Goal: Task Accomplishment & Management: Use online tool/utility

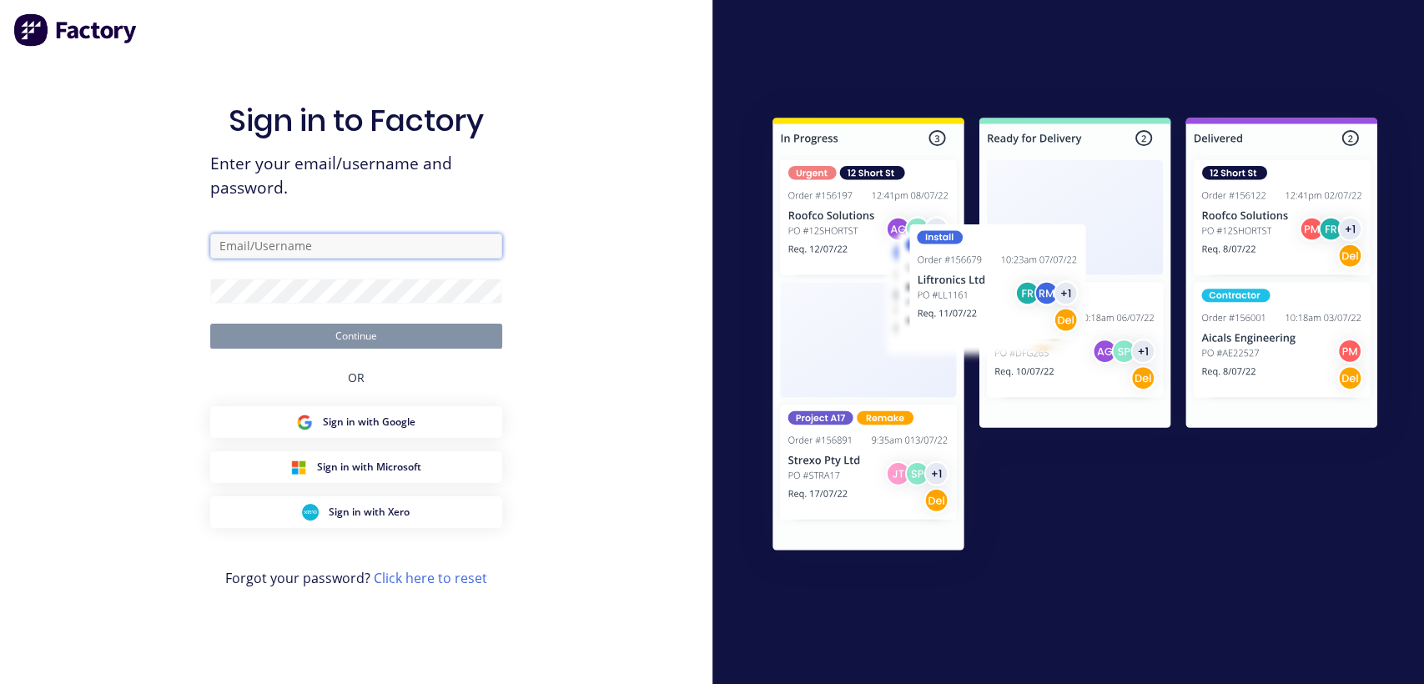
type input "[EMAIL_ADDRESS][DOMAIN_NAME]"
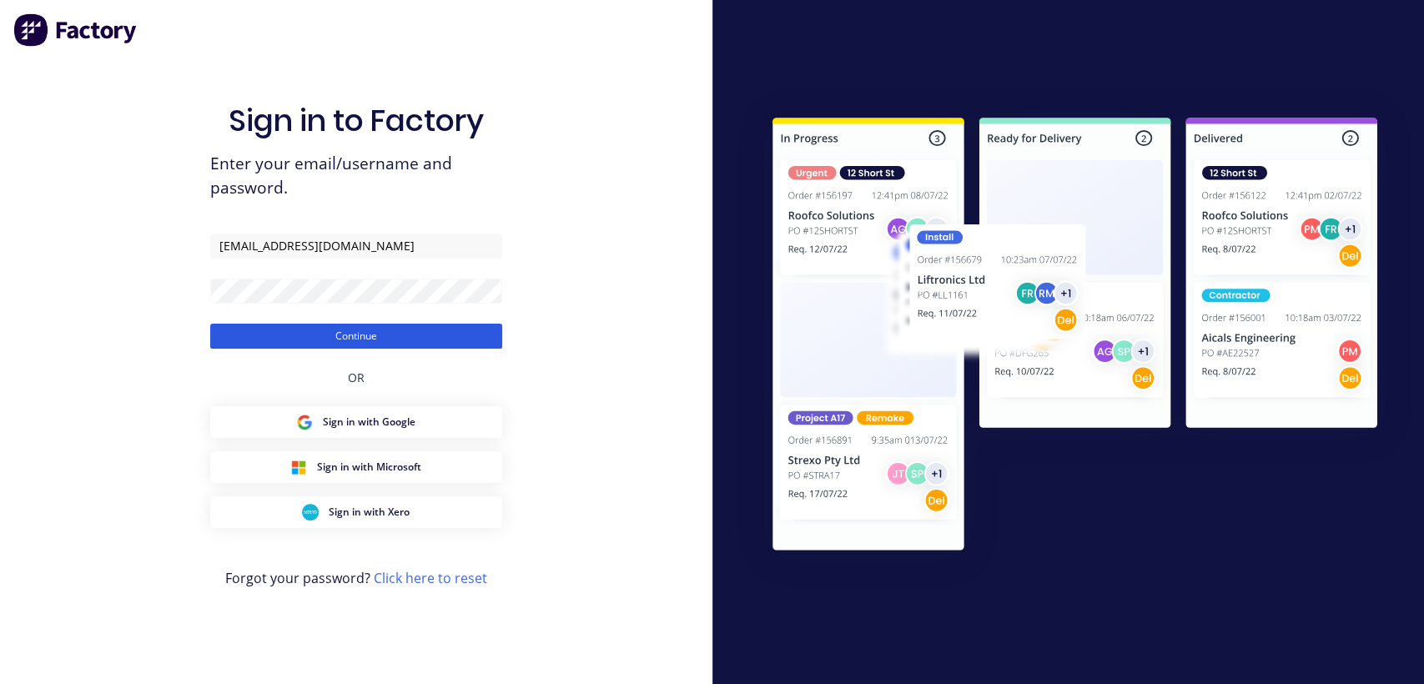
click at [391, 343] on button "Continue" at bounding box center [356, 336] width 292 height 25
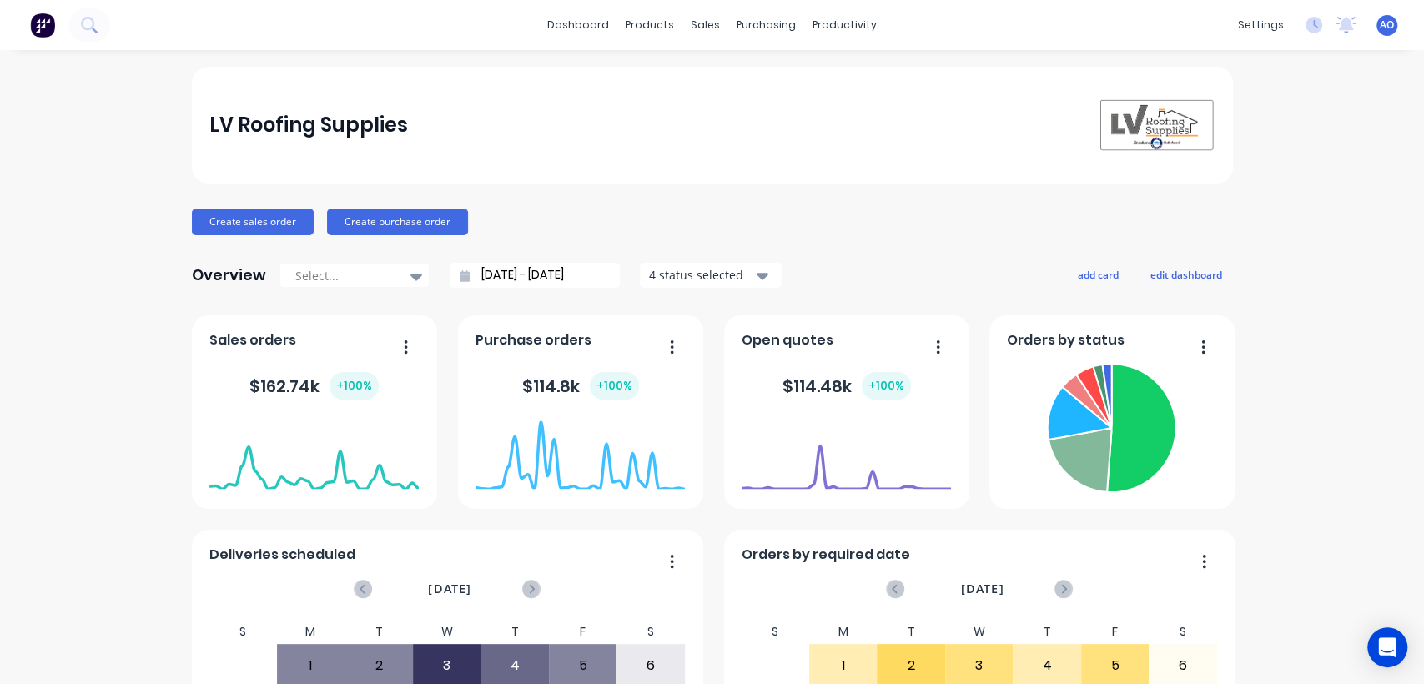
click at [1333, 130] on div "LV Roofing Supplies Create sales order Create purchase order Overview Select...…" at bounding box center [712, 502] width 1424 height 871
click at [710, 73] on icon at bounding box center [703, 80] width 15 height 15
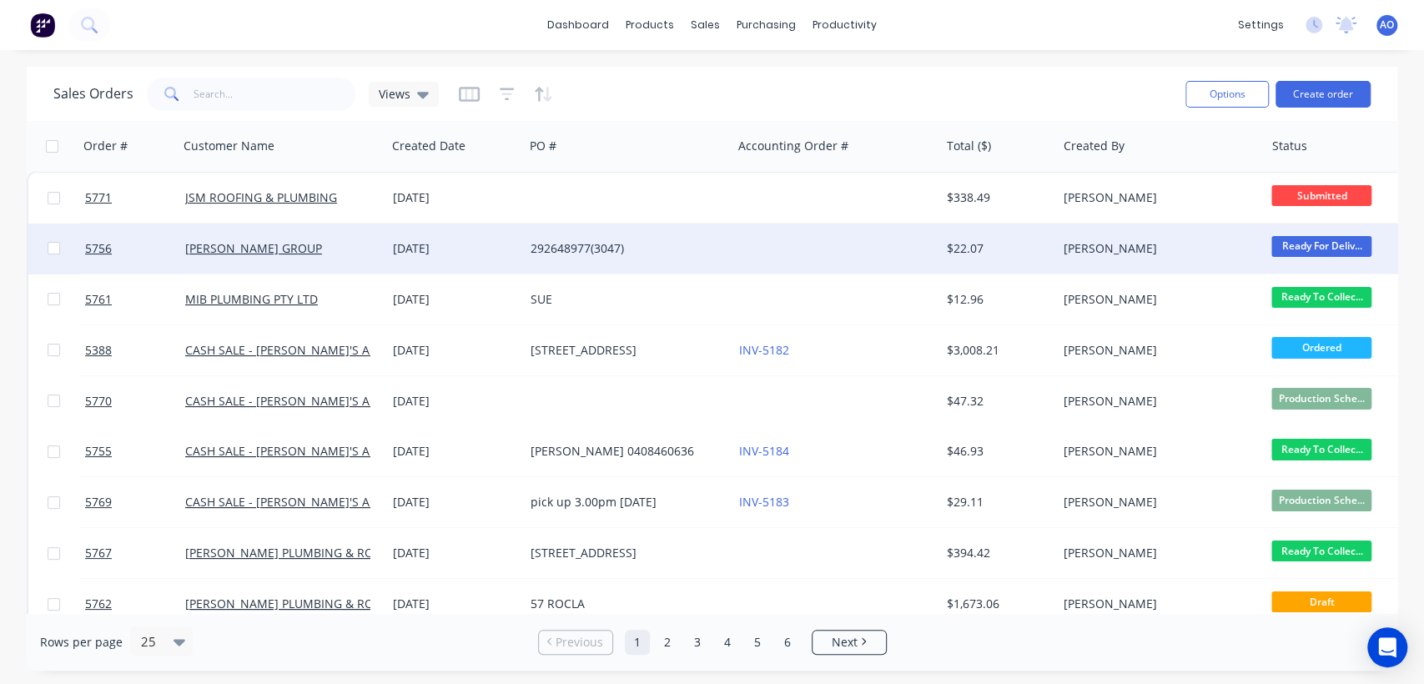
click at [891, 264] on div at bounding box center [836, 248] width 208 height 50
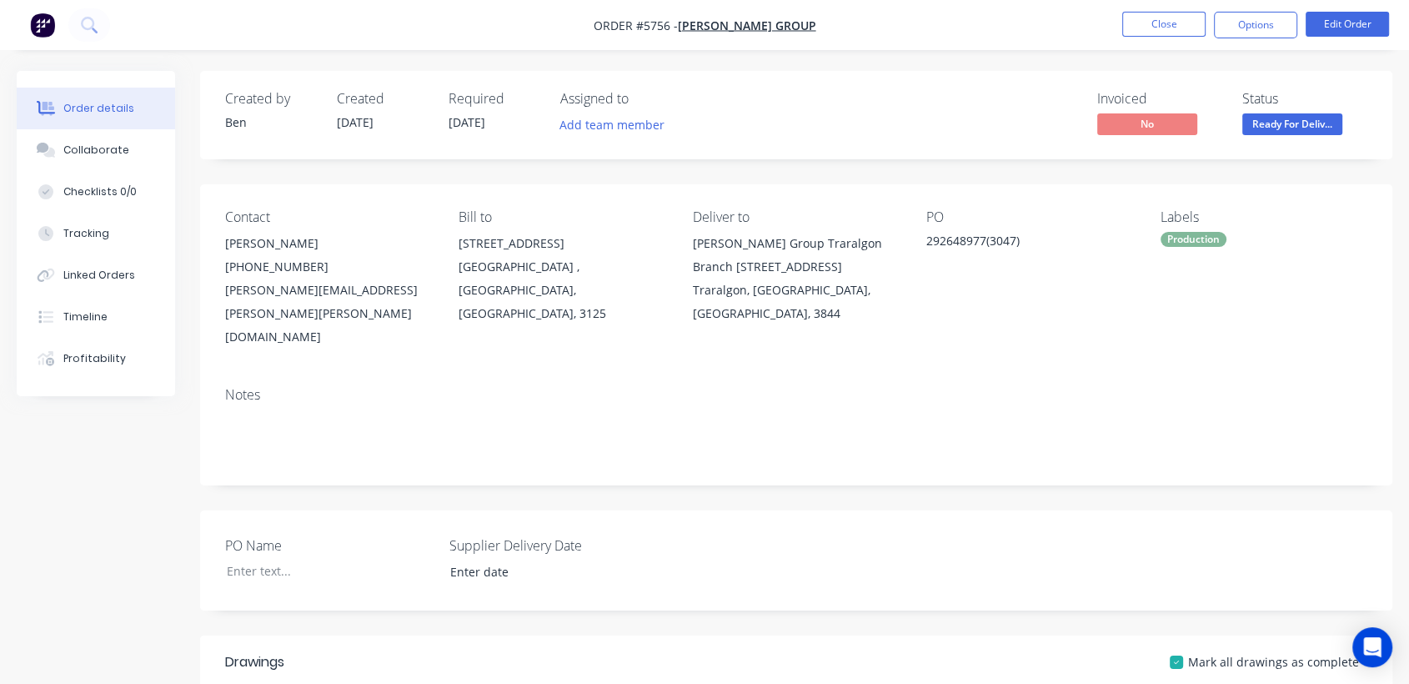
click at [891, 264] on div "[PERSON_NAME] Group Traralgon Branch [STREET_ADDRESS]" at bounding box center [796, 255] width 207 height 47
click at [1175, 27] on button "Close" at bounding box center [1163, 24] width 83 height 25
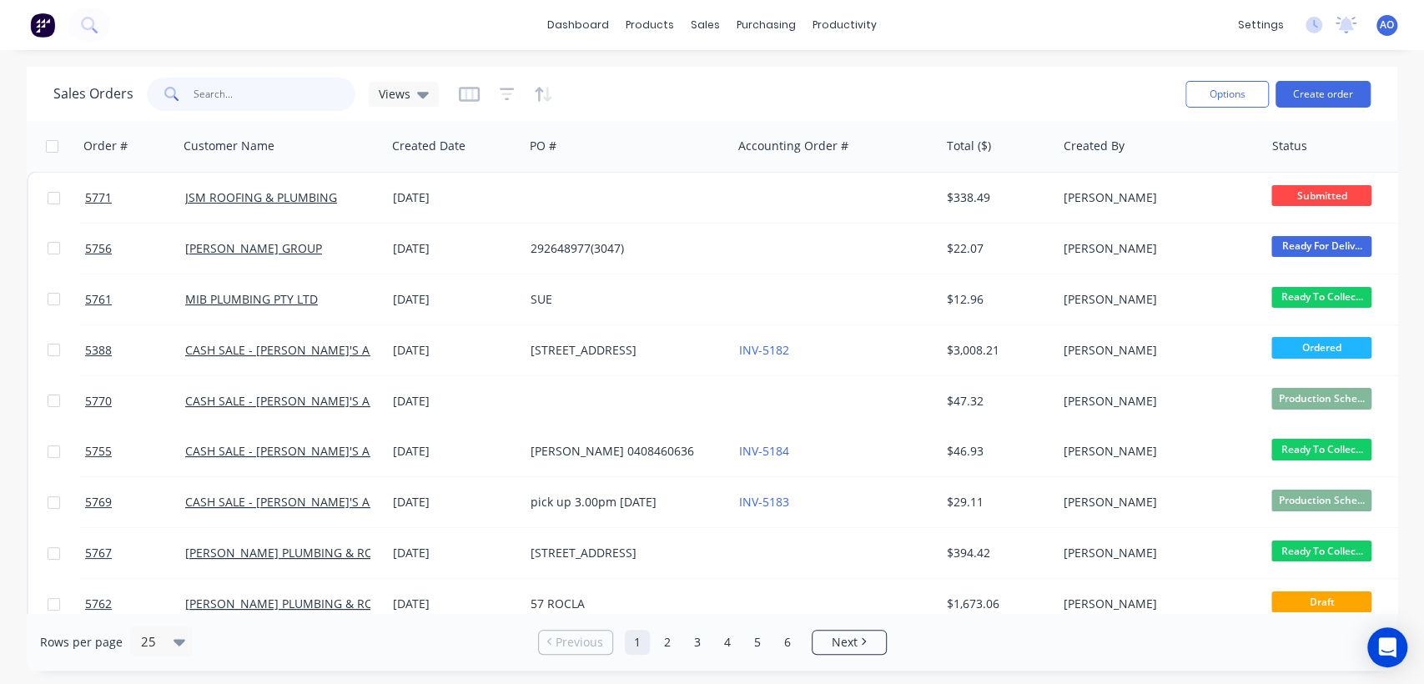
click at [193, 96] on input "text" at bounding box center [274, 94] width 163 height 33
type input "5729"
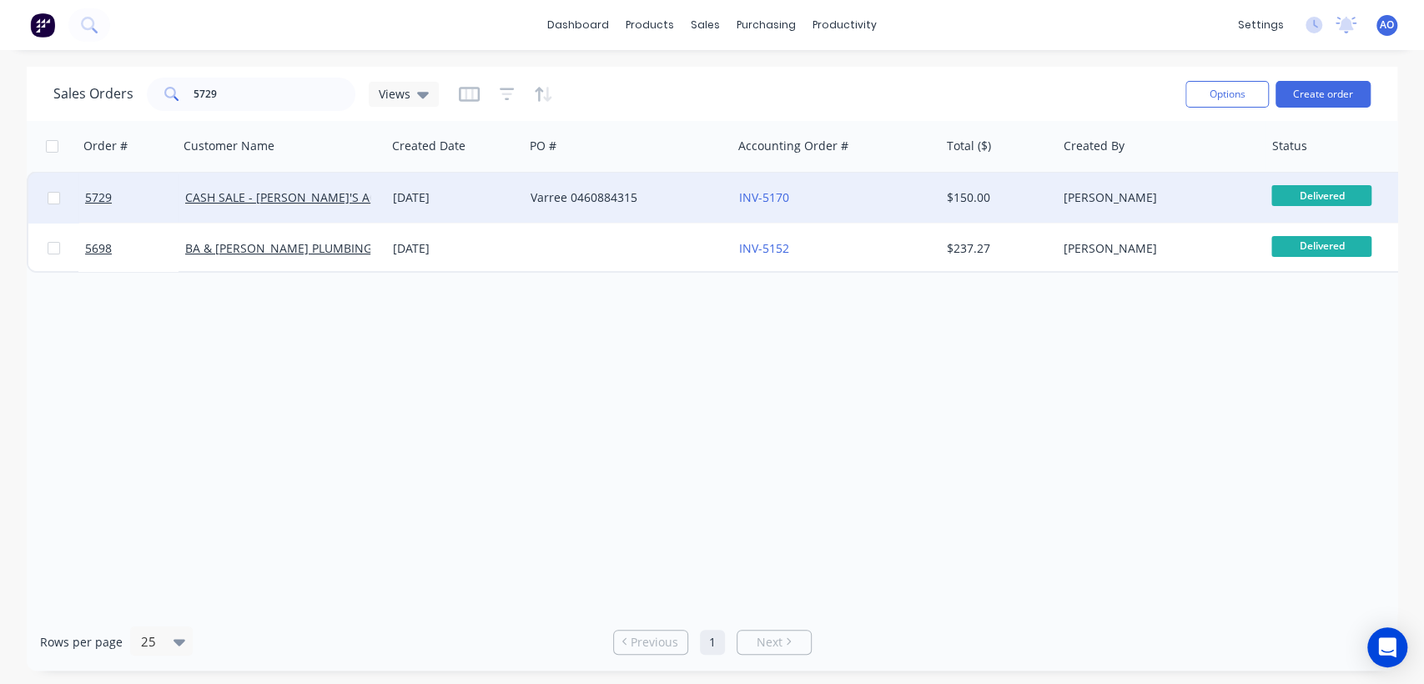
click at [640, 202] on div "Varree 0460884315" at bounding box center [622, 197] width 185 height 17
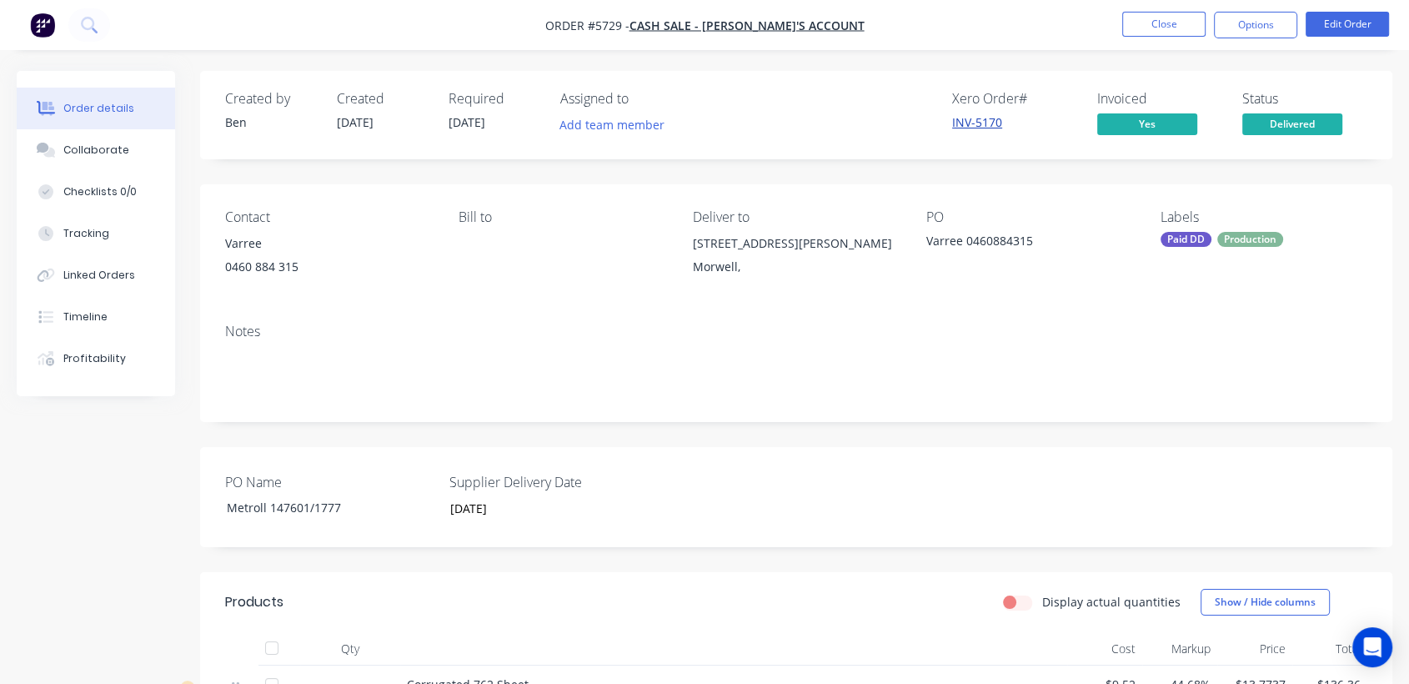
click at [992, 124] on link "INV-5170" at bounding box center [977, 122] width 50 height 16
click at [1194, 29] on button "Close" at bounding box center [1163, 24] width 83 height 25
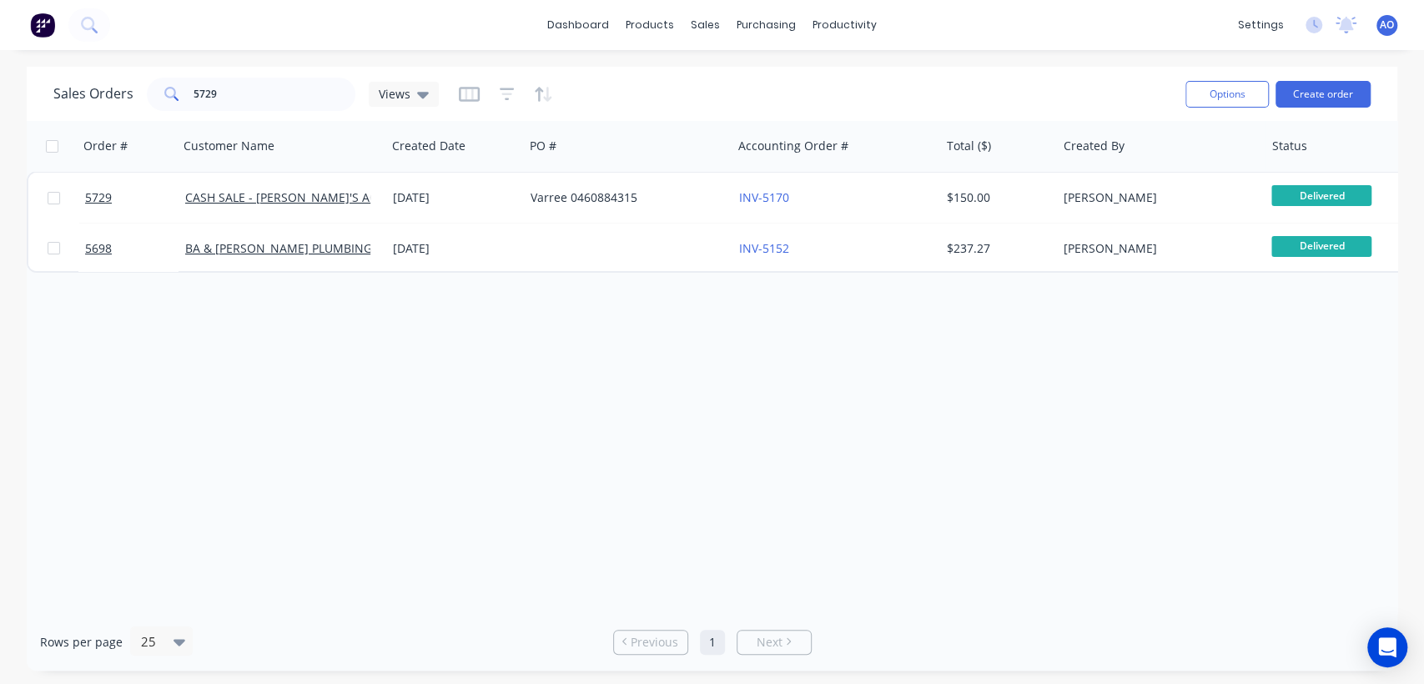
drag, startPoint x: 277, startPoint y: 111, endPoint x: 274, endPoint y: 97, distance: 14.6
click at [274, 97] on div "Sales Orders 5729 Views" at bounding box center [612, 93] width 1118 height 41
click at [274, 97] on input "5729" at bounding box center [274, 94] width 163 height 33
type input "5688"
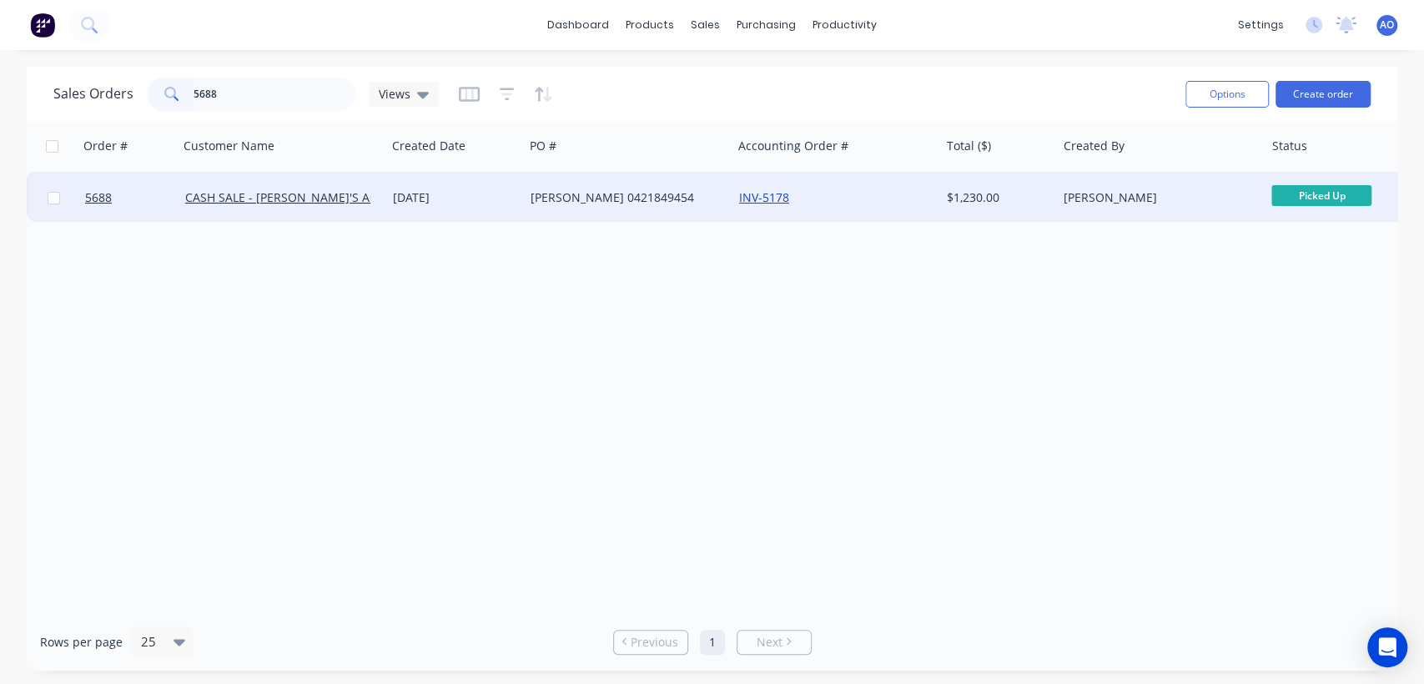
click at [756, 193] on link "INV-5178" at bounding box center [764, 197] width 50 height 16
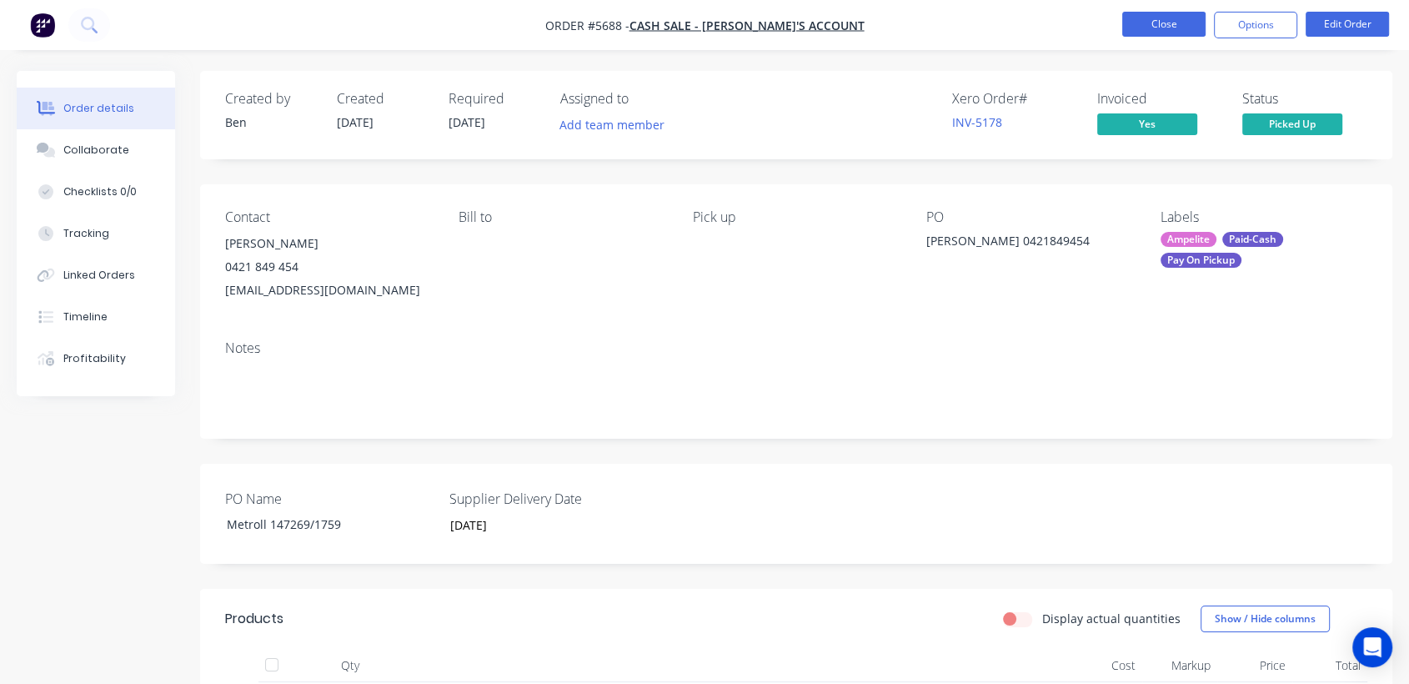
click at [1148, 26] on button "Close" at bounding box center [1163, 24] width 83 height 25
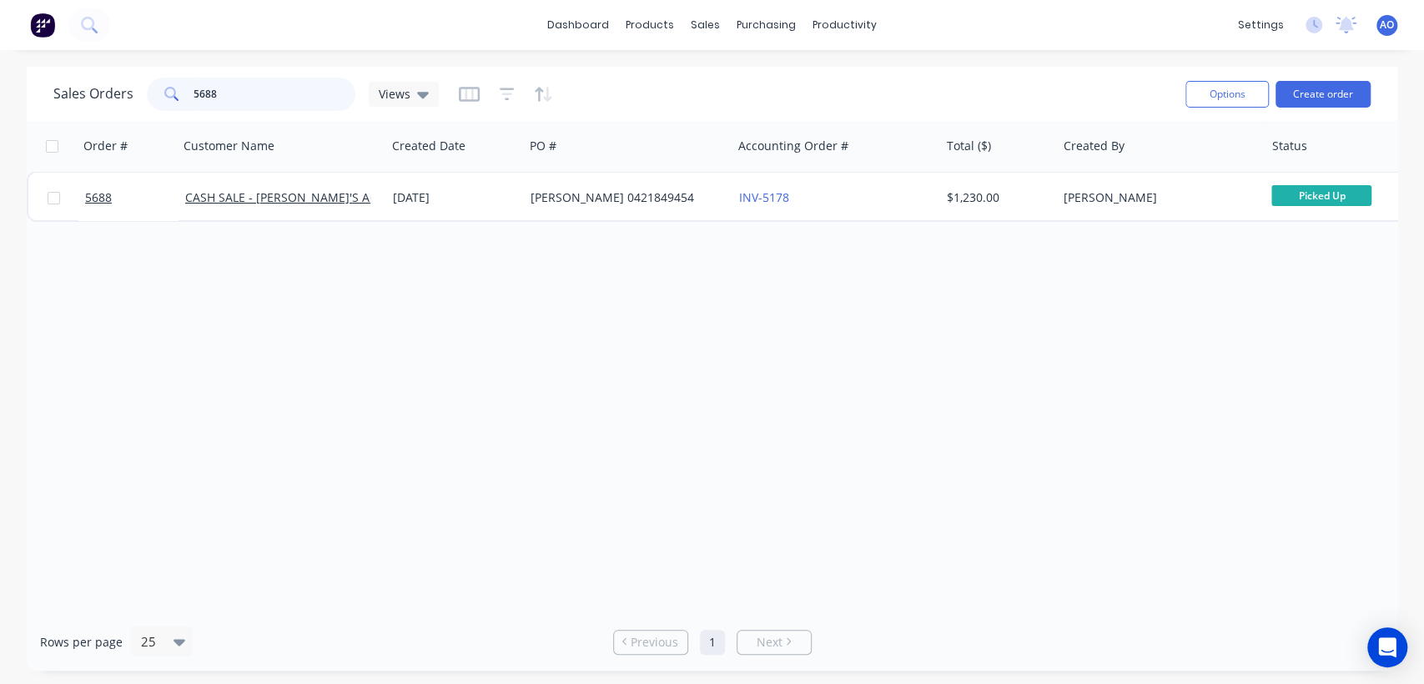
click at [314, 90] on input "5688" at bounding box center [274, 94] width 163 height 33
type input "5259"
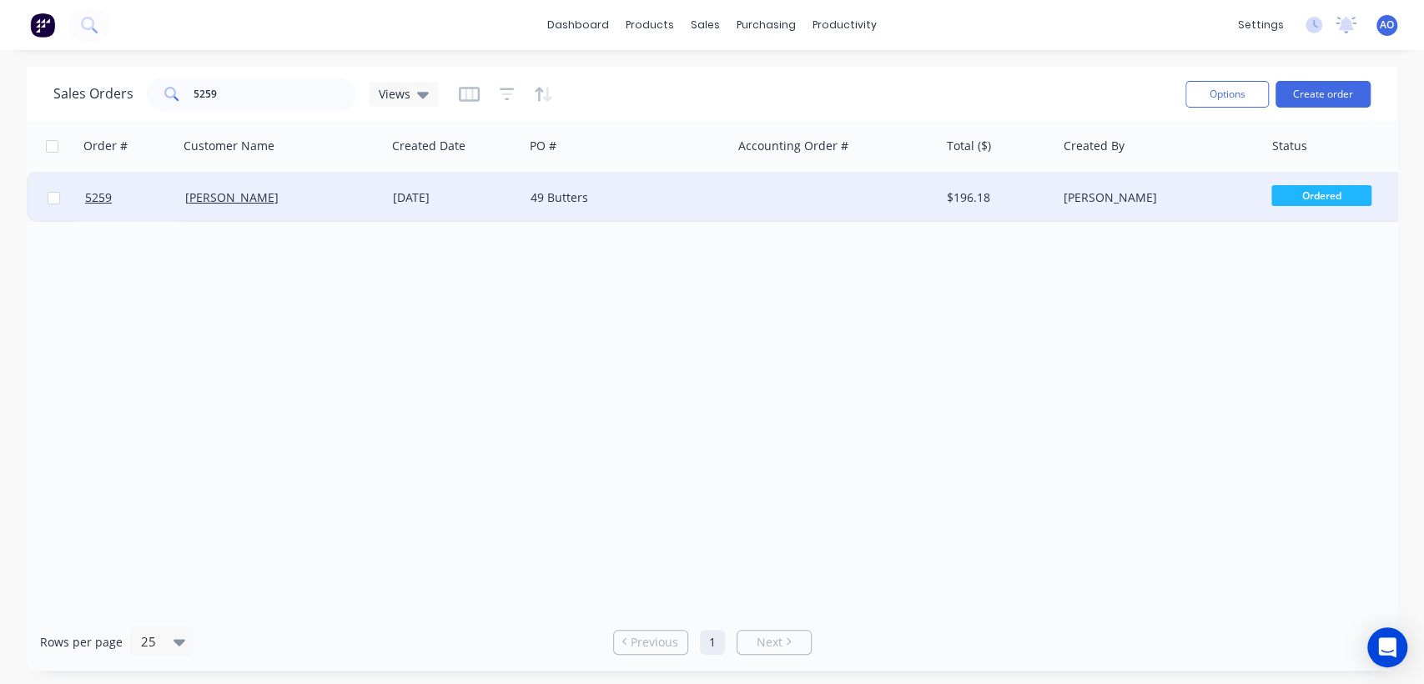
click at [620, 203] on div "49 Butters" at bounding box center [622, 197] width 185 height 17
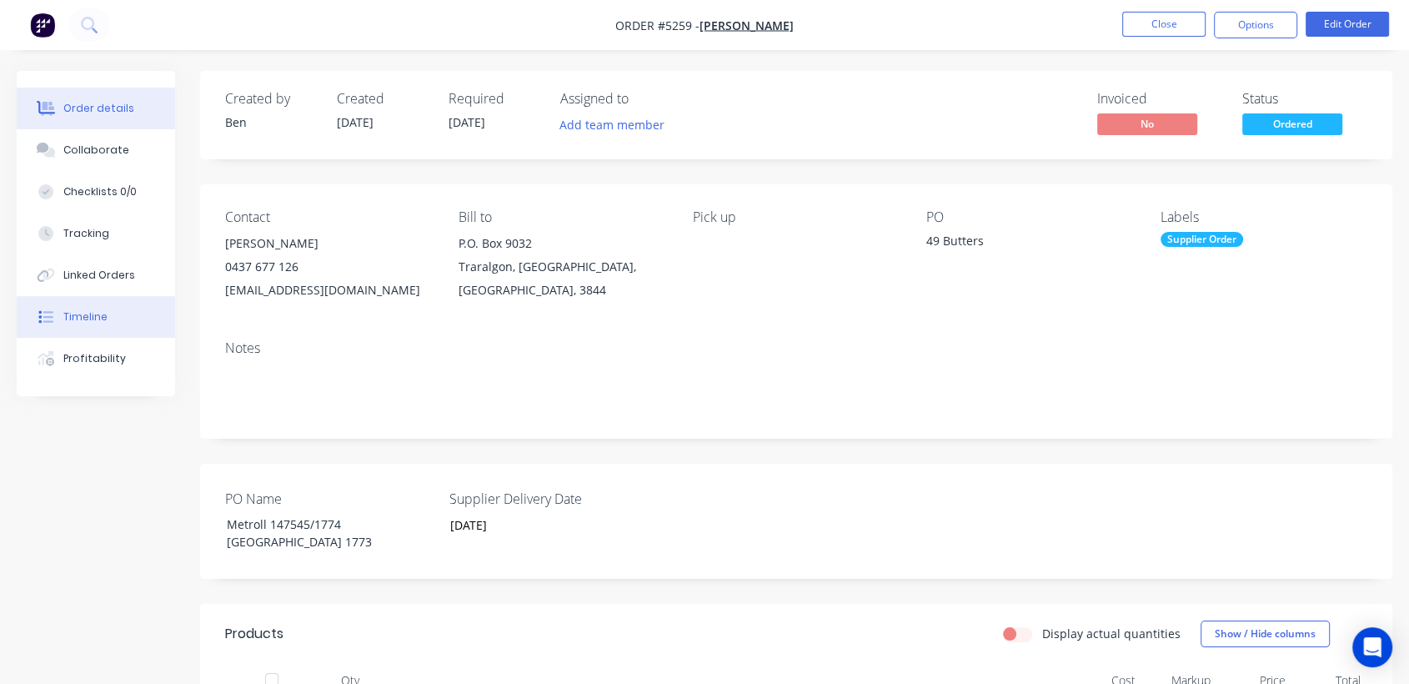
click at [127, 310] on button "Timeline" at bounding box center [96, 317] width 158 height 42
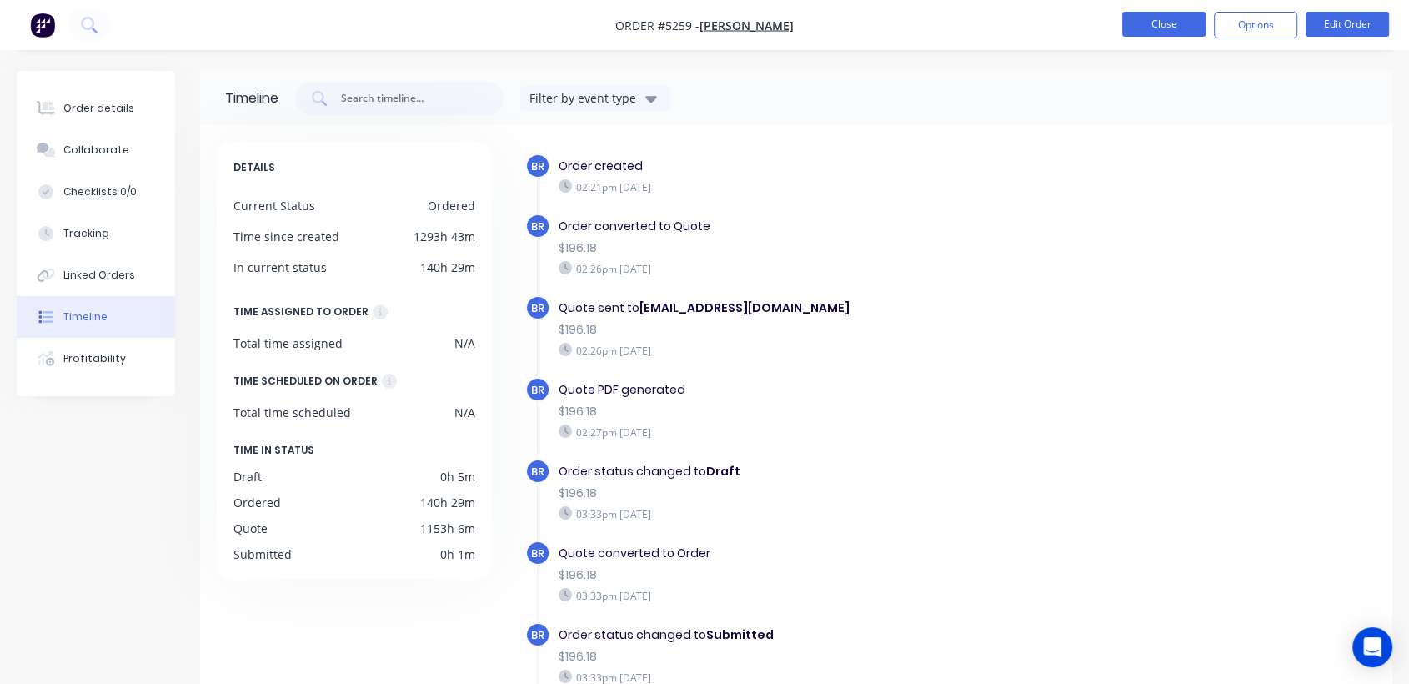
click at [1173, 15] on button "Close" at bounding box center [1163, 24] width 83 height 25
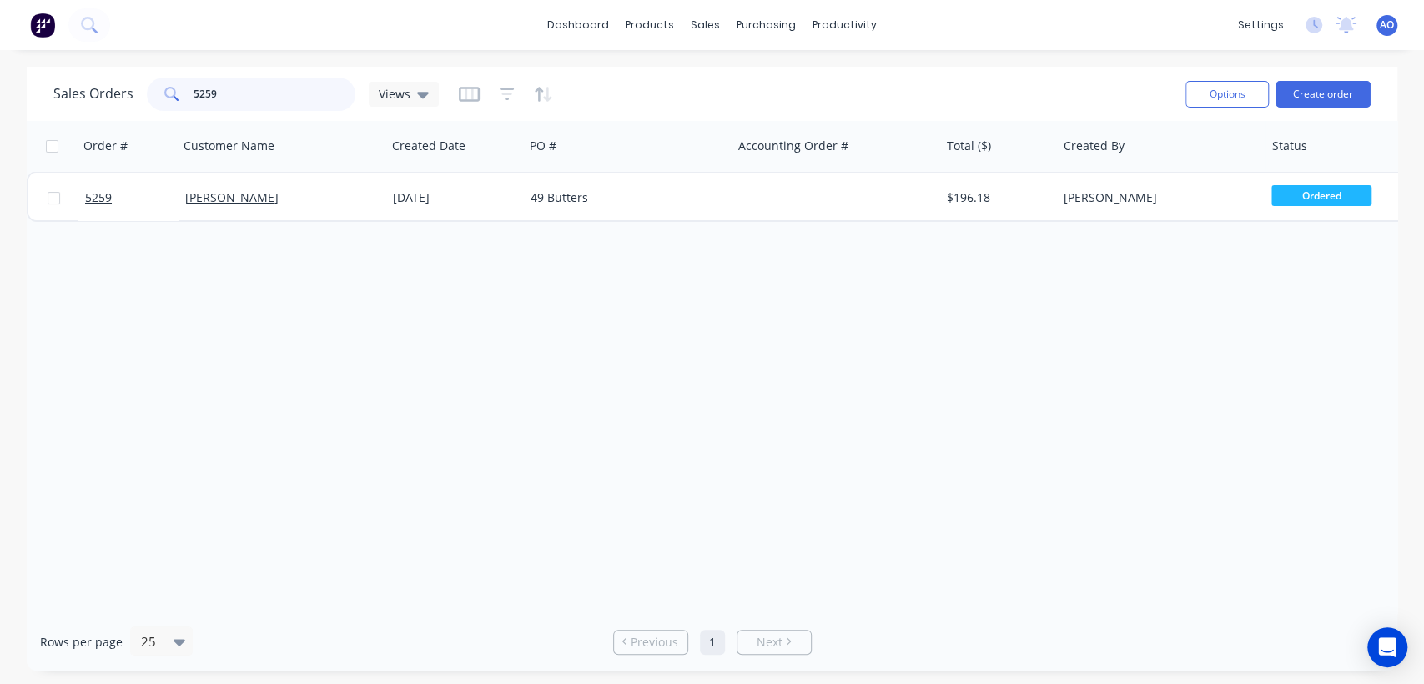
click at [254, 82] on input "5259" at bounding box center [274, 94] width 163 height 33
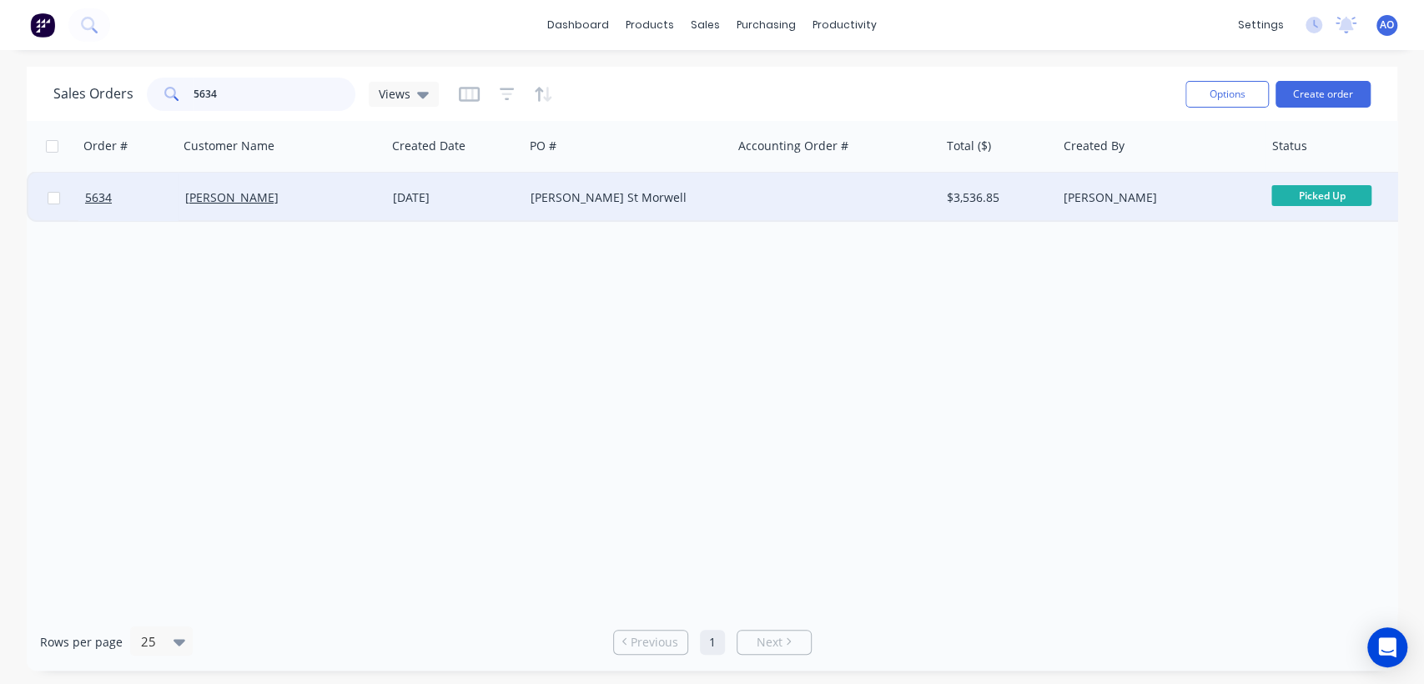
type input "5634"
click at [329, 203] on div "[PERSON_NAME]" at bounding box center [277, 197] width 185 height 17
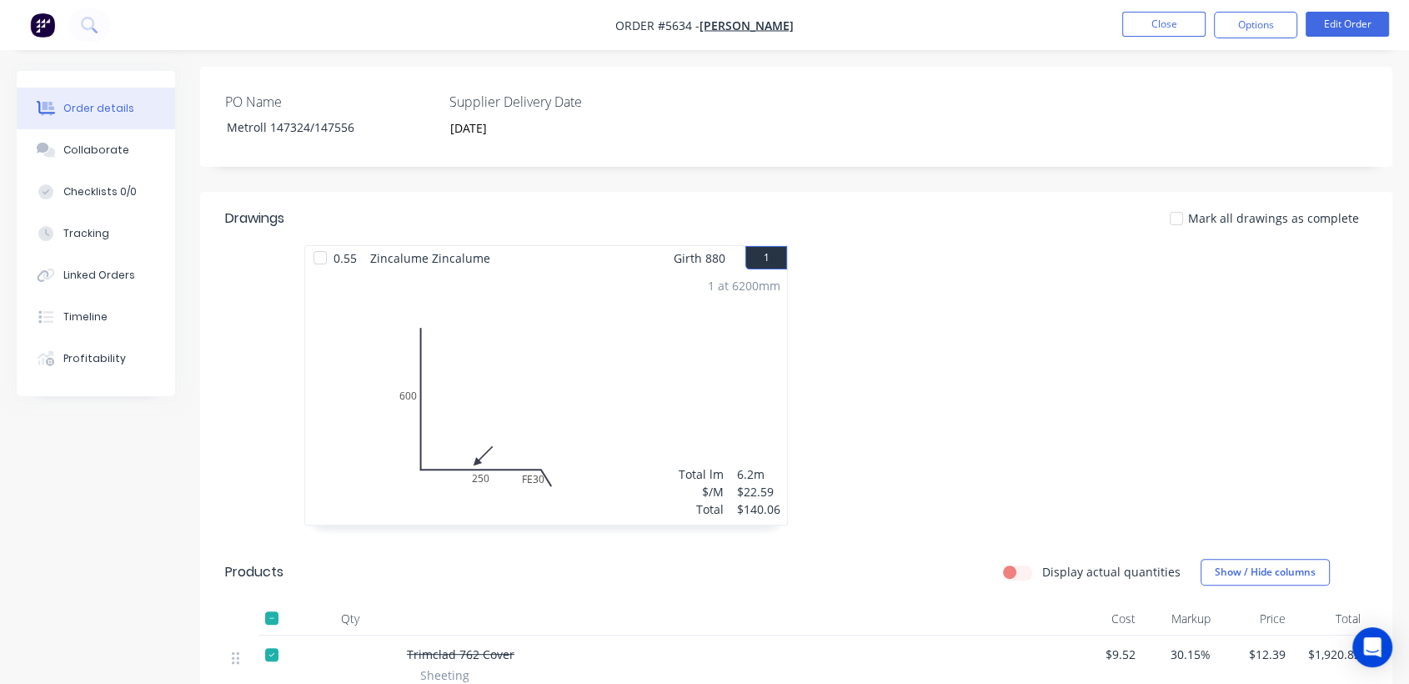
scroll to position [407, 0]
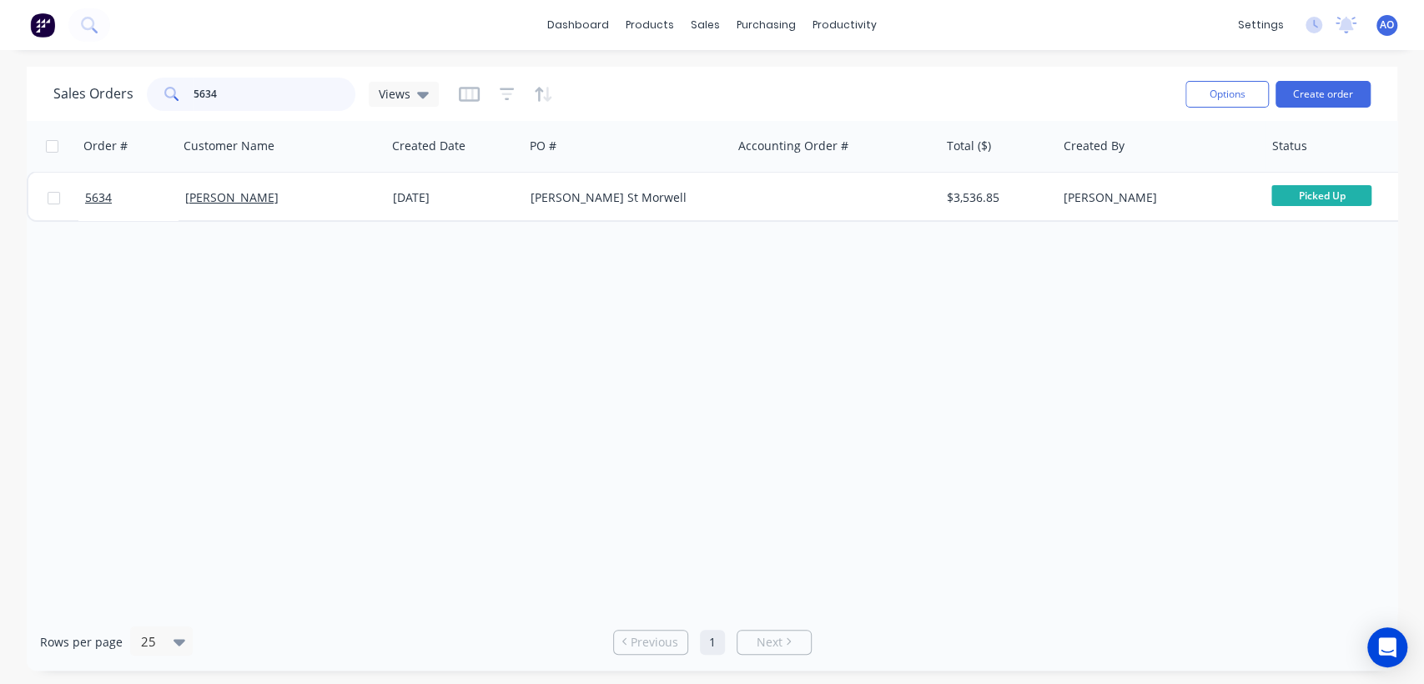
click at [245, 91] on input "5634" at bounding box center [274, 94] width 163 height 33
type input "5736"
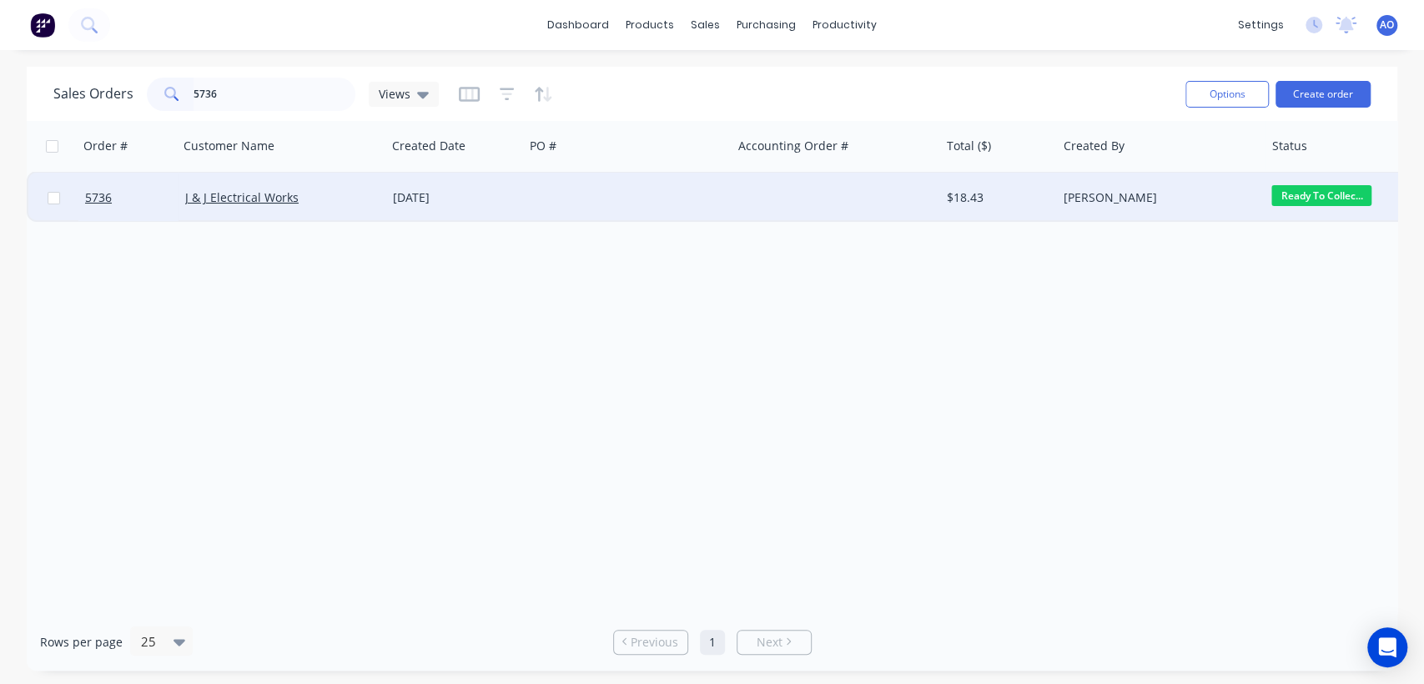
click at [679, 179] on div at bounding box center [628, 198] width 208 height 50
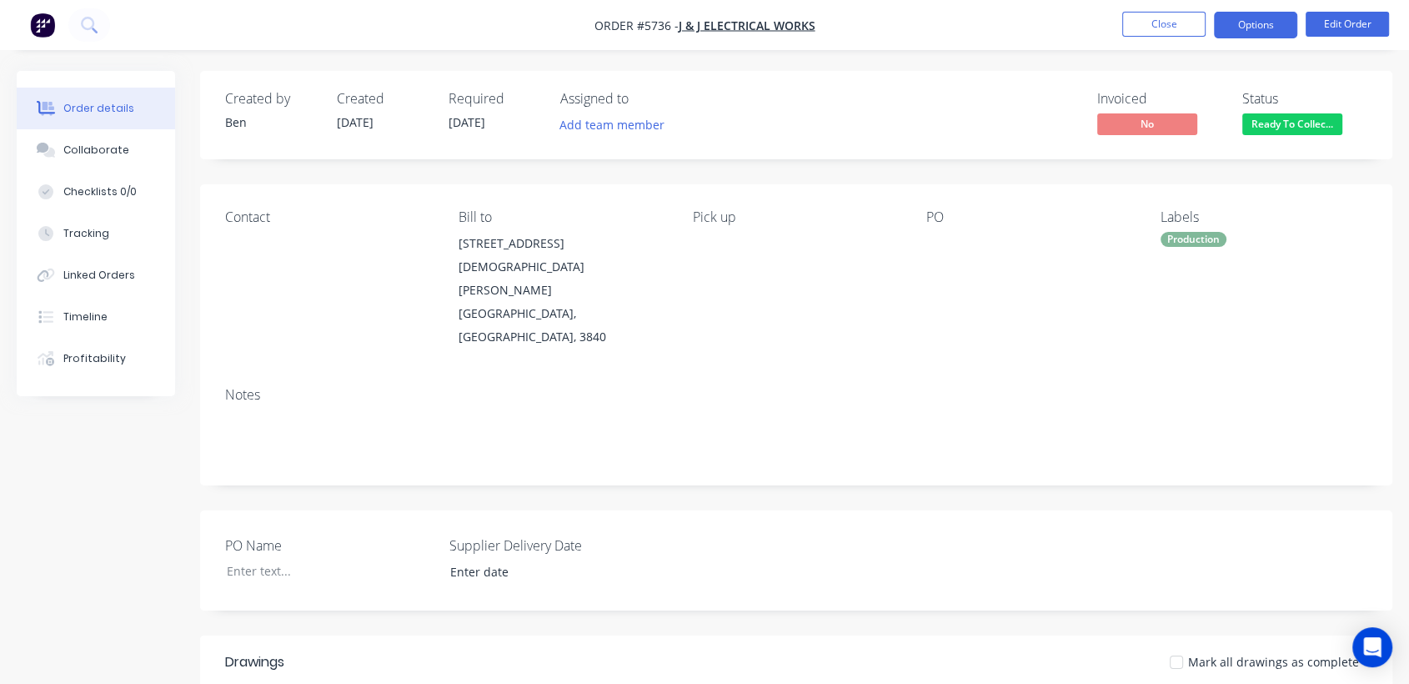
click at [1281, 28] on button "Options" at bounding box center [1255, 25] width 83 height 27
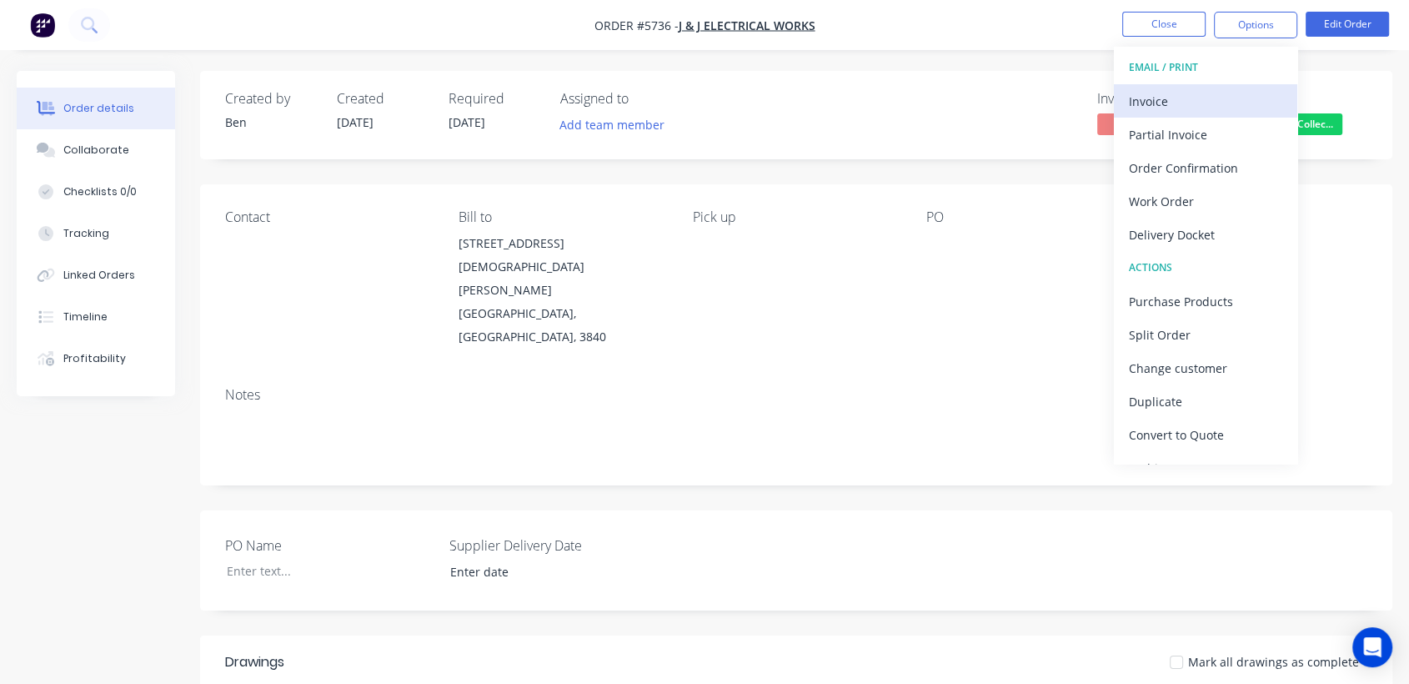
click at [1160, 105] on div "Invoice" at bounding box center [1205, 101] width 153 height 24
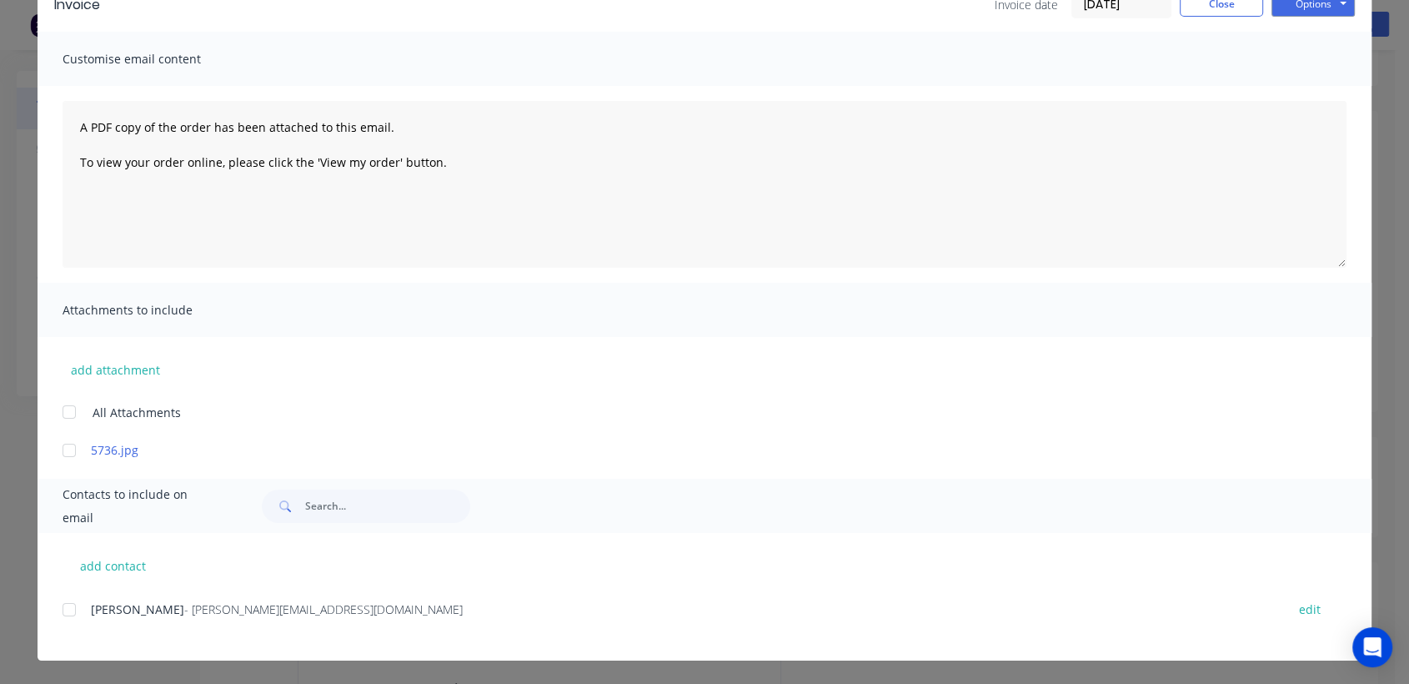
scroll to position [111, 0]
click at [63, 615] on div at bounding box center [69, 609] width 33 height 33
click at [1313, 9] on button "Options" at bounding box center [1313, 4] width 83 height 25
click at [1305, 87] on button "Email" at bounding box center [1325, 89] width 107 height 28
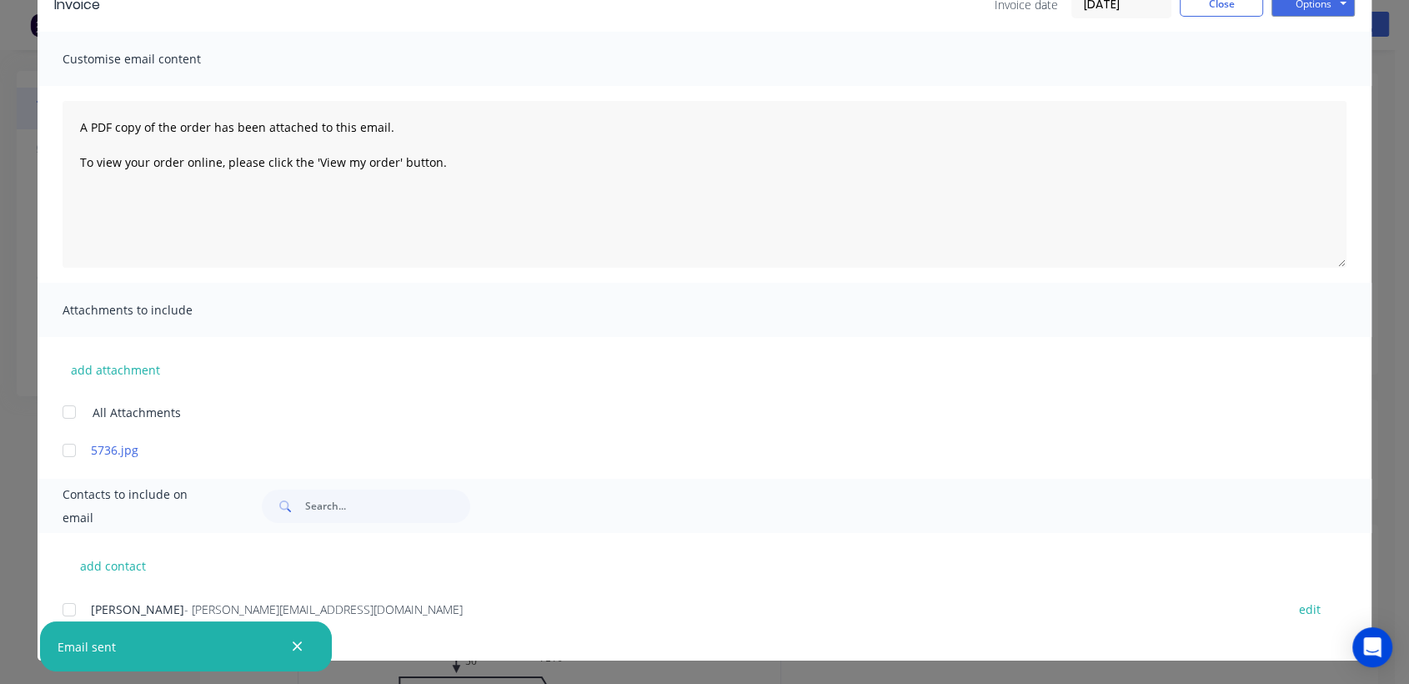
scroll to position [89, 0]
click at [1191, 9] on button "Close" at bounding box center [1221, 4] width 83 height 25
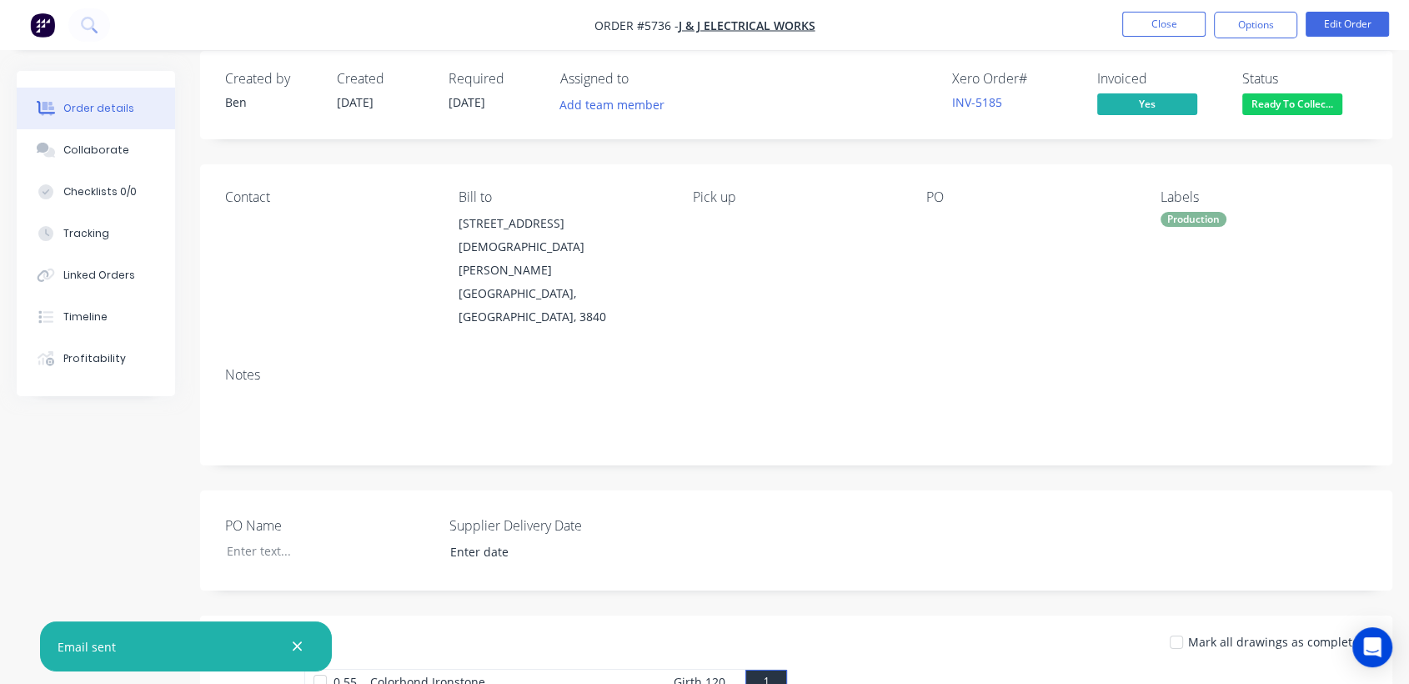
scroll to position [0, 0]
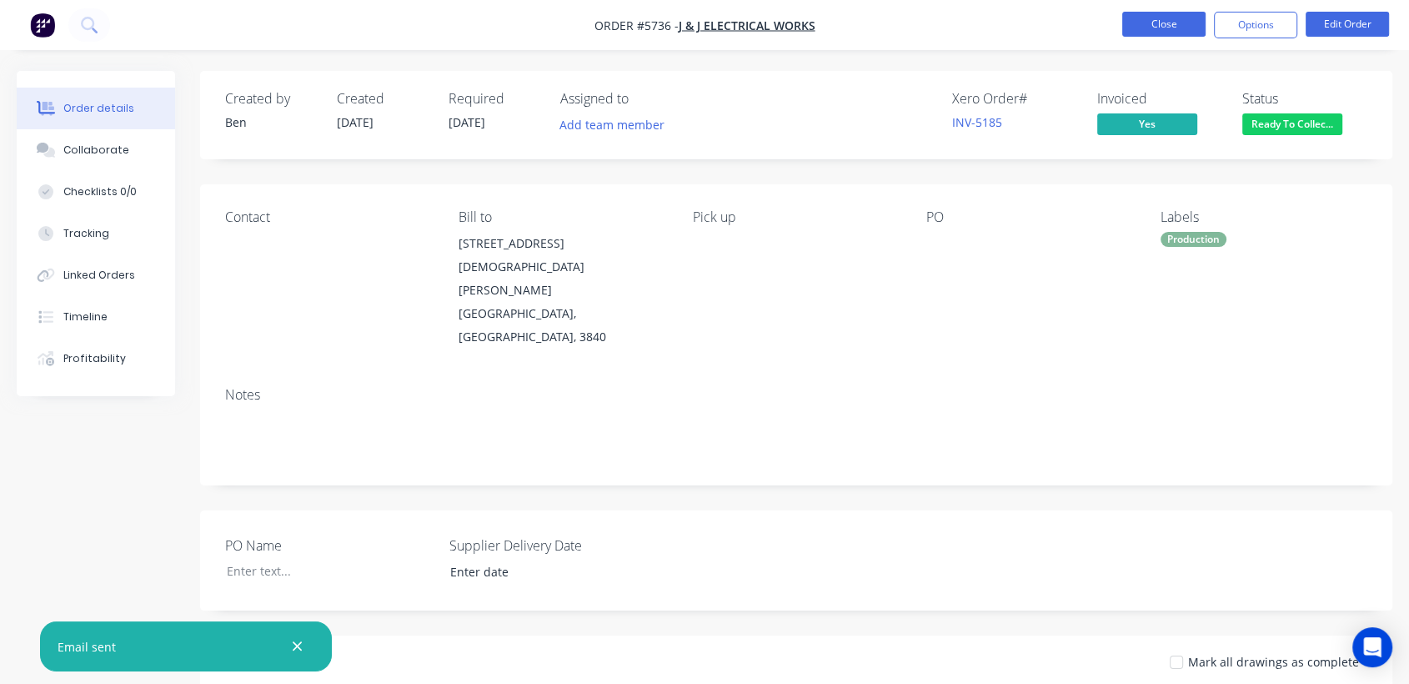
click at [1150, 28] on button "Close" at bounding box center [1163, 24] width 83 height 25
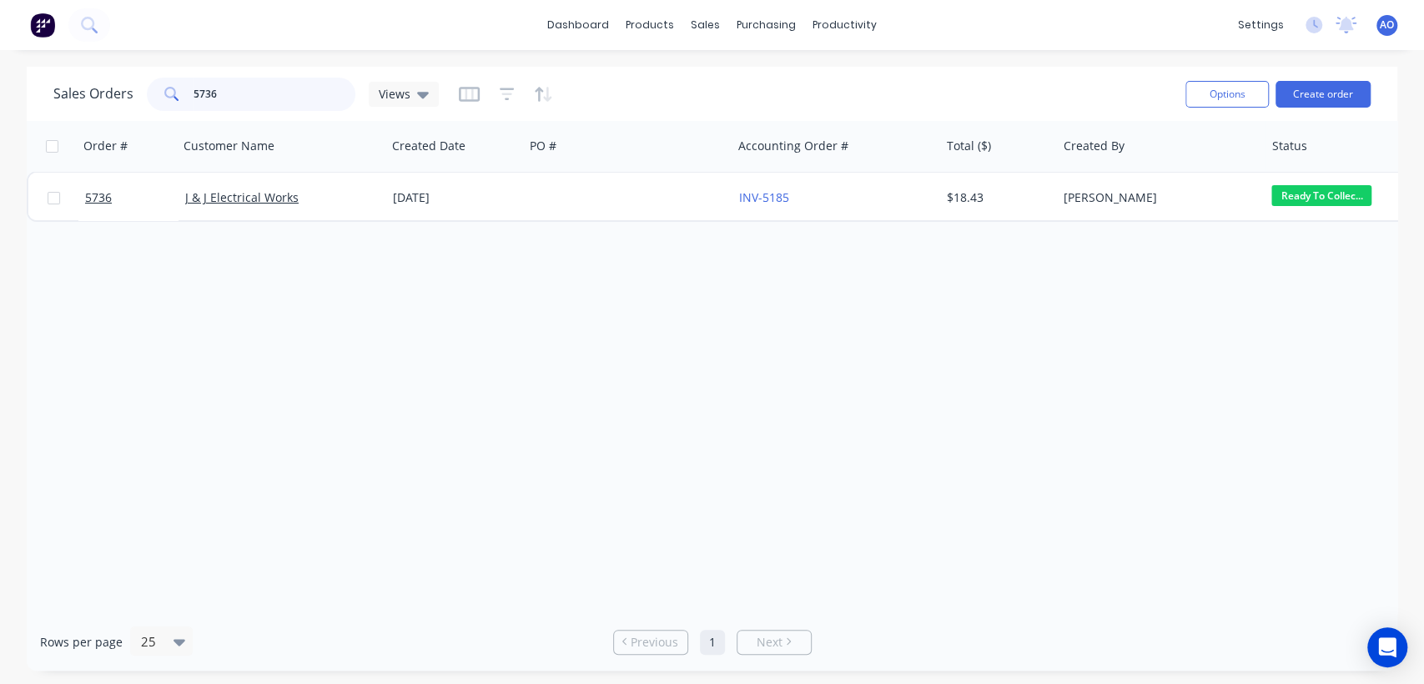
click at [267, 95] on input "5736" at bounding box center [274, 94] width 163 height 33
type input "5737"
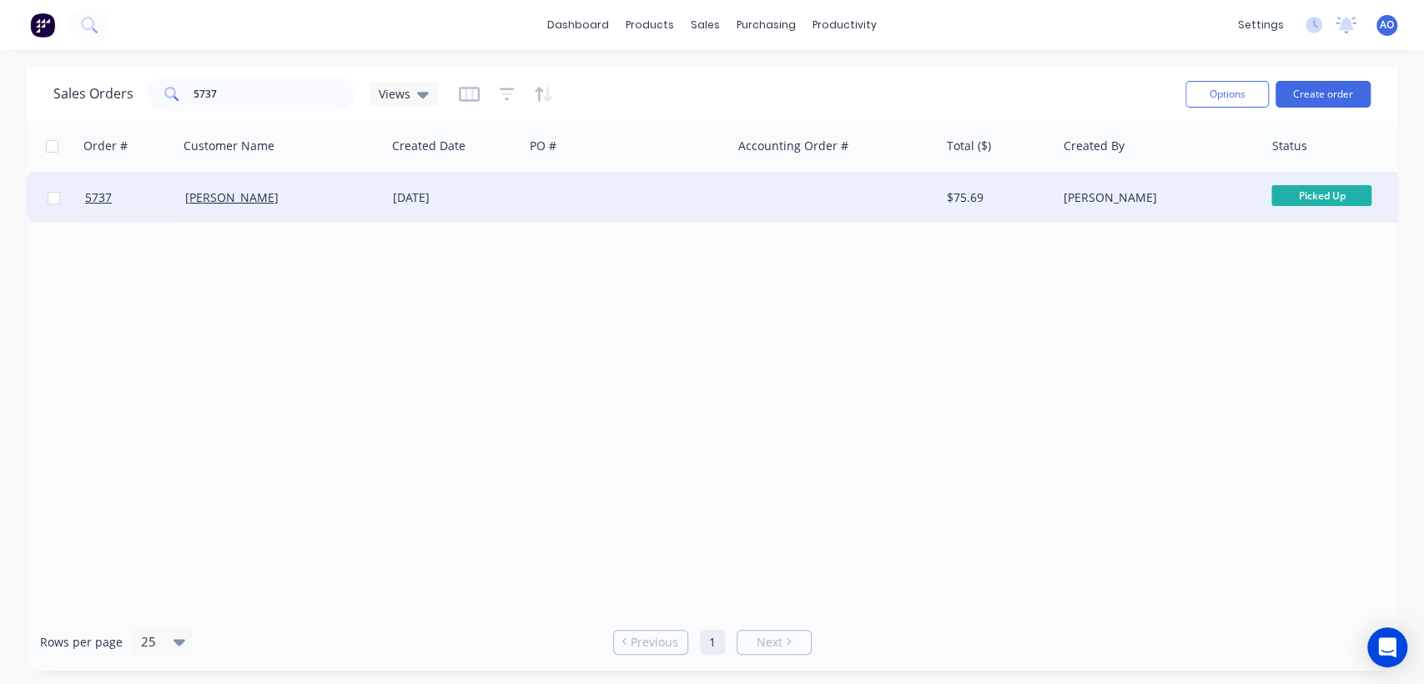
click at [646, 193] on div at bounding box center [628, 198] width 208 height 50
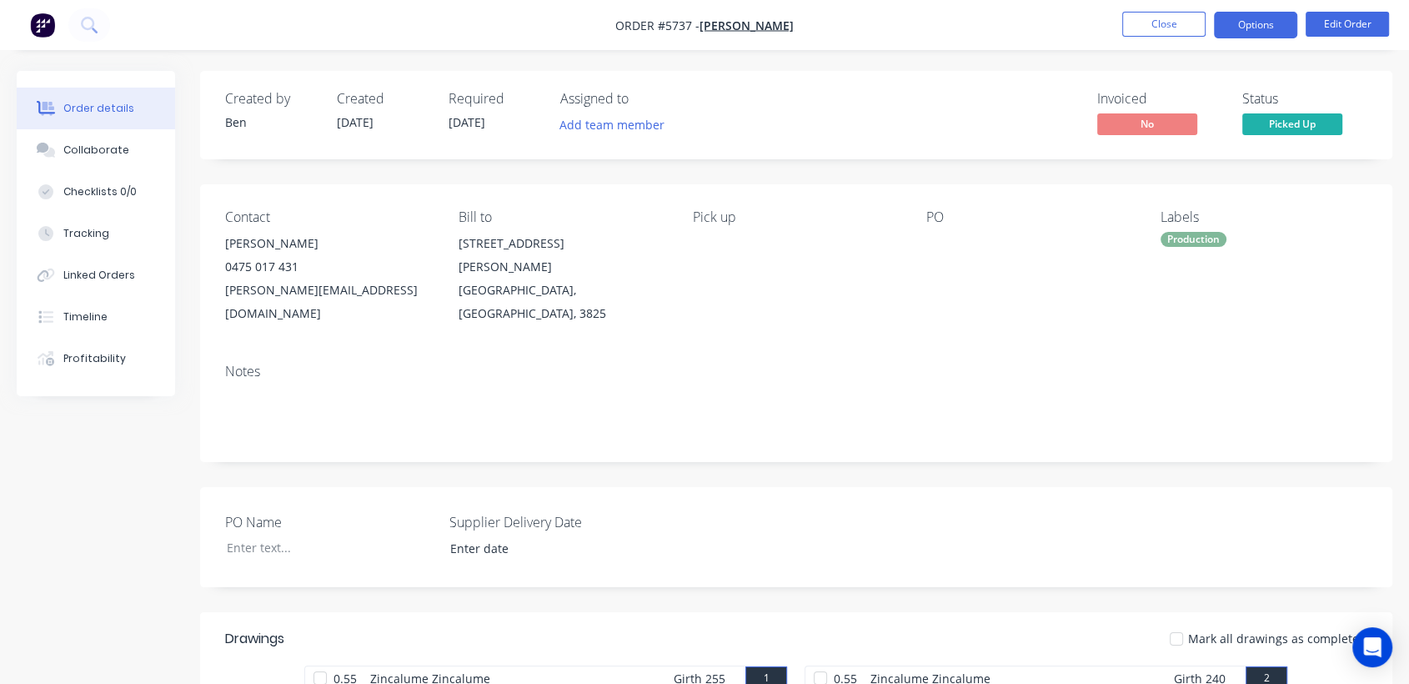
click at [1259, 15] on button "Options" at bounding box center [1255, 25] width 83 height 27
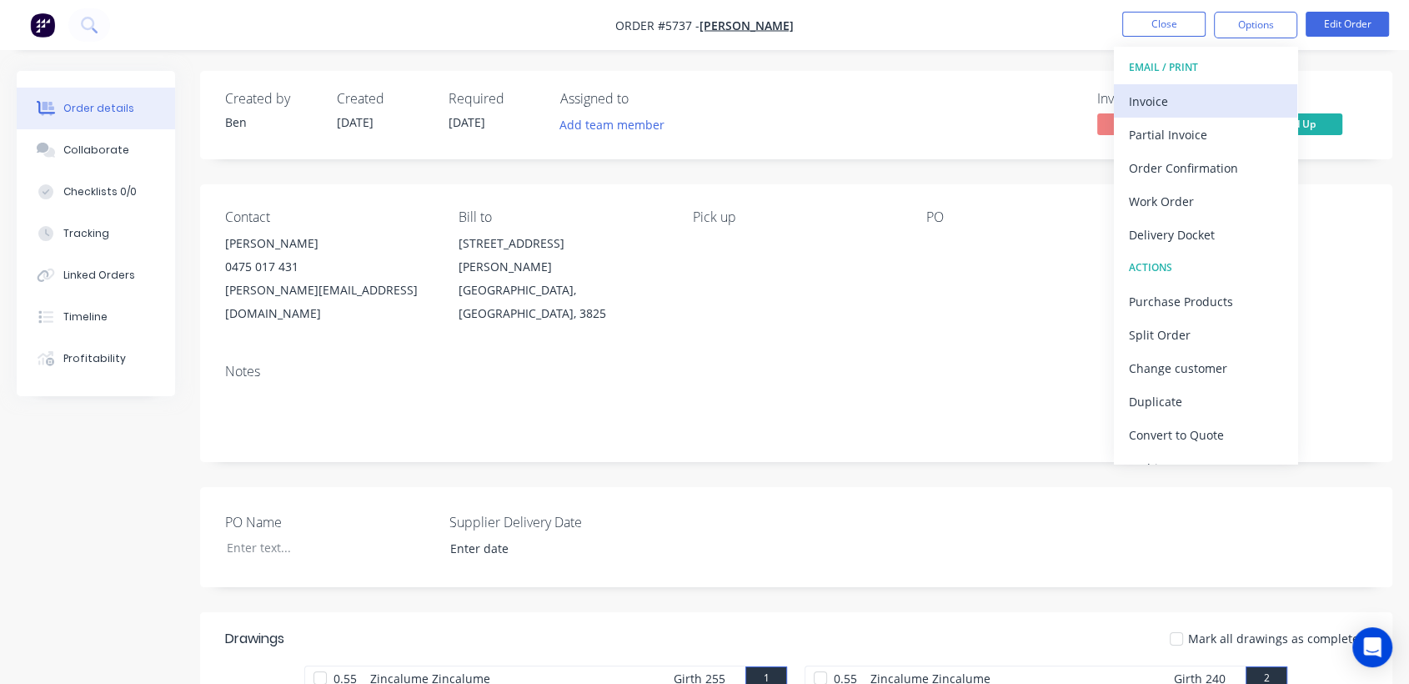
click at [1198, 105] on div "Invoice" at bounding box center [1205, 101] width 153 height 24
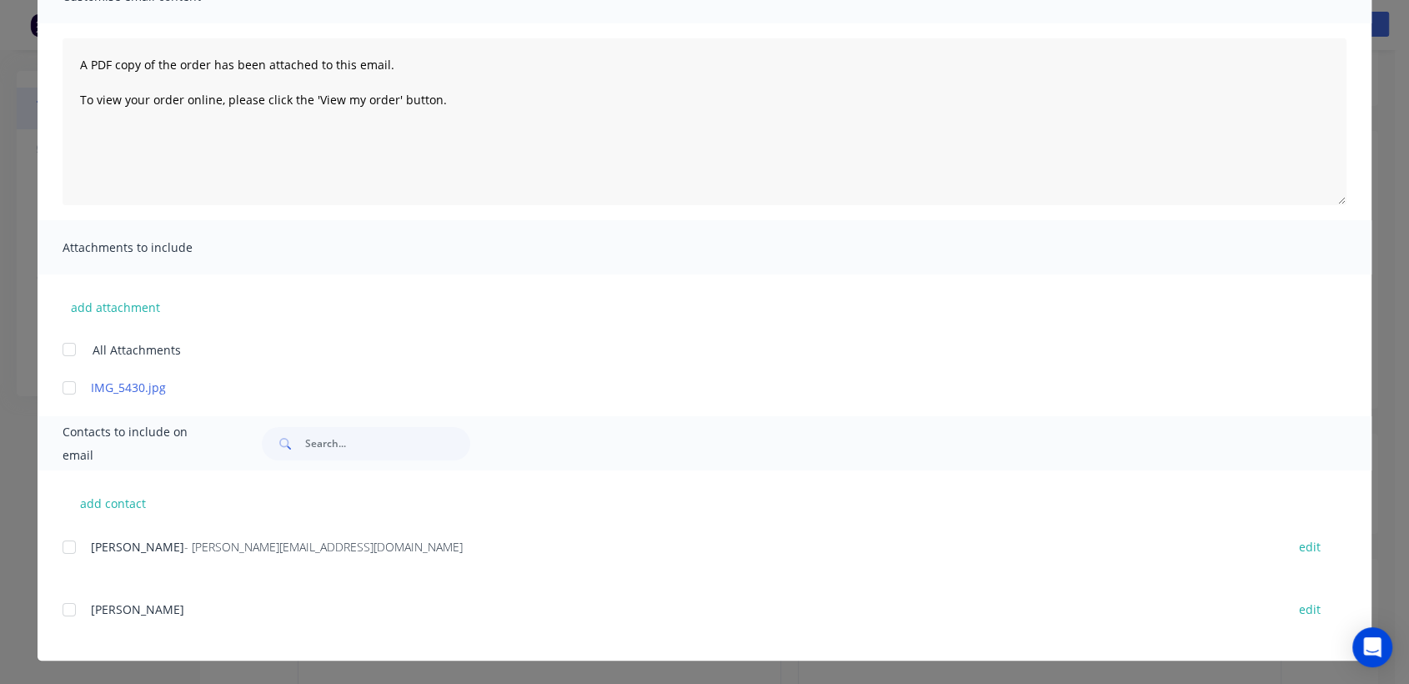
scroll to position [185, 0]
click at [59, 551] on div at bounding box center [69, 546] width 33 height 33
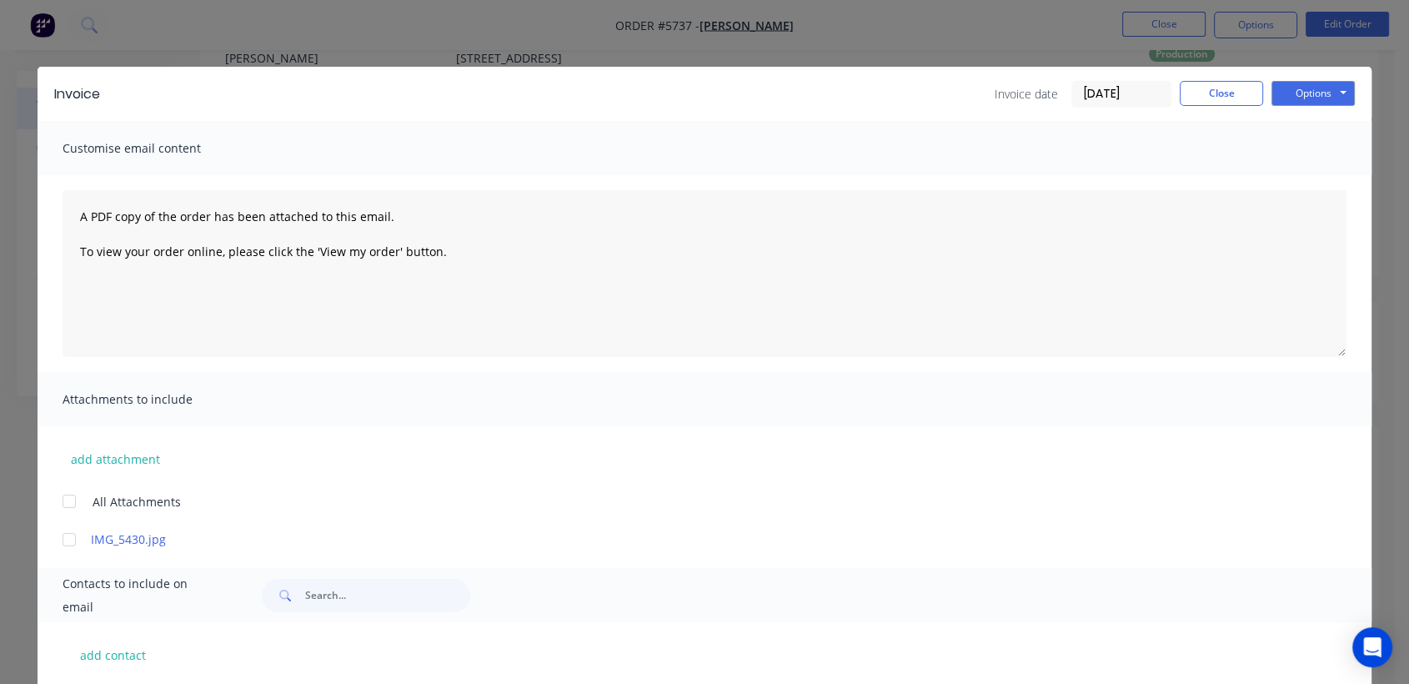
scroll to position [0, 0]
click at [1299, 88] on button "Options" at bounding box center [1313, 93] width 83 height 25
click at [1307, 169] on button "Email" at bounding box center [1325, 178] width 107 height 28
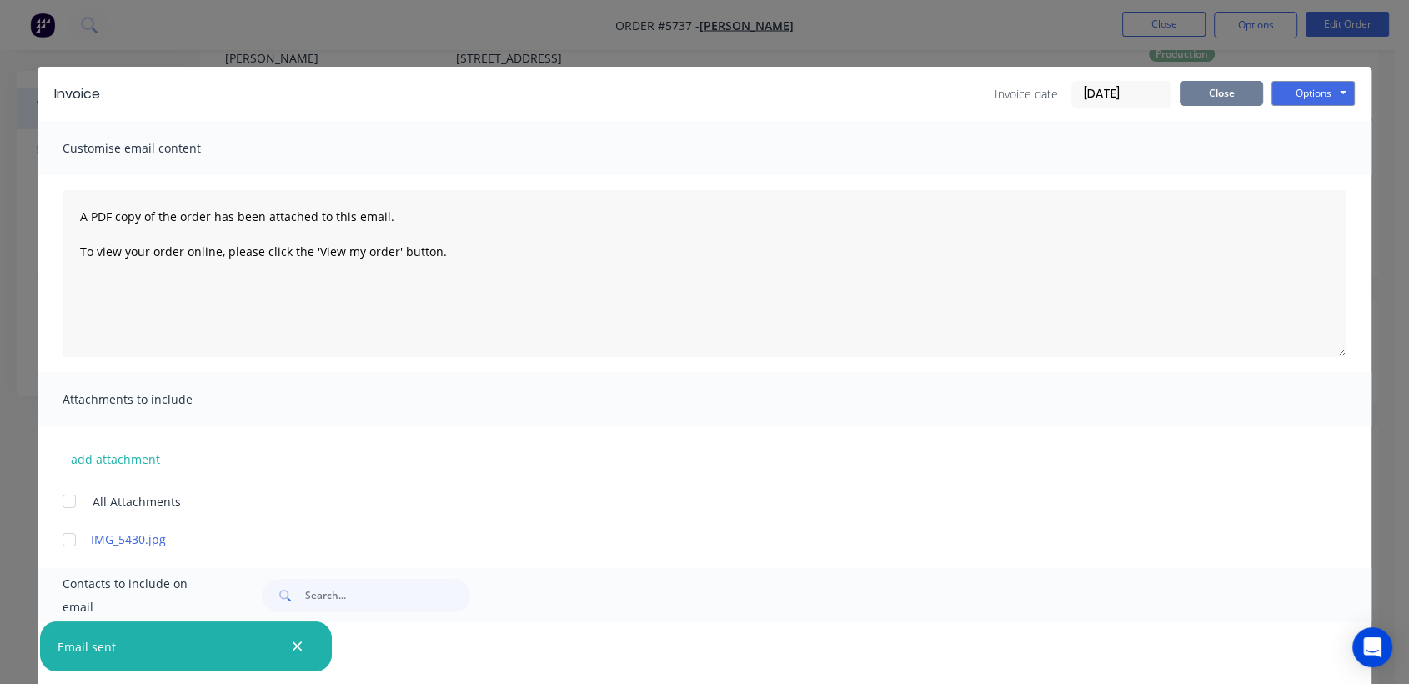
click at [1235, 91] on button "Close" at bounding box center [1221, 93] width 83 height 25
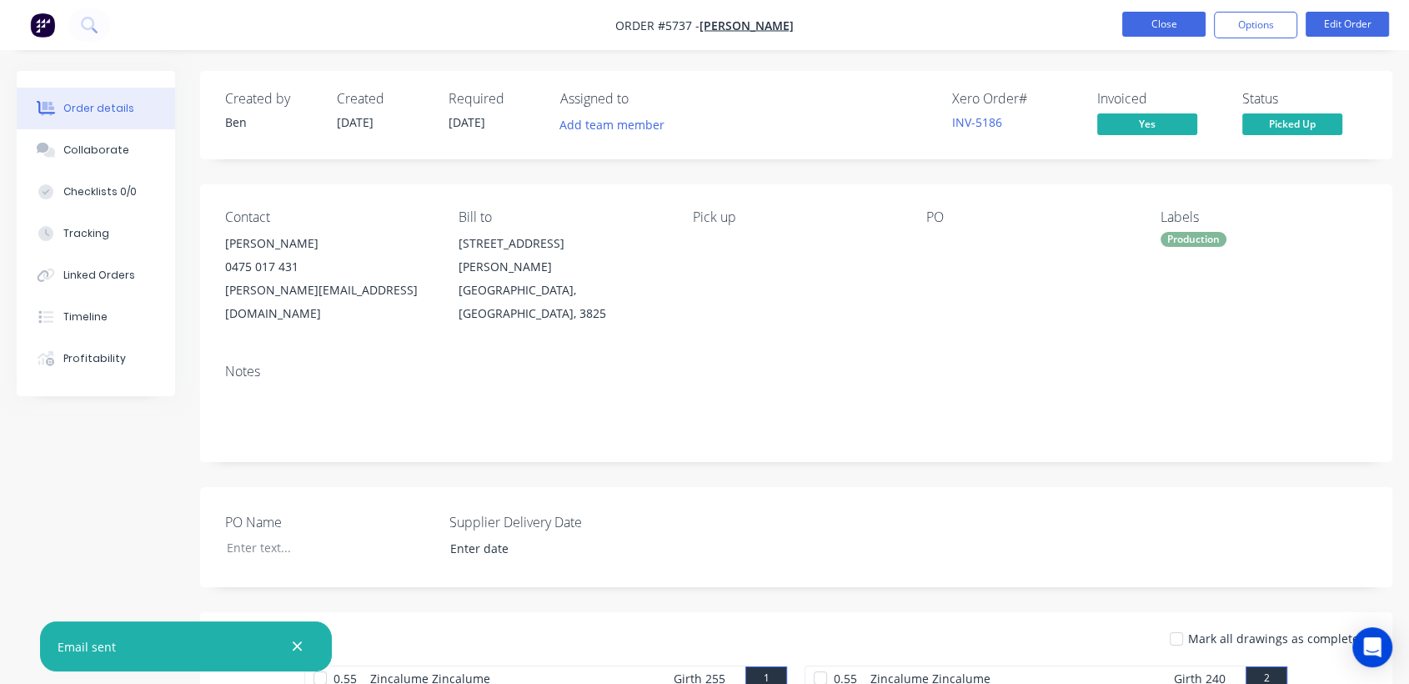
click at [1162, 22] on button "Close" at bounding box center [1163, 24] width 83 height 25
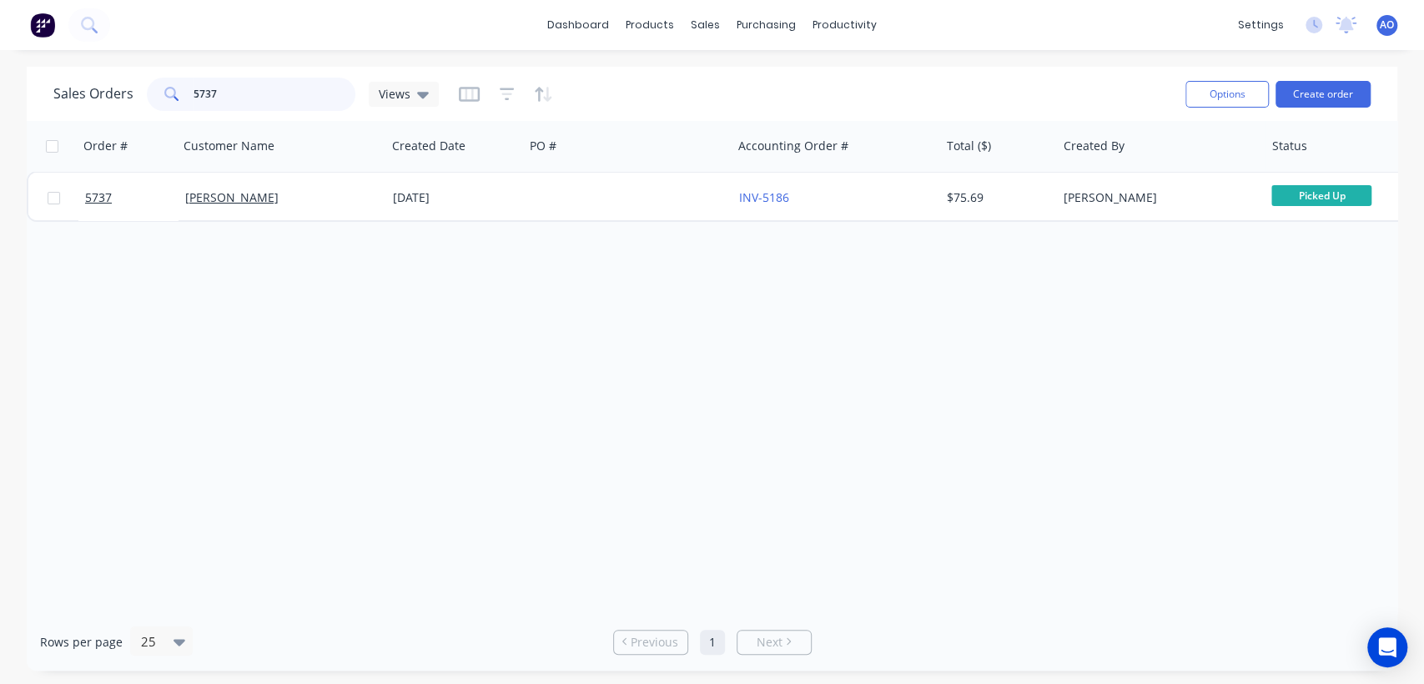
click at [197, 93] on input "5737" at bounding box center [274, 94] width 163 height 33
type input "5733"
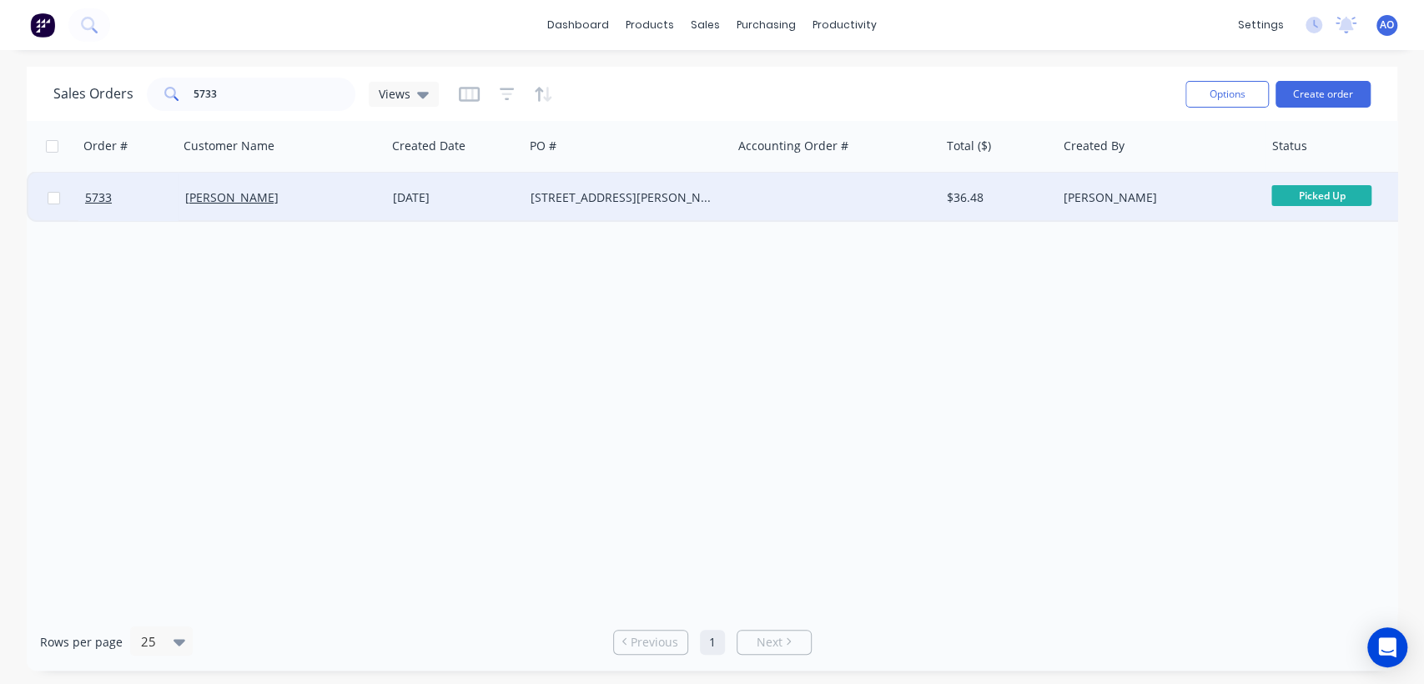
click at [821, 195] on div at bounding box center [836, 198] width 208 height 50
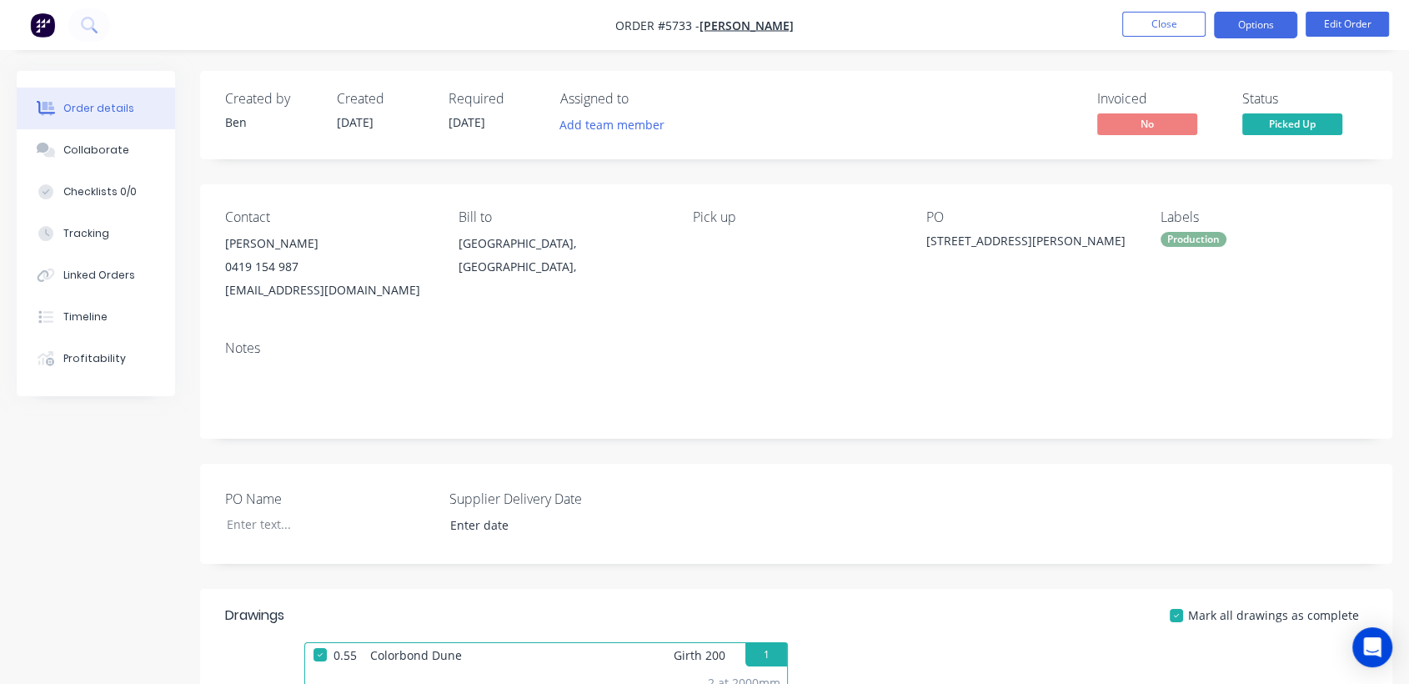
click at [1258, 15] on button "Options" at bounding box center [1255, 25] width 83 height 27
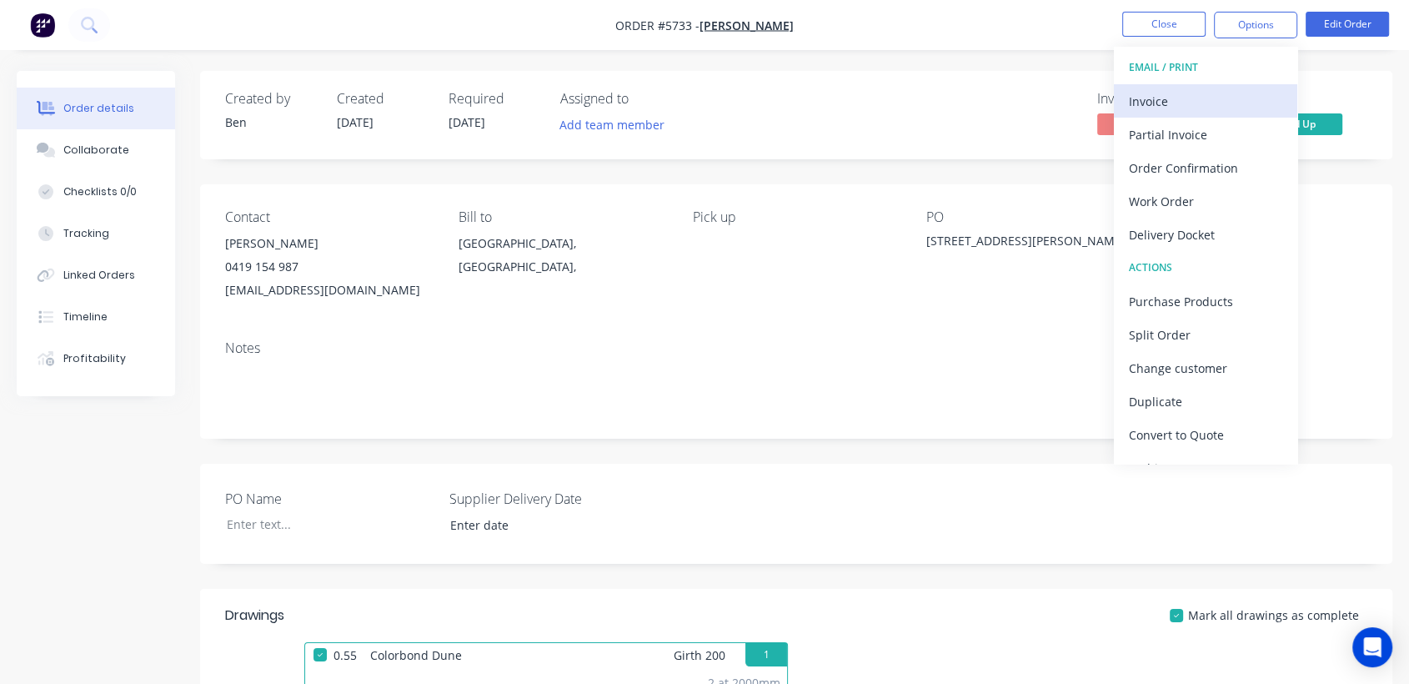
click at [1221, 98] on div "Invoice" at bounding box center [1205, 101] width 153 height 24
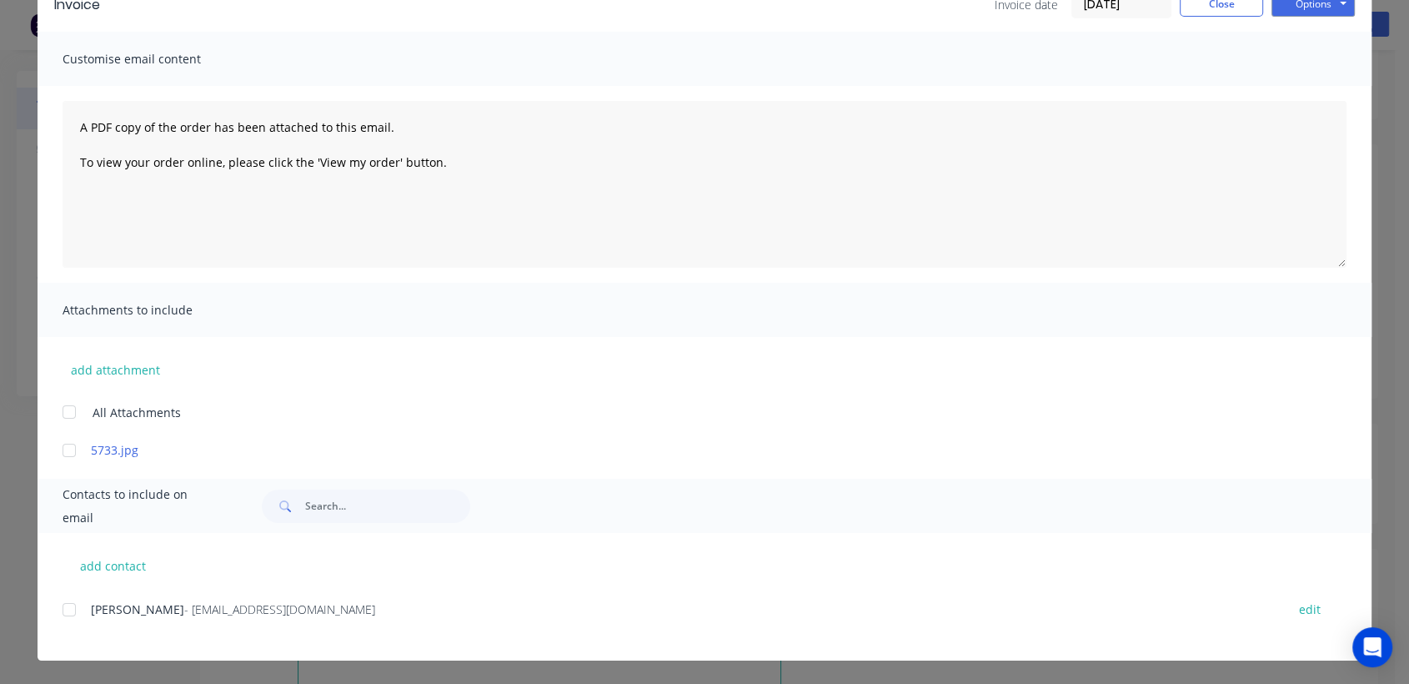
scroll to position [73, 0]
click at [61, 610] on div at bounding box center [69, 609] width 33 height 33
click at [1317, 11] on button "Options" at bounding box center [1313, 4] width 83 height 25
click at [1332, 88] on button "Email" at bounding box center [1325, 89] width 107 height 28
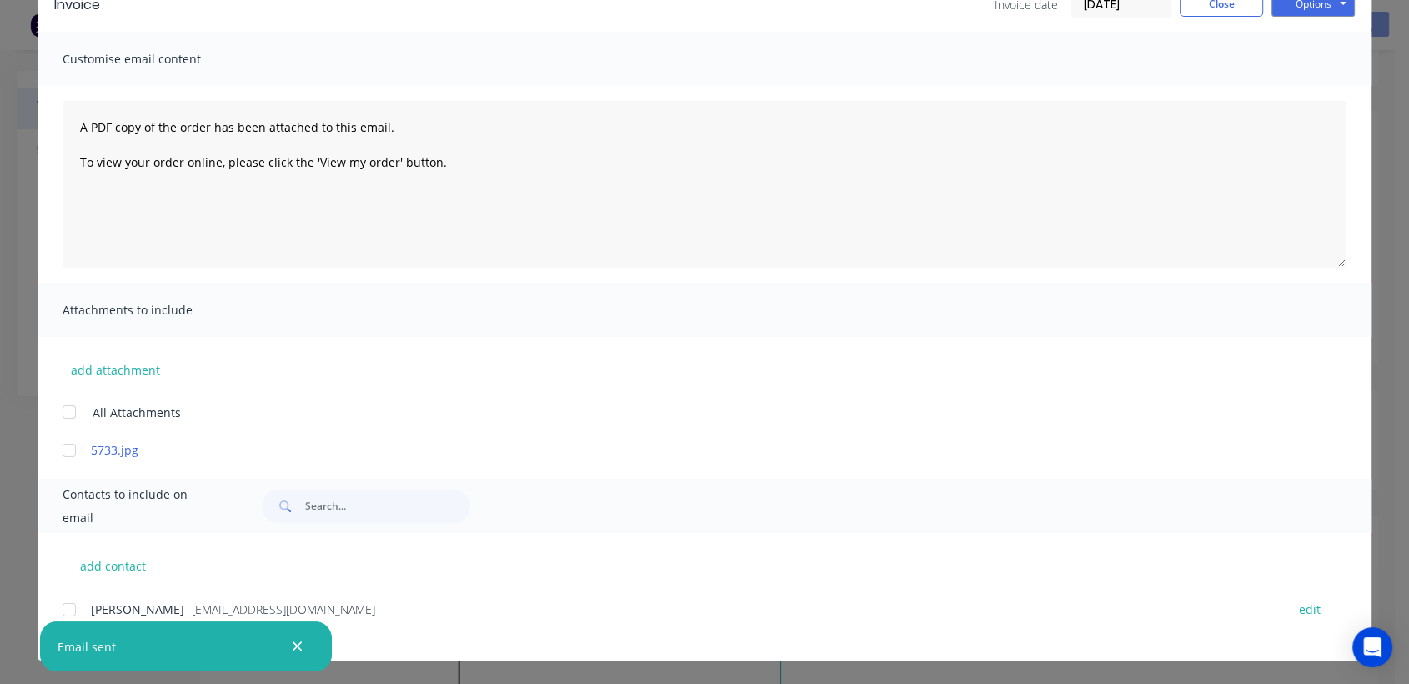
scroll to position [89, 0]
click at [1218, 4] on button "Close" at bounding box center [1221, 4] width 83 height 25
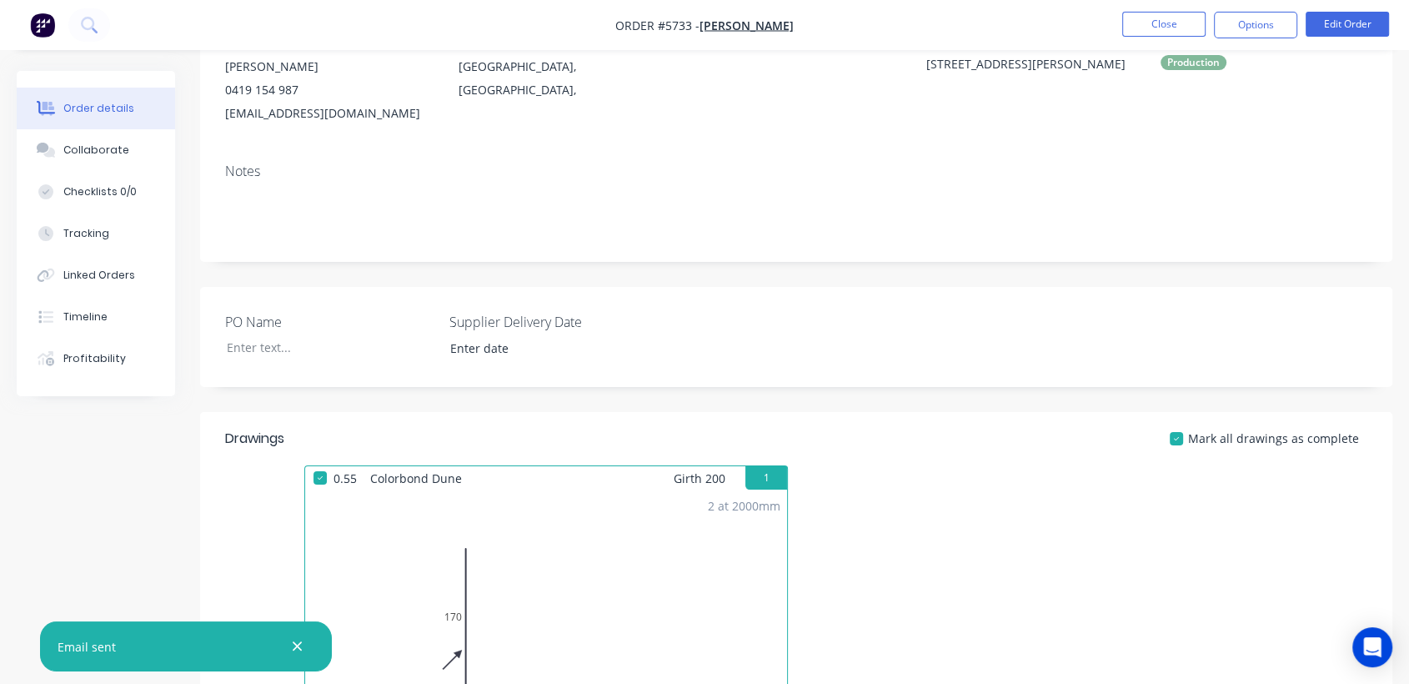
scroll to position [0, 0]
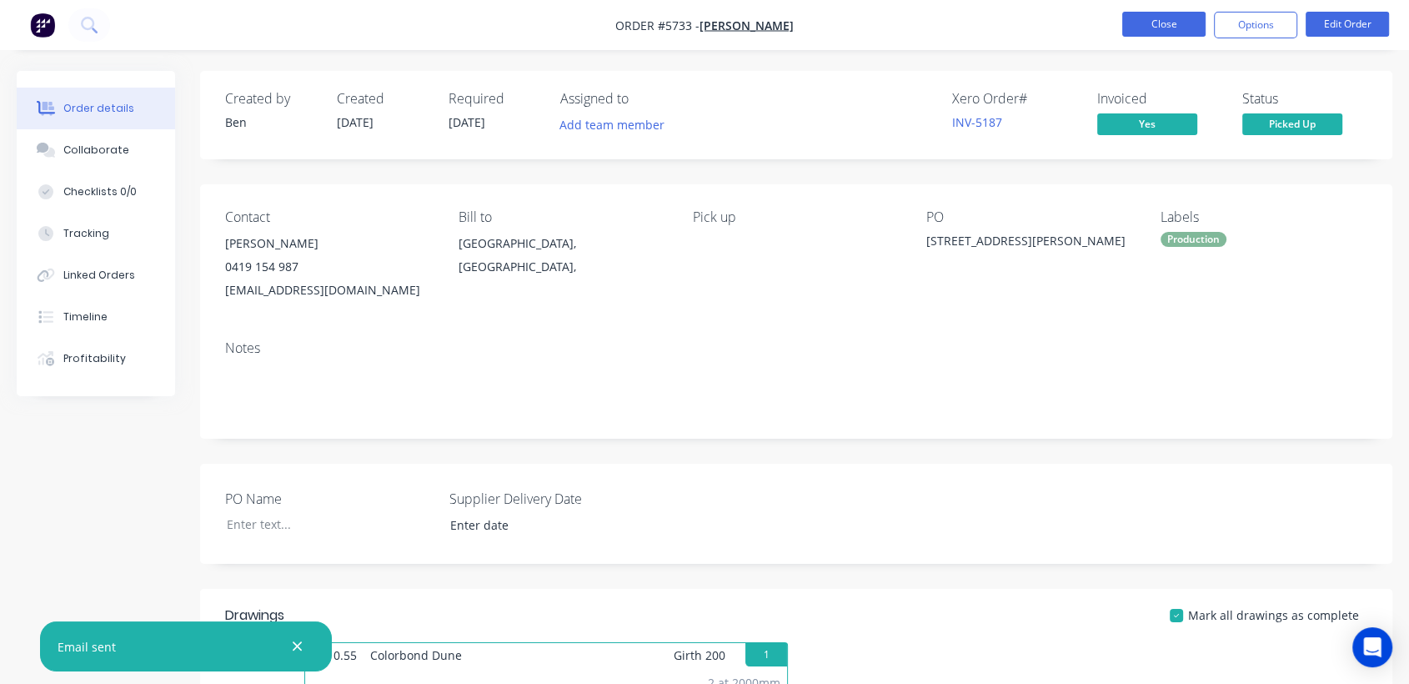
click at [1173, 25] on button "Close" at bounding box center [1163, 24] width 83 height 25
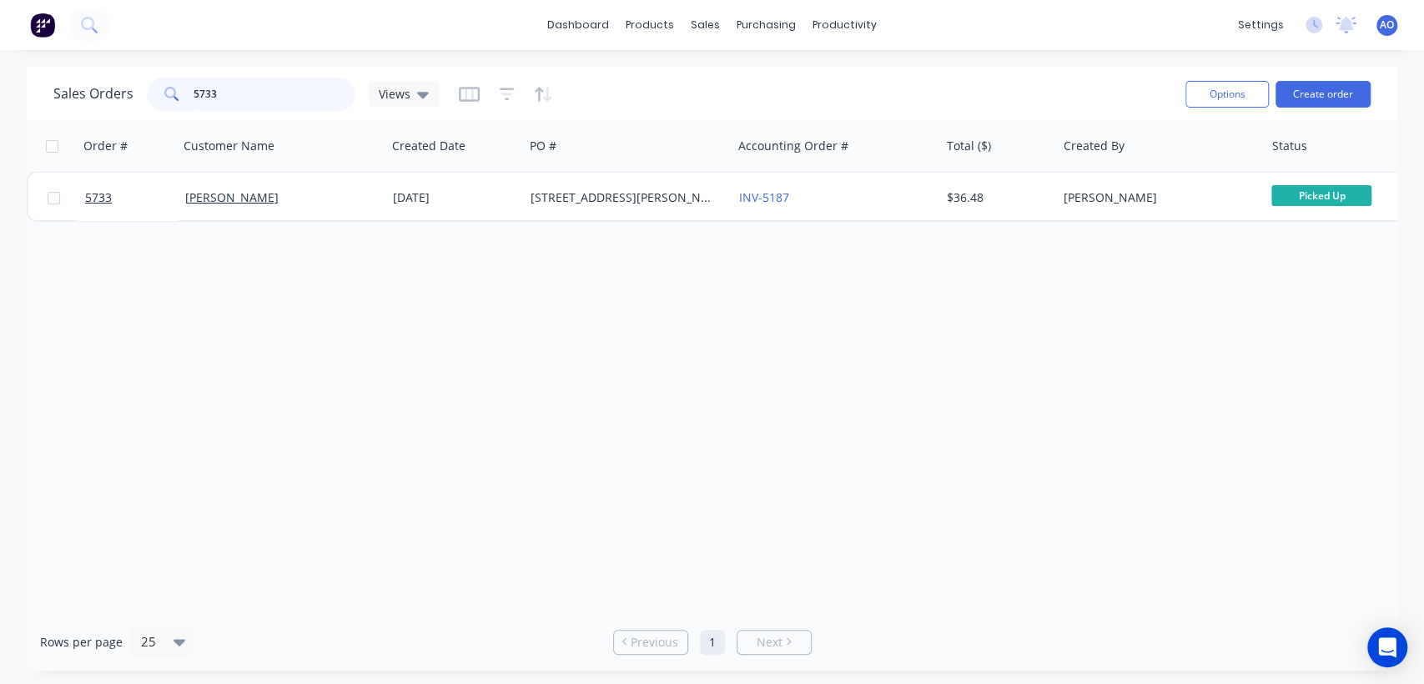
click at [282, 93] on input "5733" at bounding box center [274, 94] width 163 height 33
type input "5738"
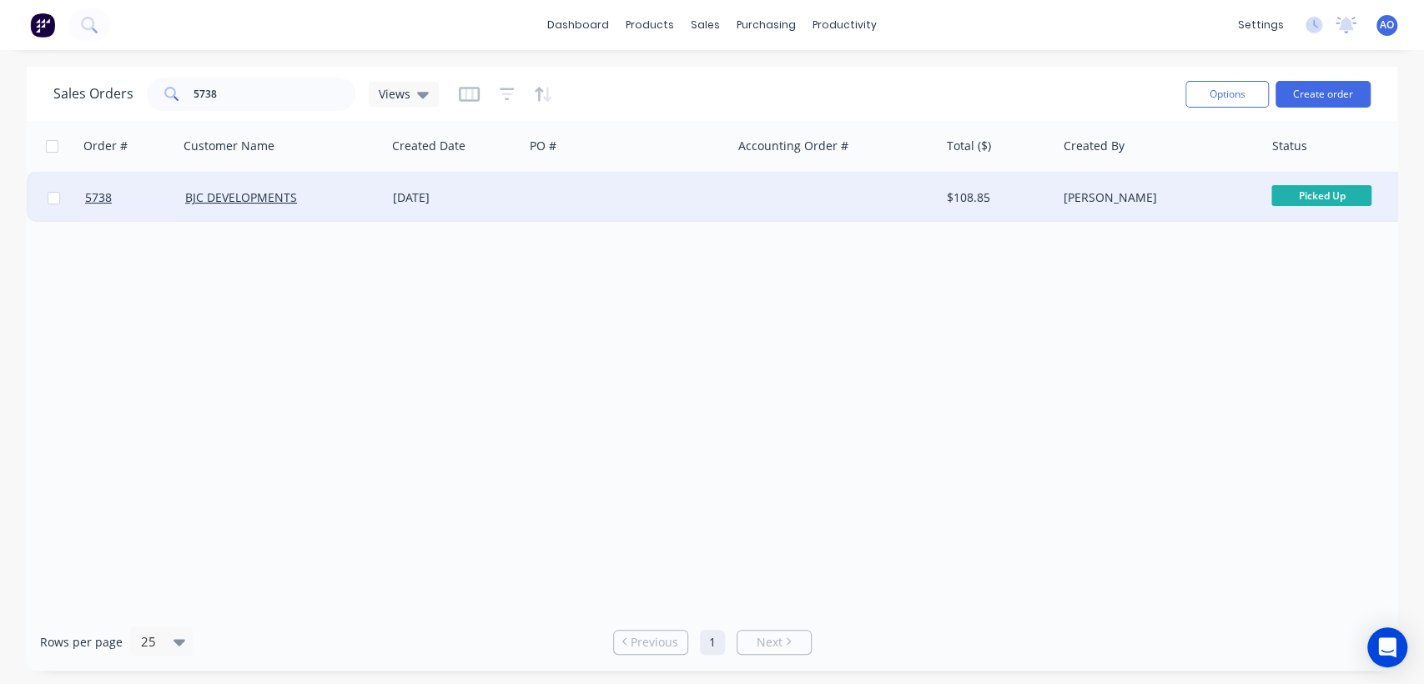
click at [494, 210] on div "[DATE]" at bounding box center [455, 198] width 138 height 50
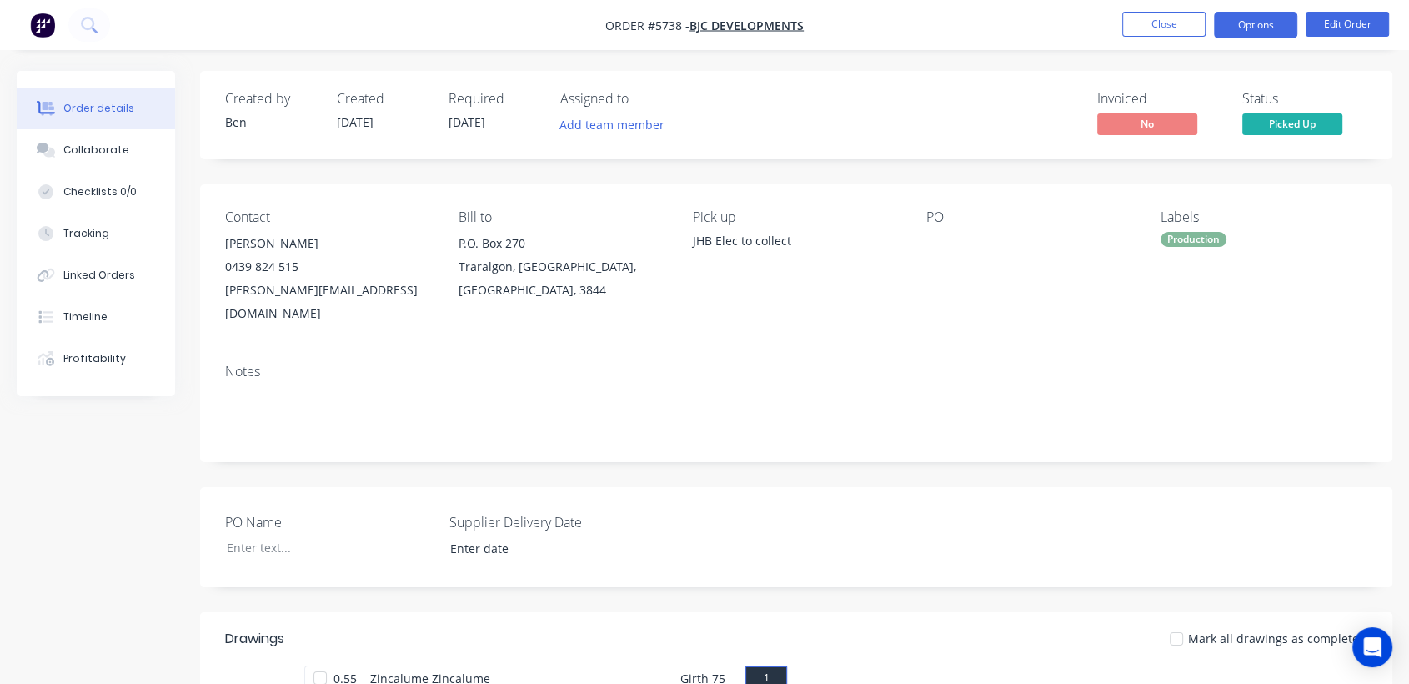
click at [1252, 22] on button "Options" at bounding box center [1255, 25] width 83 height 27
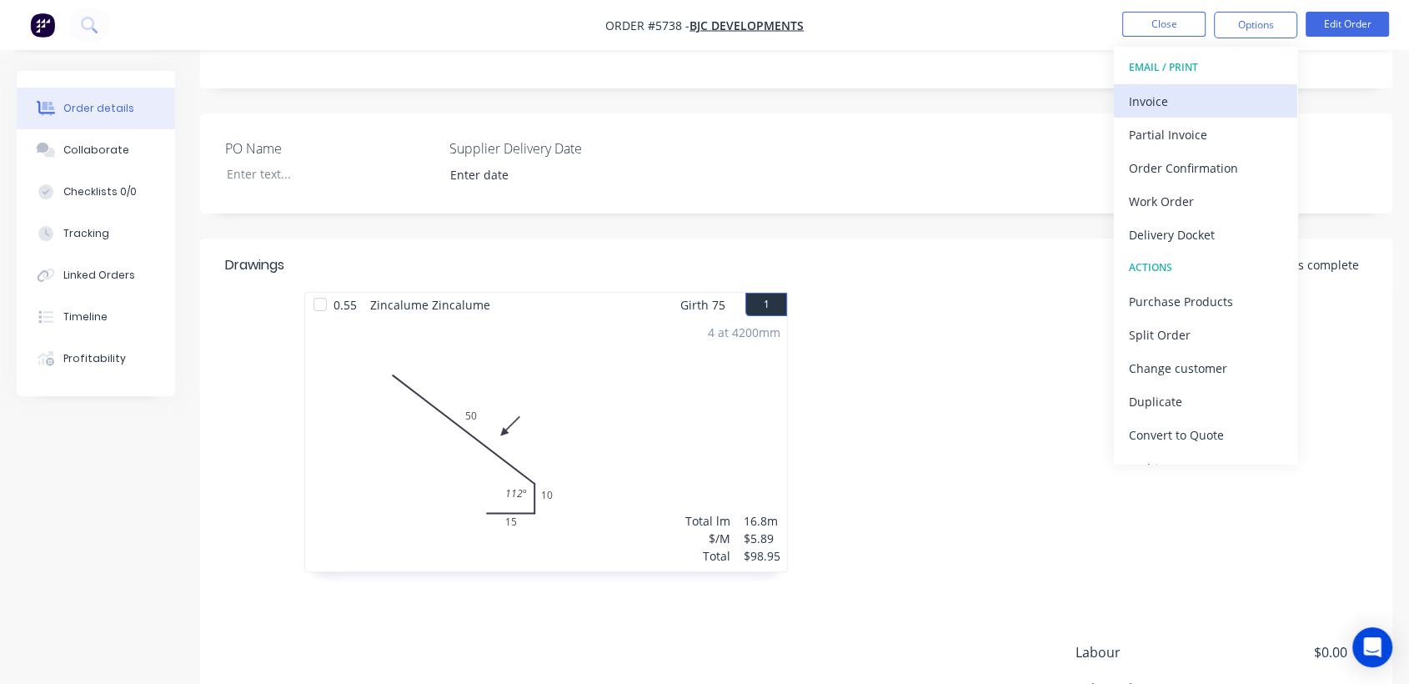
scroll to position [185, 0]
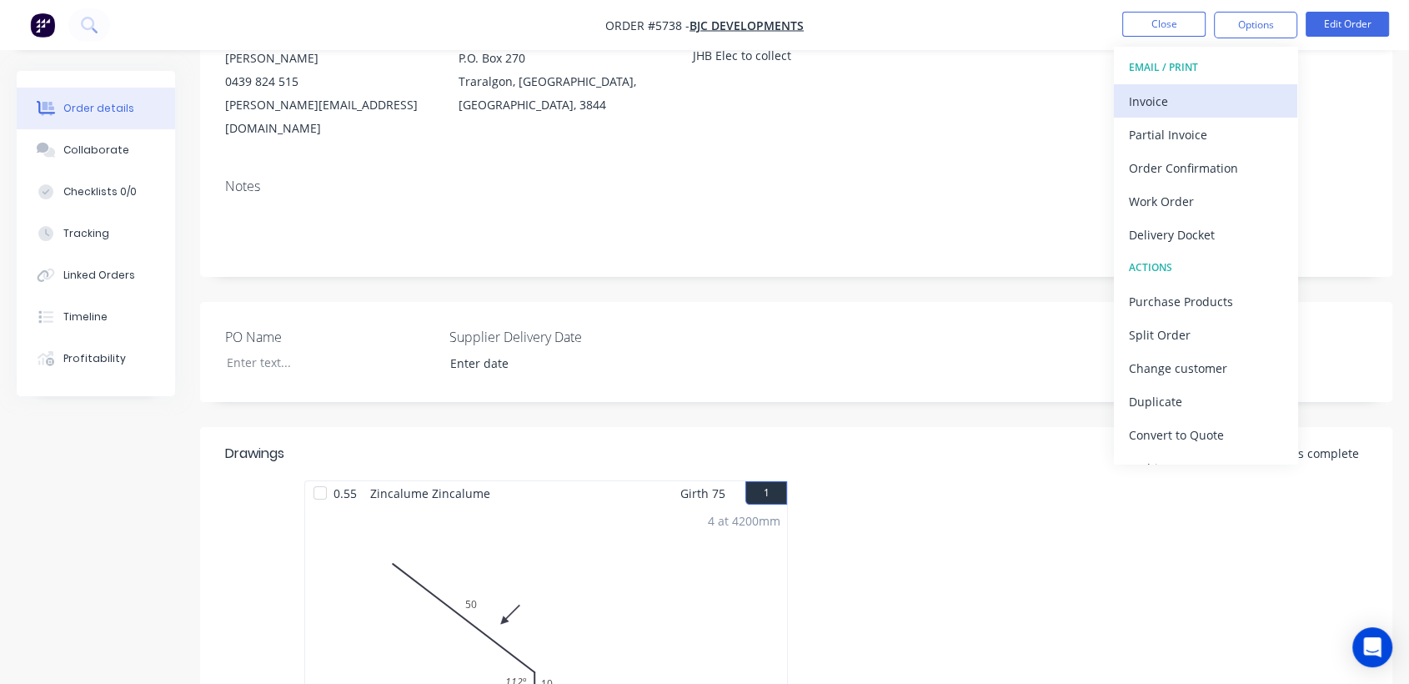
click at [1248, 102] on div "Invoice" at bounding box center [1205, 101] width 153 height 24
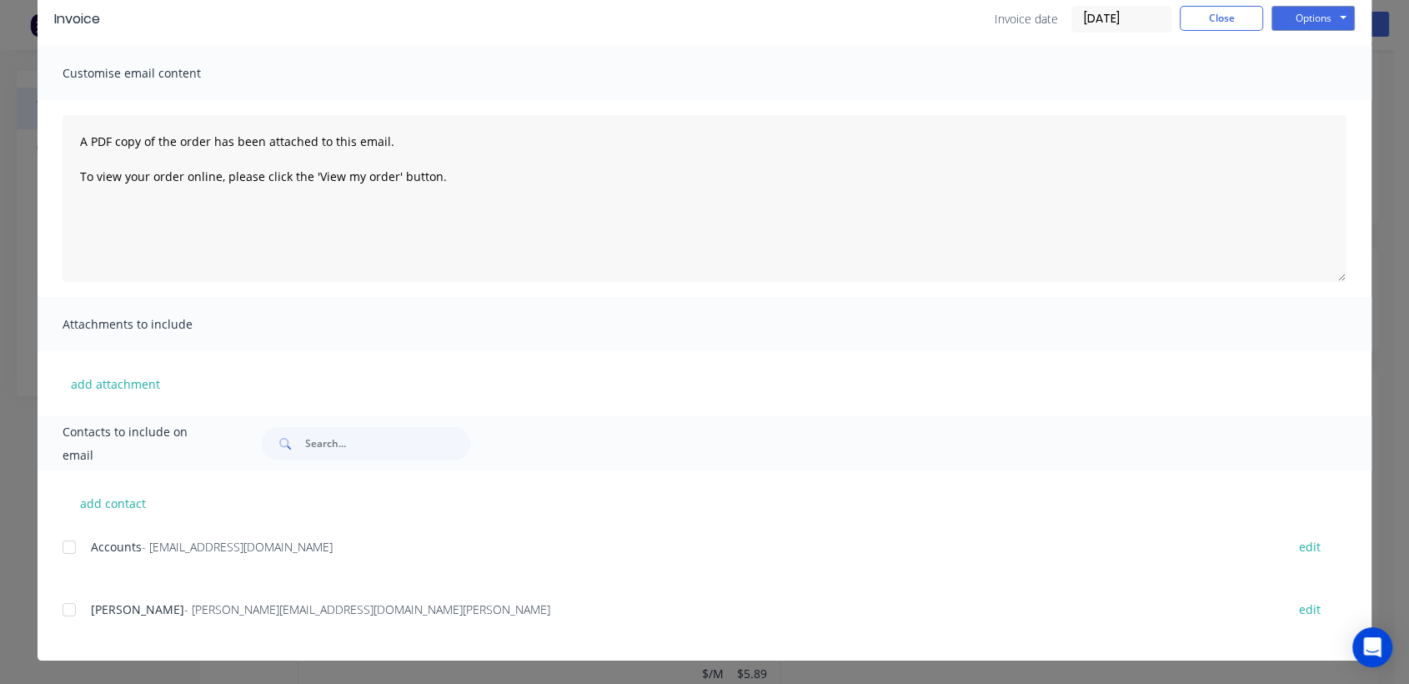
scroll to position [334, 0]
click at [59, 547] on div at bounding box center [69, 546] width 33 height 33
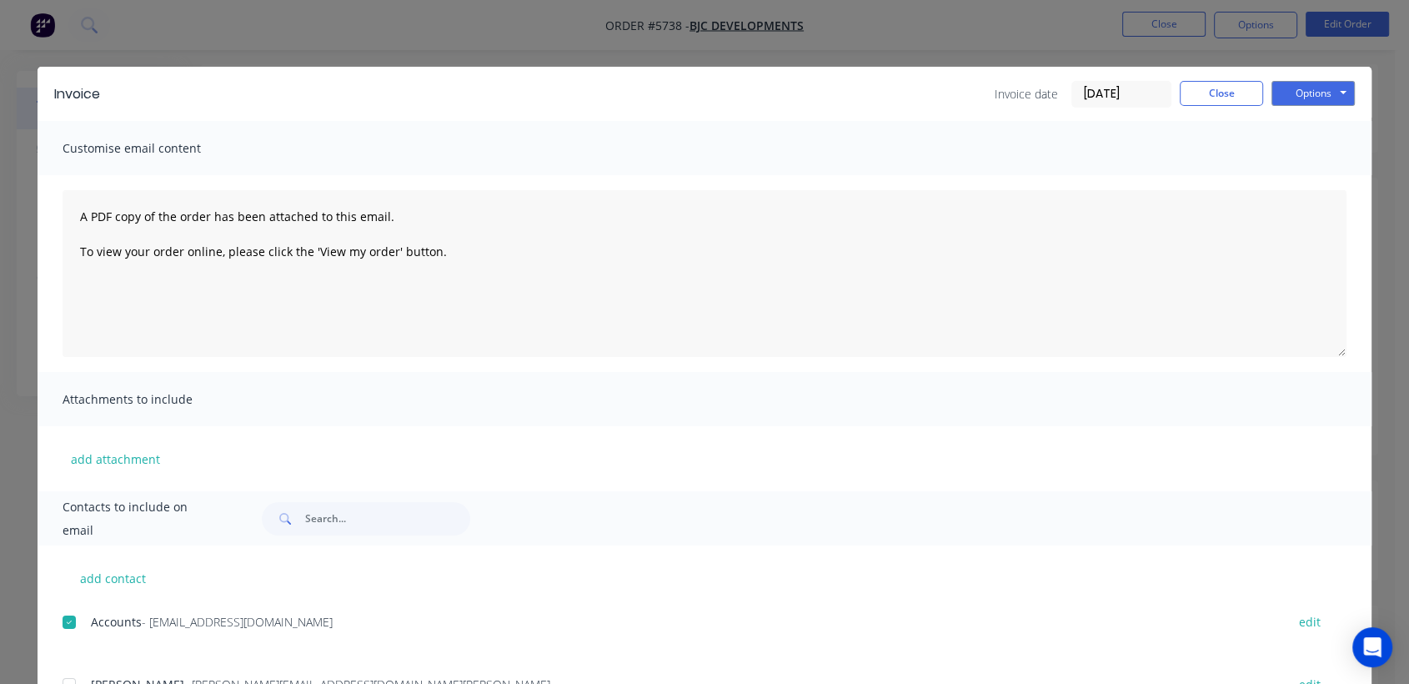
scroll to position [0, 0]
click at [1294, 95] on button "Options" at bounding box center [1313, 93] width 83 height 25
click at [1316, 175] on button "Email" at bounding box center [1325, 178] width 107 height 28
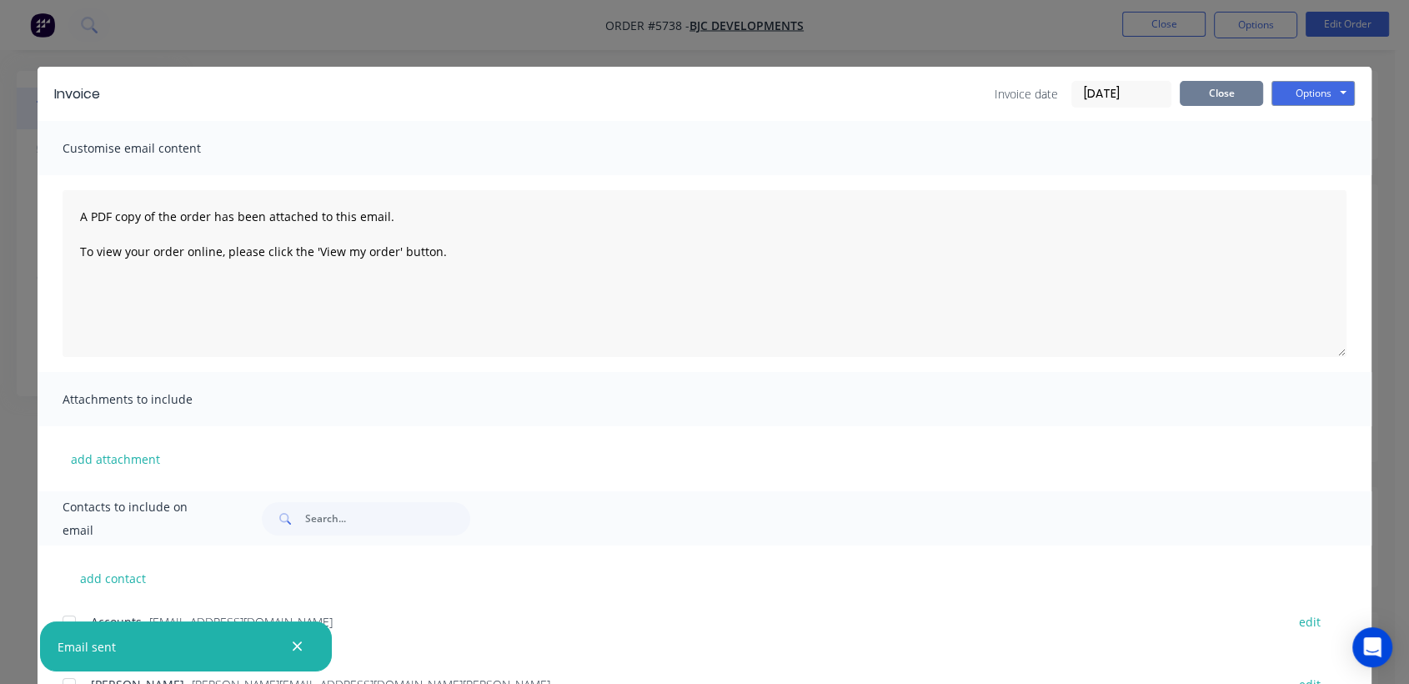
click at [1223, 90] on button "Close" at bounding box center [1221, 93] width 83 height 25
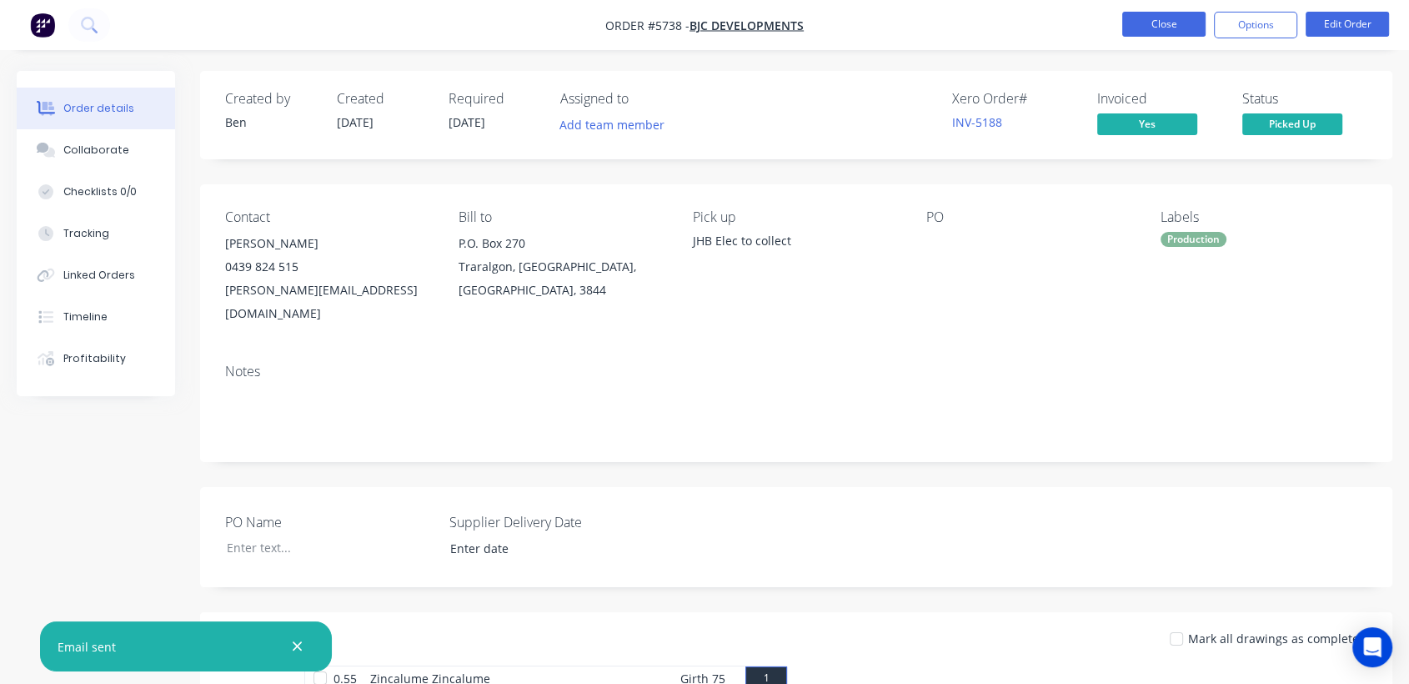
click at [1175, 13] on button "Close" at bounding box center [1163, 24] width 83 height 25
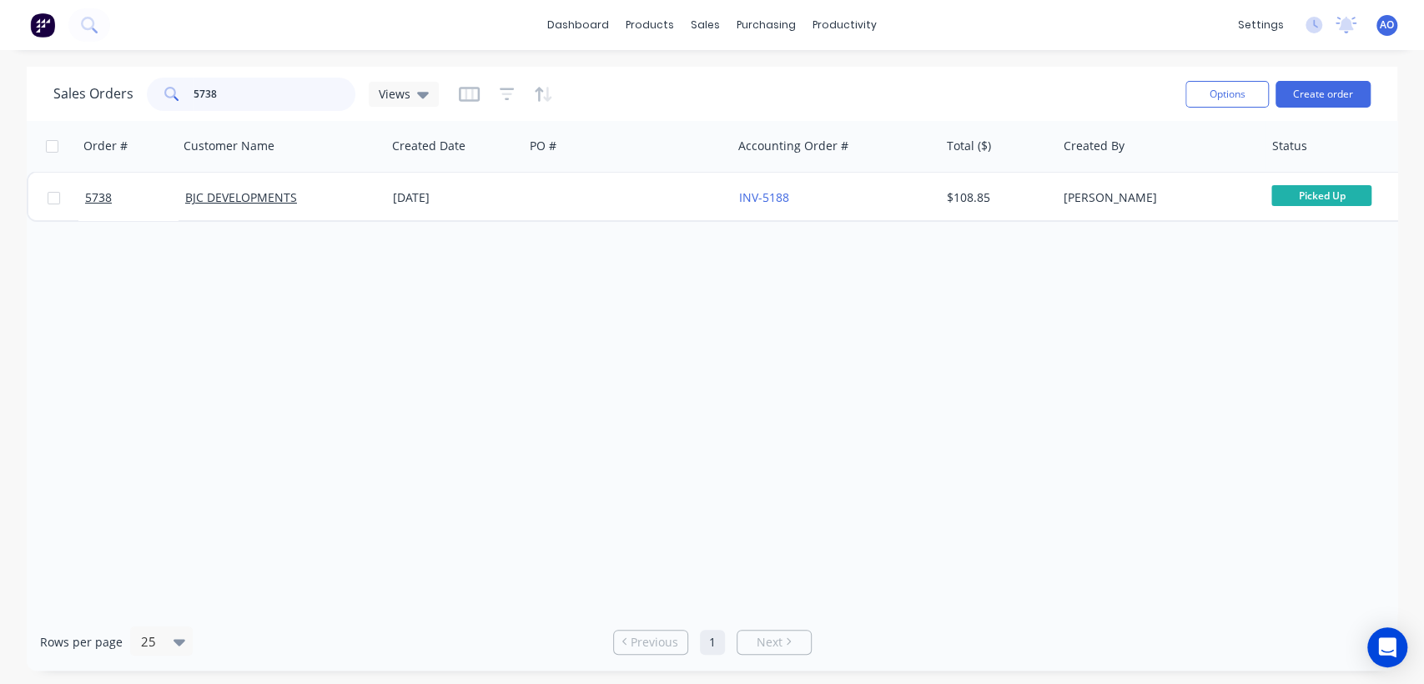
click at [300, 93] on input "5738" at bounding box center [274, 94] width 163 height 33
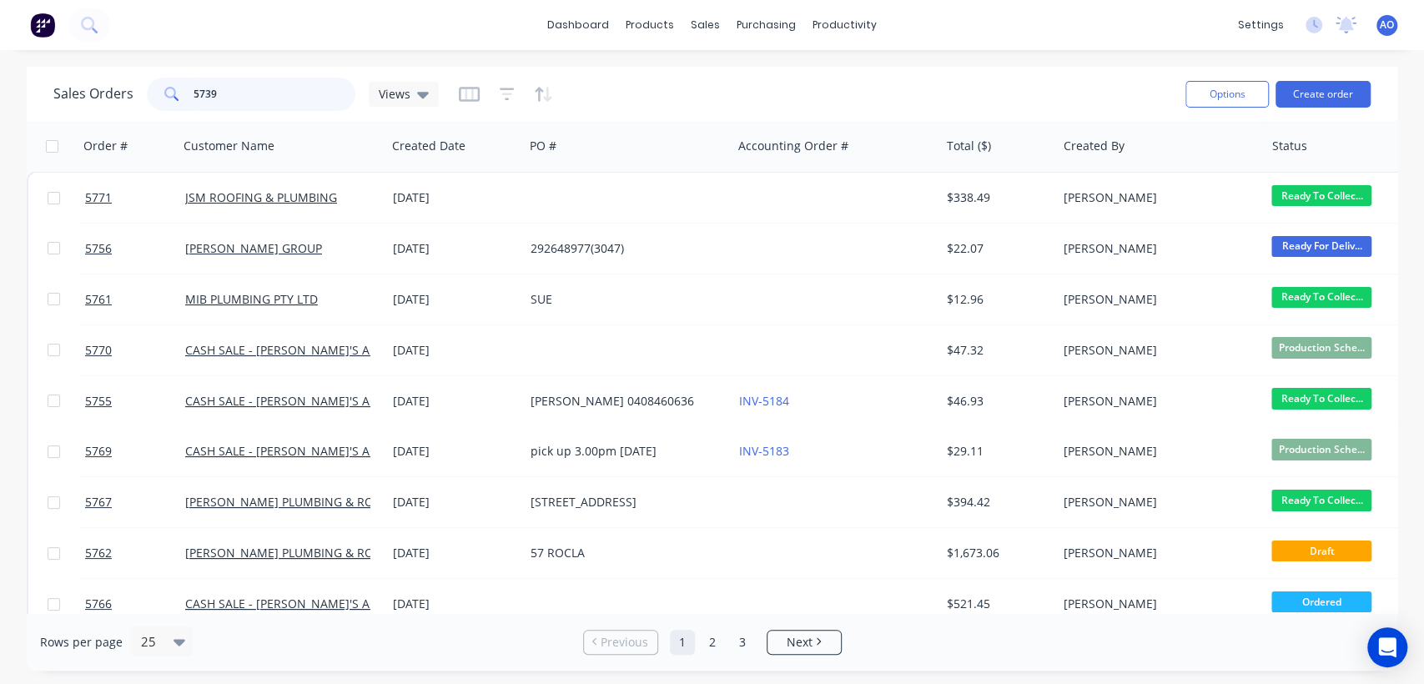
type input "5739"
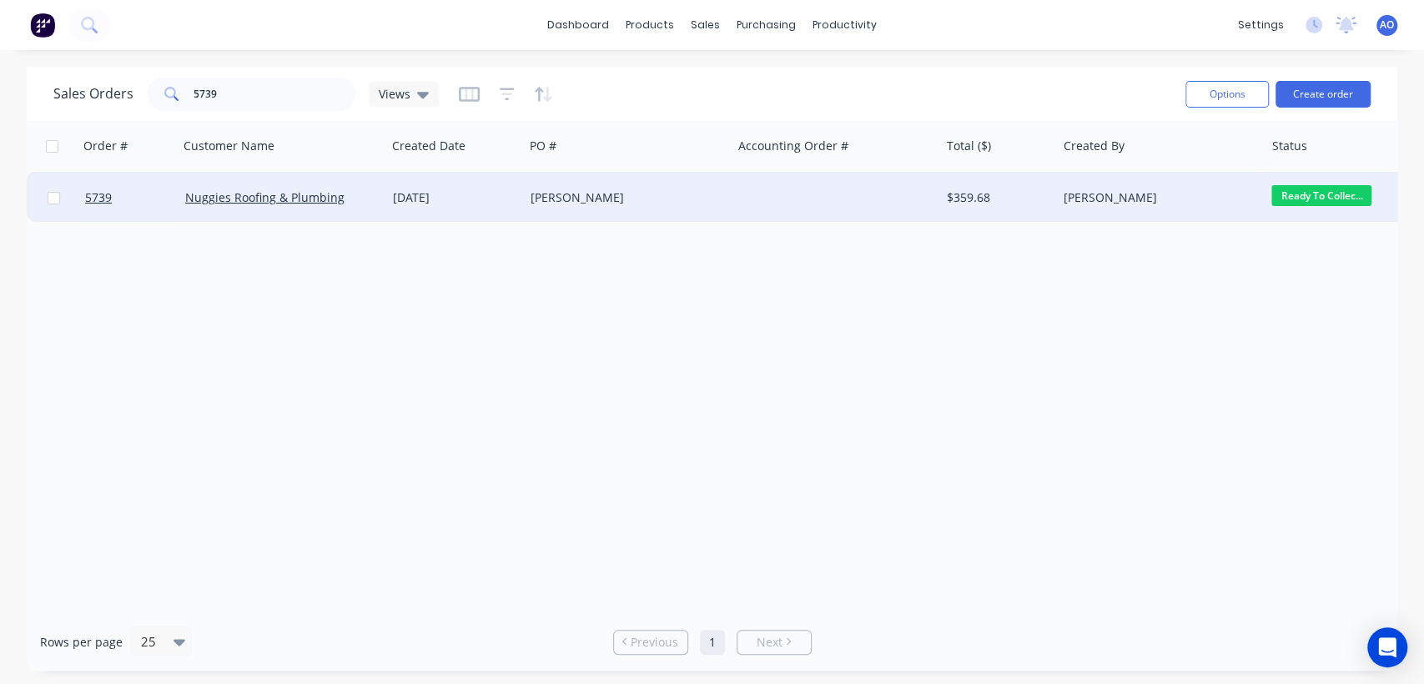
click at [440, 185] on div "[DATE]" at bounding box center [455, 198] width 138 height 50
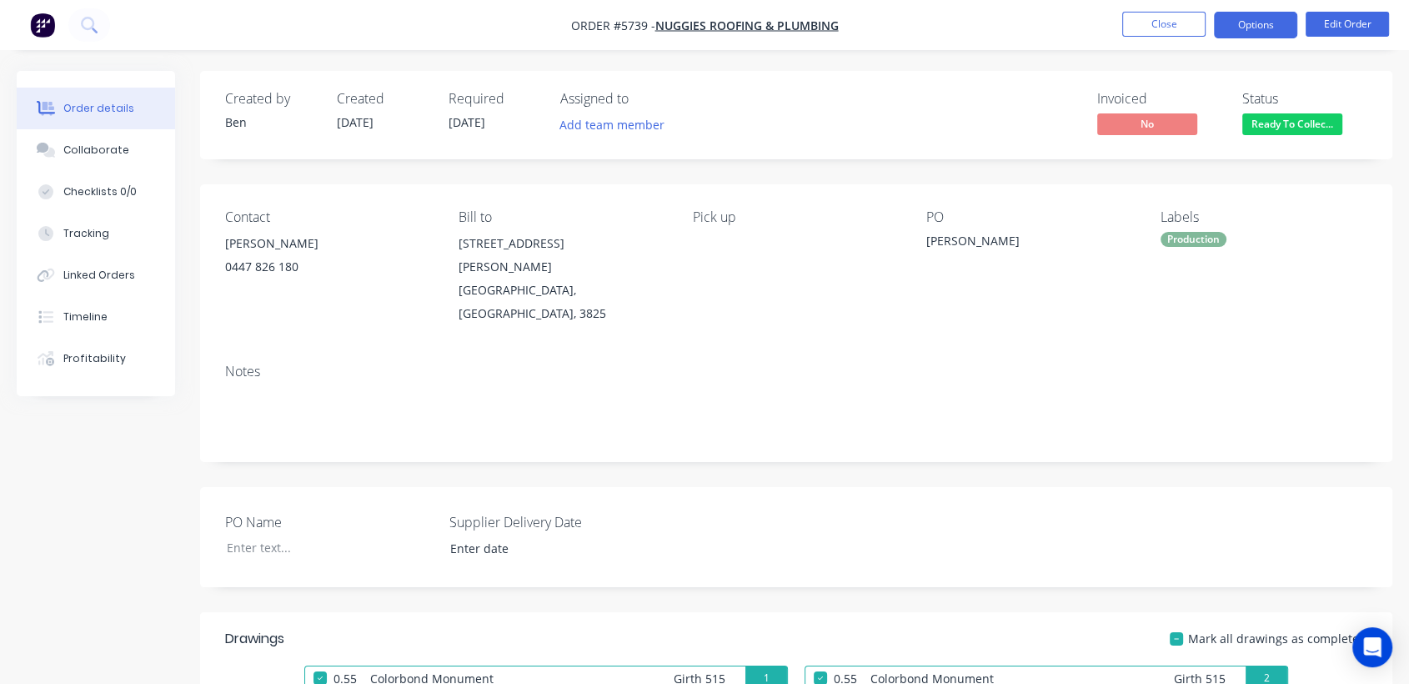
click at [1241, 28] on button "Options" at bounding box center [1255, 25] width 83 height 27
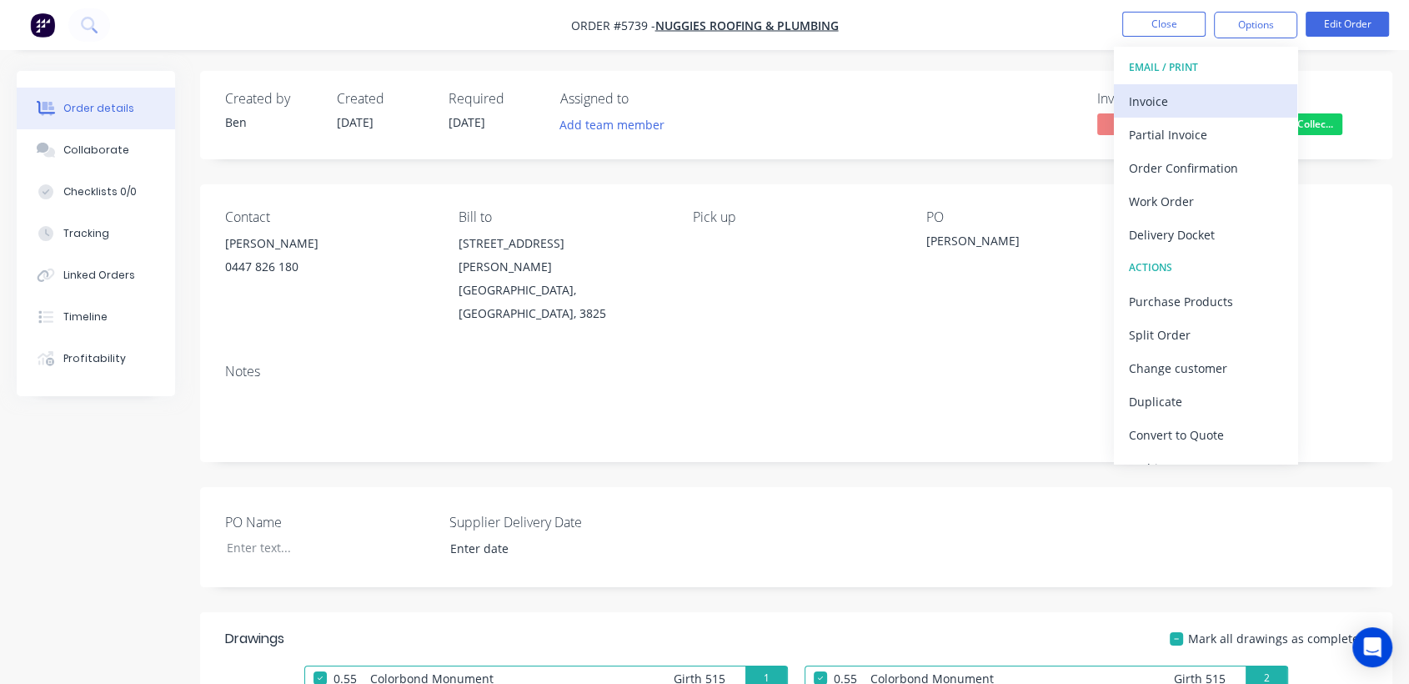
click at [1168, 98] on div "Invoice" at bounding box center [1205, 101] width 153 height 24
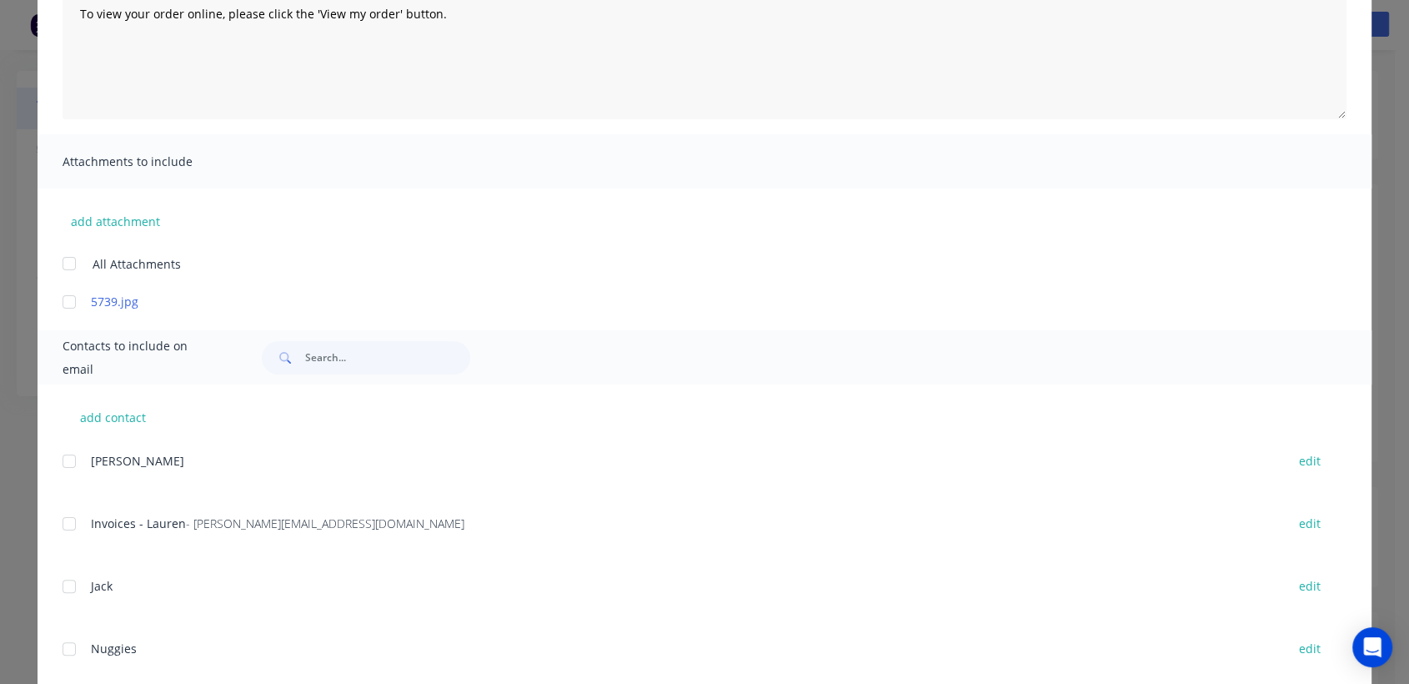
scroll to position [277, 0]
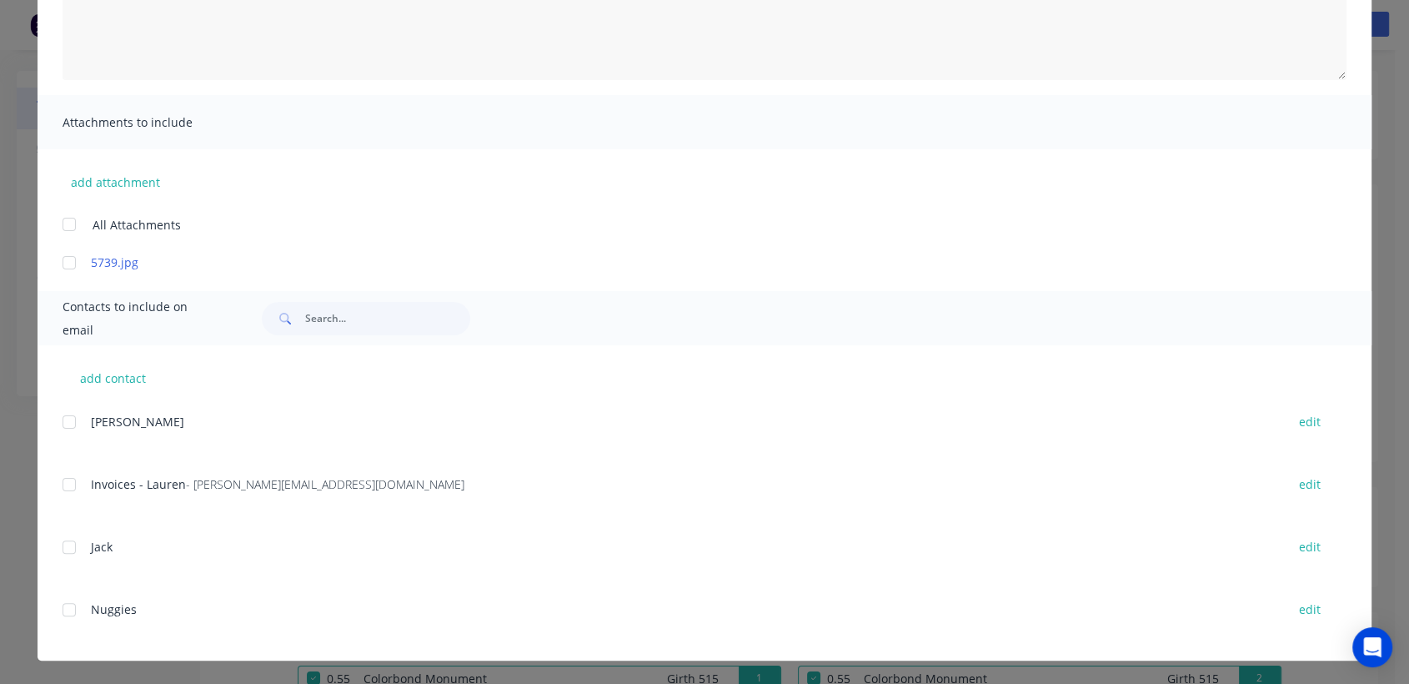
click at [63, 480] on div at bounding box center [69, 484] width 33 height 33
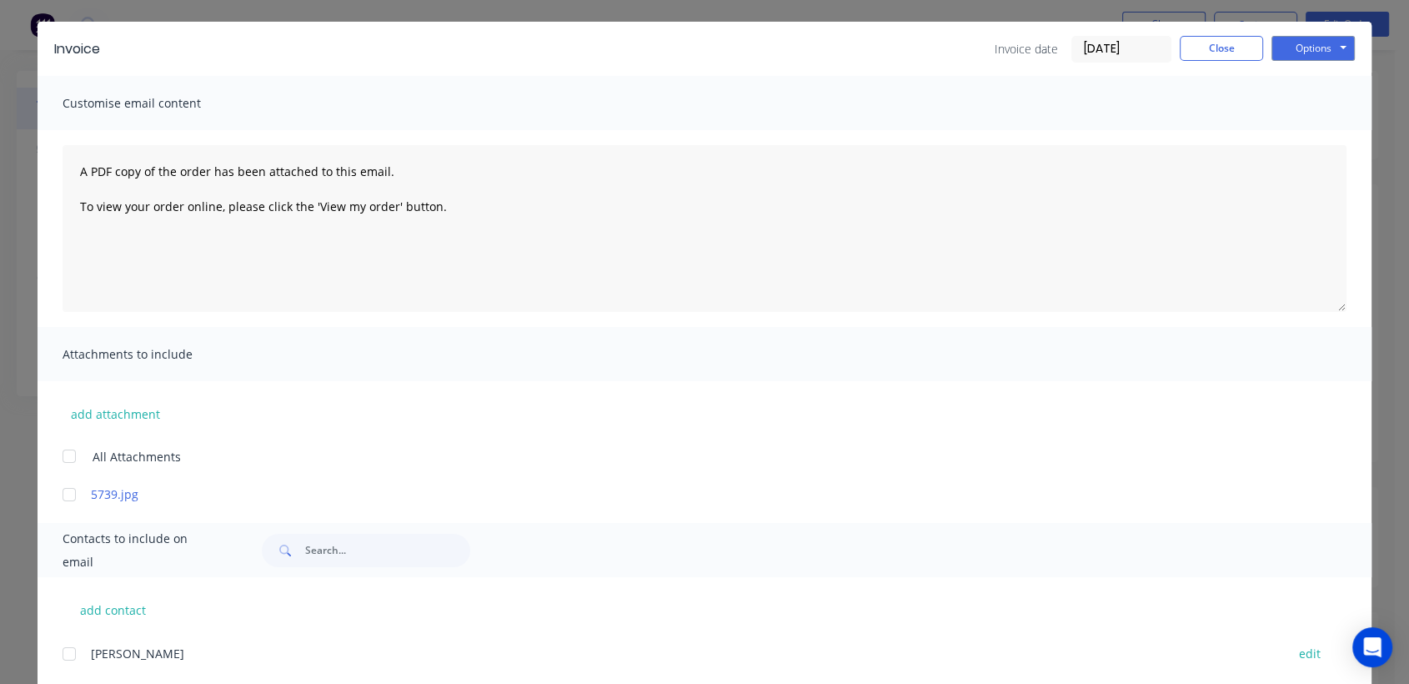
scroll to position [0, 0]
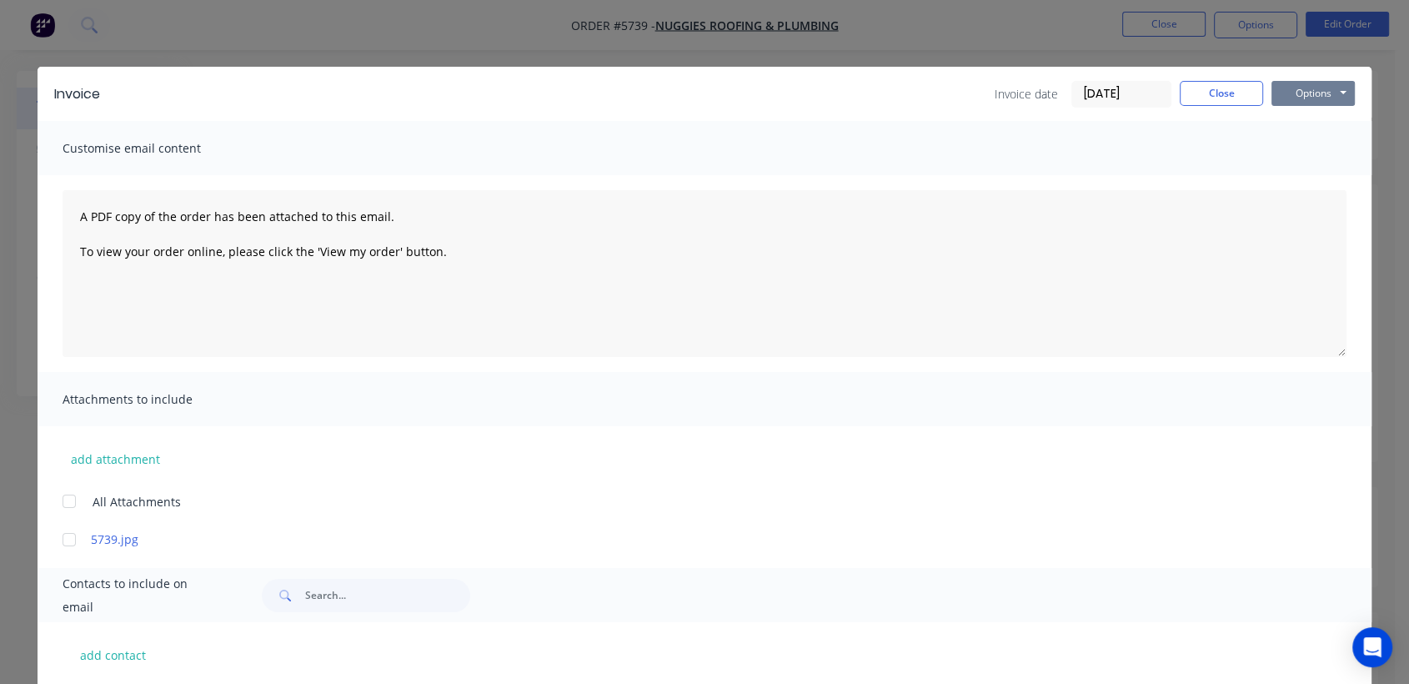
click at [1272, 93] on button "Options" at bounding box center [1313, 93] width 83 height 25
click at [1335, 175] on button "Email" at bounding box center [1325, 178] width 107 height 28
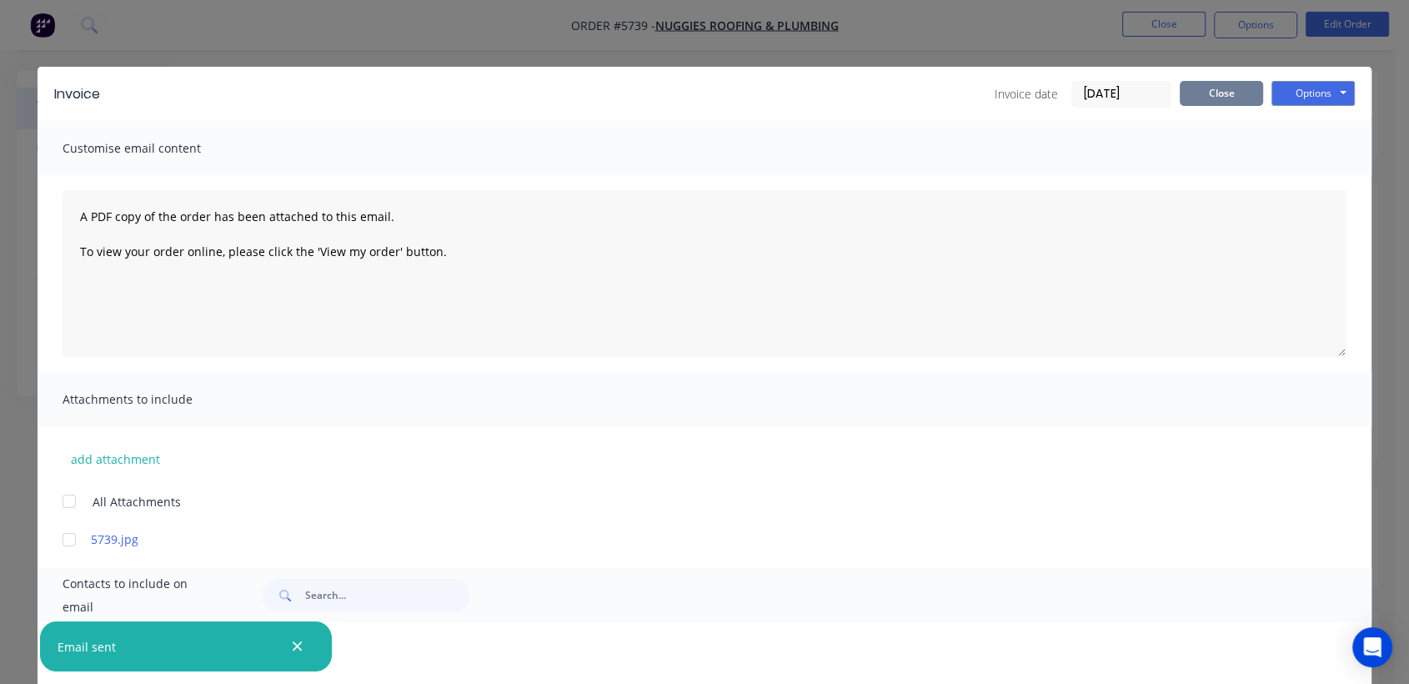
click at [1224, 83] on button "Close" at bounding box center [1221, 93] width 83 height 25
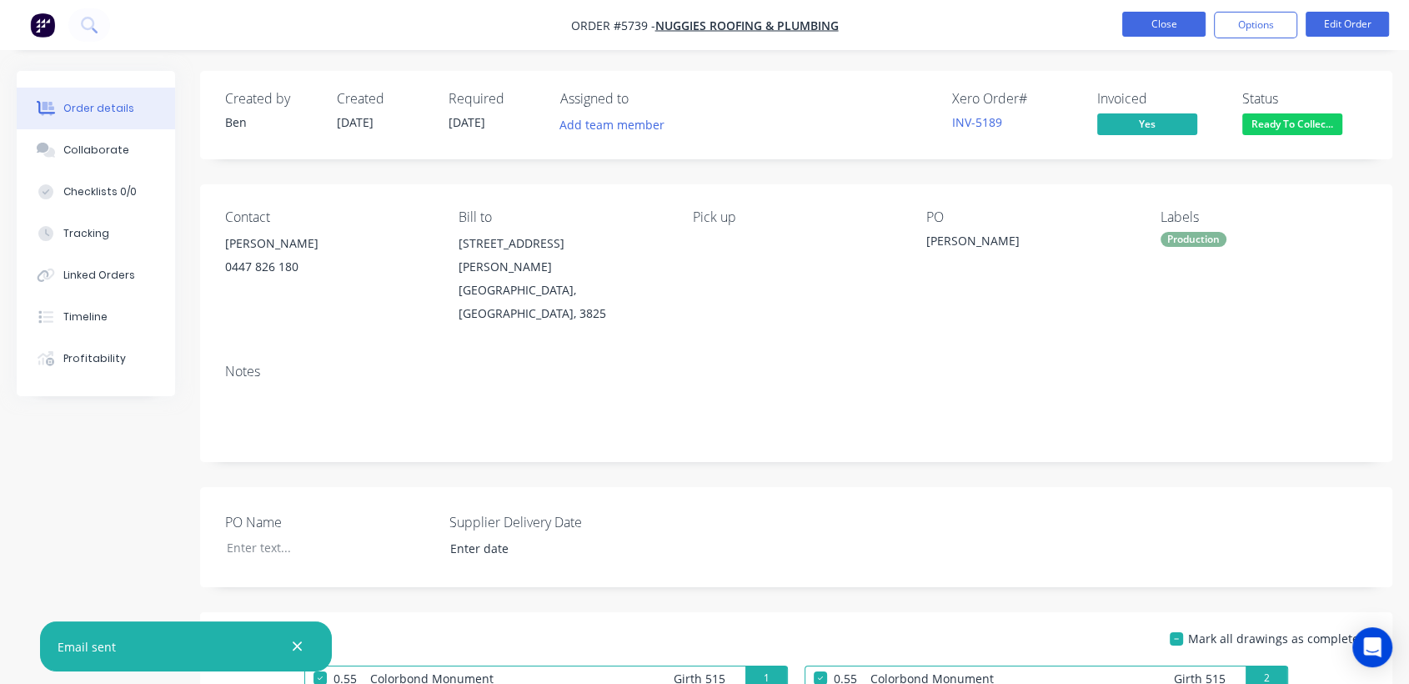
click at [1181, 28] on button "Close" at bounding box center [1163, 24] width 83 height 25
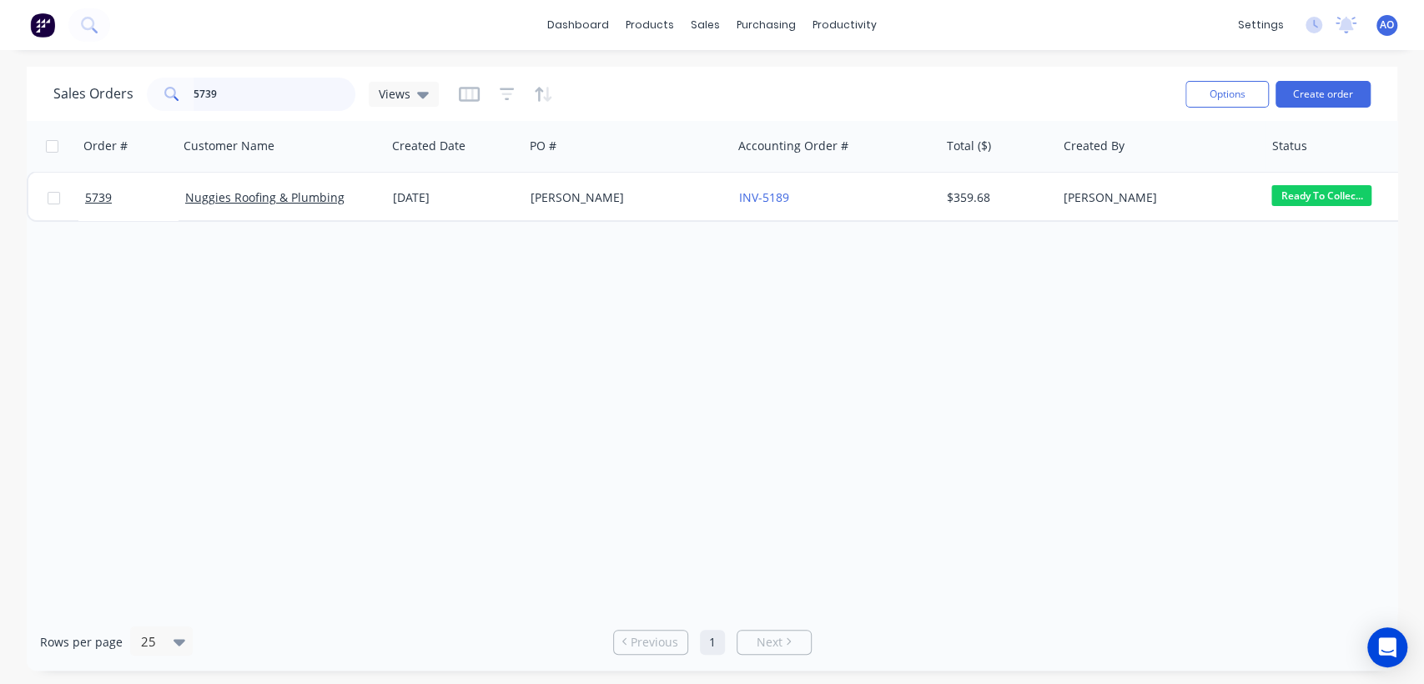
click at [217, 87] on input "5739" at bounding box center [274, 94] width 163 height 33
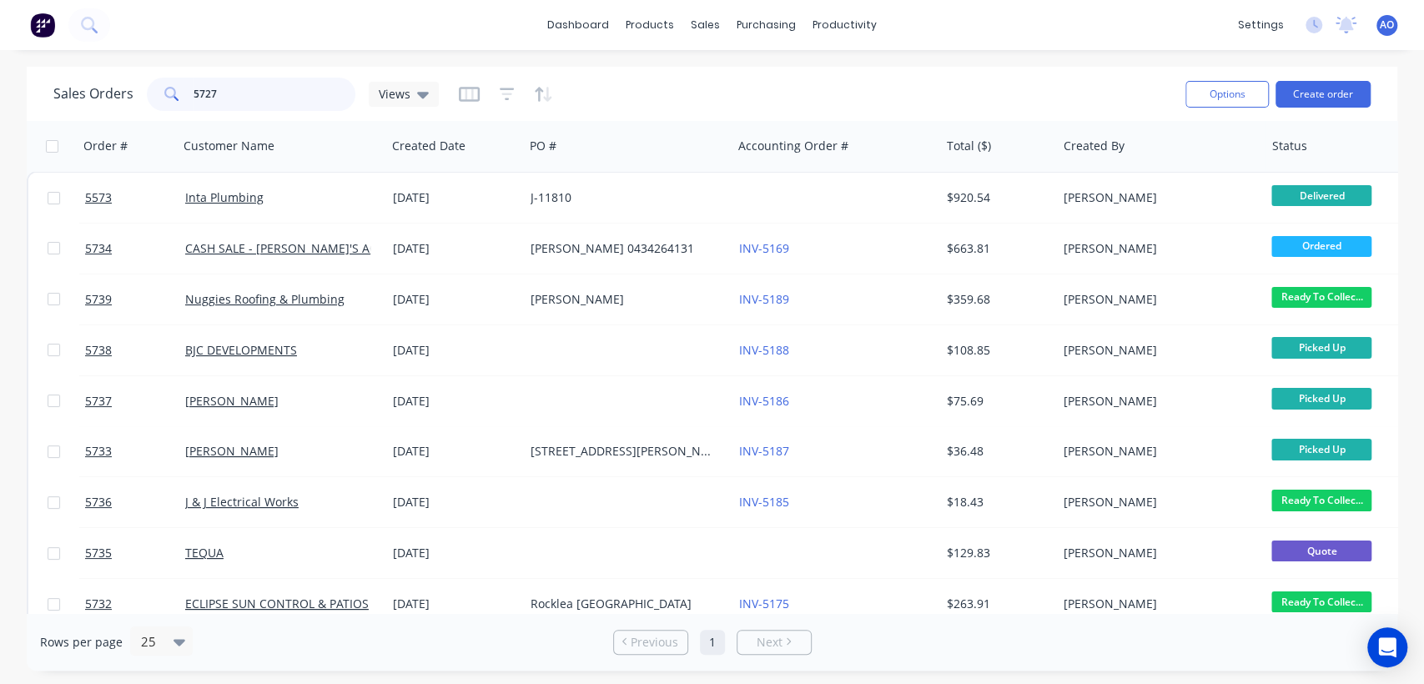
type input "5727"
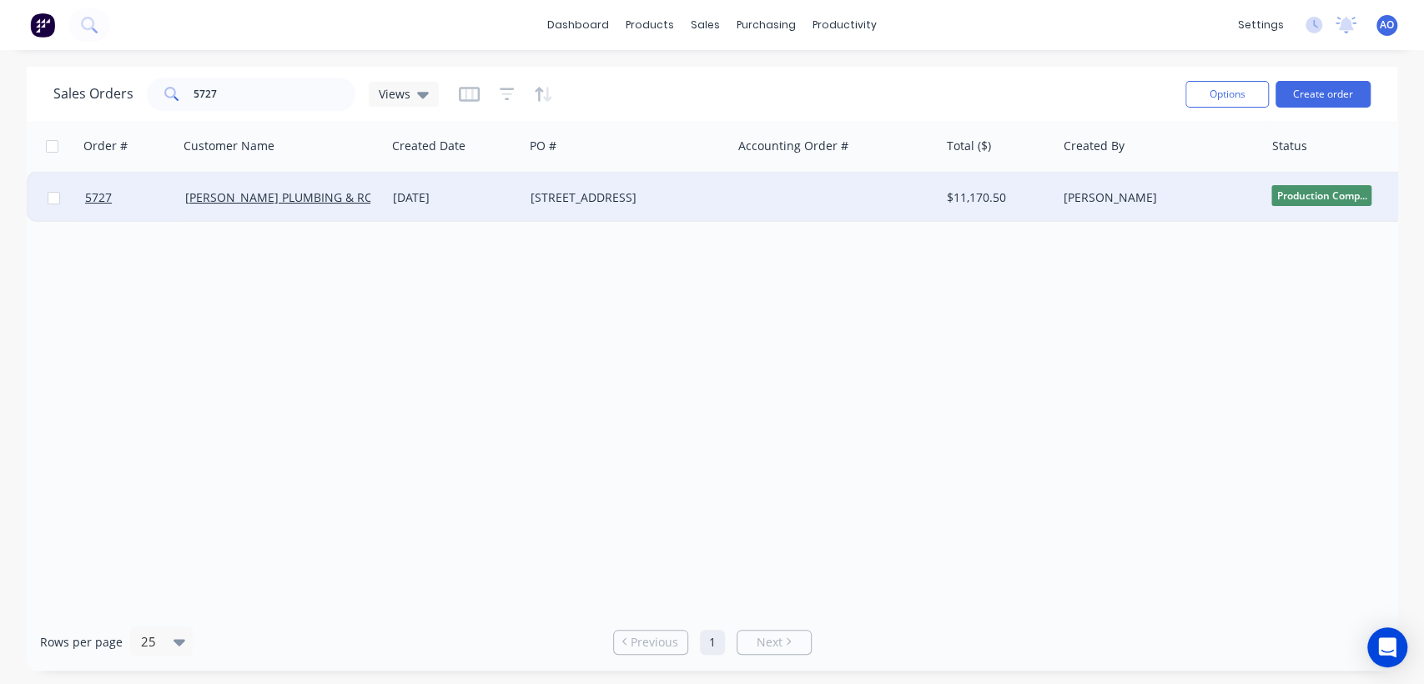
click at [690, 192] on div "[STREET_ADDRESS]" at bounding box center [622, 197] width 185 height 17
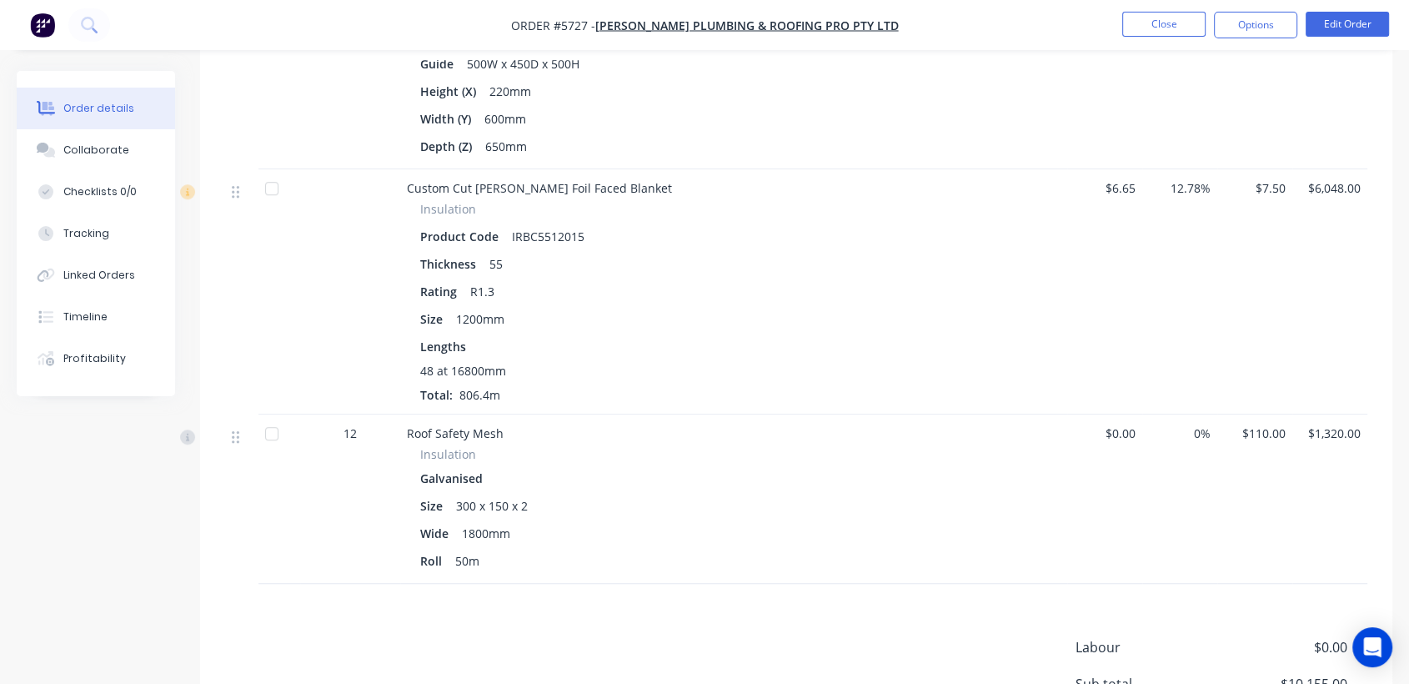
scroll to position [1268, 0]
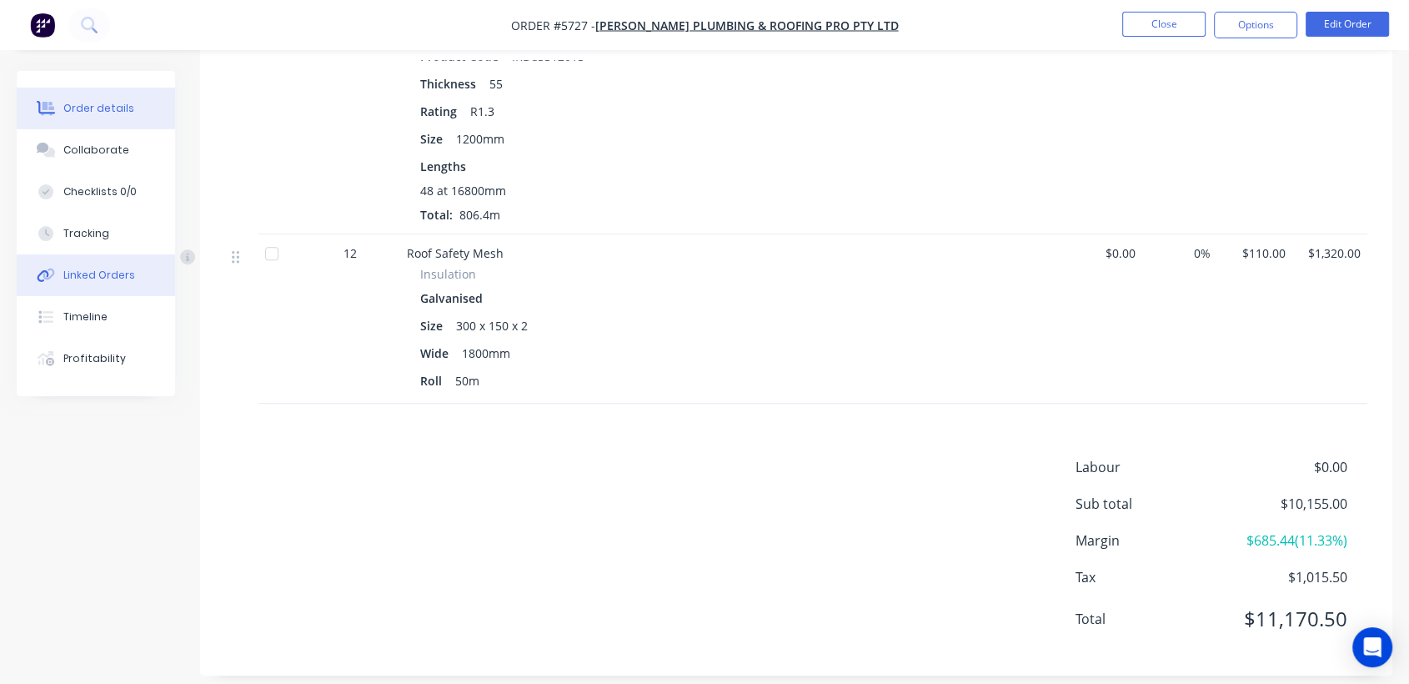
click at [87, 287] on button "Linked Orders" at bounding box center [96, 275] width 158 height 42
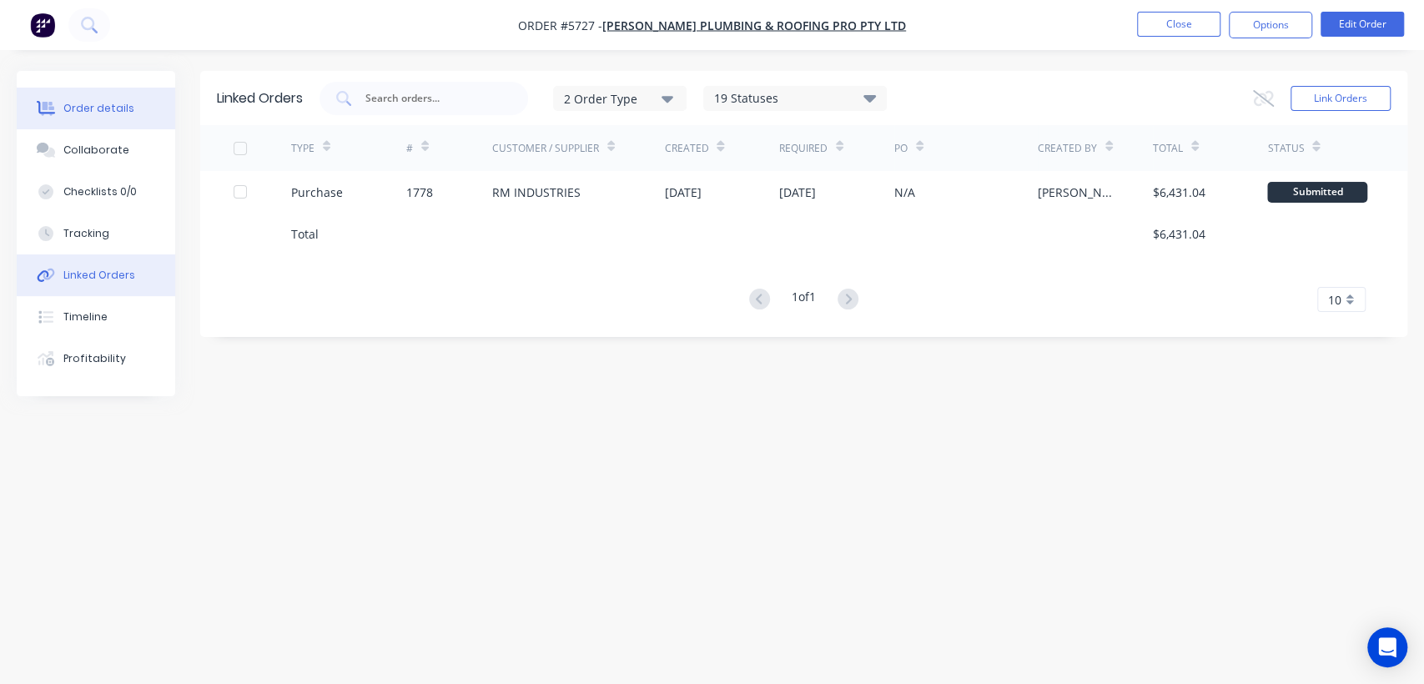
click at [122, 120] on button "Order details" at bounding box center [96, 109] width 158 height 42
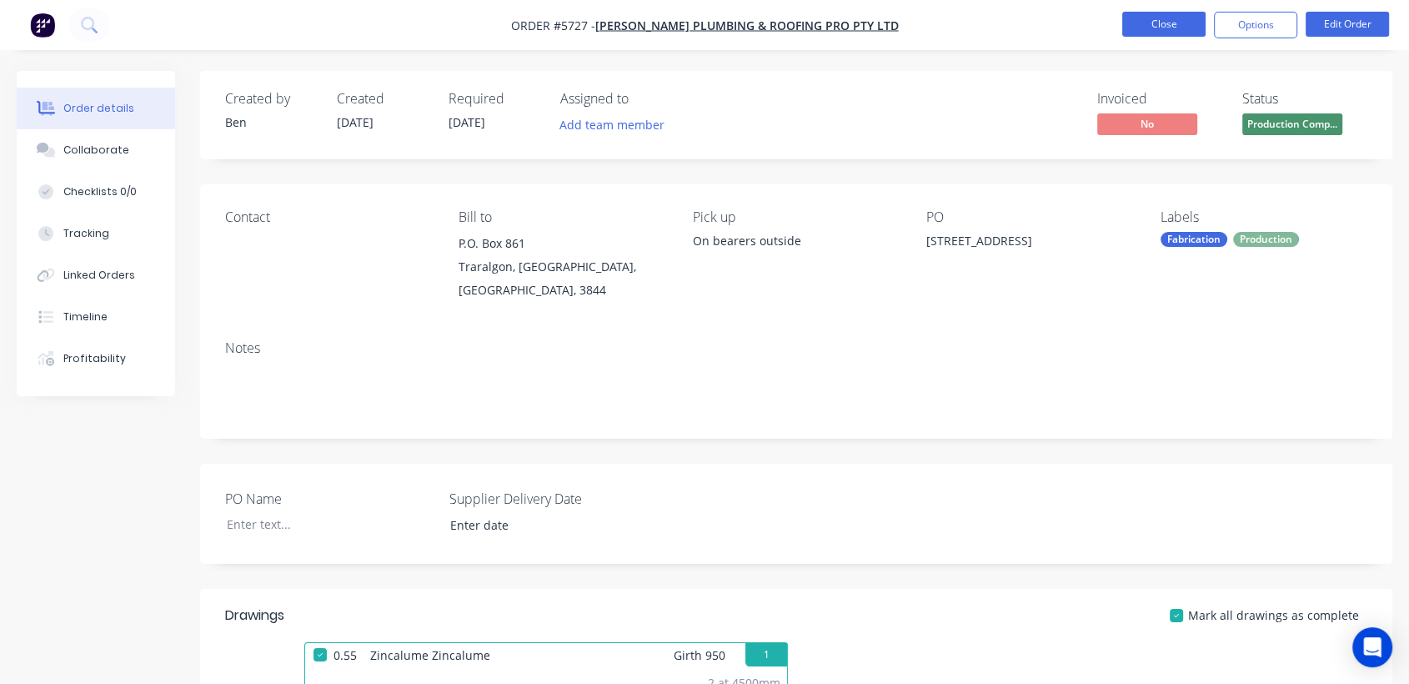
click at [1142, 28] on button "Close" at bounding box center [1163, 24] width 83 height 25
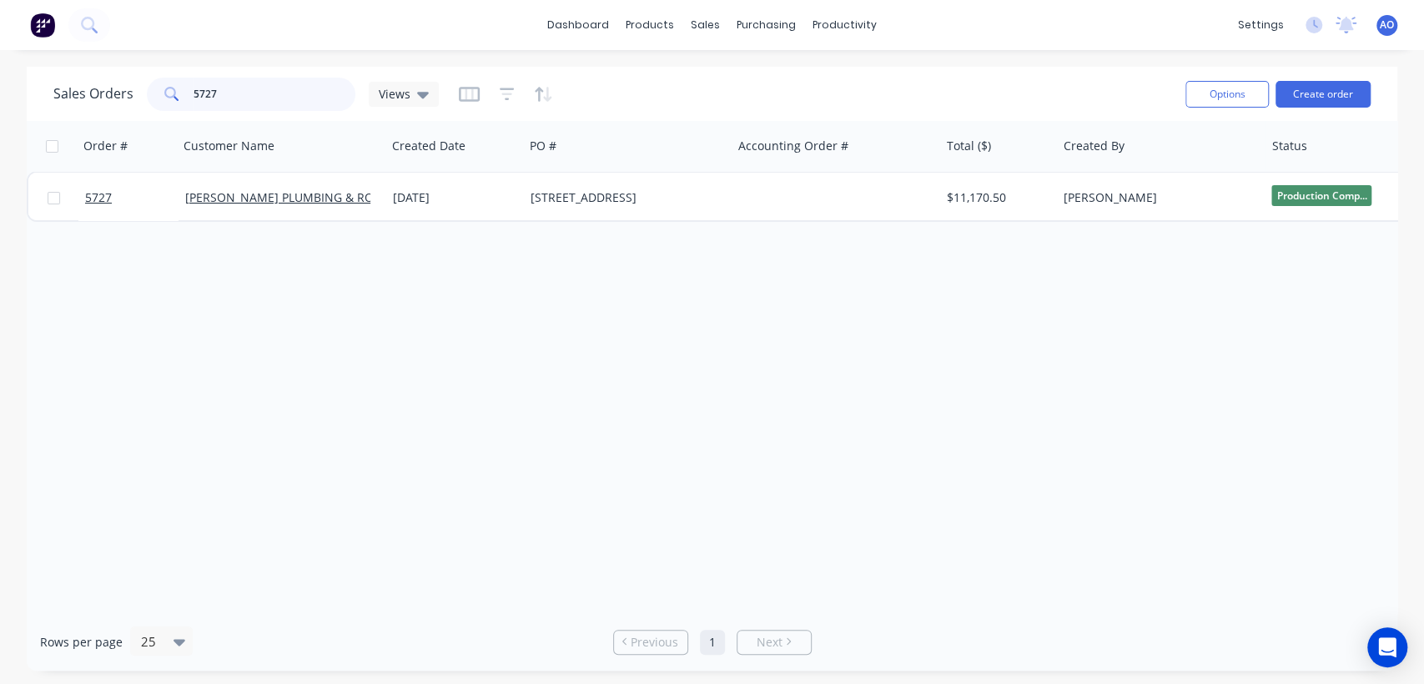
click at [261, 82] on input "5727" at bounding box center [274, 94] width 163 height 33
type input "5745"
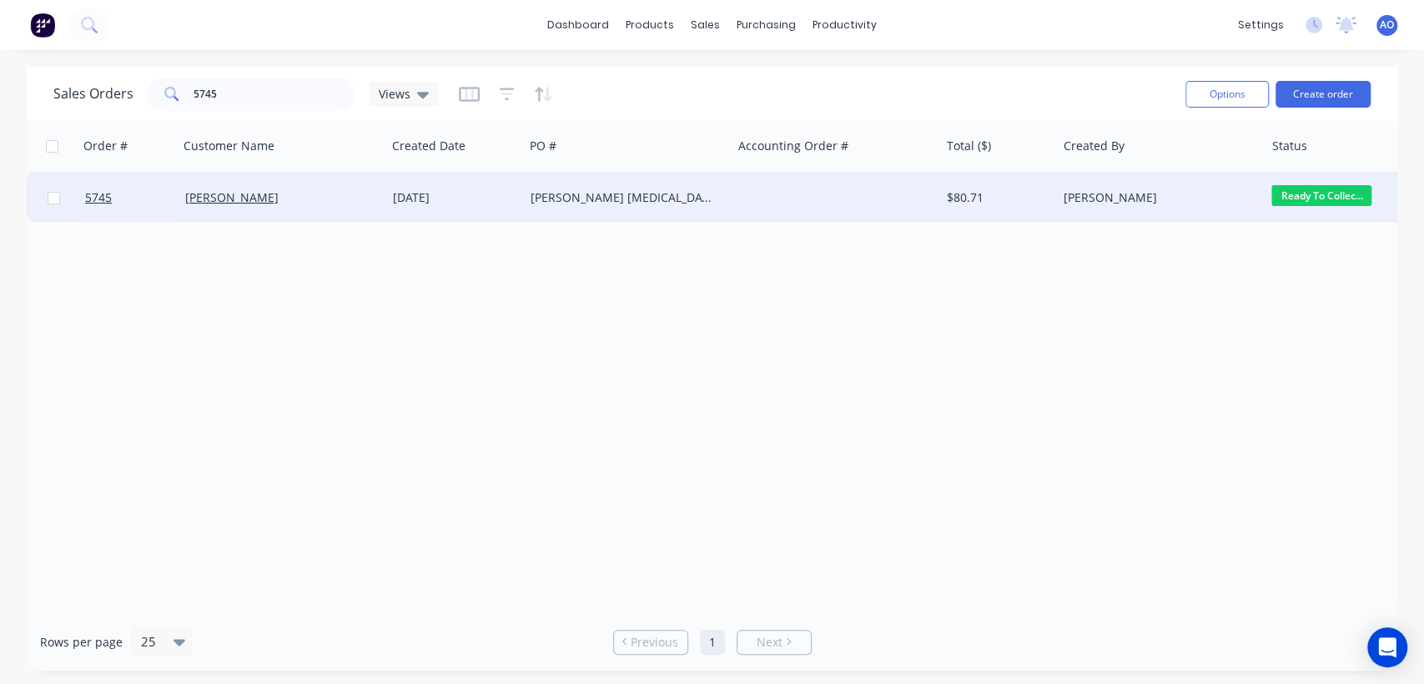
click at [806, 203] on div at bounding box center [836, 198] width 208 height 50
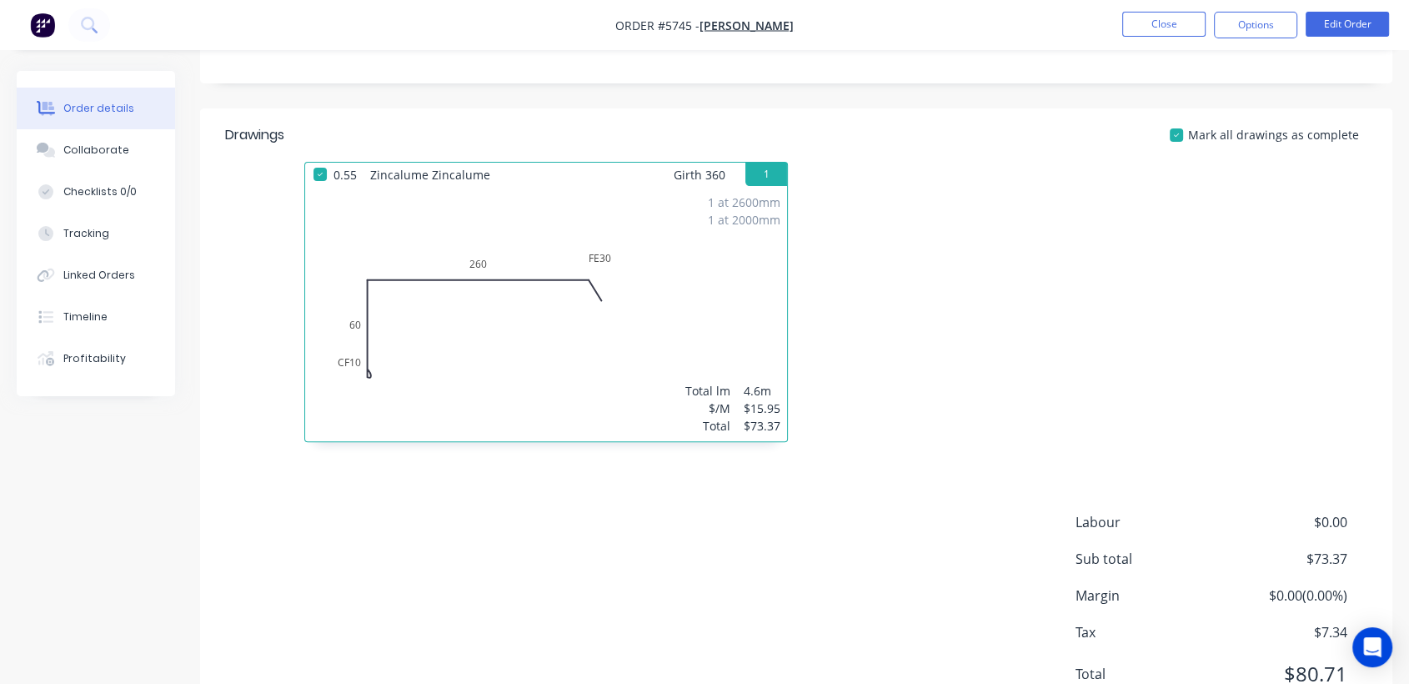
scroll to position [479, 0]
click at [1156, 18] on button "Close" at bounding box center [1163, 24] width 83 height 25
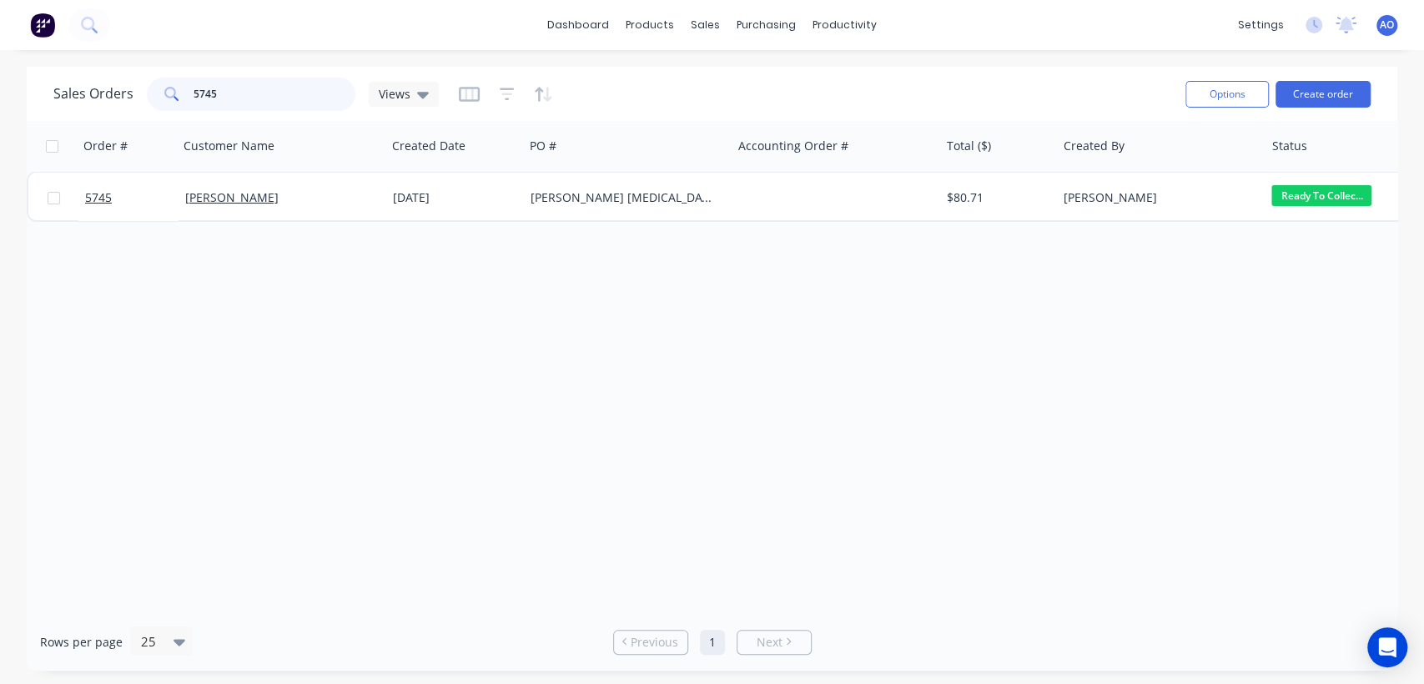
click at [281, 95] on input "5745" at bounding box center [274, 94] width 163 height 33
type input "5573"
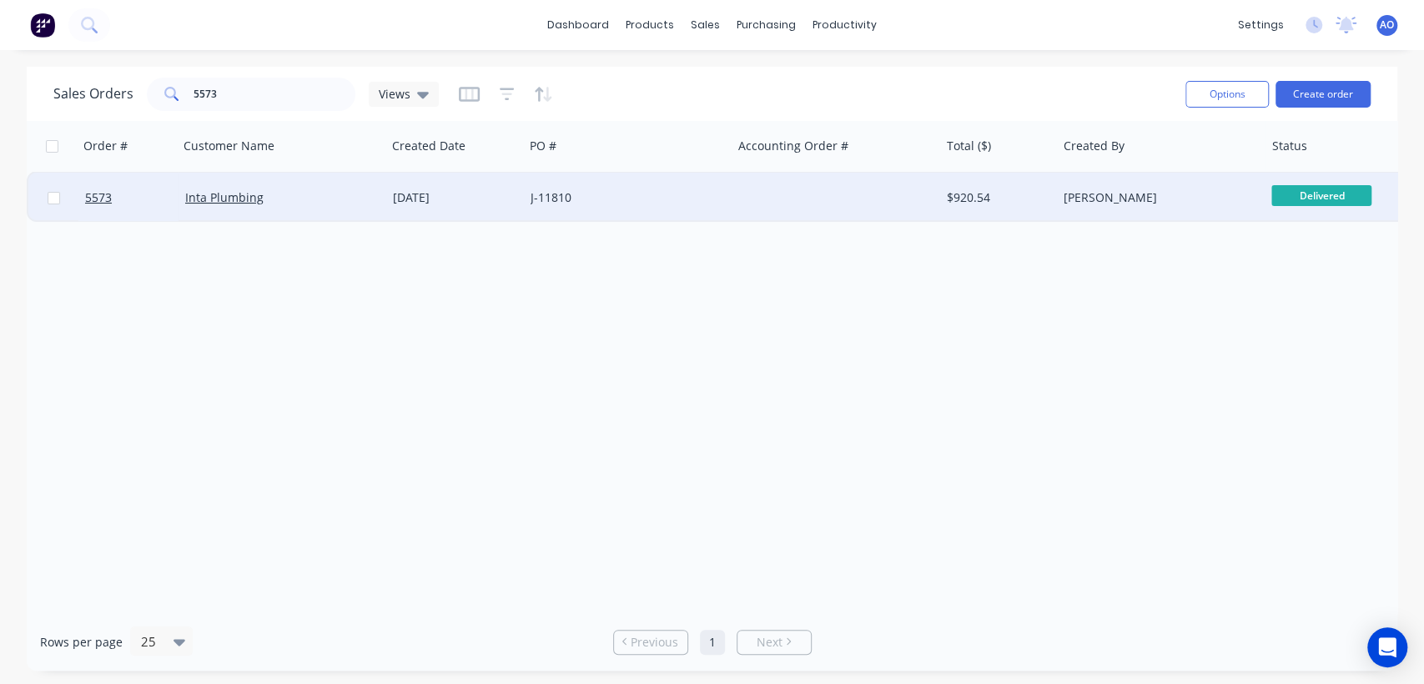
click at [651, 193] on div "J-11810" at bounding box center [622, 197] width 185 height 17
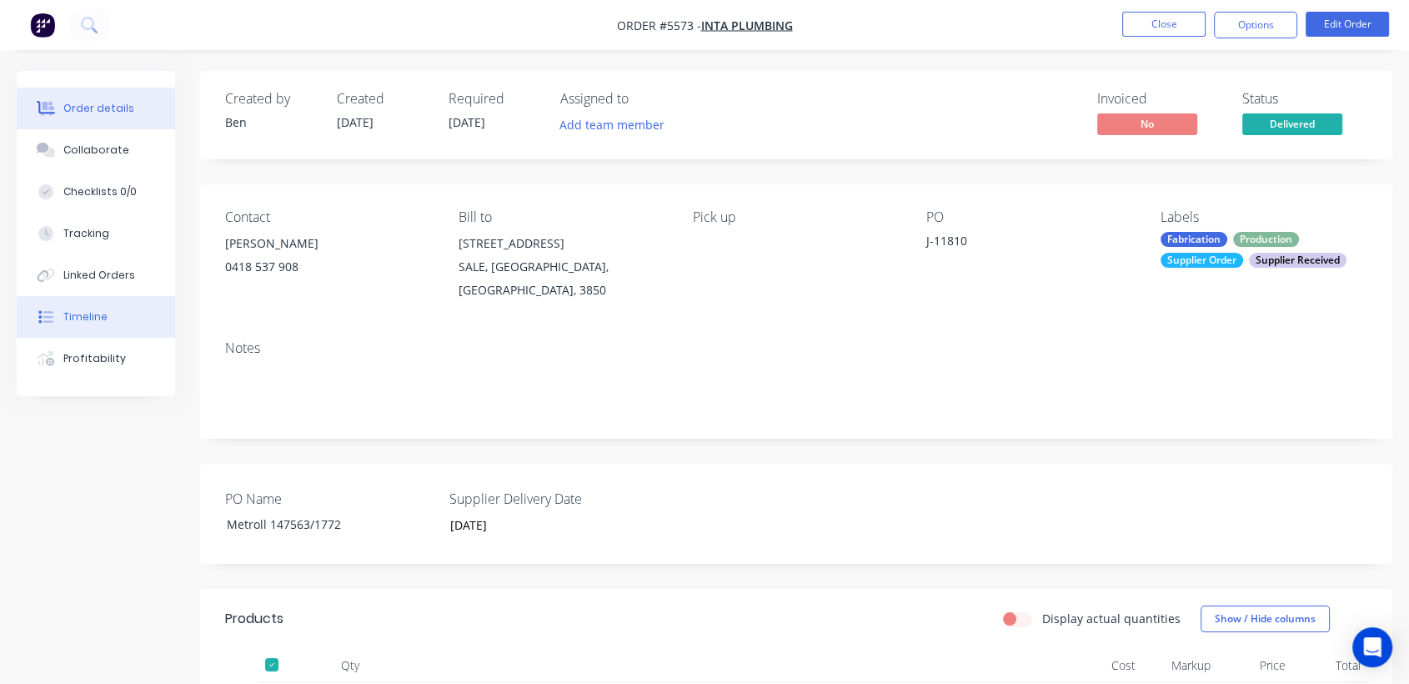
click at [105, 319] on button "Timeline" at bounding box center [96, 317] width 158 height 42
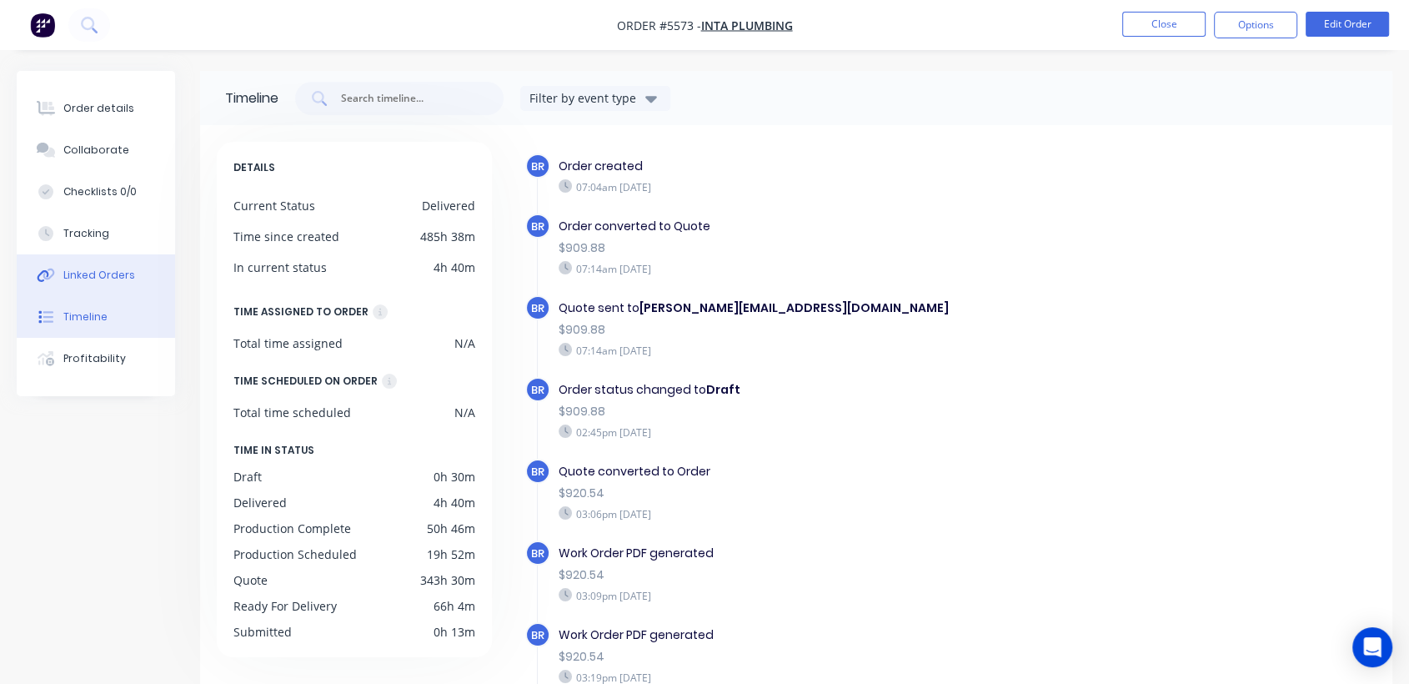
click at [88, 276] on div "Linked Orders" at bounding box center [99, 275] width 72 height 15
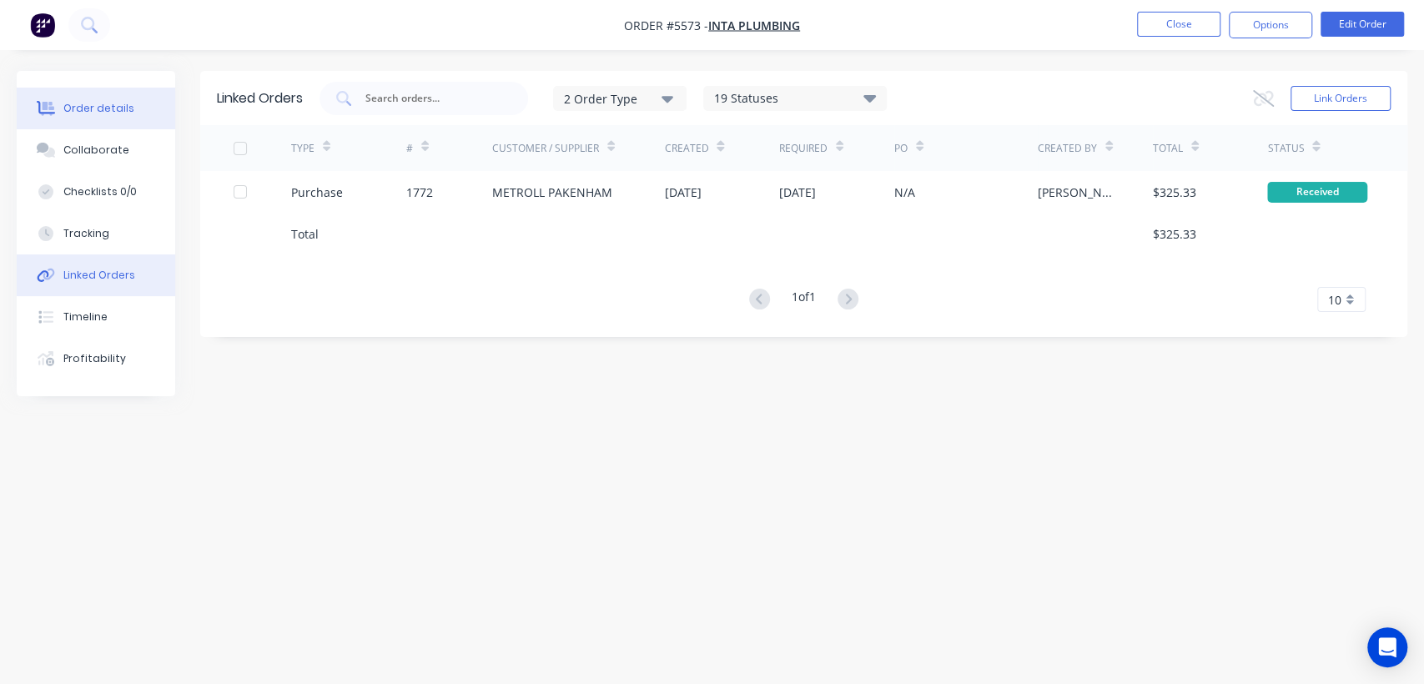
click at [120, 104] on div "Order details" at bounding box center [98, 108] width 71 height 15
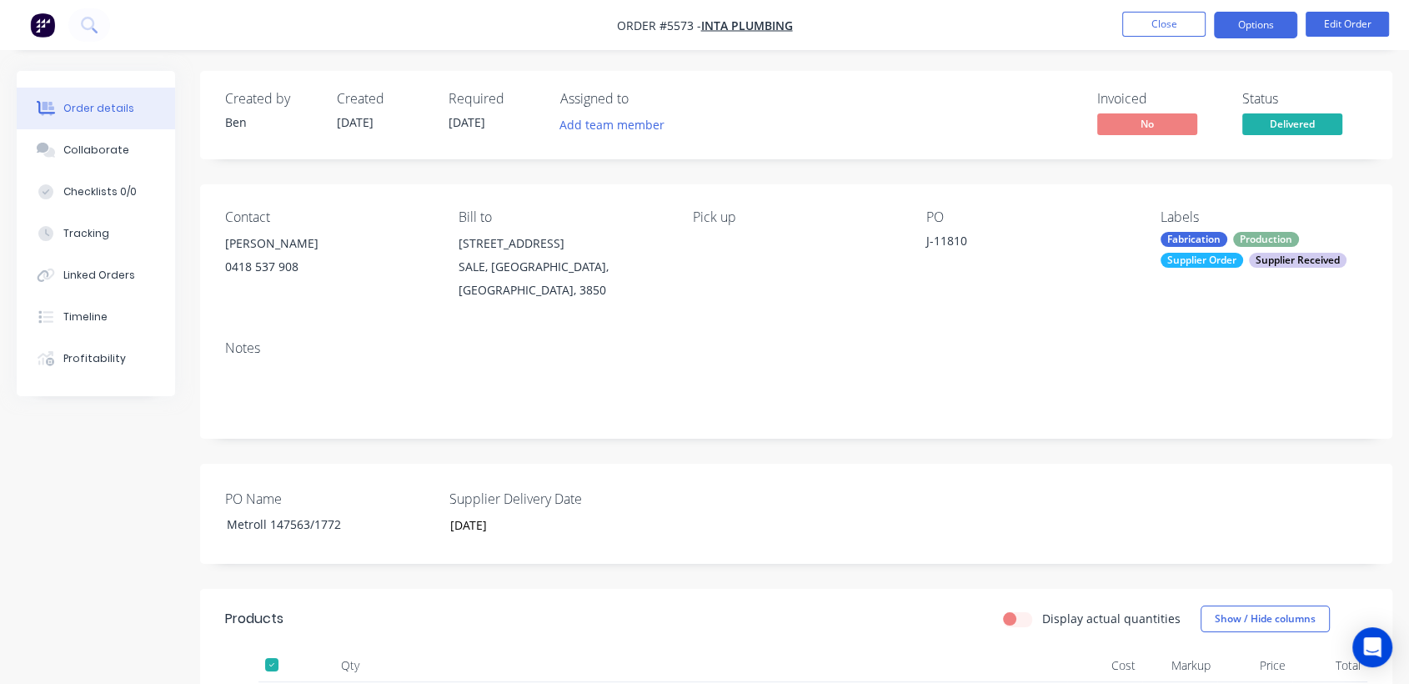
click at [1241, 30] on button "Options" at bounding box center [1255, 25] width 83 height 27
click at [1157, 29] on button "Close" at bounding box center [1163, 24] width 83 height 25
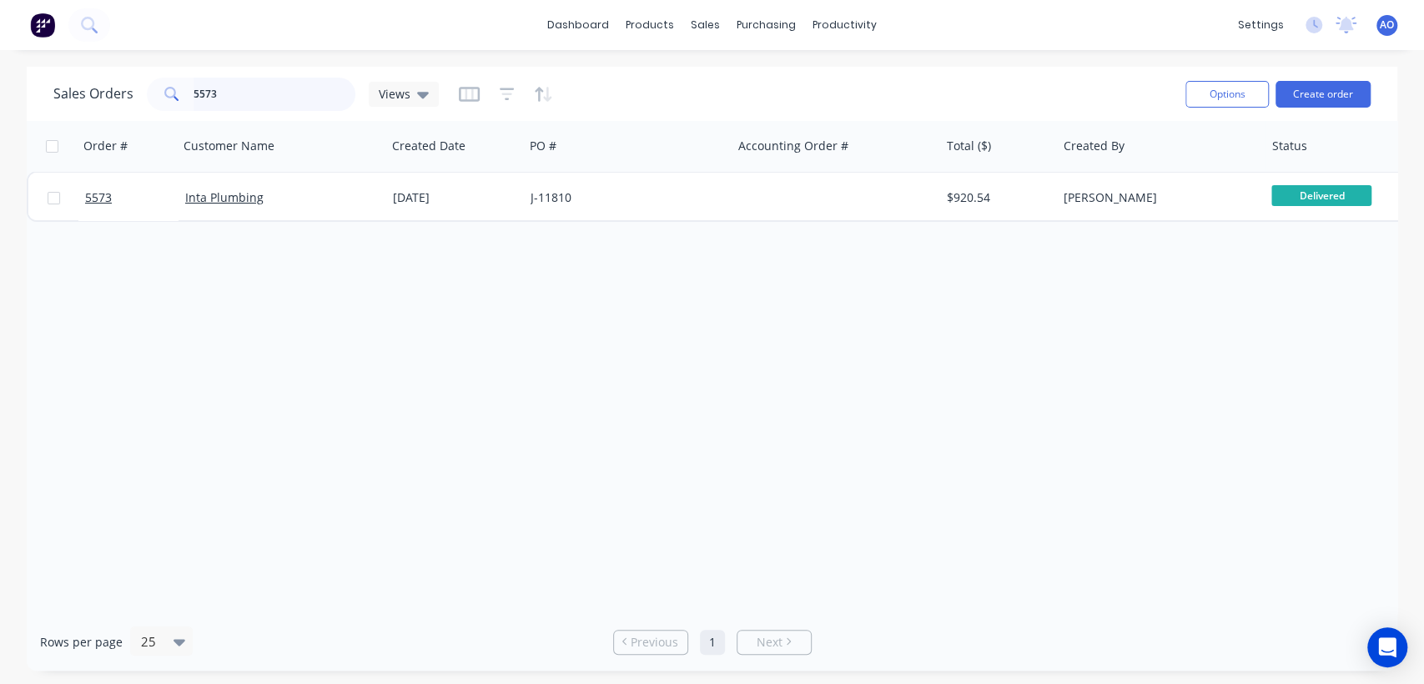
click at [254, 102] on input "5573" at bounding box center [274, 94] width 163 height 33
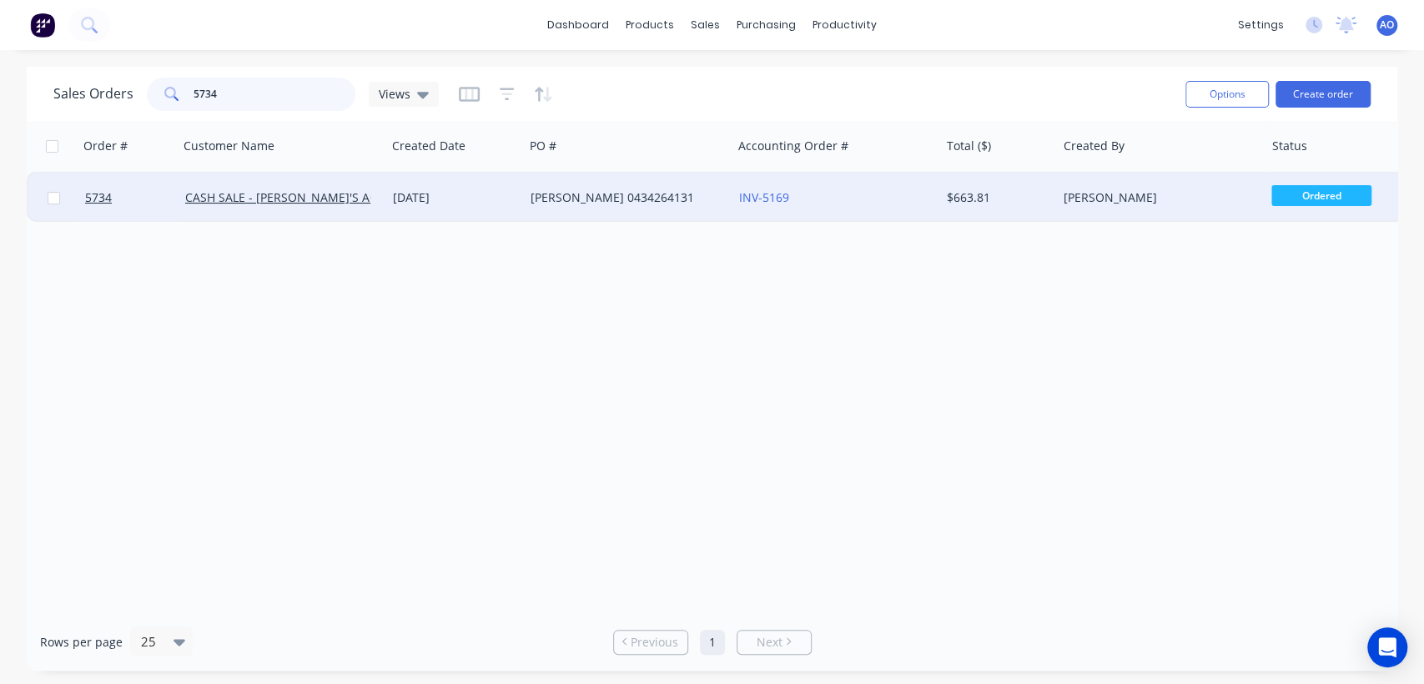
type input "5734"
click at [561, 197] on div "[PERSON_NAME] 0434264131" at bounding box center [622, 197] width 185 height 17
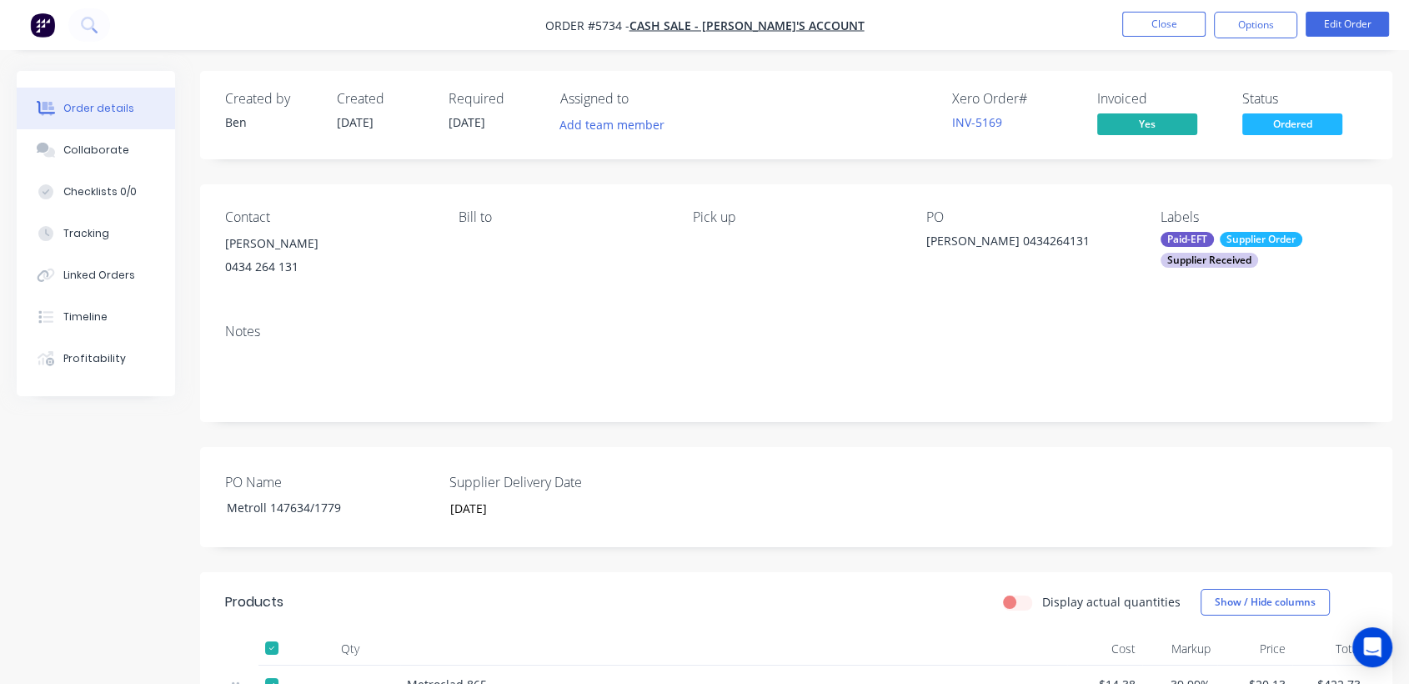
drag, startPoint x: 561, startPoint y: 197, endPoint x: 565, endPoint y: 204, distance: 8.6
click at [565, 204] on div "Contact [PERSON_NAME] [PHONE_NUMBER] Bill to Pick up PO [PERSON_NAME] 043426413…" at bounding box center [796, 247] width 1193 height 126
click at [977, 123] on link "INV-5169" at bounding box center [977, 122] width 50 height 16
click at [1147, 22] on button "Close" at bounding box center [1163, 24] width 83 height 25
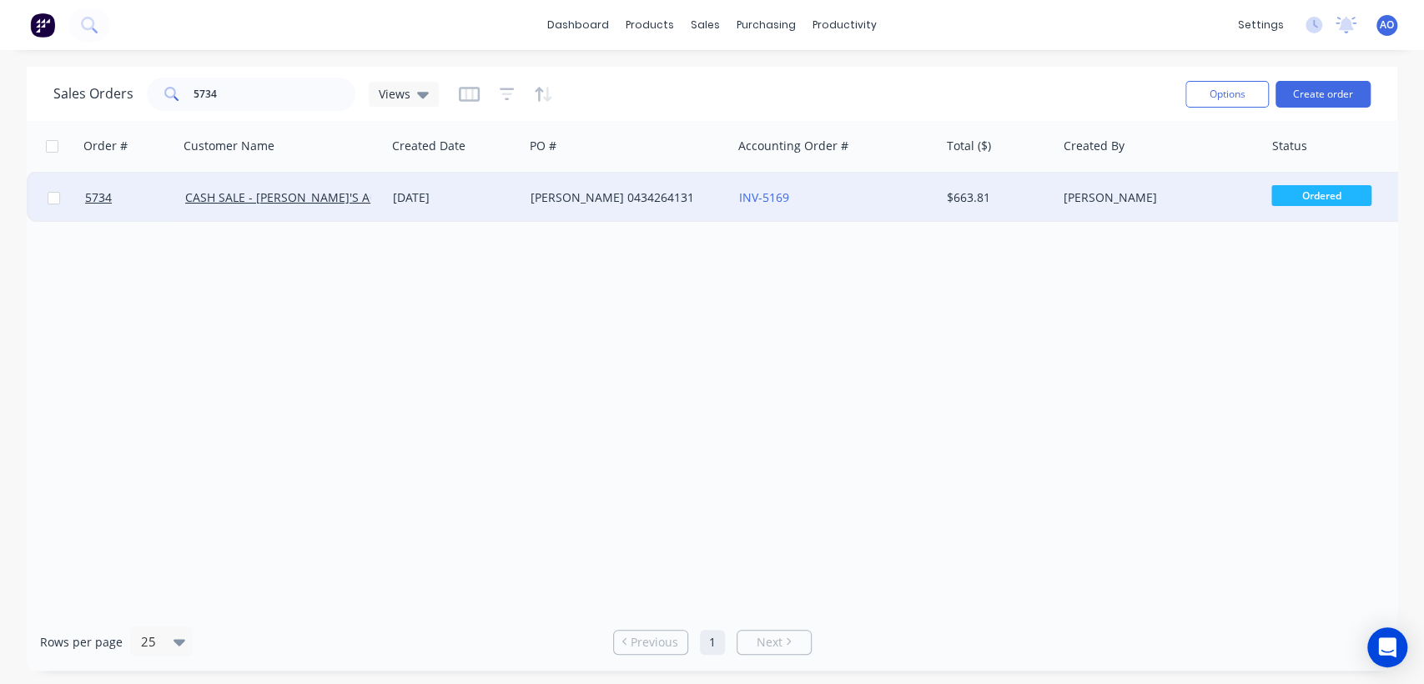
click at [668, 183] on div "[PERSON_NAME] 0434264131" at bounding box center [628, 198] width 208 height 50
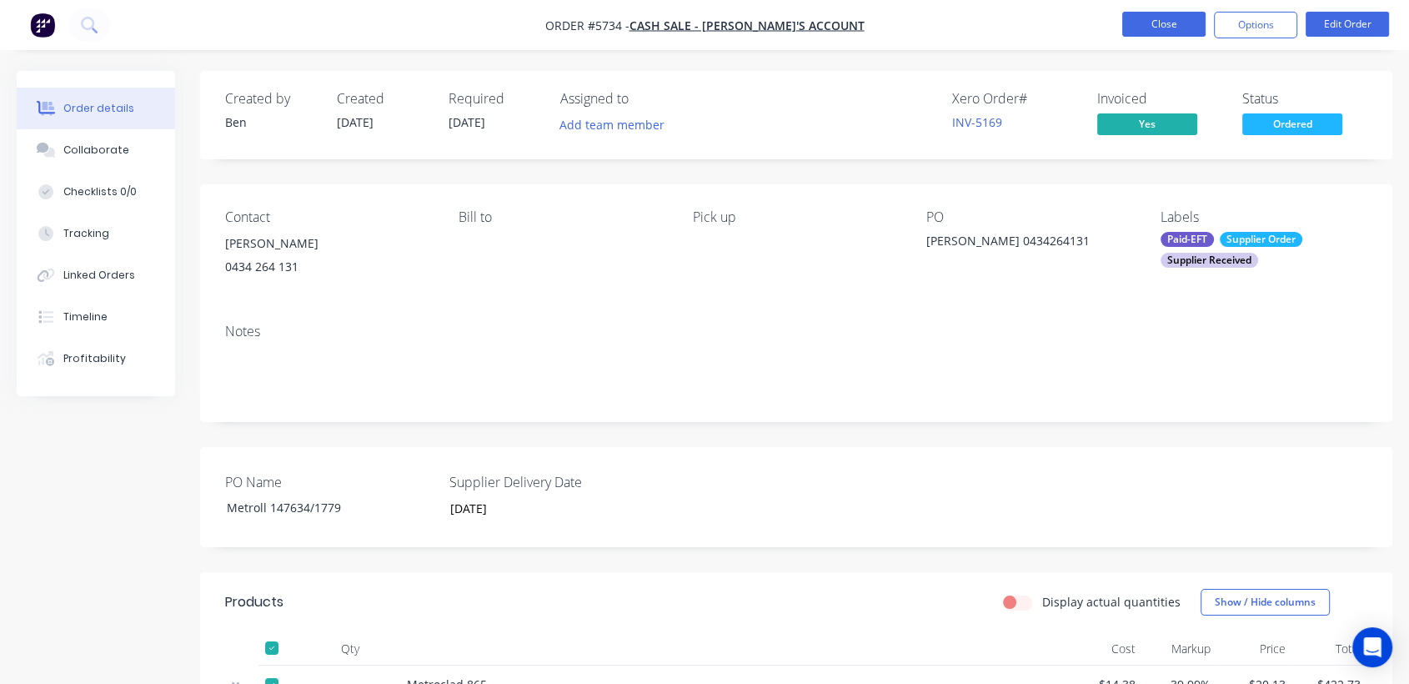
click at [1166, 28] on button "Close" at bounding box center [1163, 24] width 83 height 25
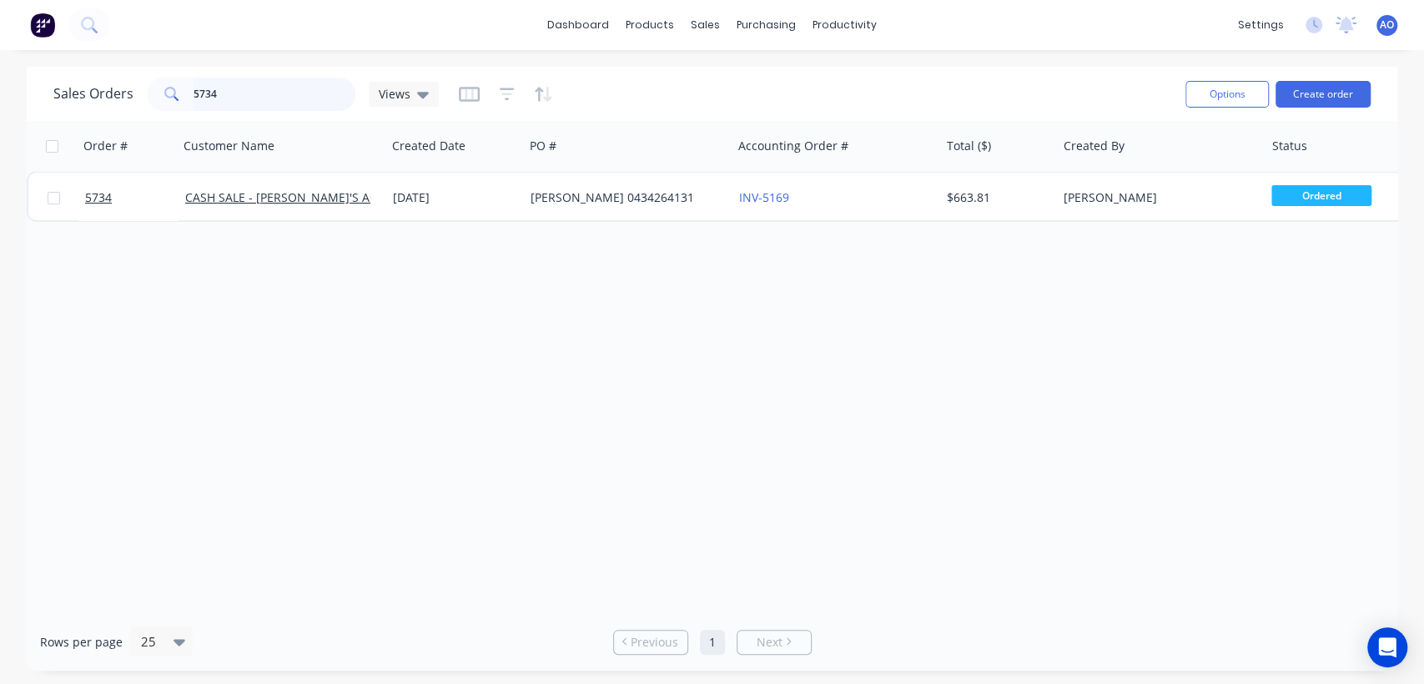
click at [259, 97] on input "5734" at bounding box center [274, 94] width 163 height 33
type input "5741"
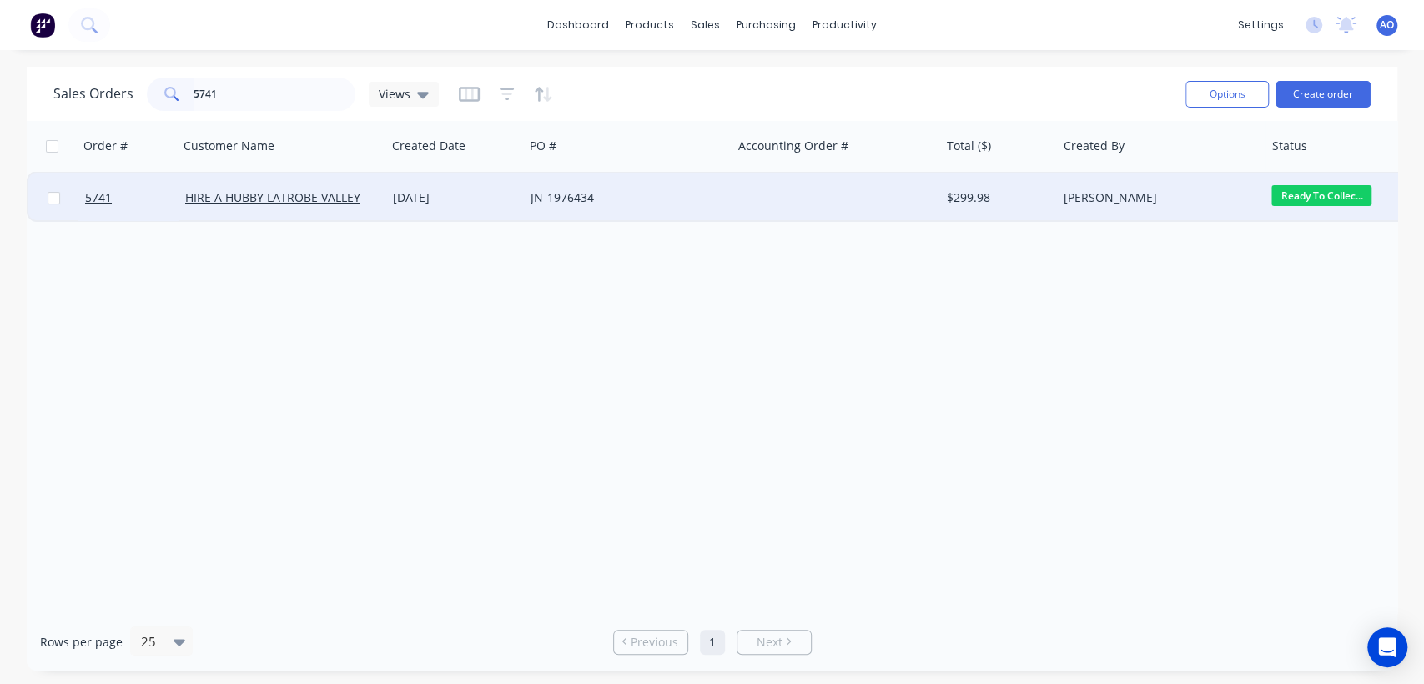
click at [558, 197] on div "JN-1976434" at bounding box center [622, 197] width 185 height 17
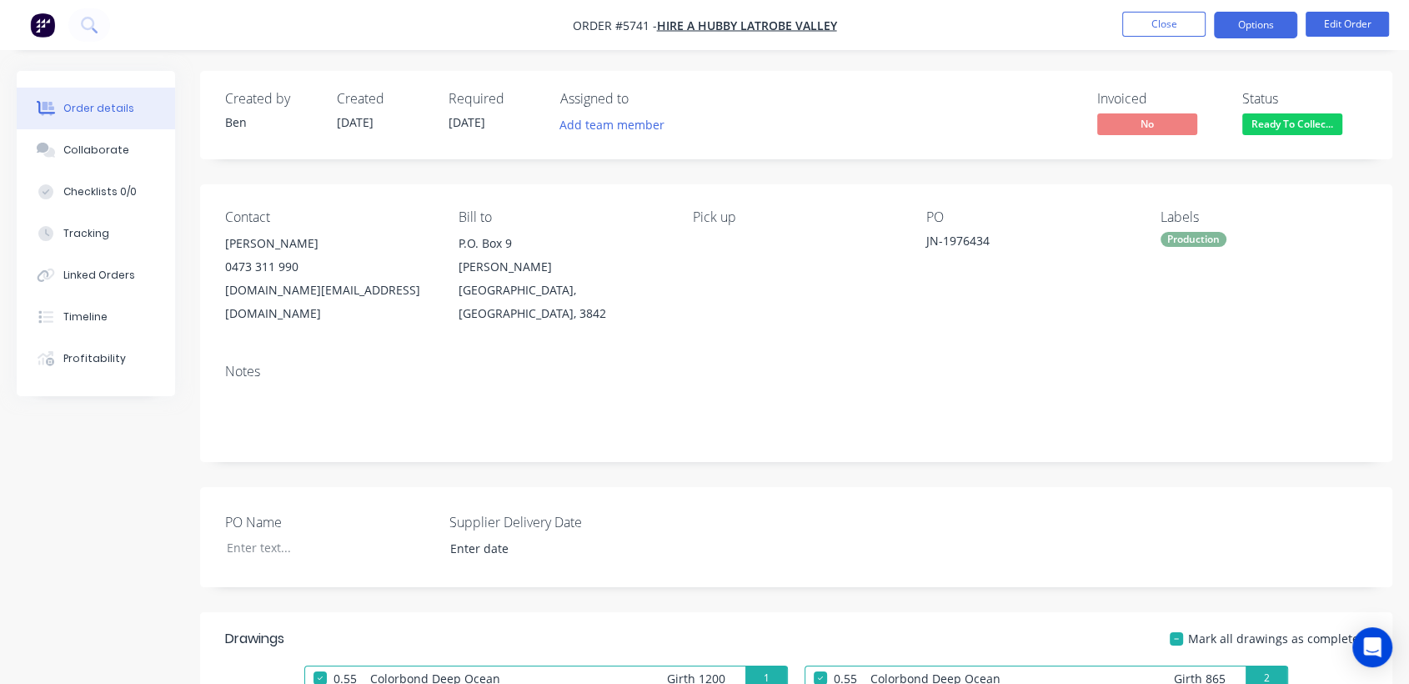
click at [1258, 19] on button "Options" at bounding box center [1255, 25] width 83 height 27
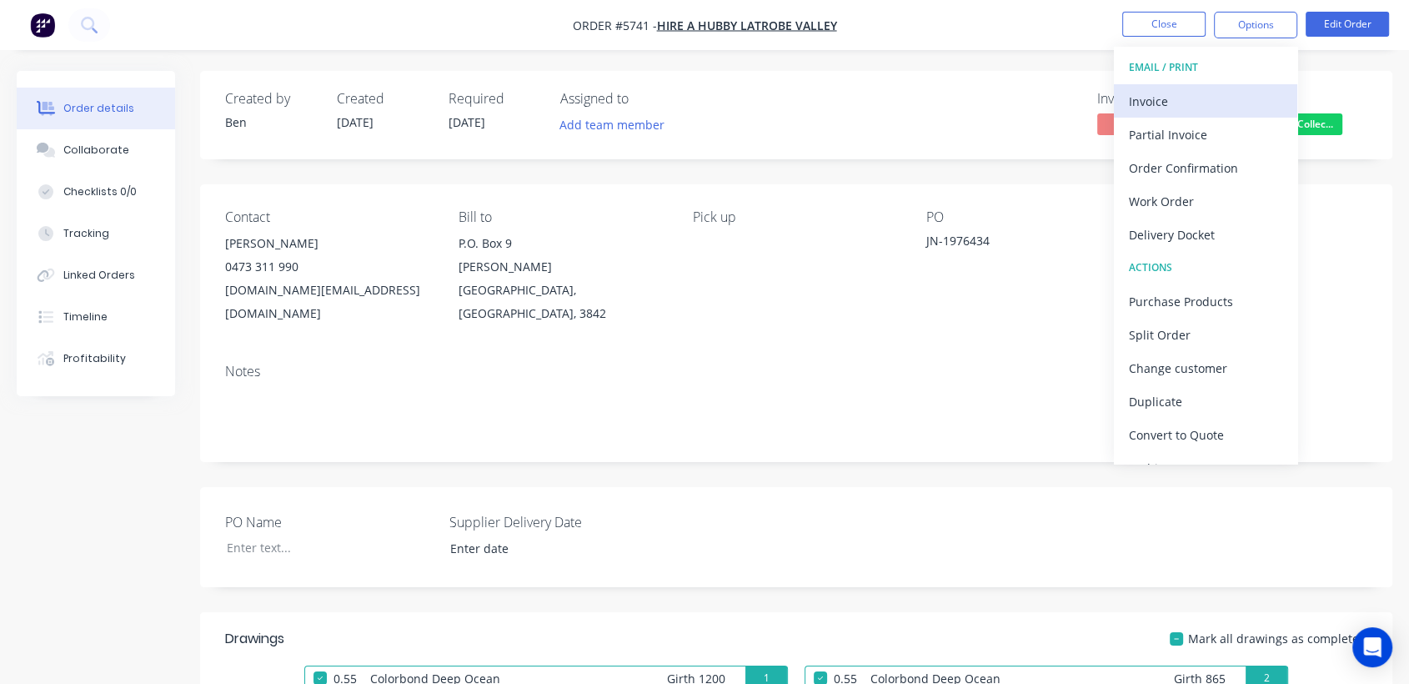
click at [1194, 96] on div "Invoice" at bounding box center [1205, 101] width 153 height 24
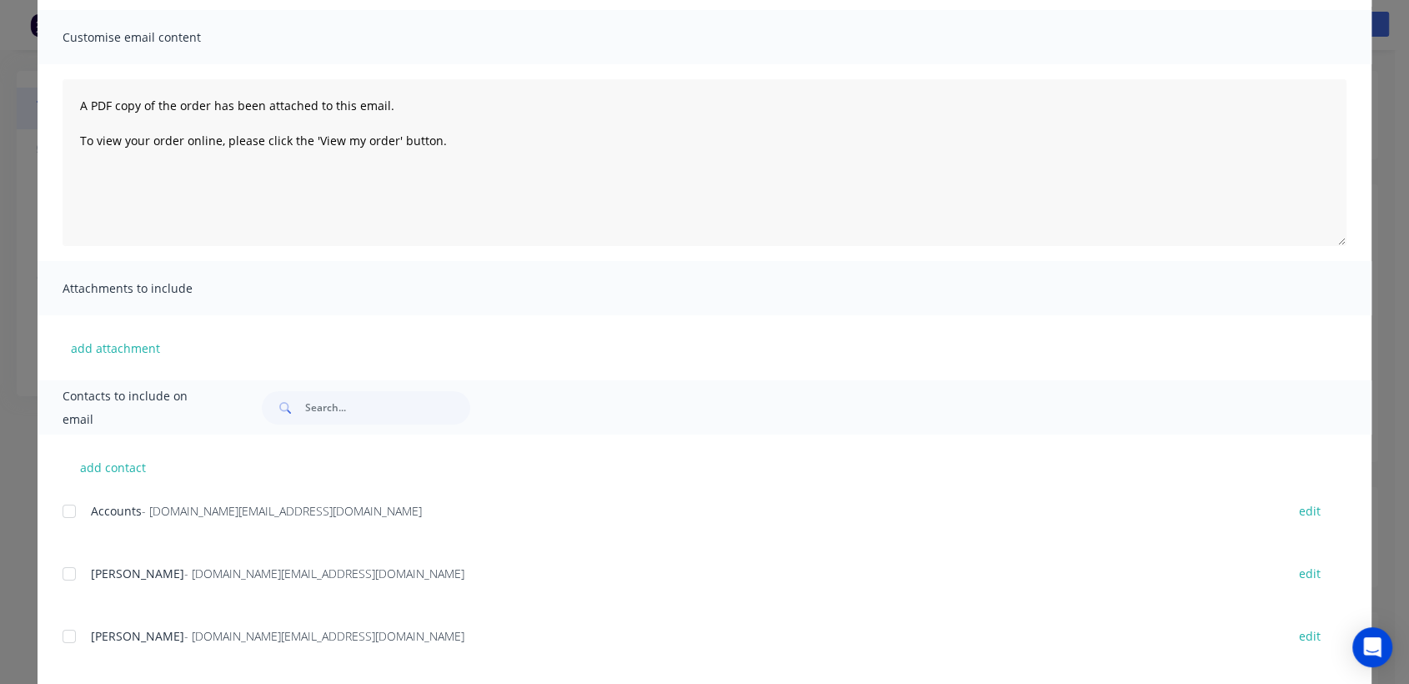
scroll to position [148, 0]
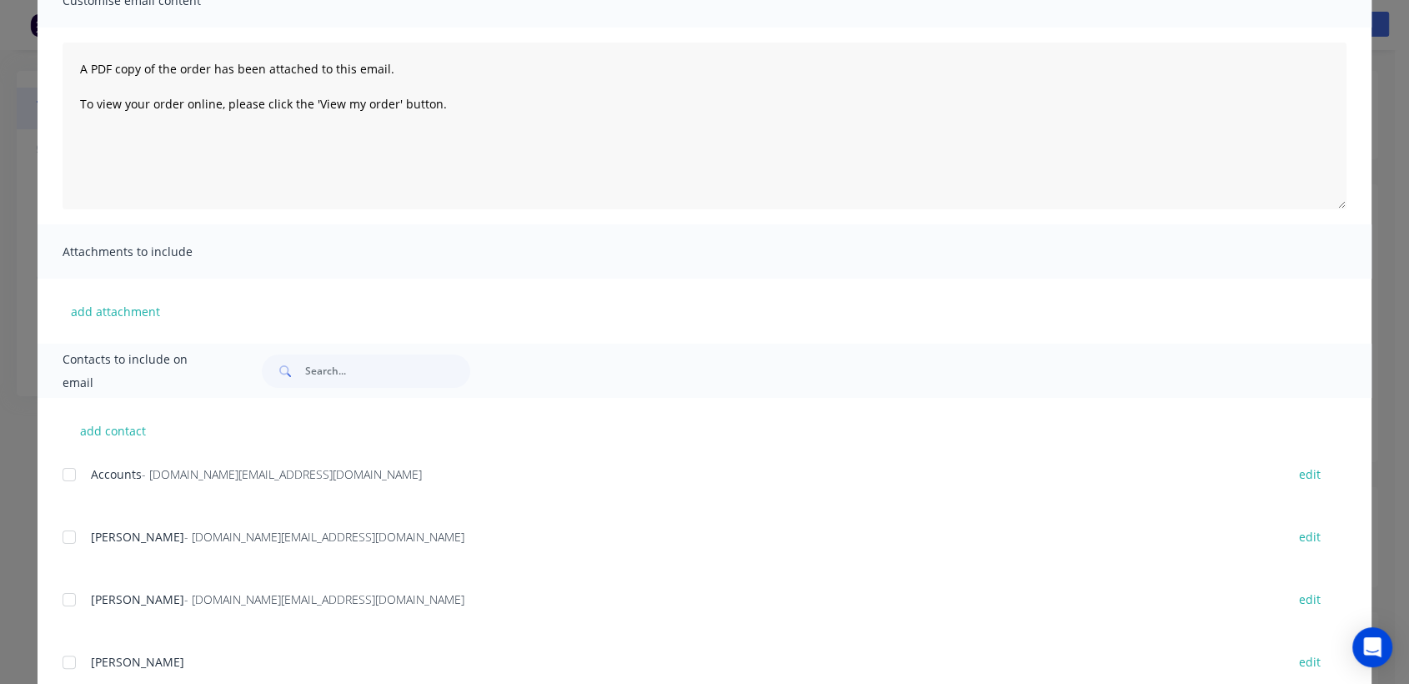
click at [67, 473] on div at bounding box center [69, 474] width 33 height 33
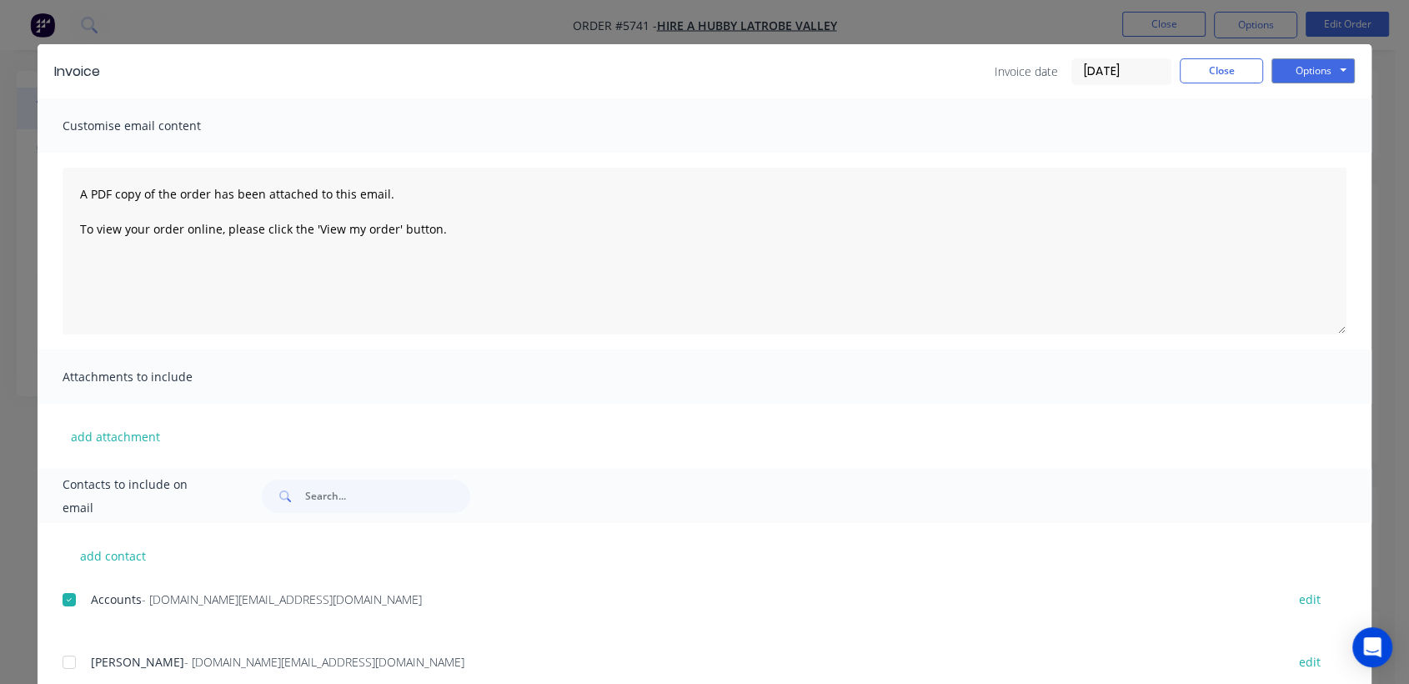
scroll to position [0, 0]
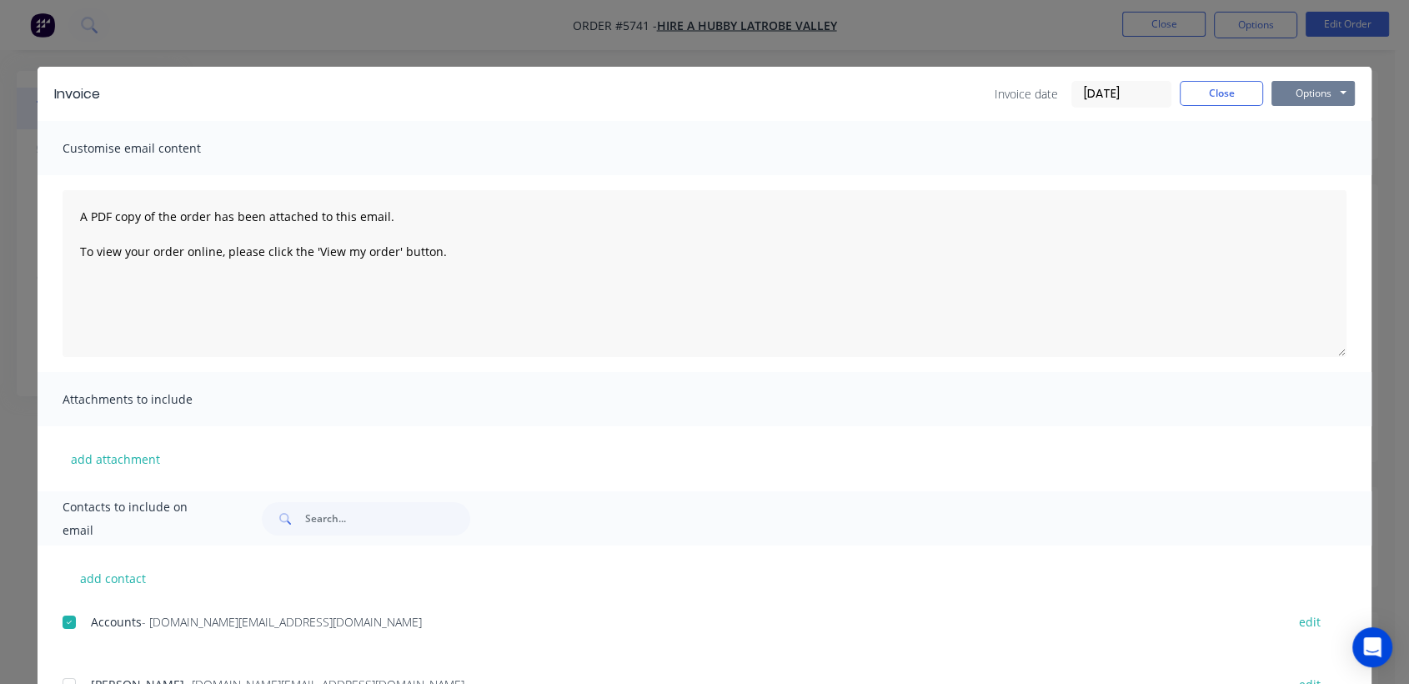
click at [1307, 90] on button "Options" at bounding box center [1313, 93] width 83 height 25
click at [1315, 176] on button "Email" at bounding box center [1325, 178] width 107 height 28
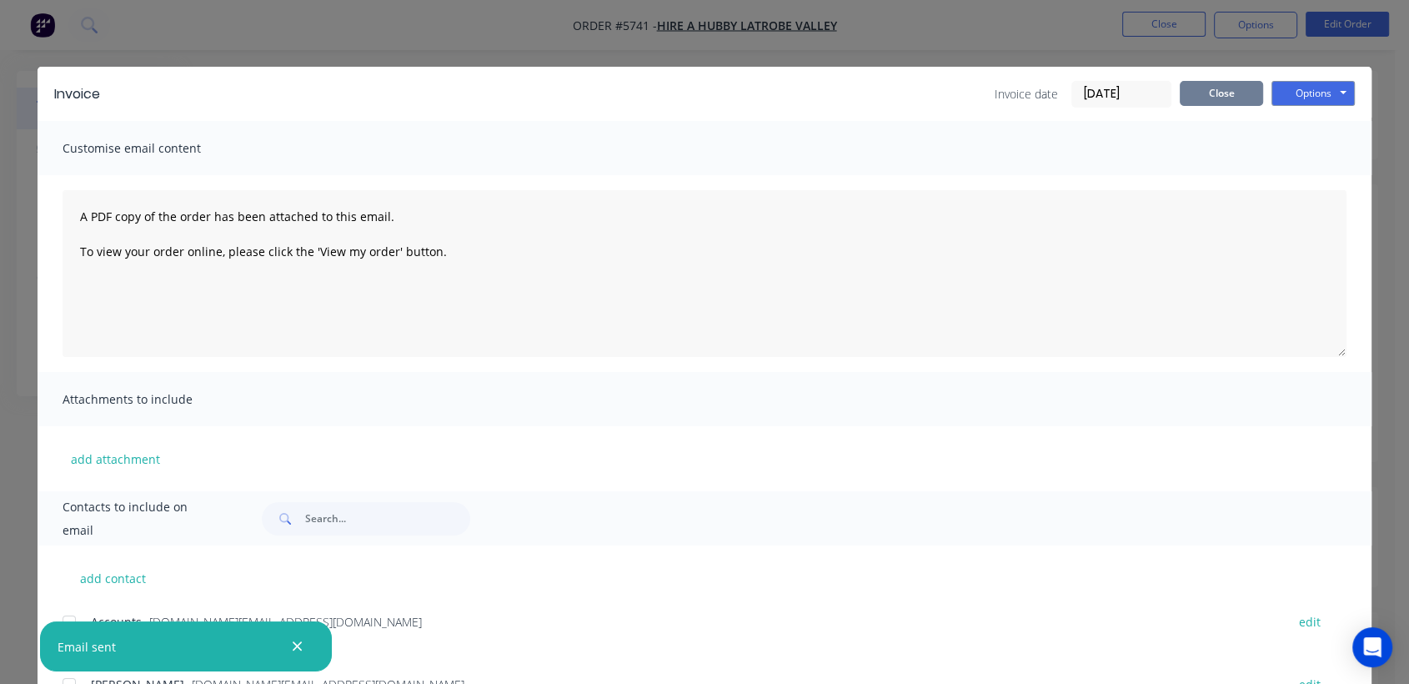
click at [1239, 88] on button "Close" at bounding box center [1221, 93] width 83 height 25
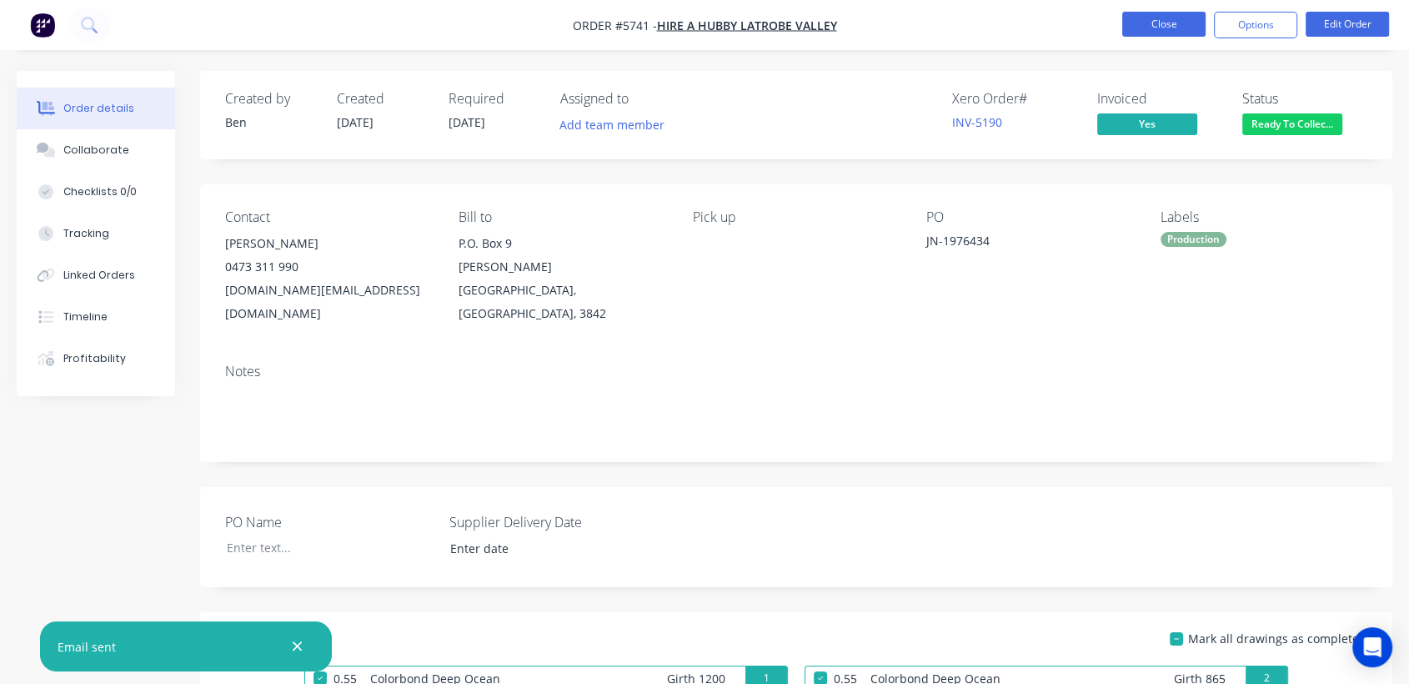
click at [1145, 20] on button "Close" at bounding box center [1163, 24] width 83 height 25
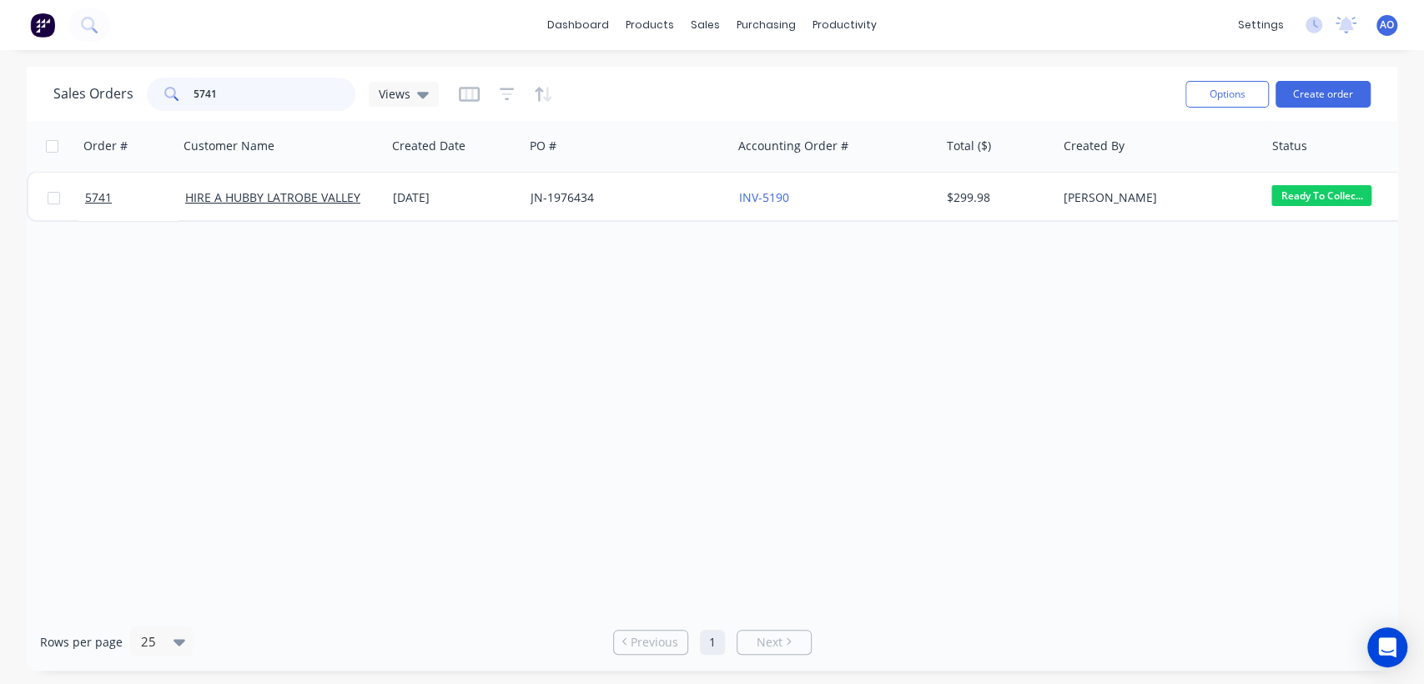
click at [259, 89] on input "5741" at bounding box center [274, 94] width 163 height 33
type input "5740"
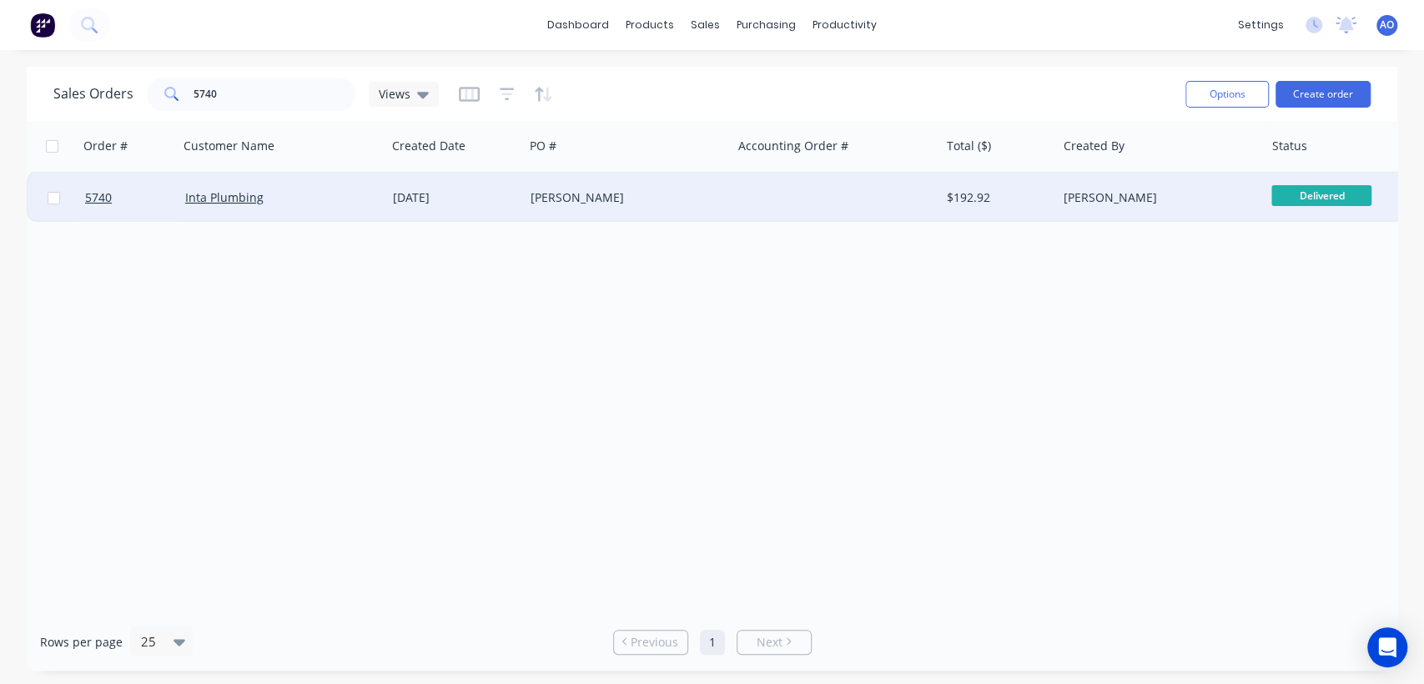
click at [483, 189] on div "[DATE]" at bounding box center [455, 197] width 124 height 17
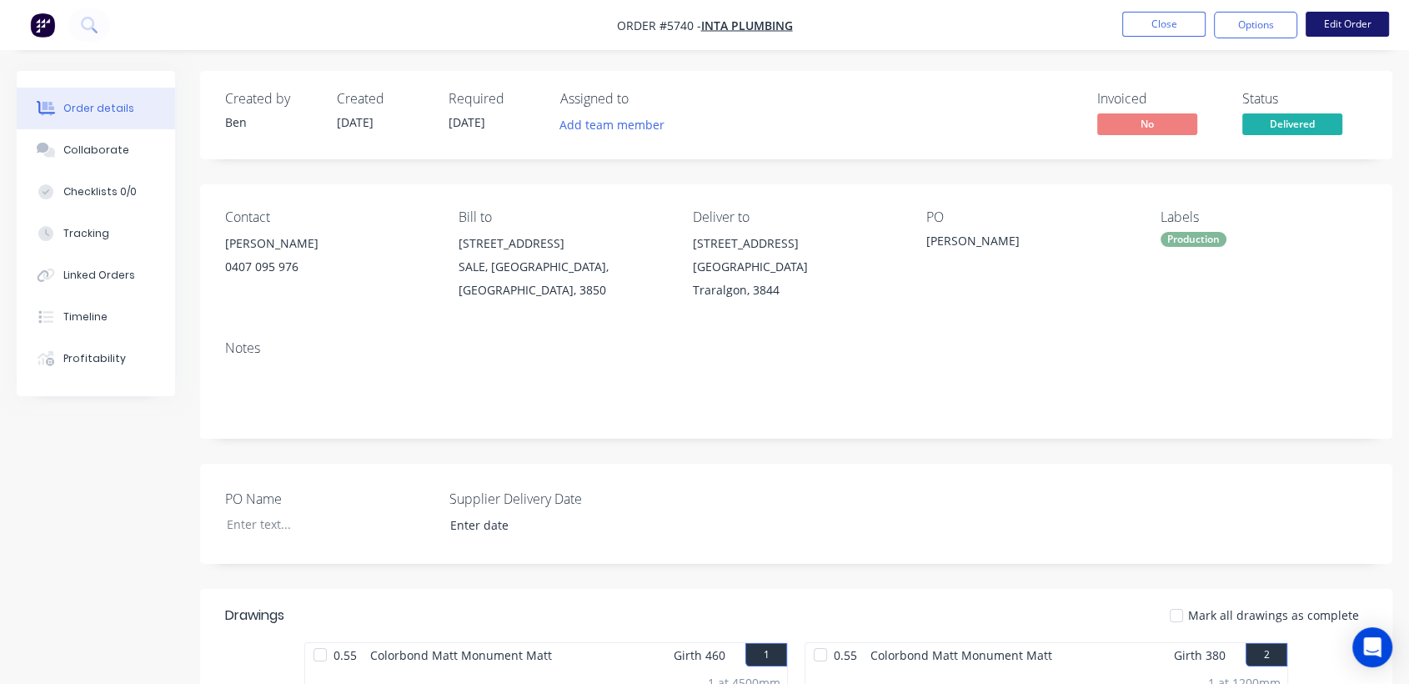
click at [1325, 17] on button "Edit Order" at bounding box center [1347, 24] width 83 height 25
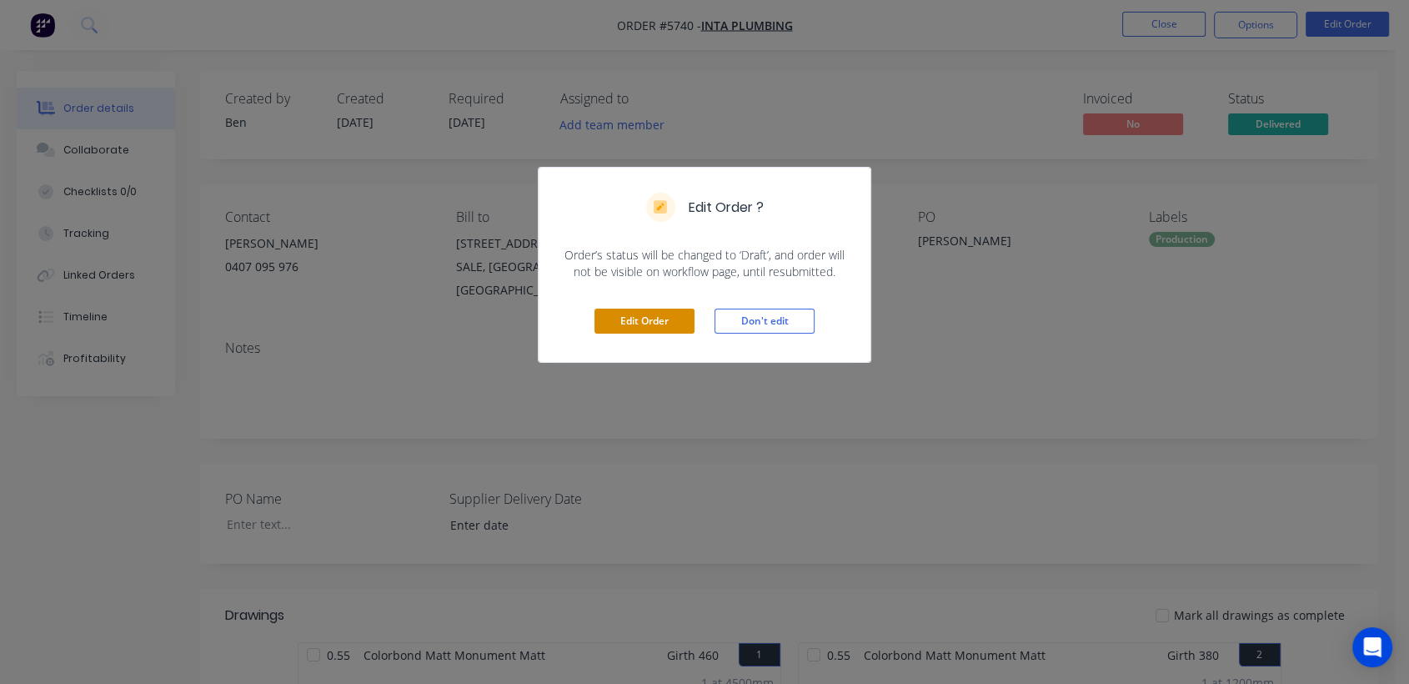
click at [641, 309] on button "Edit Order" at bounding box center [645, 321] width 100 height 25
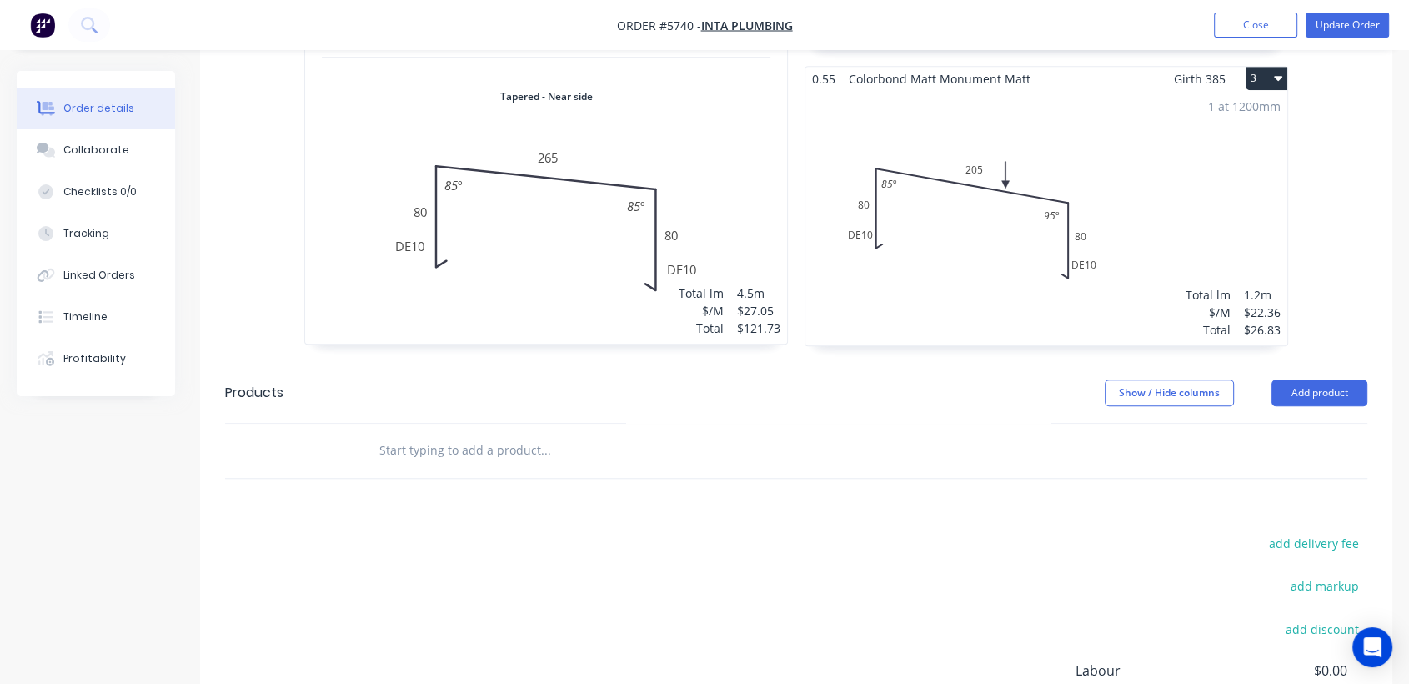
scroll to position [928, 0]
click at [499, 425] on div at bounding box center [659, 452] width 600 height 54
click at [479, 435] on input "text" at bounding box center [546, 451] width 334 height 33
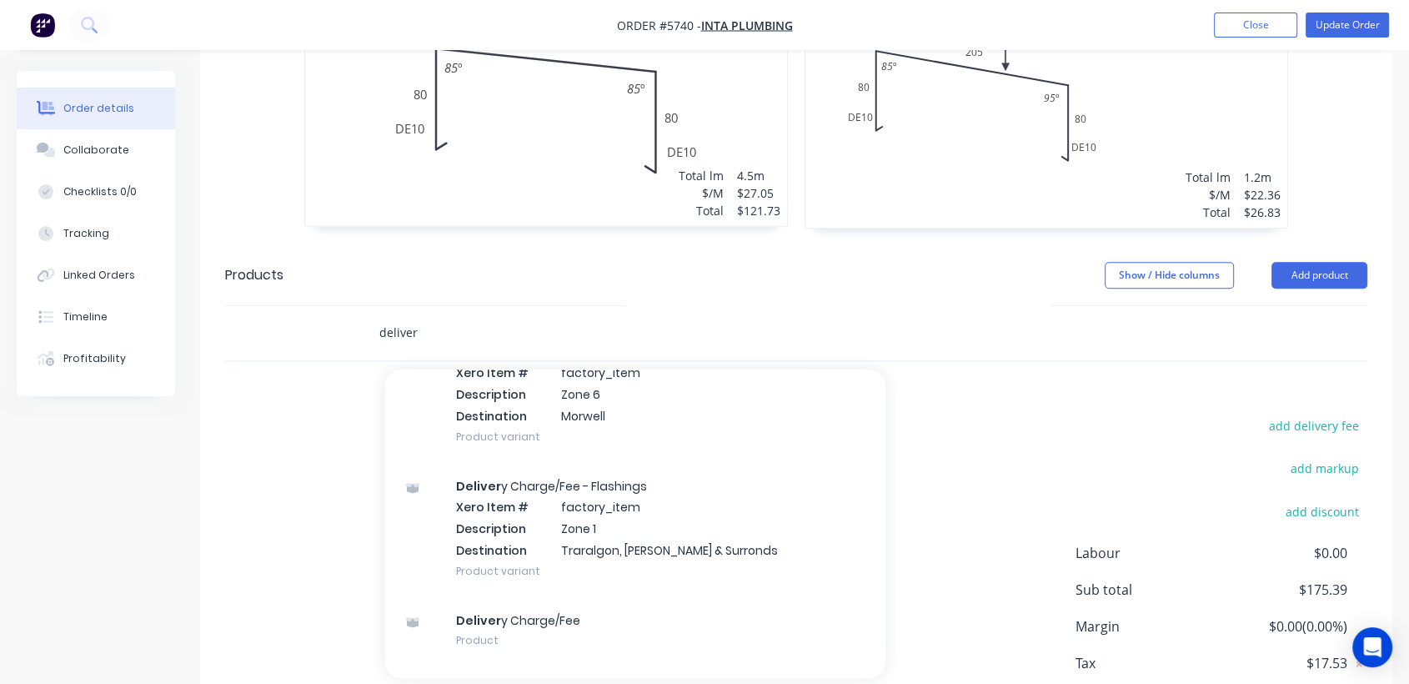
scroll to position [647, 0]
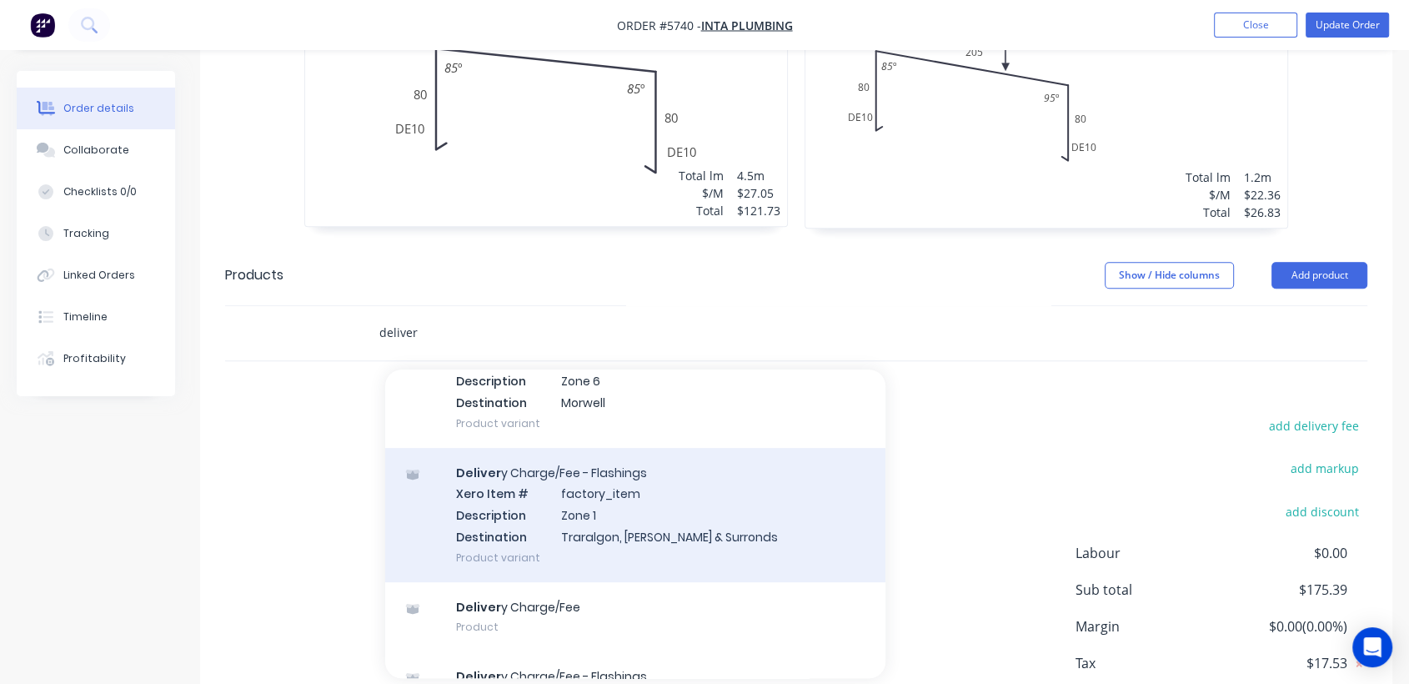
type input "deliver"
click at [660, 448] on div "Deliver y Charge/Fee - Flashings Xero Item # factory_item Description Zone 1 De…" at bounding box center [635, 515] width 500 height 134
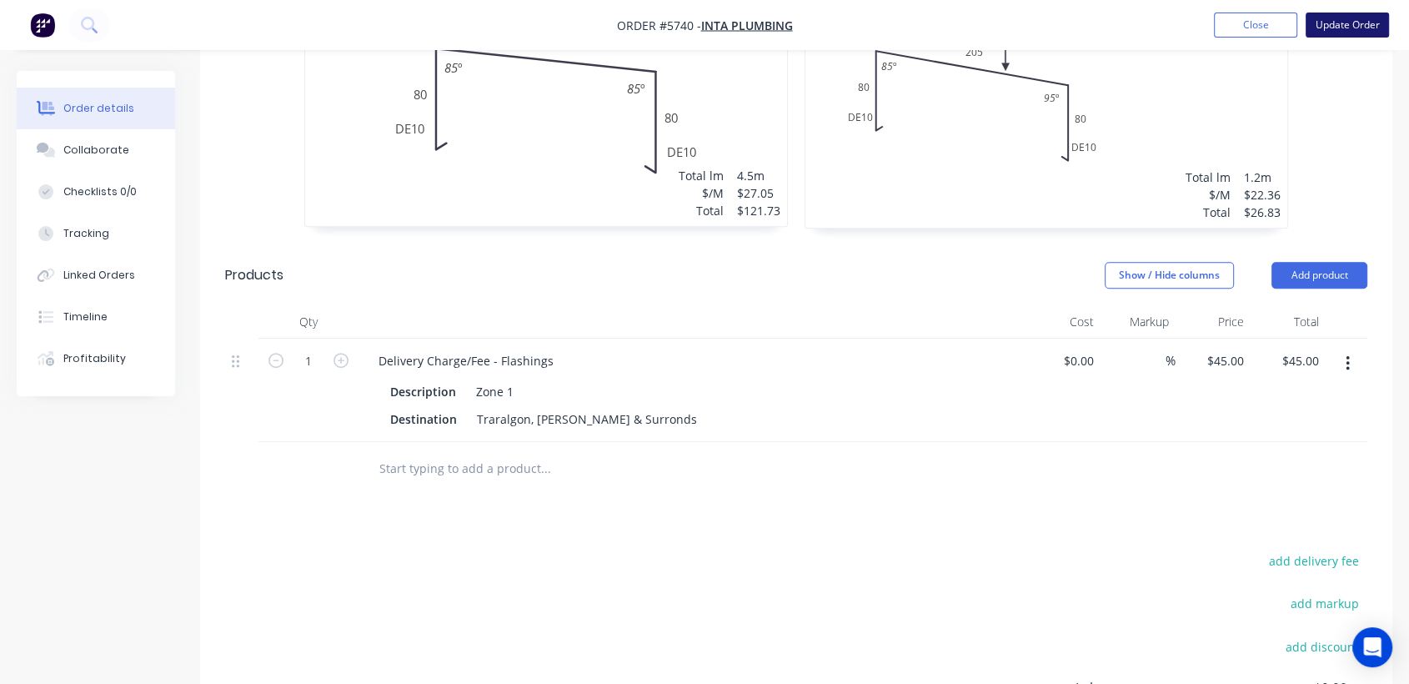
click at [1368, 28] on button "Update Order" at bounding box center [1347, 25] width 83 height 25
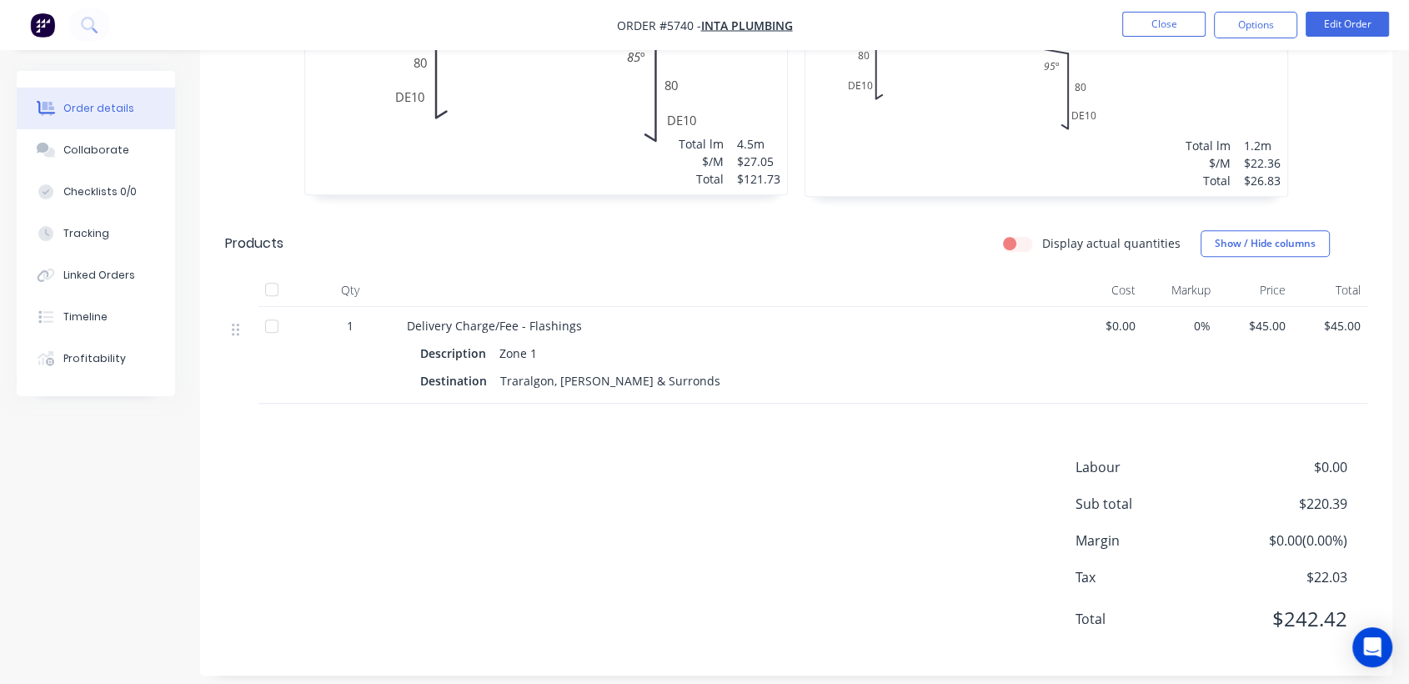
scroll to position [0, 0]
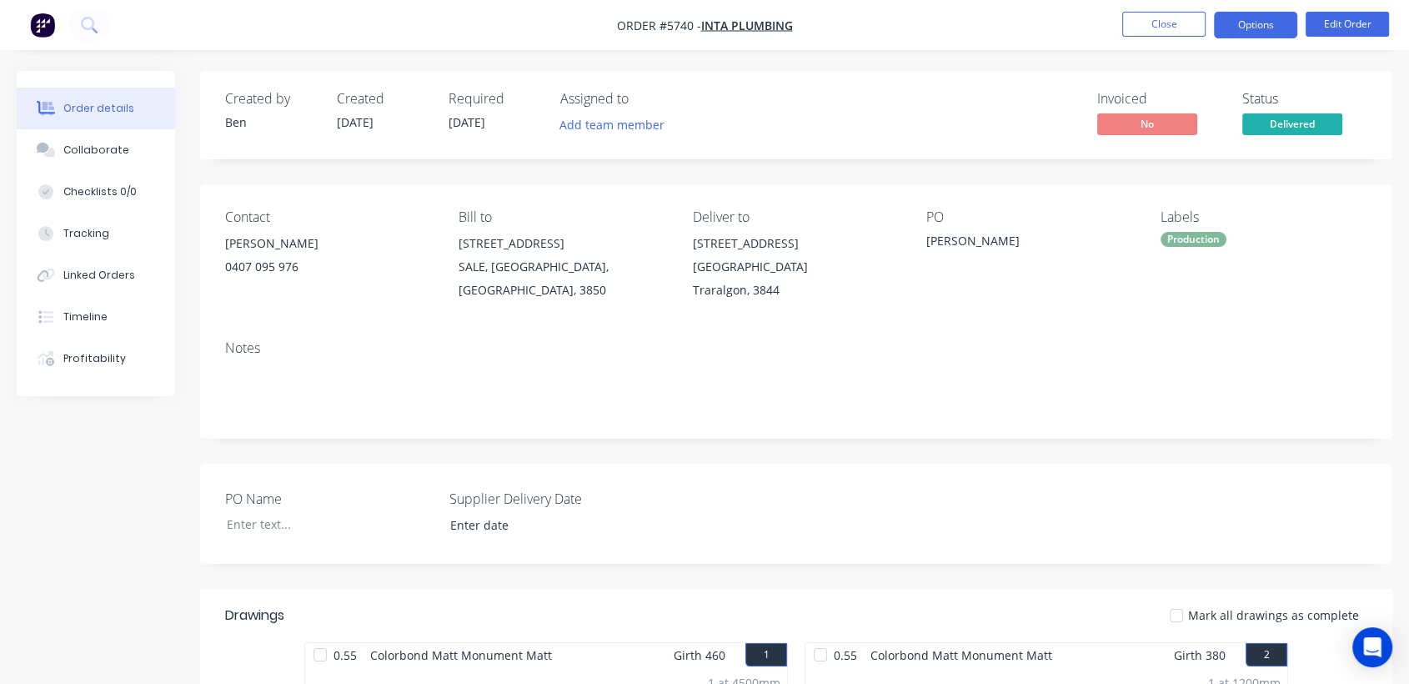
click at [1240, 22] on button "Options" at bounding box center [1255, 25] width 83 height 27
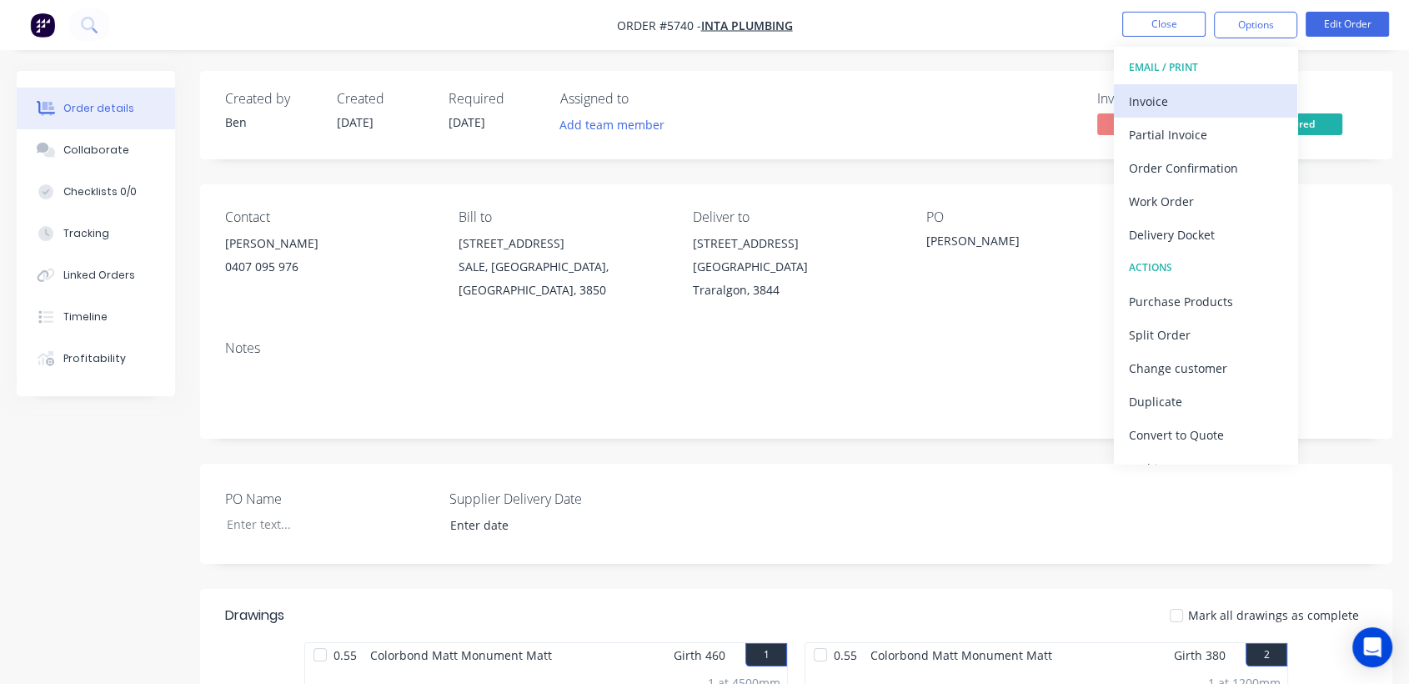
click at [1205, 94] on div "Invoice" at bounding box center [1205, 101] width 153 height 24
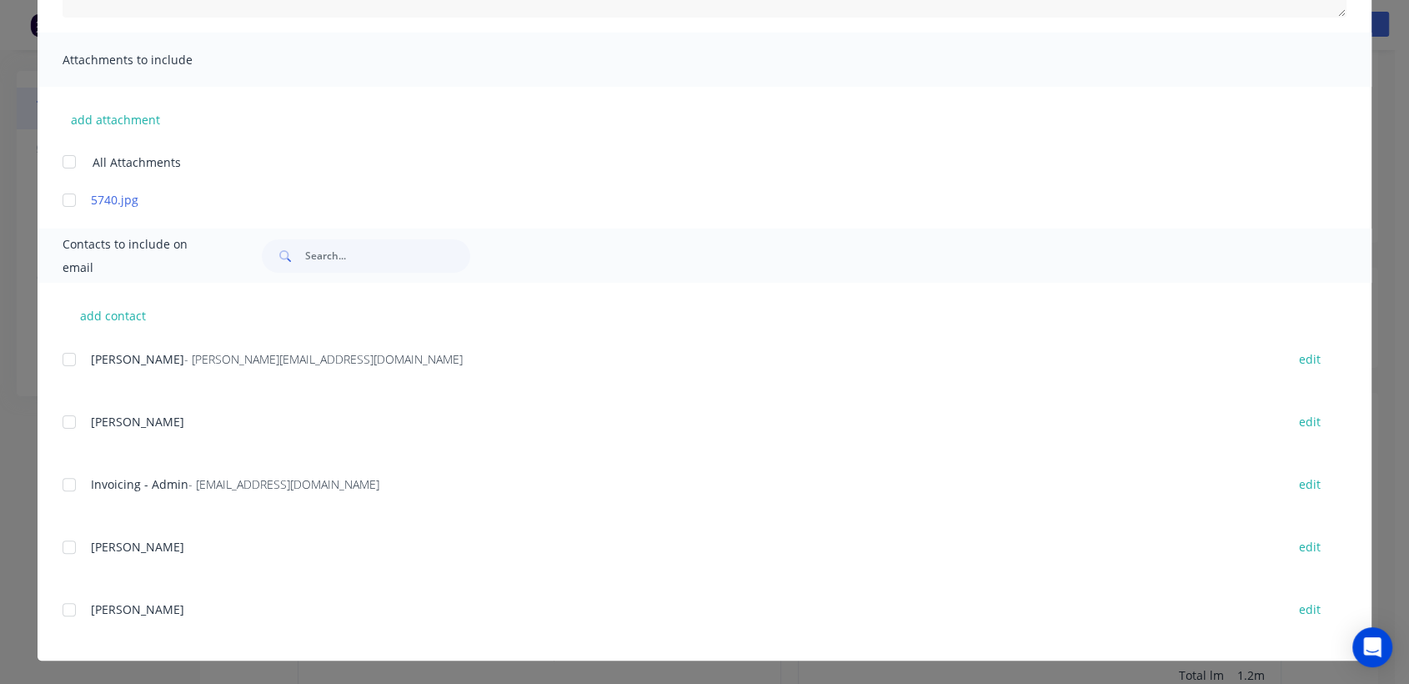
scroll to position [222, 0]
click at [62, 475] on div at bounding box center [69, 484] width 33 height 33
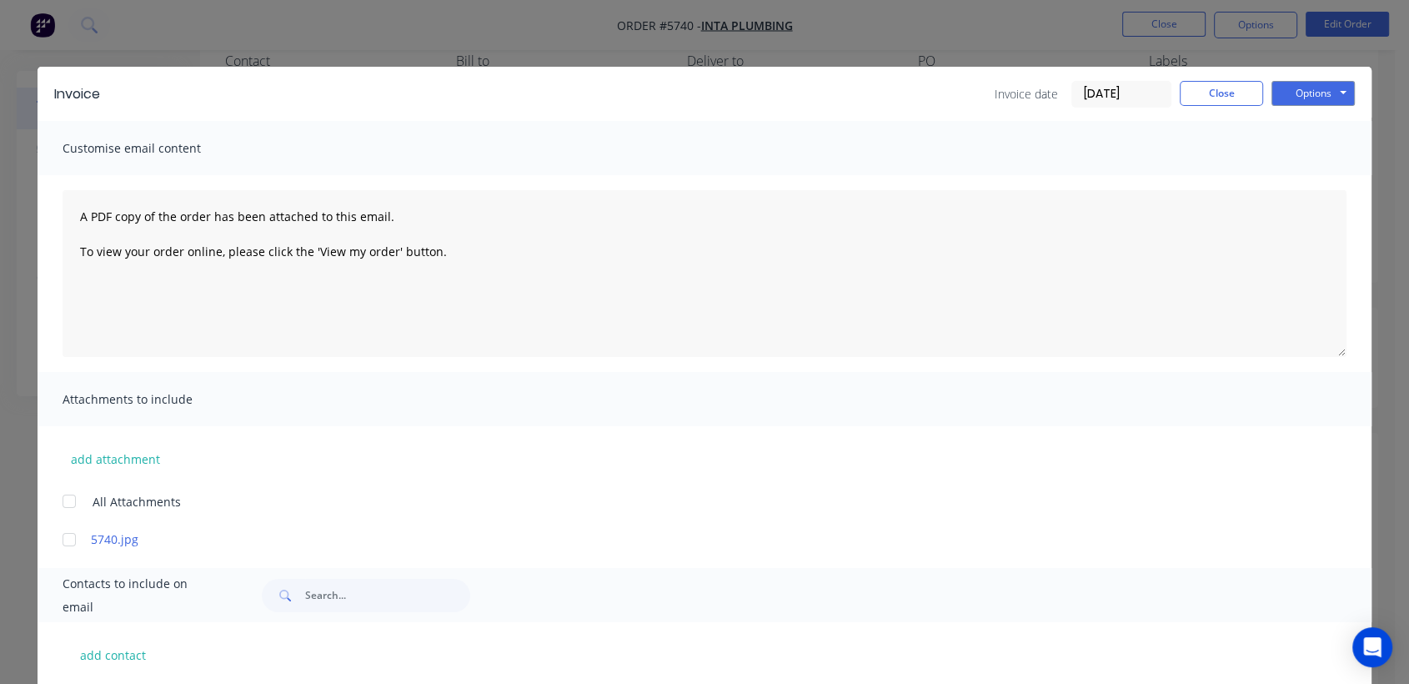
scroll to position [73, 0]
click at [1319, 93] on button "Options" at bounding box center [1313, 93] width 83 height 25
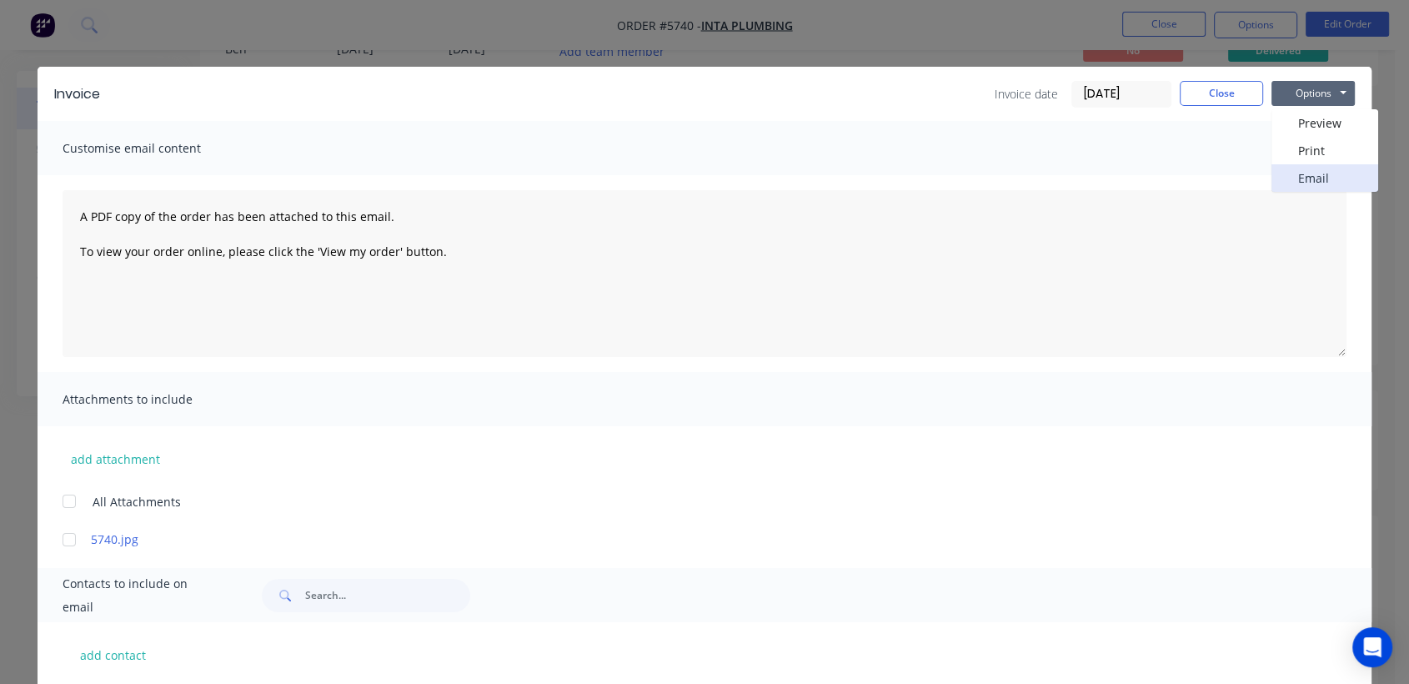
click at [1298, 169] on button "Email" at bounding box center [1325, 178] width 107 height 28
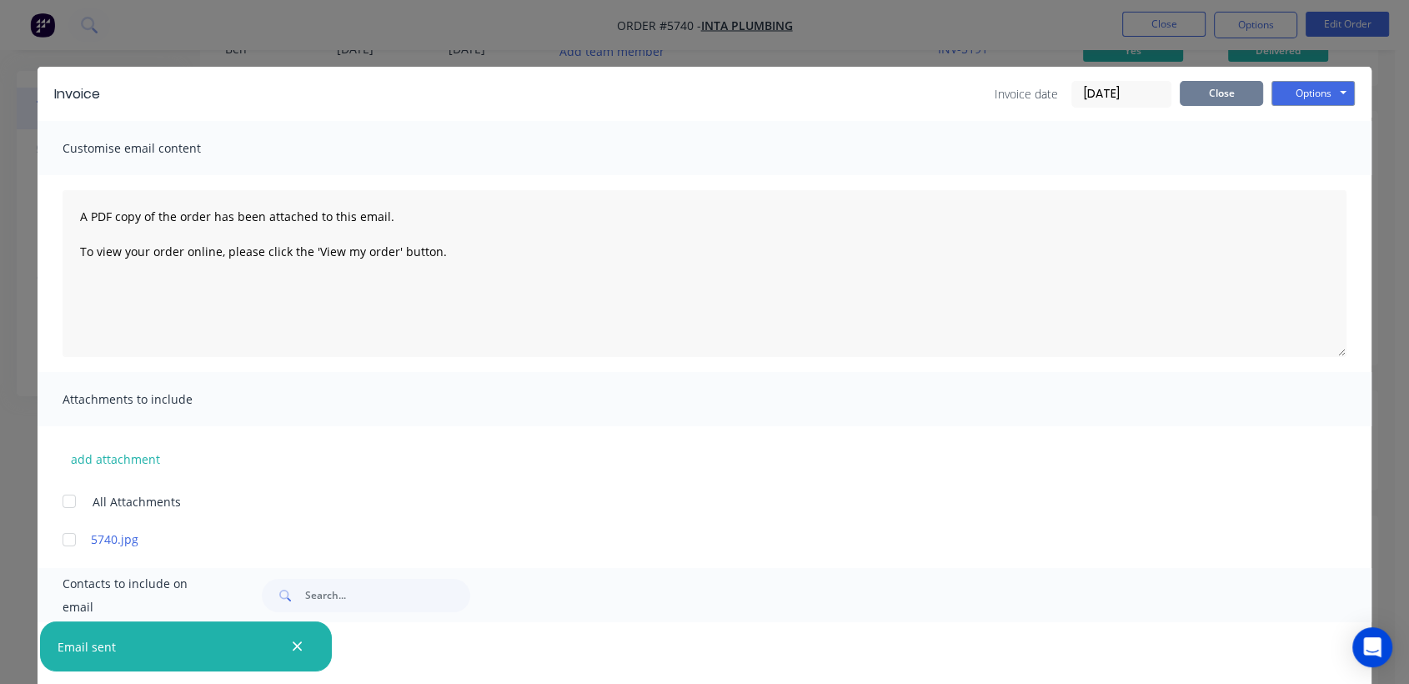
click at [1194, 90] on button "Close" at bounding box center [1221, 93] width 83 height 25
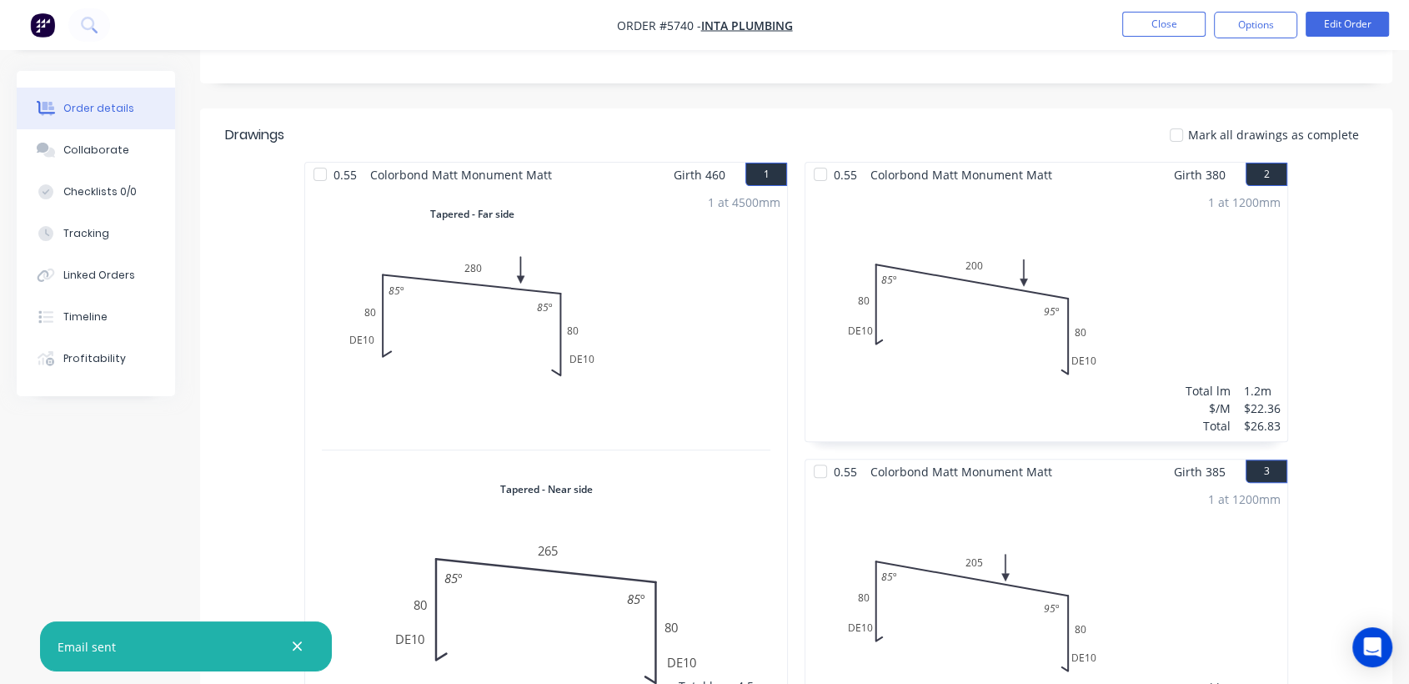
scroll to position [481, 0]
click at [1168, 26] on button "Close" at bounding box center [1163, 24] width 83 height 25
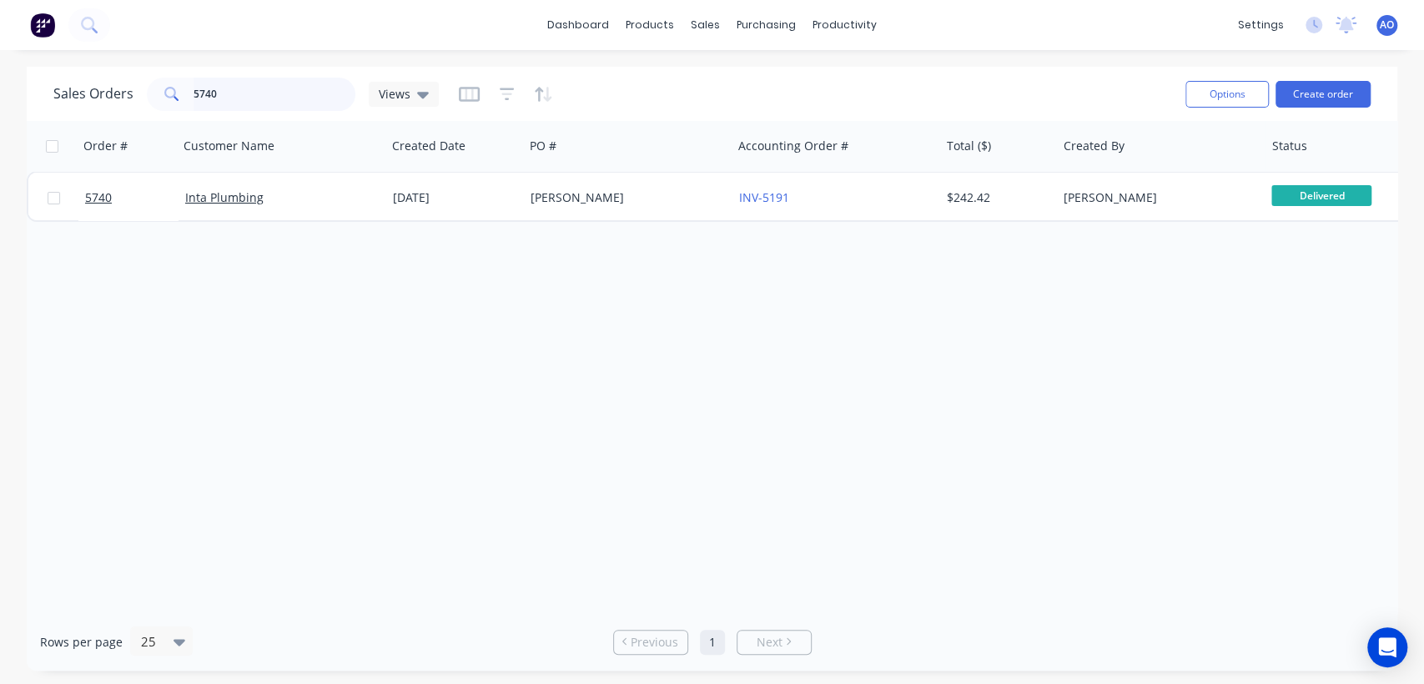
click at [254, 103] on input "5740" at bounding box center [274, 94] width 163 height 33
type input "5743"
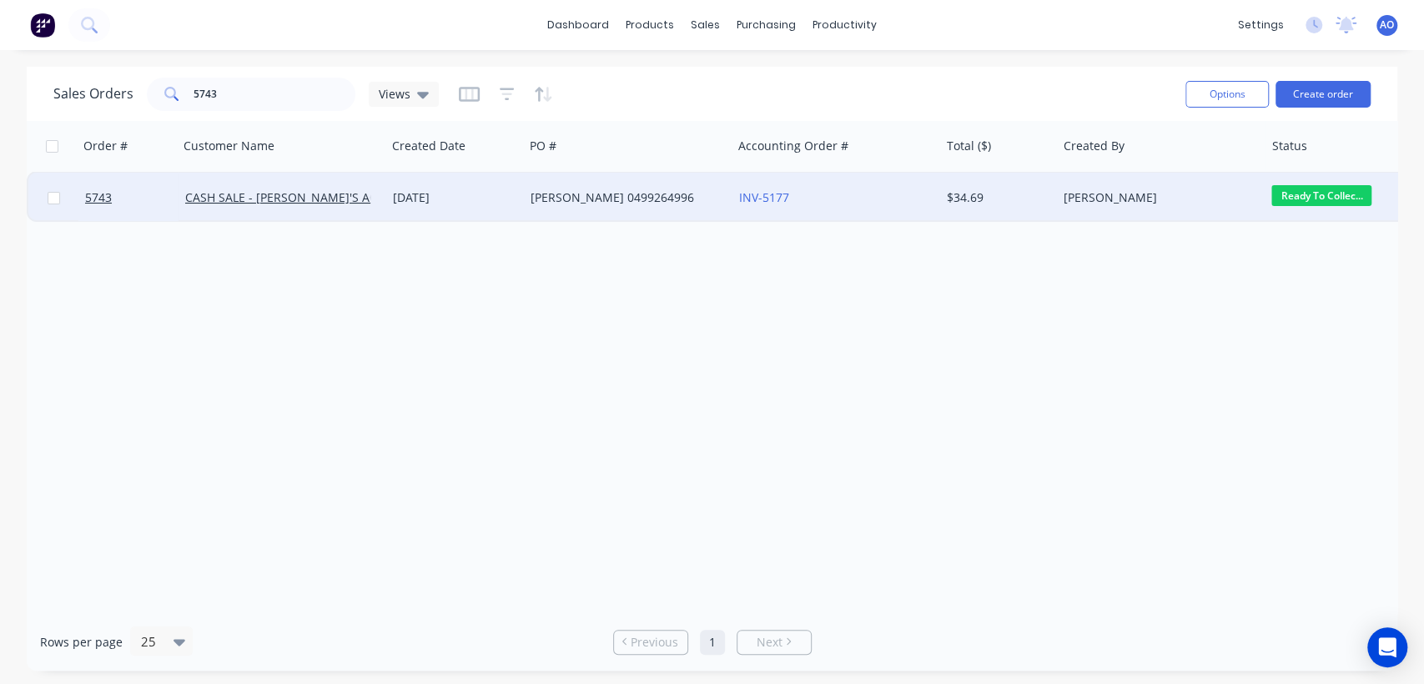
click at [754, 187] on div "INV-5177" at bounding box center [836, 198] width 208 height 50
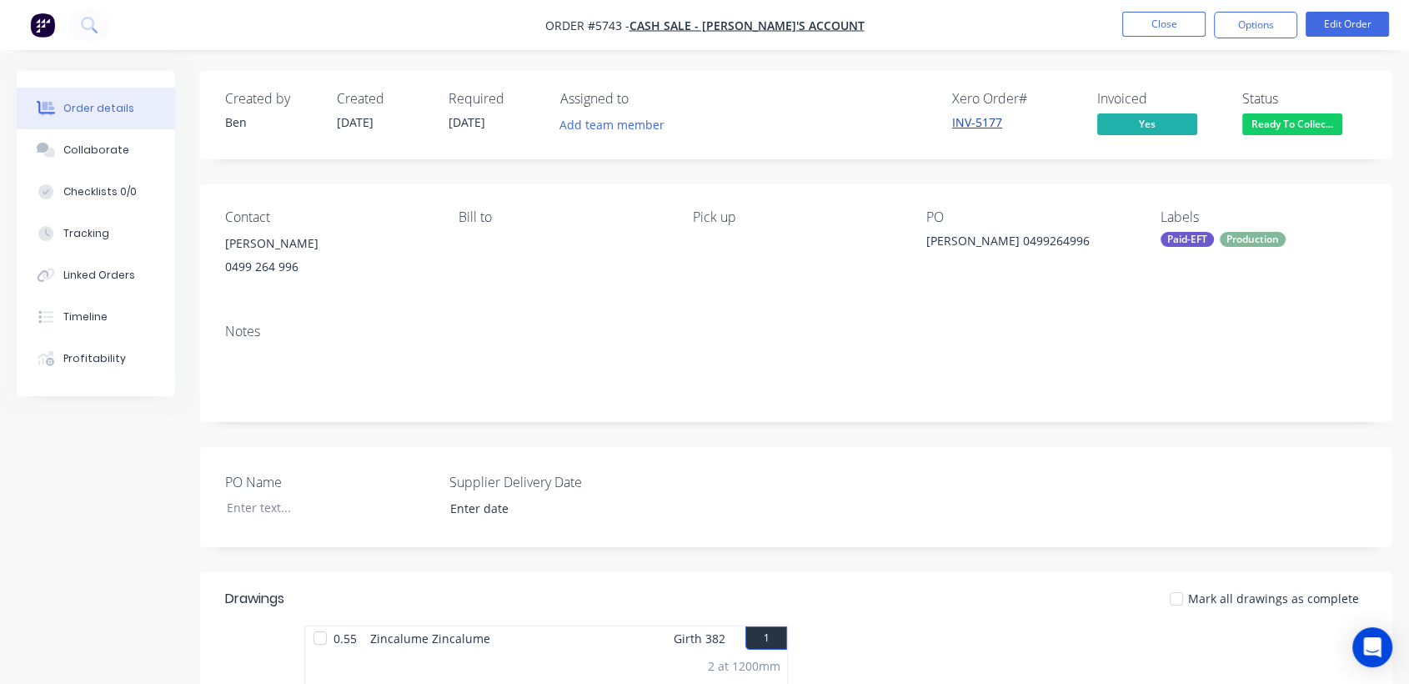
click at [974, 119] on link "INV-5177" at bounding box center [977, 122] width 50 height 16
click at [1147, 22] on button "Close" at bounding box center [1163, 24] width 83 height 25
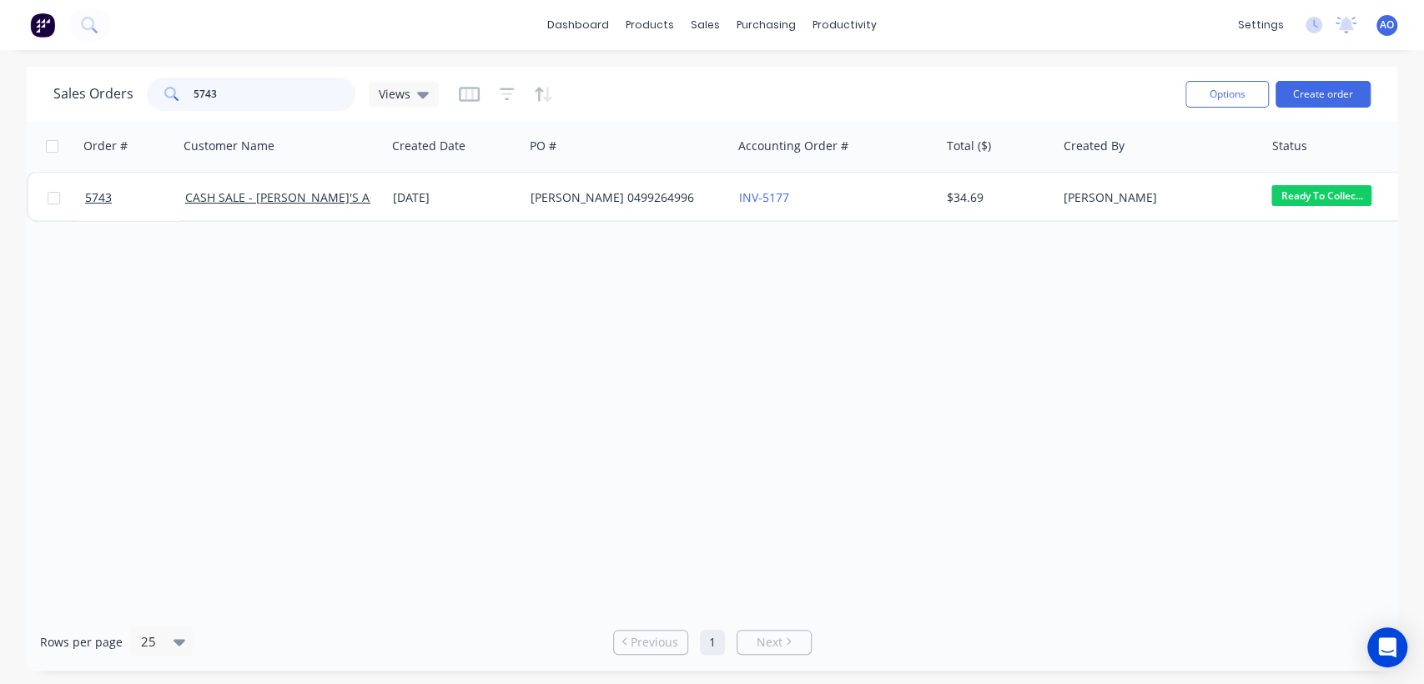
click at [258, 103] on input "5743" at bounding box center [274, 94] width 163 height 33
type input "5742"
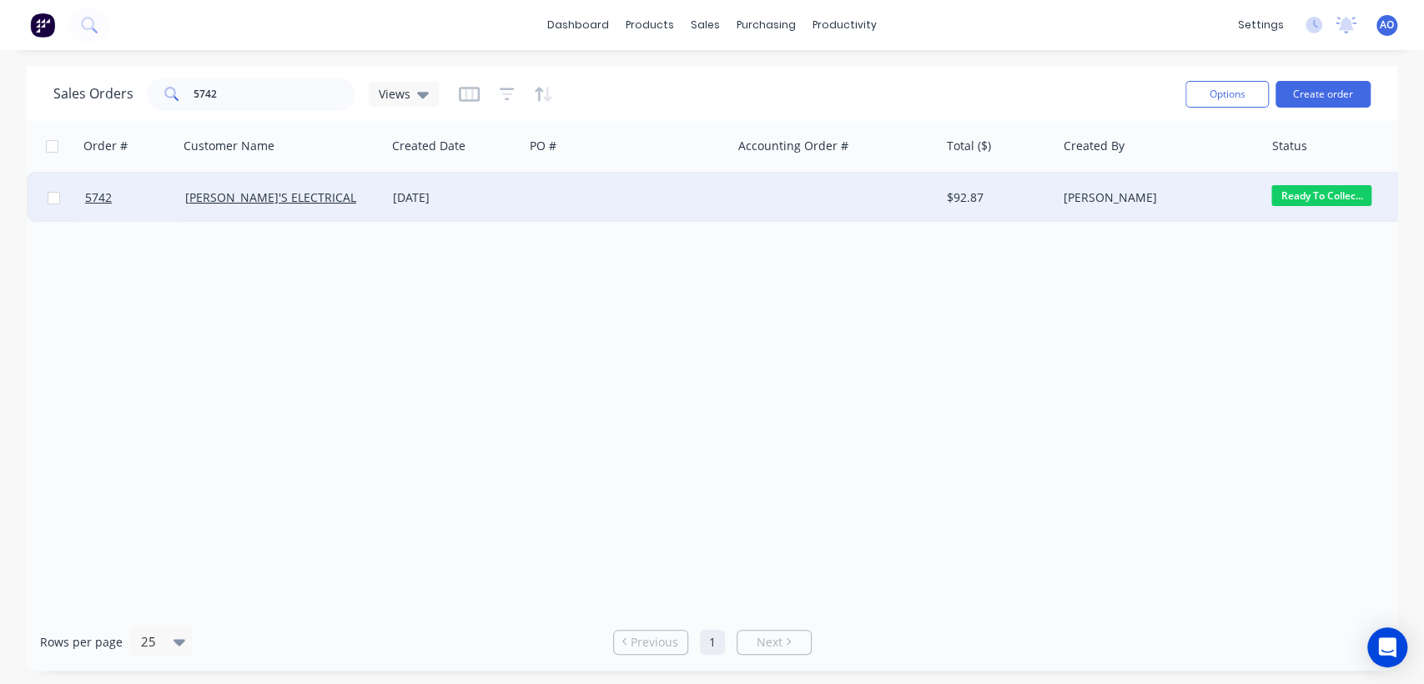
click at [536, 202] on div at bounding box center [628, 198] width 208 height 50
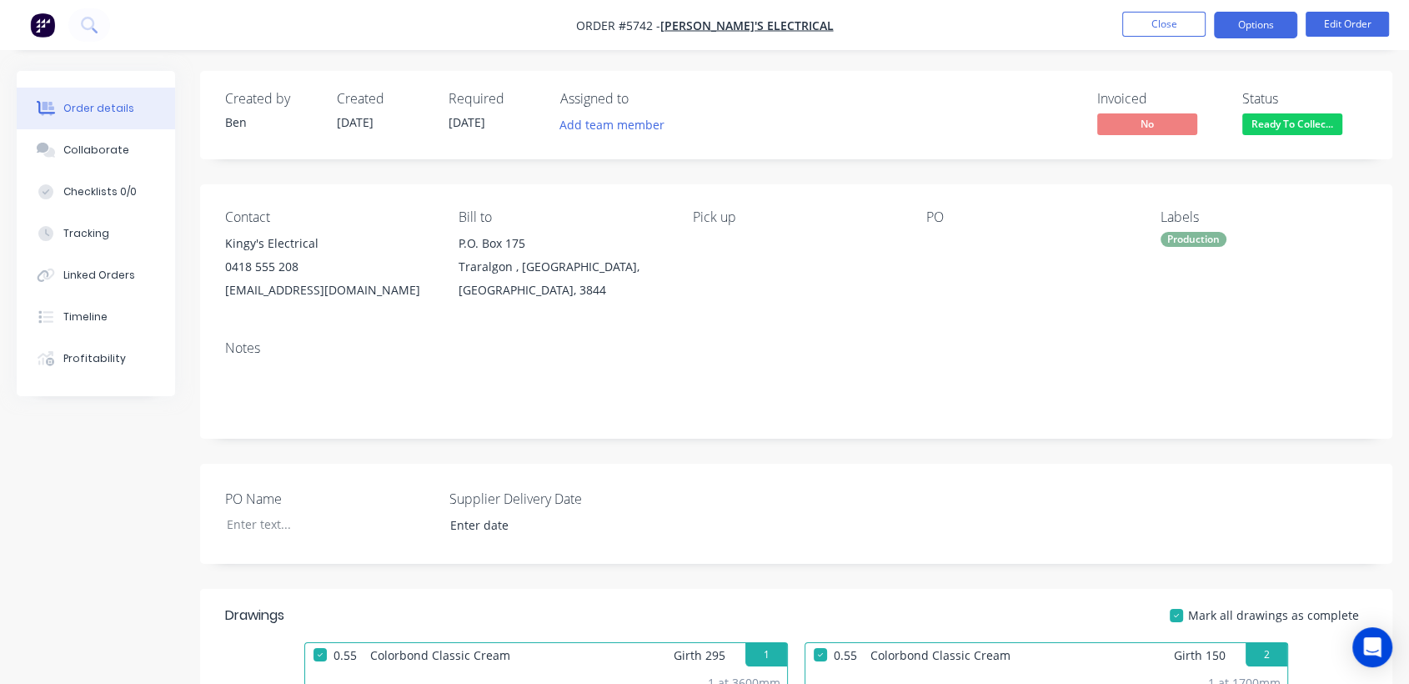
click at [1248, 17] on button "Options" at bounding box center [1255, 25] width 83 height 27
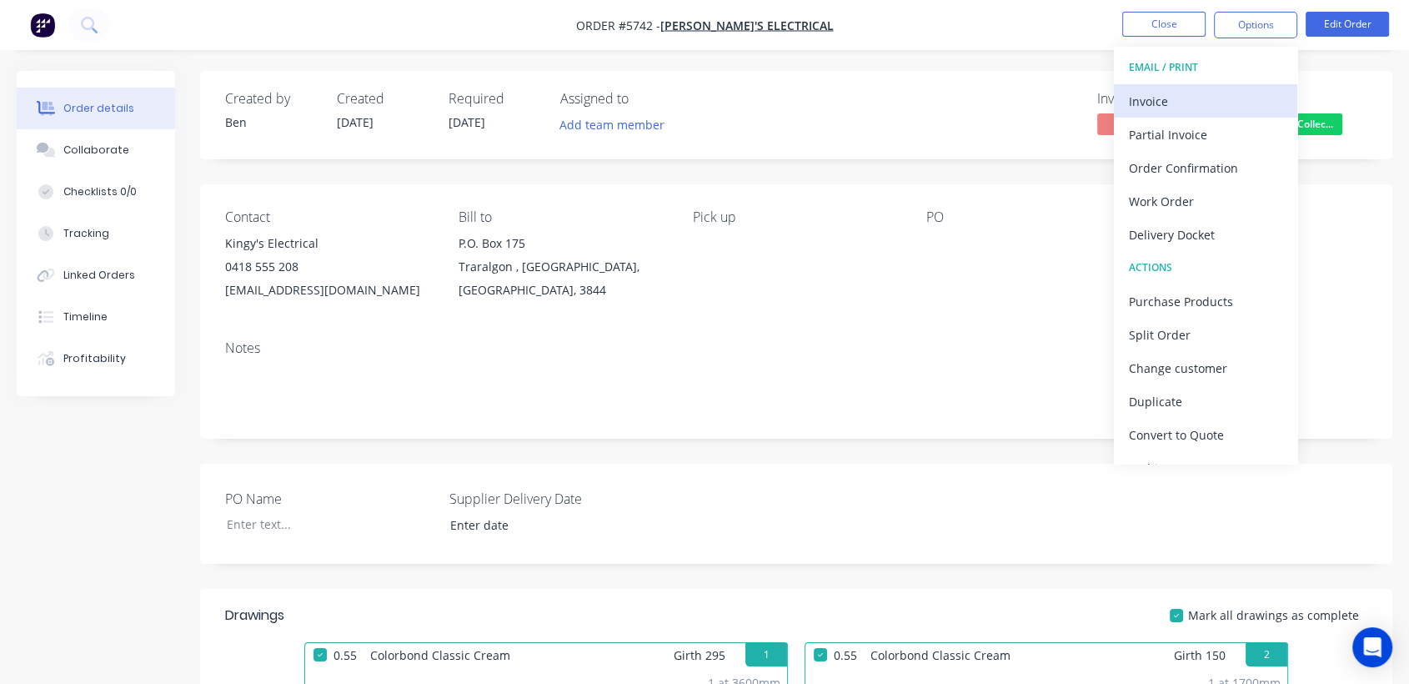
click at [1181, 106] on div "Invoice" at bounding box center [1205, 101] width 153 height 24
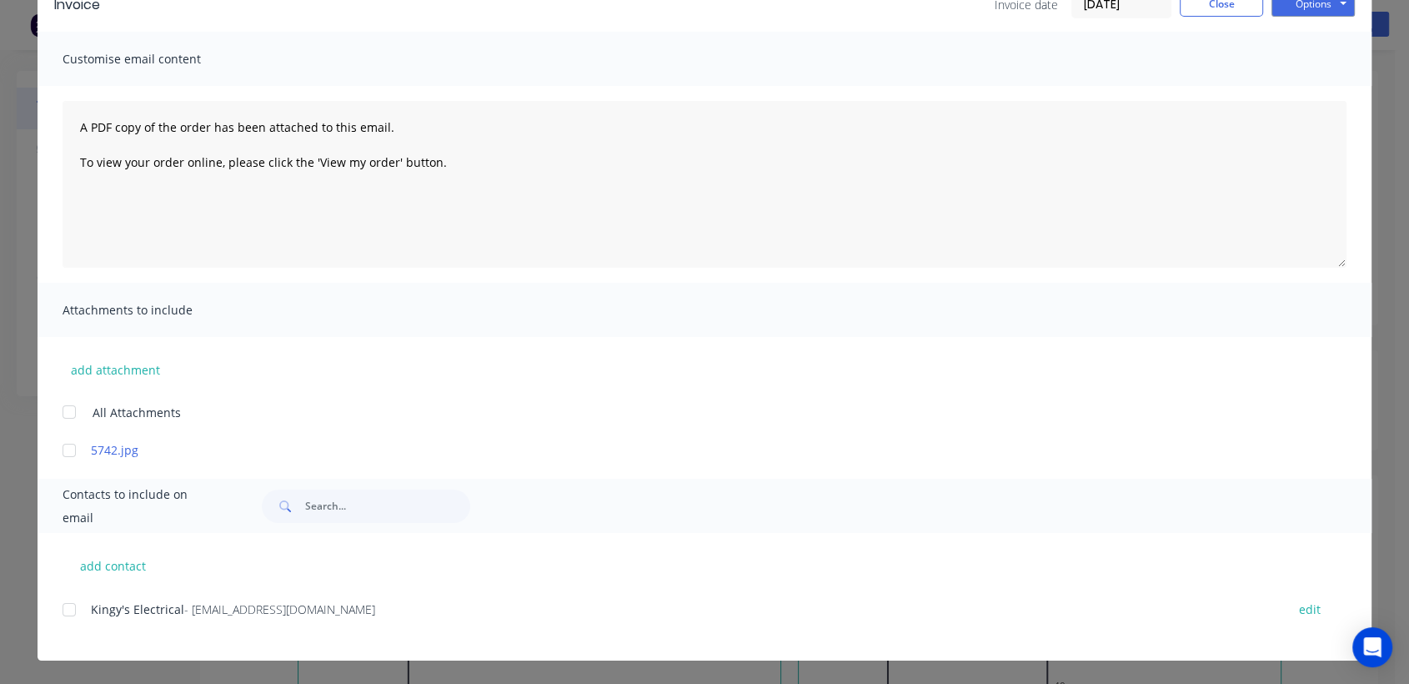
scroll to position [185, 0]
click at [56, 613] on div at bounding box center [69, 609] width 33 height 33
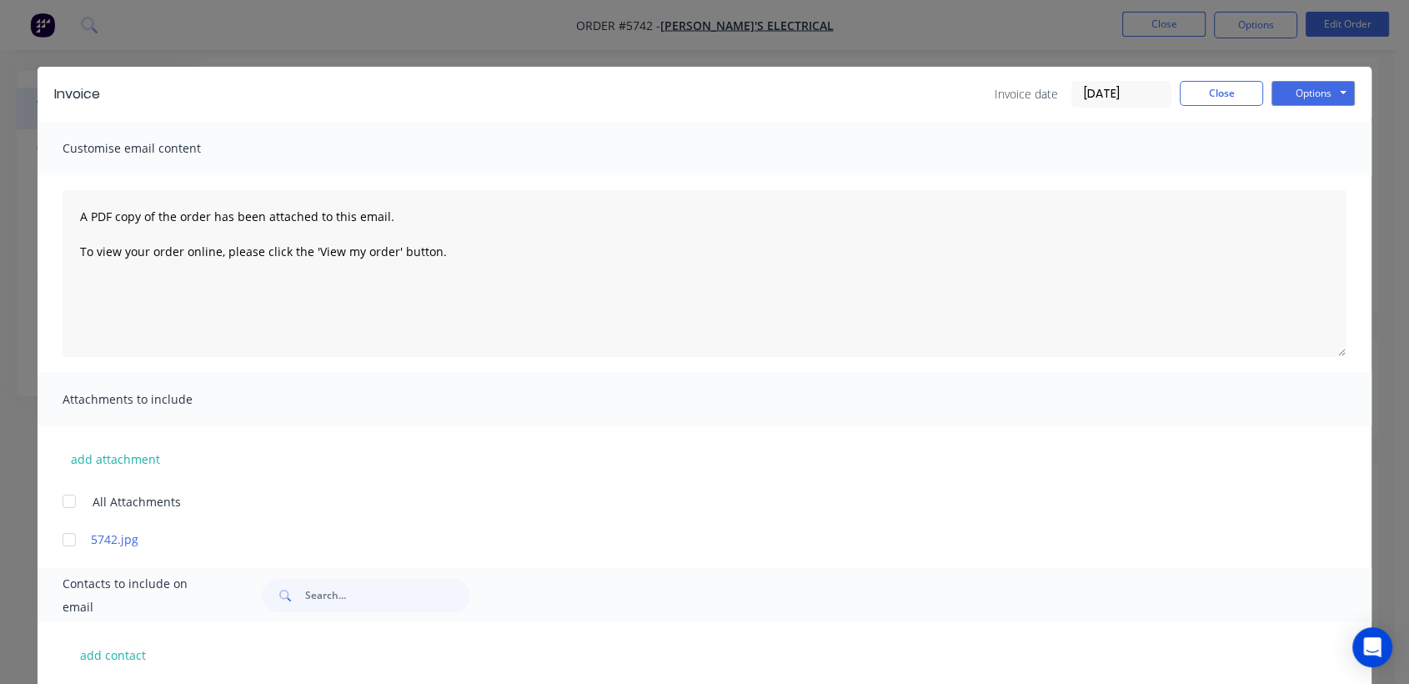
scroll to position [111, 0]
click at [1321, 103] on button "Options" at bounding box center [1313, 93] width 83 height 25
click at [1318, 178] on button "Email" at bounding box center [1325, 178] width 107 height 28
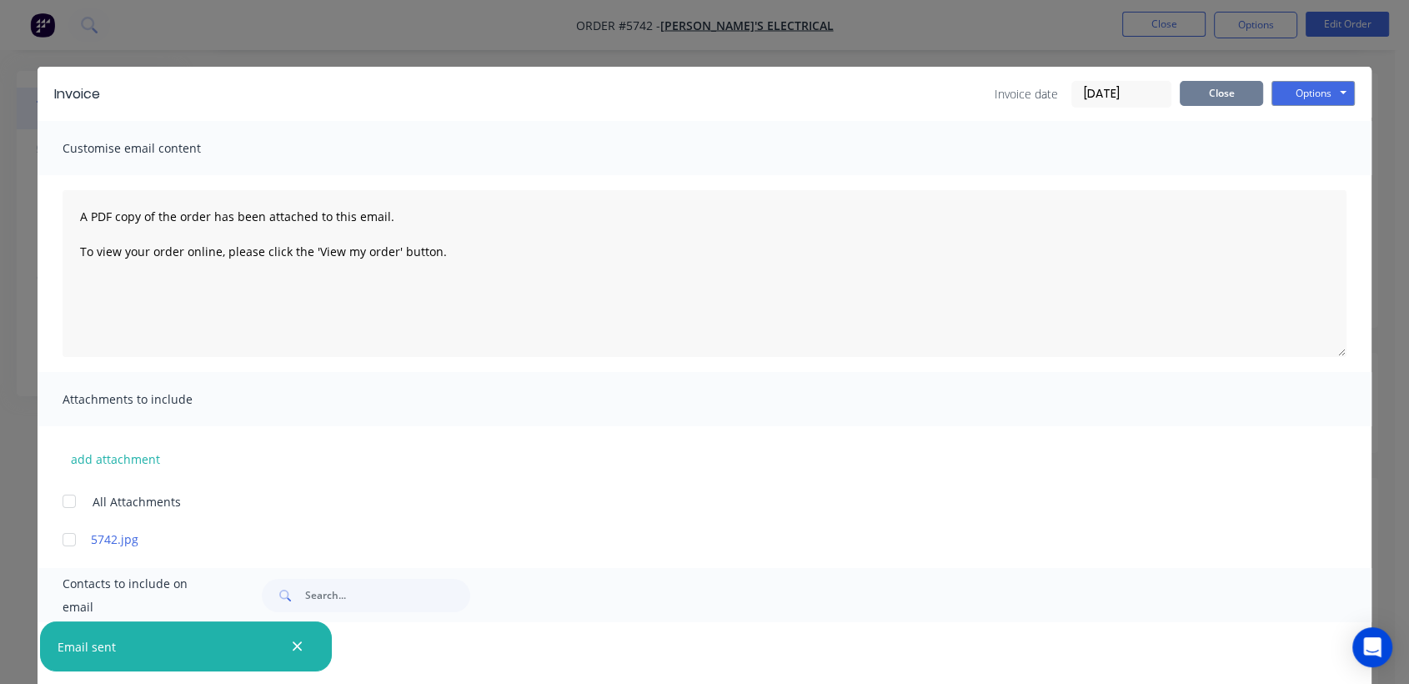
click at [1228, 88] on button "Close" at bounding box center [1221, 93] width 83 height 25
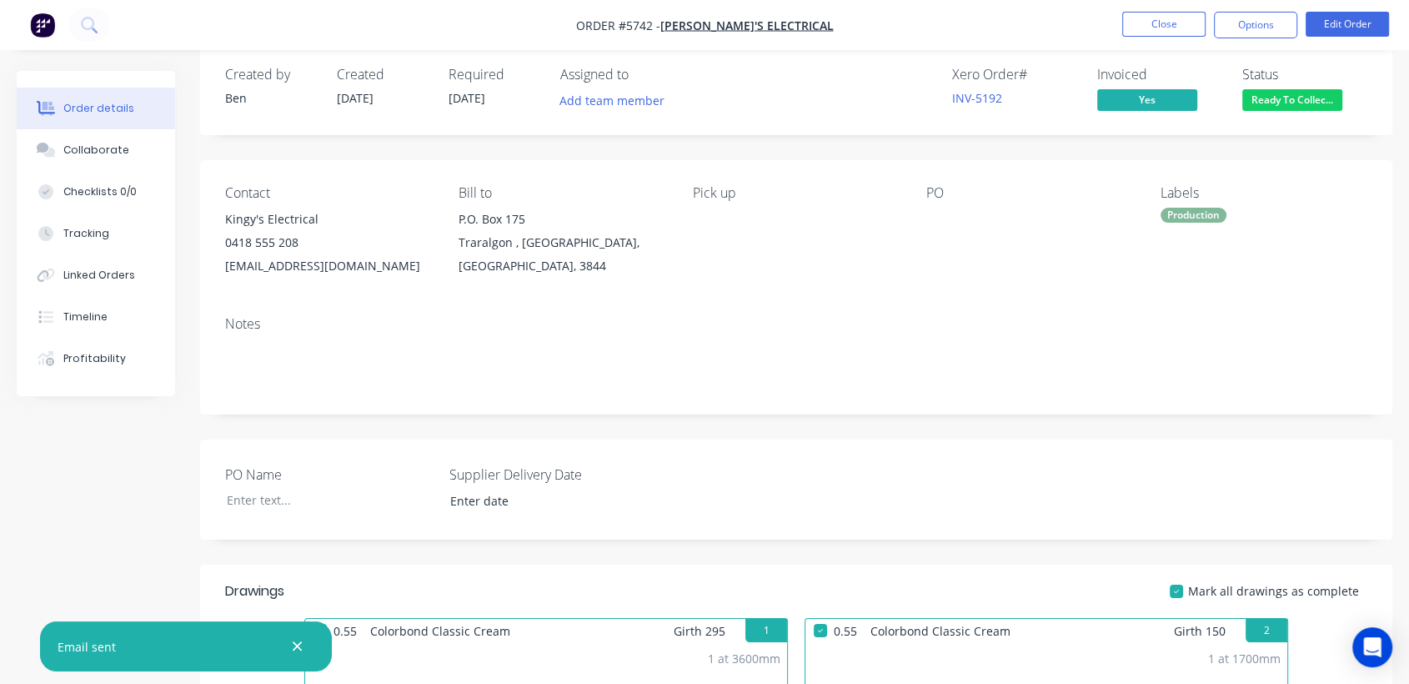
scroll to position [0, 0]
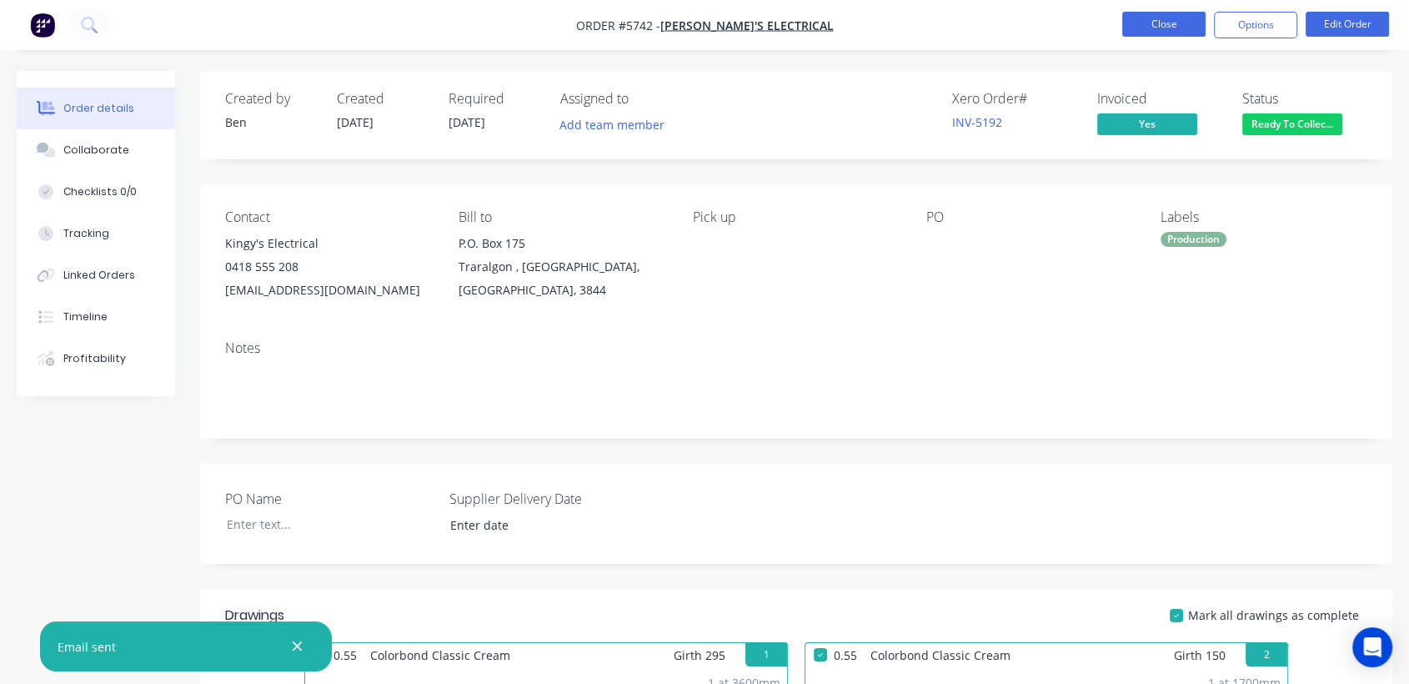
click at [1141, 24] on button "Close" at bounding box center [1163, 24] width 83 height 25
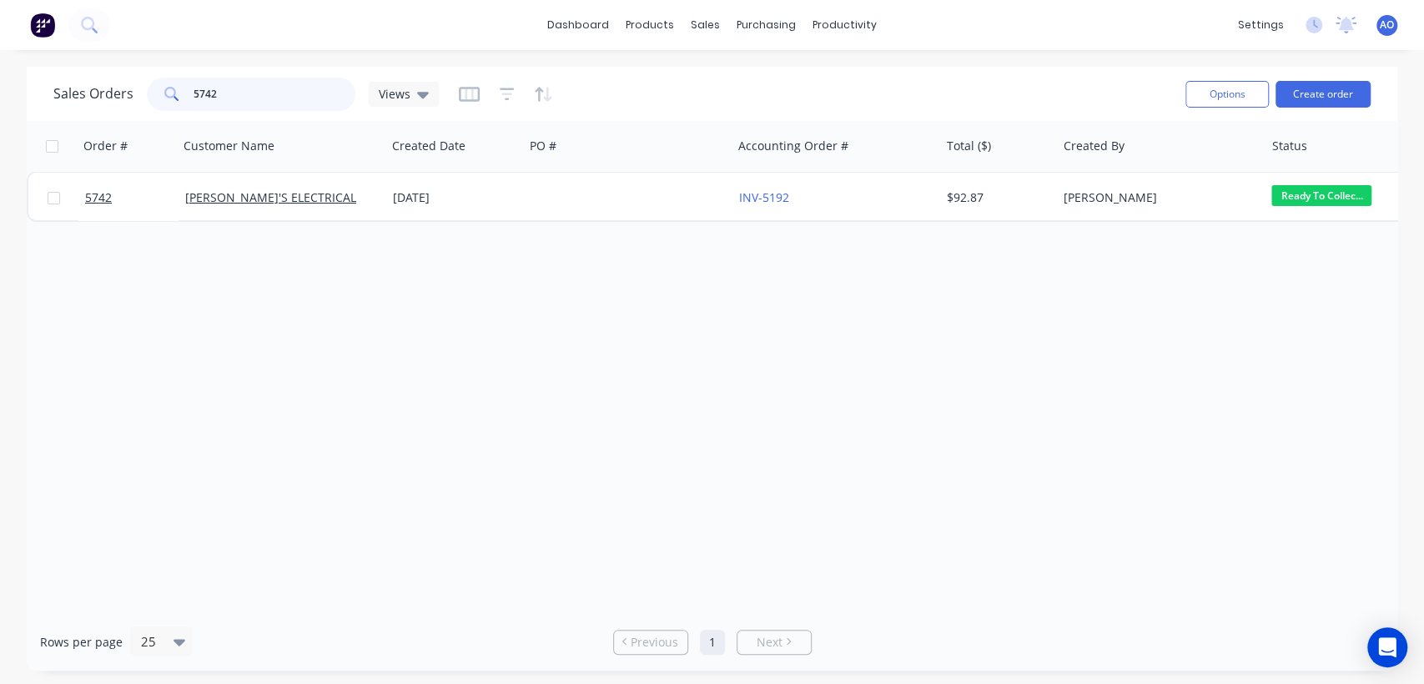
click at [244, 84] on input "5742" at bounding box center [274, 94] width 163 height 33
type input "5746"
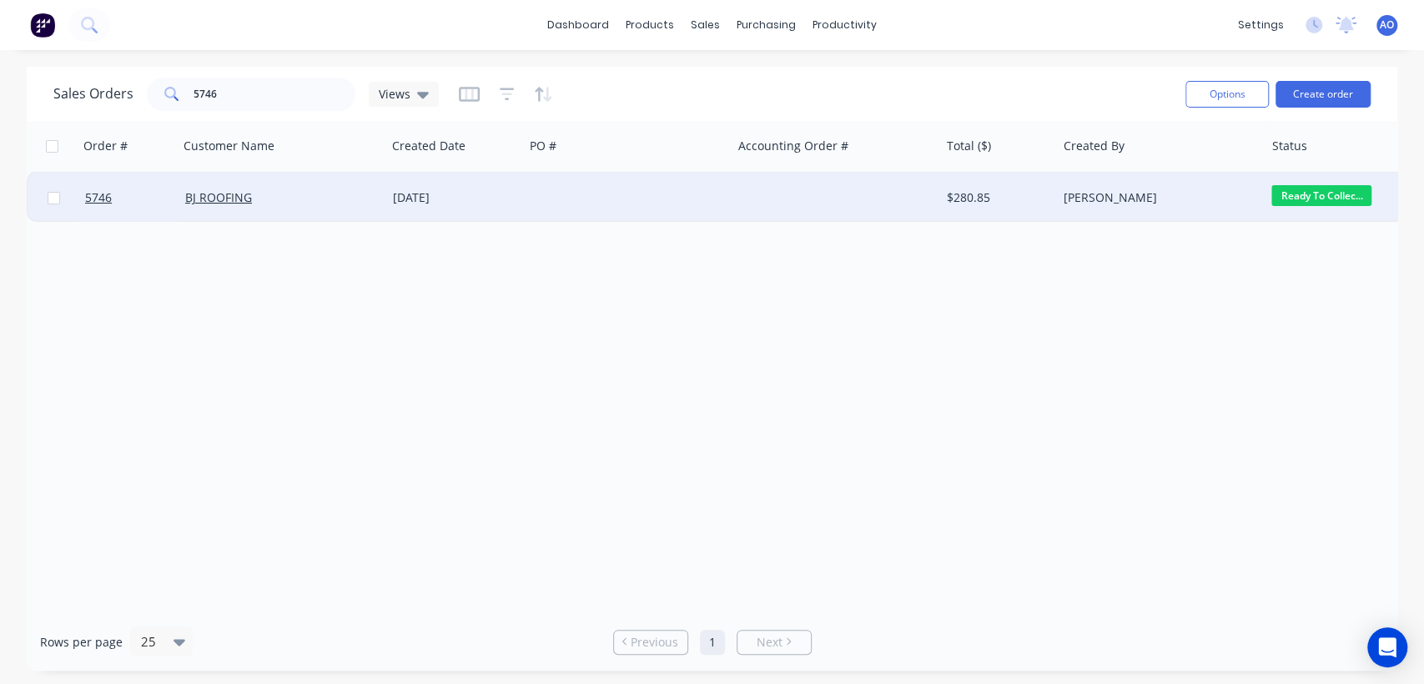
click at [469, 193] on div "[DATE]" at bounding box center [455, 197] width 124 height 17
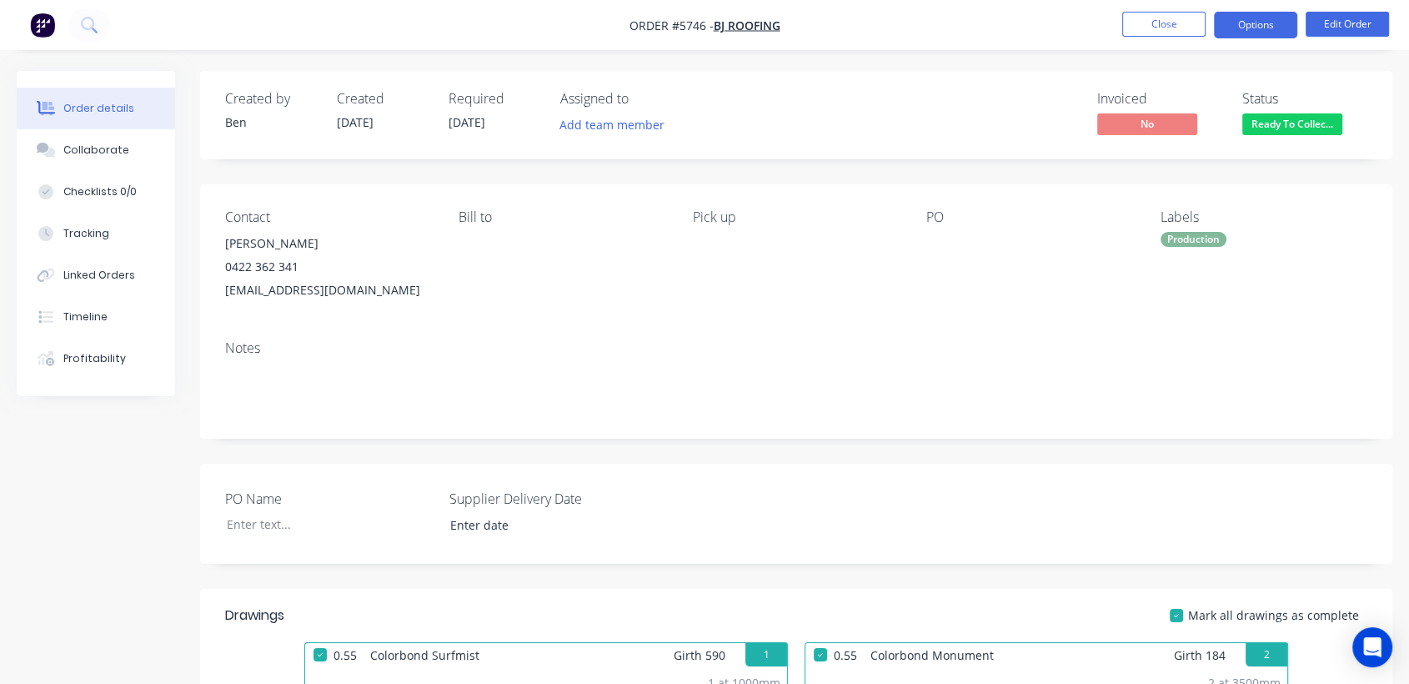
click at [1283, 13] on button "Options" at bounding box center [1255, 25] width 83 height 27
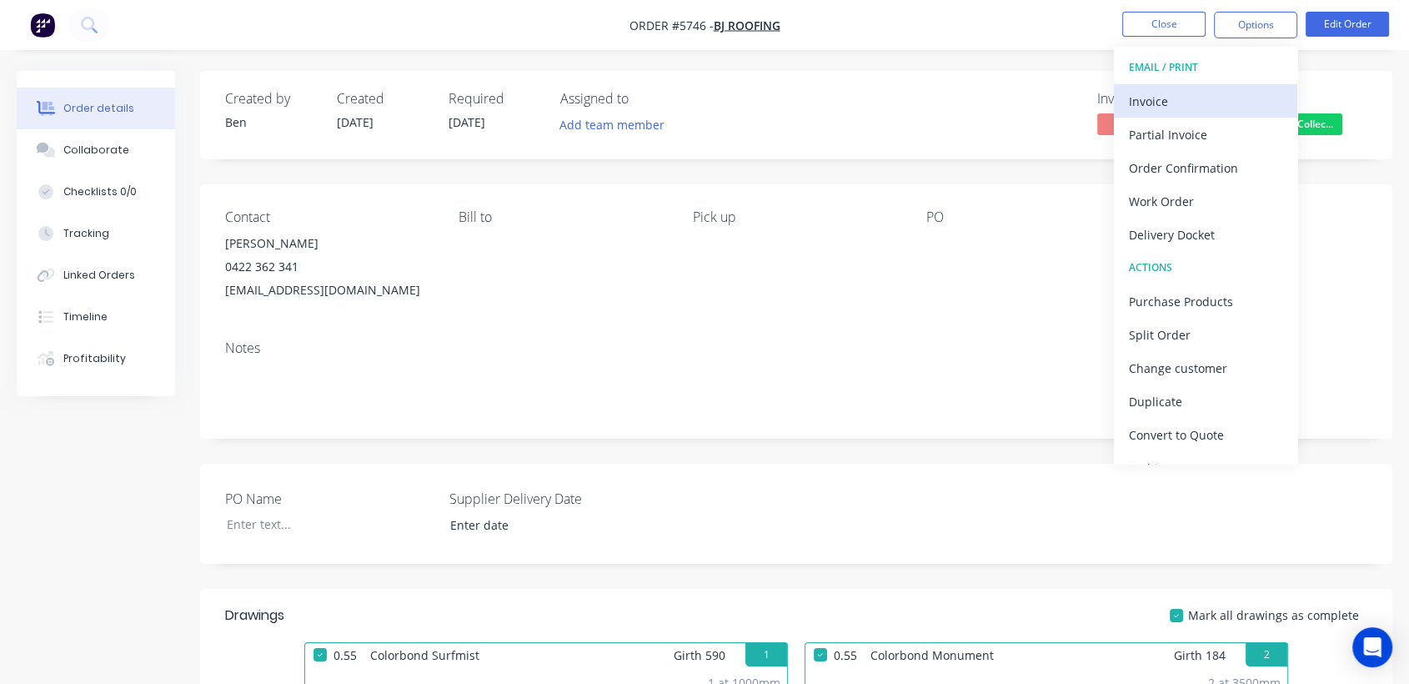
click at [1218, 108] on div "Invoice" at bounding box center [1205, 101] width 153 height 24
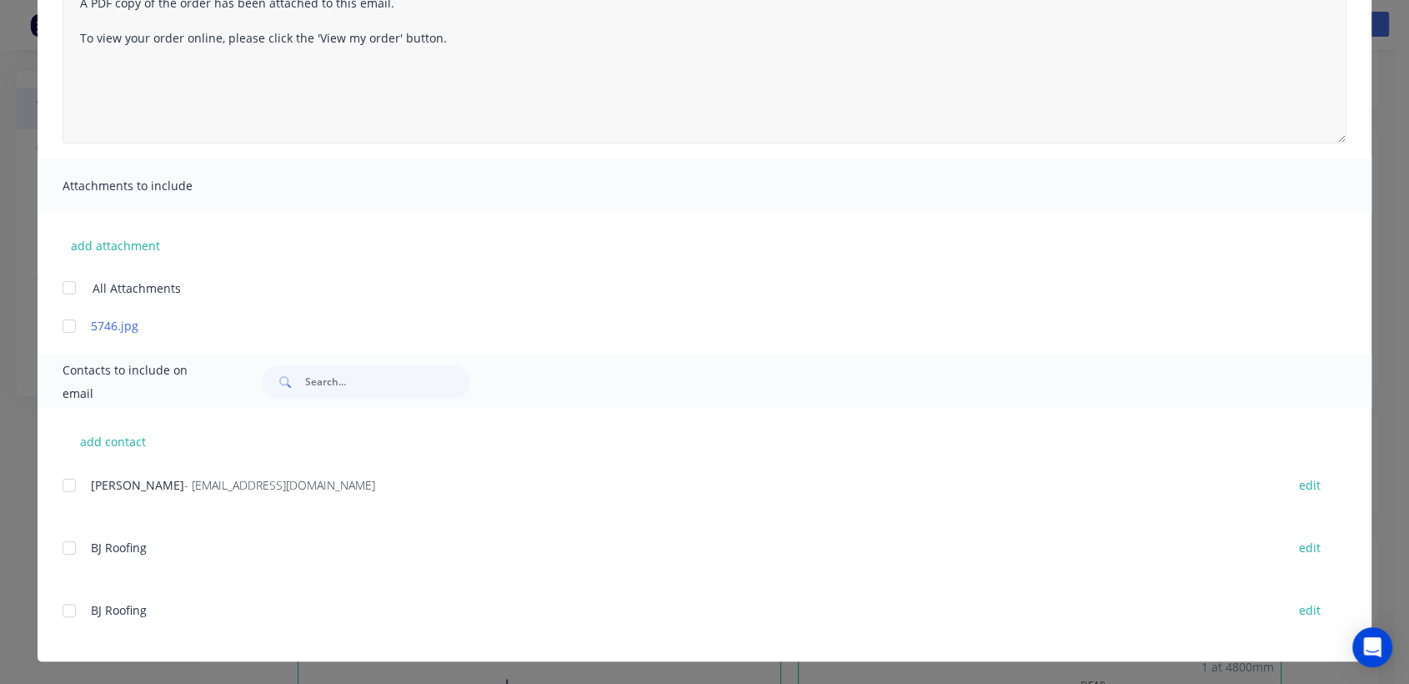
scroll to position [214, 0]
click at [62, 482] on div at bounding box center [69, 484] width 33 height 33
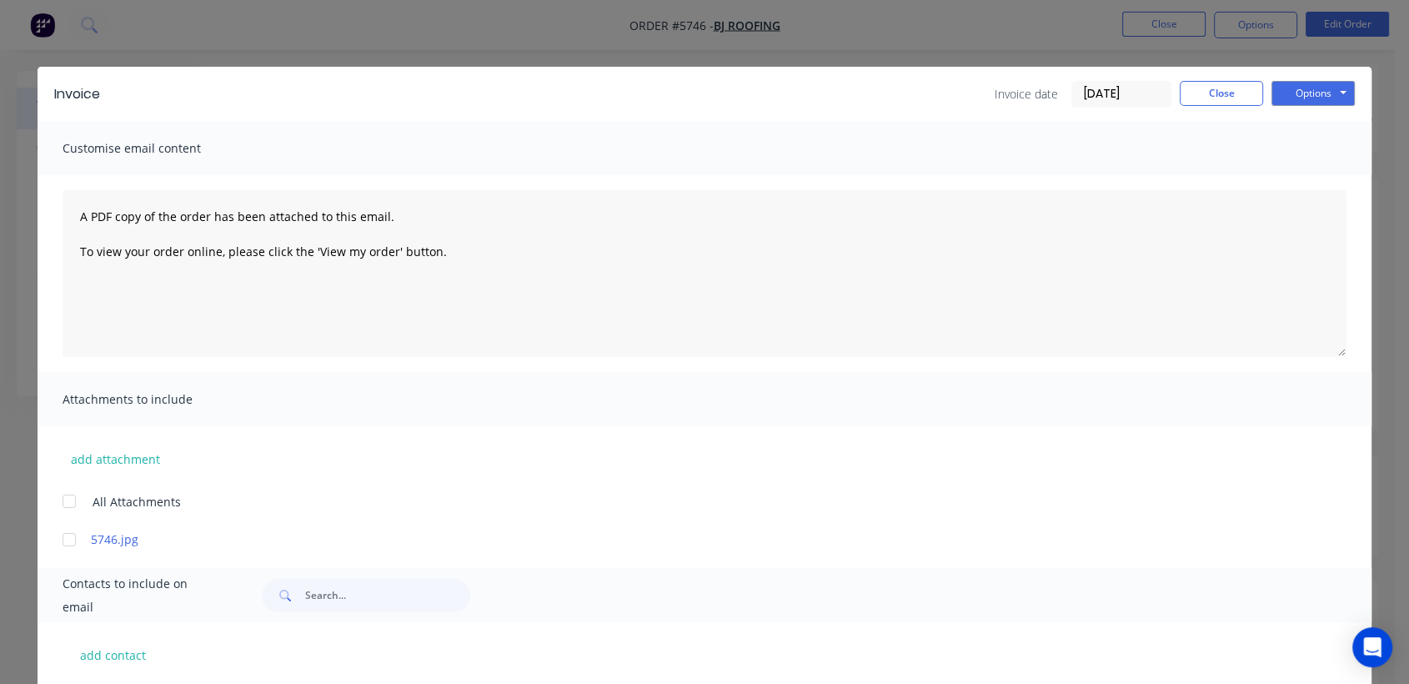
scroll to position [0, 0]
click at [1283, 102] on button "Options" at bounding box center [1313, 93] width 83 height 25
click at [1313, 174] on button "Email" at bounding box center [1325, 178] width 107 height 28
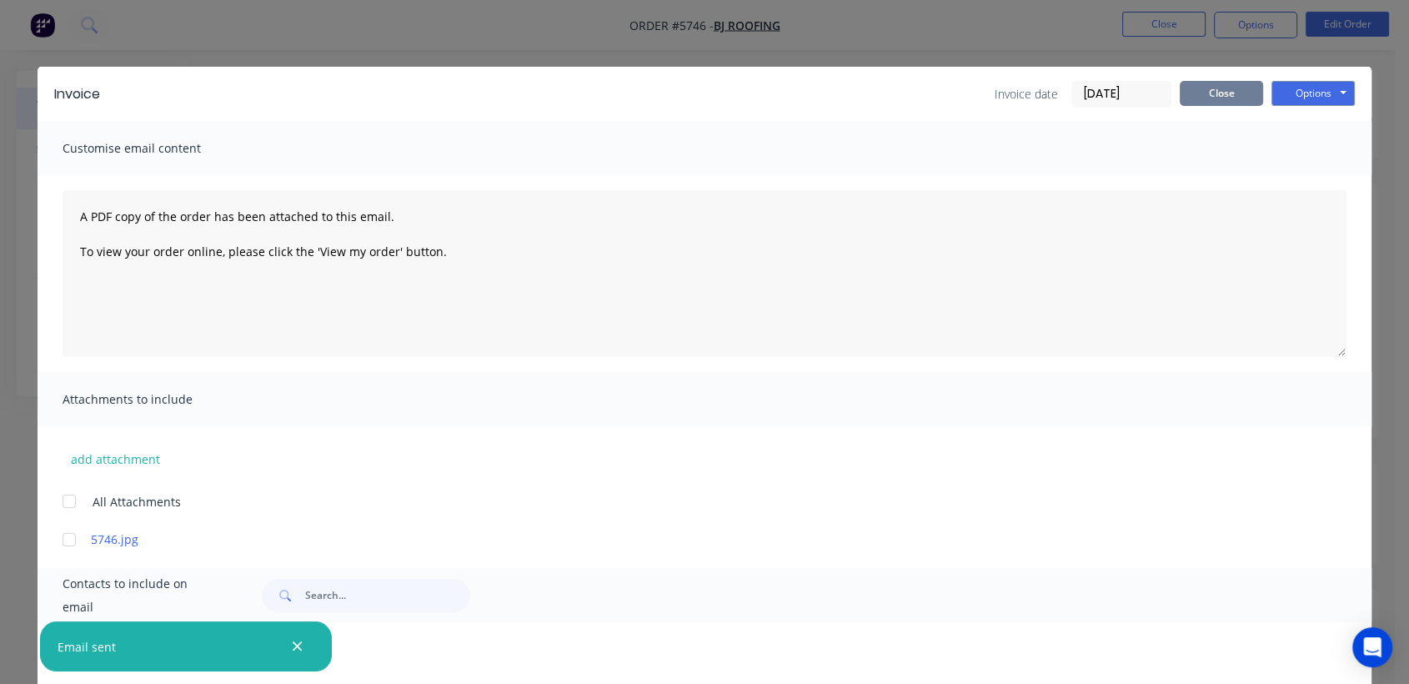
click at [1201, 93] on button "Close" at bounding box center [1221, 93] width 83 height 25
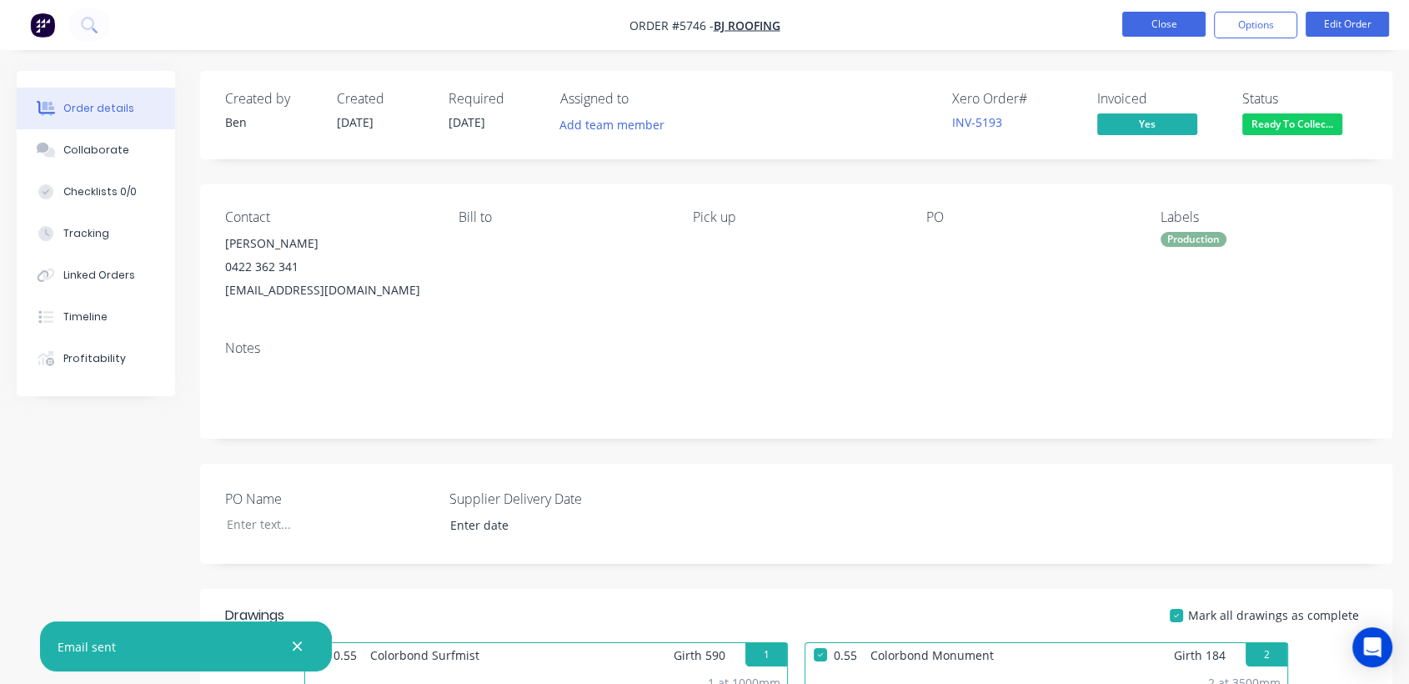
click at [1149, 16] on button "Close" at bounding box center [1163, 24] width 83 height 25
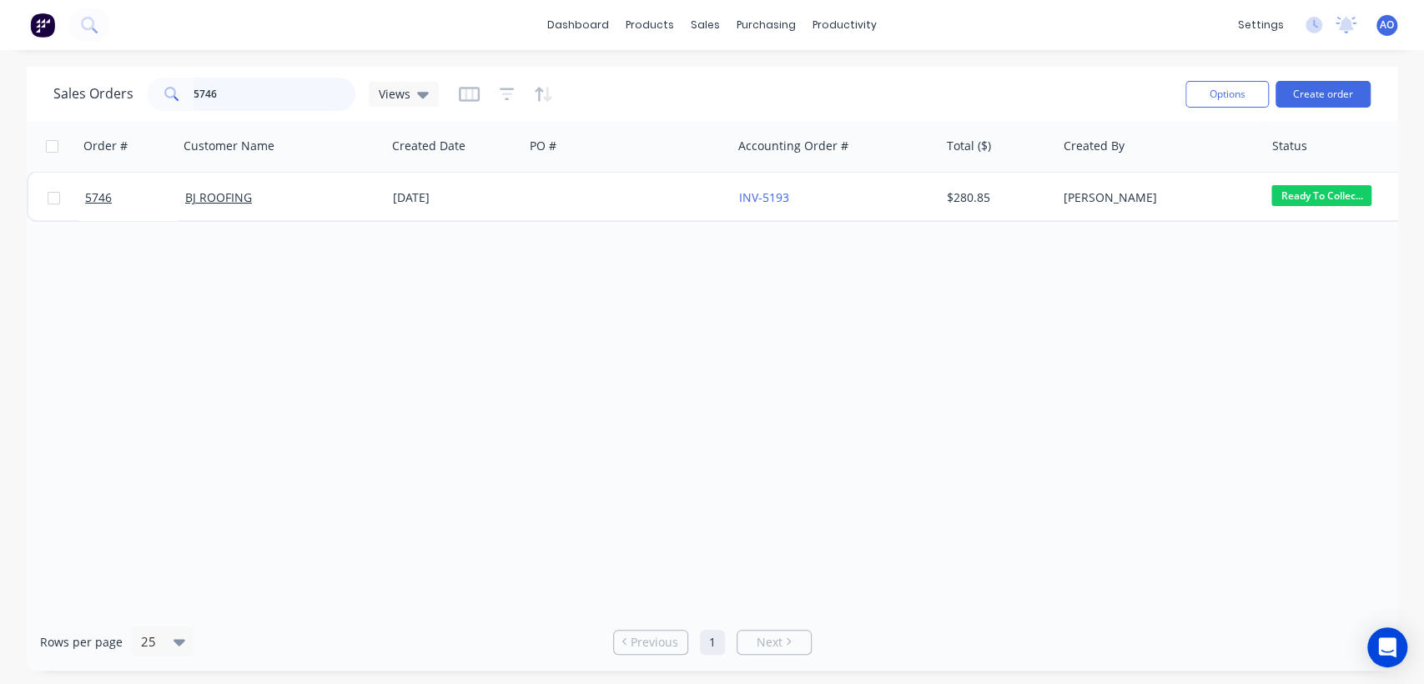
click at [251, 93] on input "5746" at bounding box center [274, 94] width 163 height 33
type input "5748"
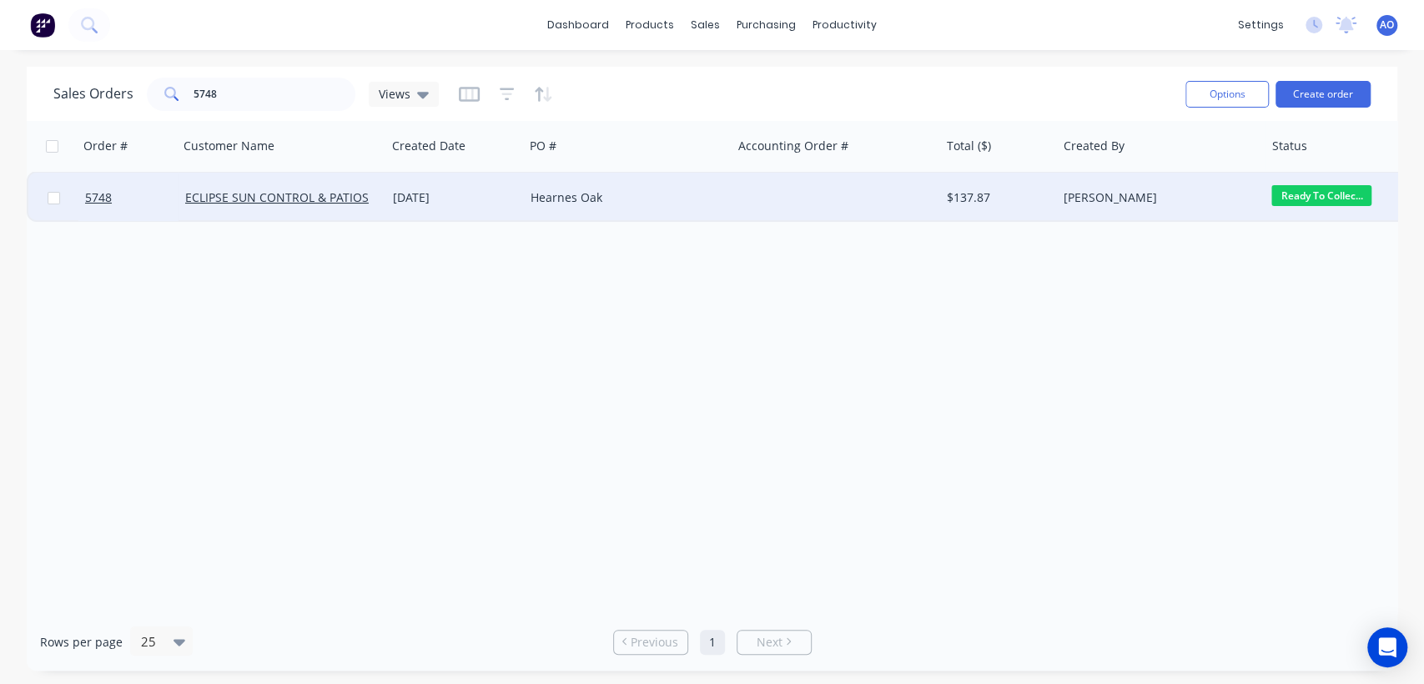
click at [693, 197] on div "Hearnes Oak" at bounding box center [622, 197] width 185 height 17
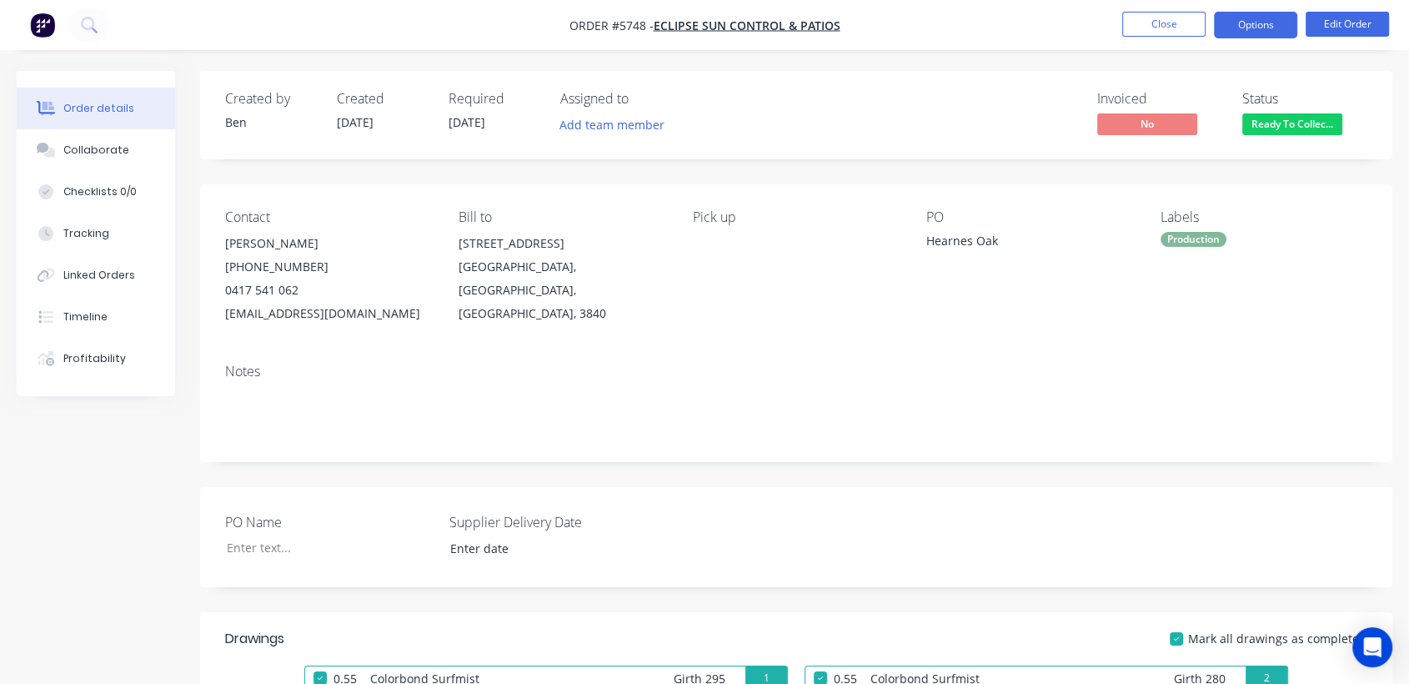
click at [1254, 29] on button "Options" at bounding box center [1255, 25] width 83 height 27
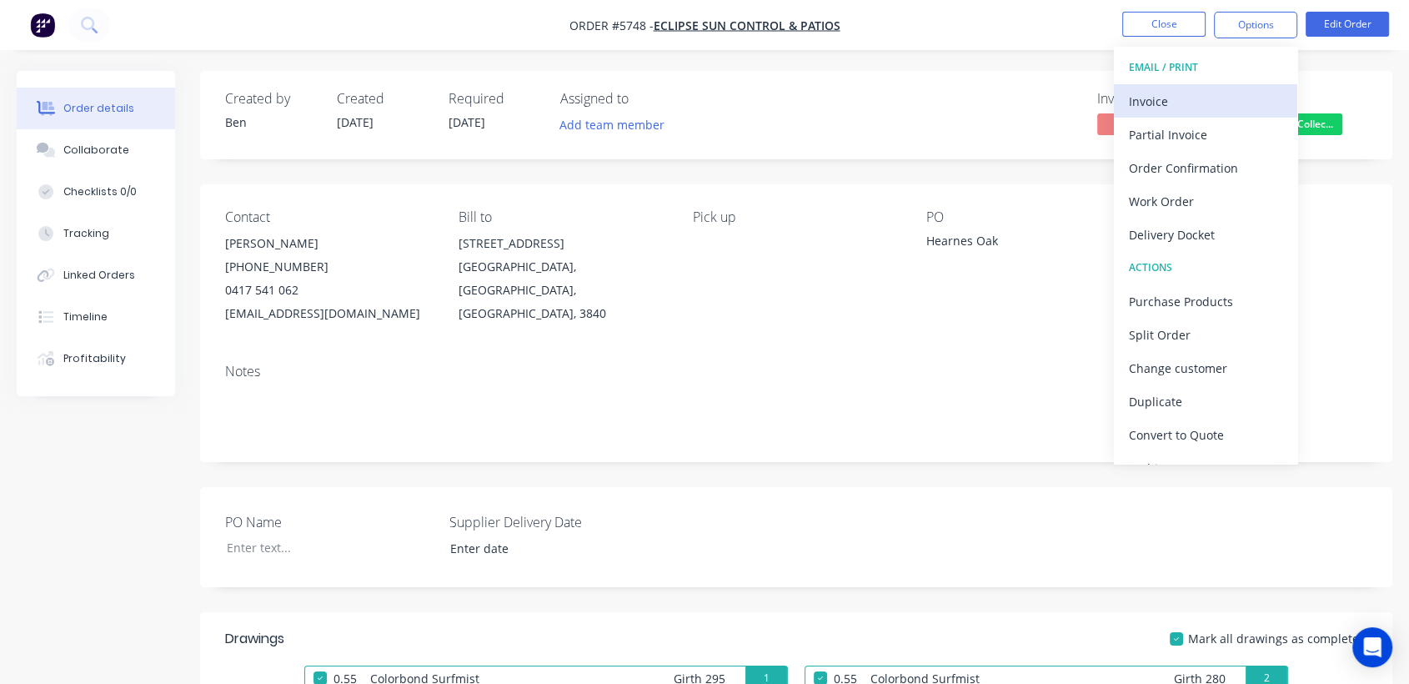
click at [1157, 95] on div "Invoice" at bounding box center [1205, 101] width 153 height 24
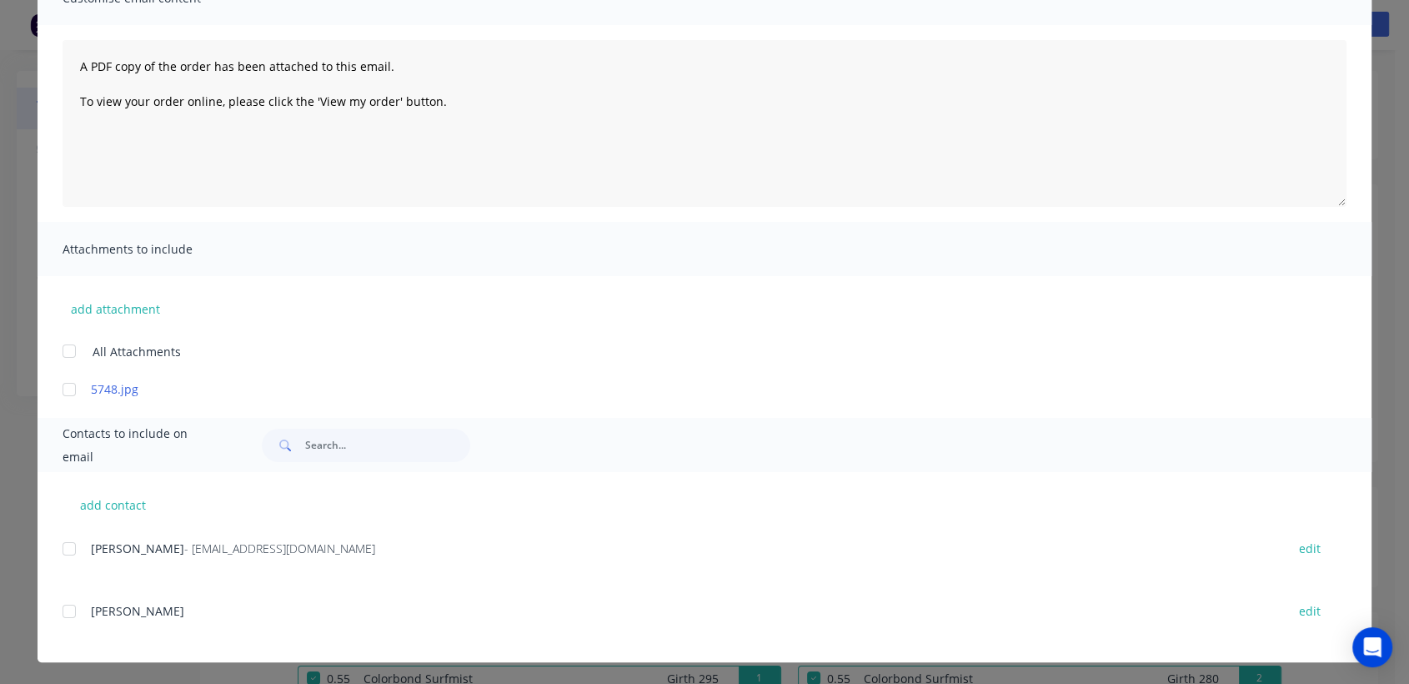
scroll to position [152, 0]
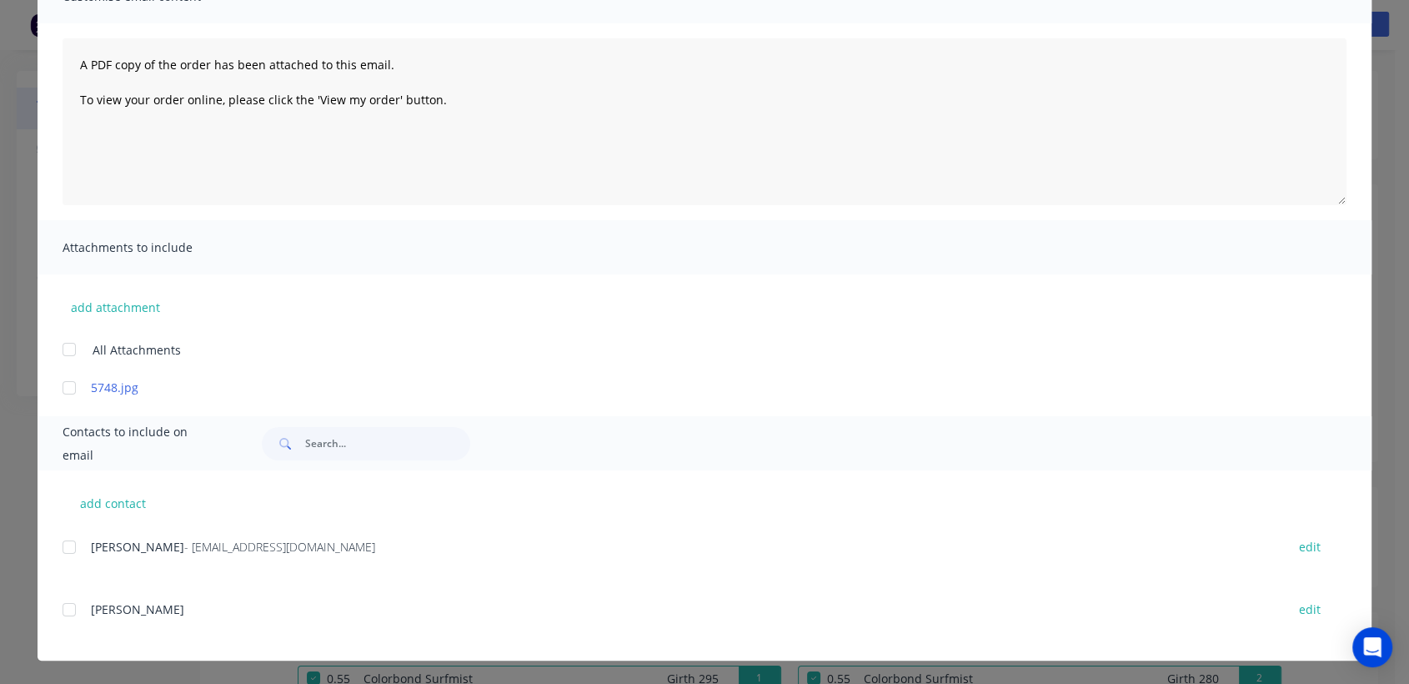
click at [19, 575] on div "Invoice Invoice date [DATE] Close Options Preview Print Email Customise email c…" at bounding box center [704, 342] width 1409 height 684
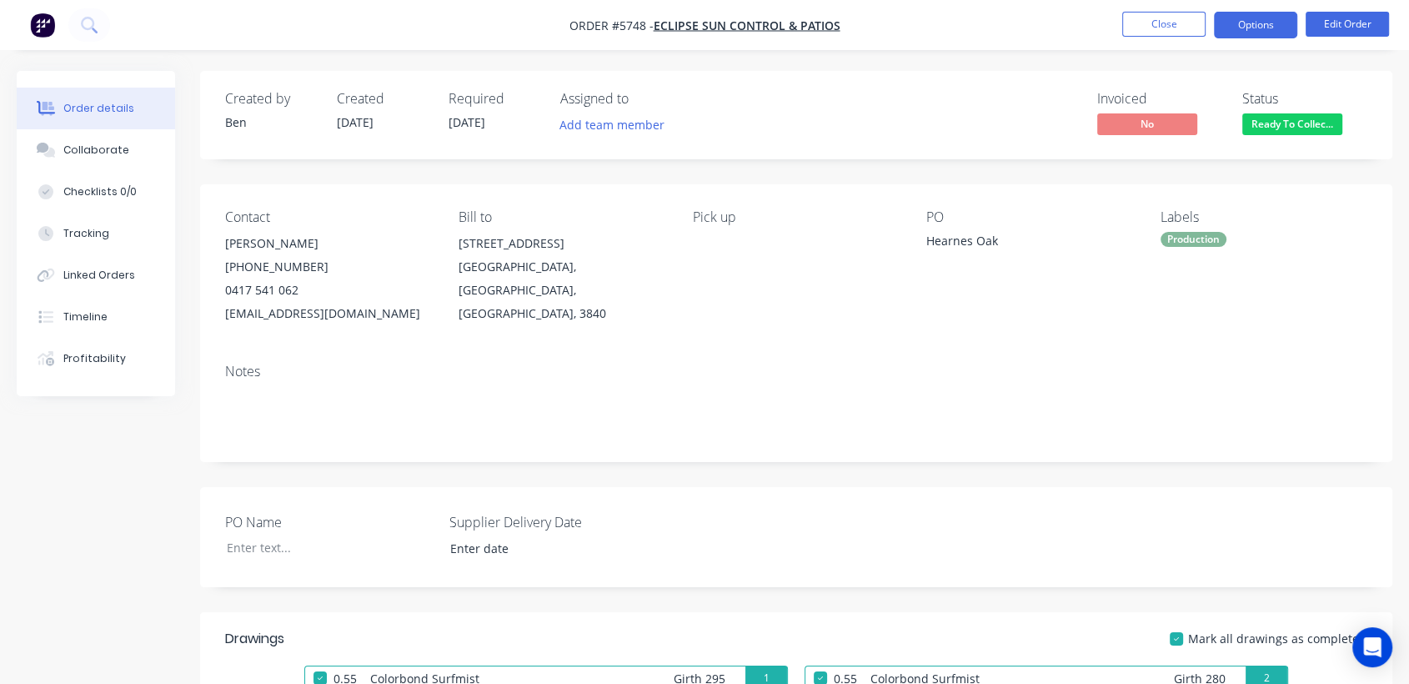
click at [1268, 22] on button "Options" at bounding box center [1255, 25] width 83 height 27
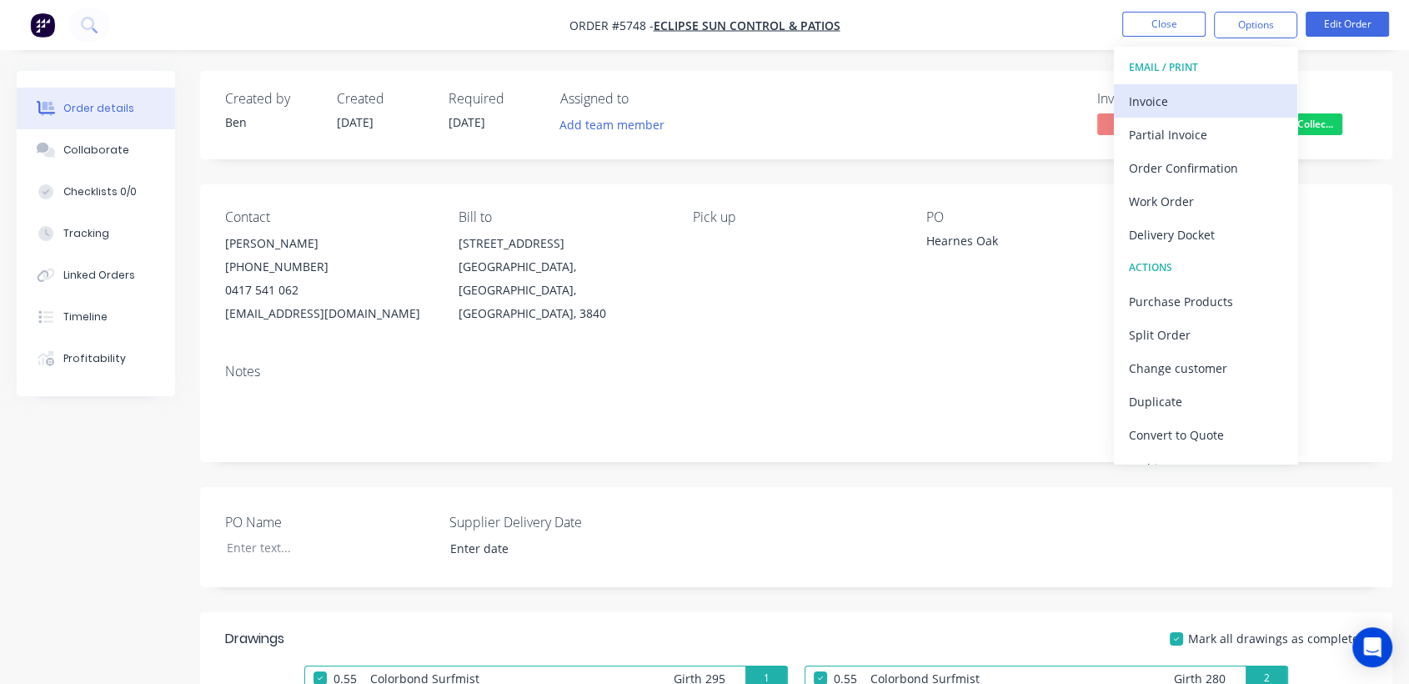
click at [1212, 103] on div "Invoice" at bounding box center [1205, 101] width 153 height 24
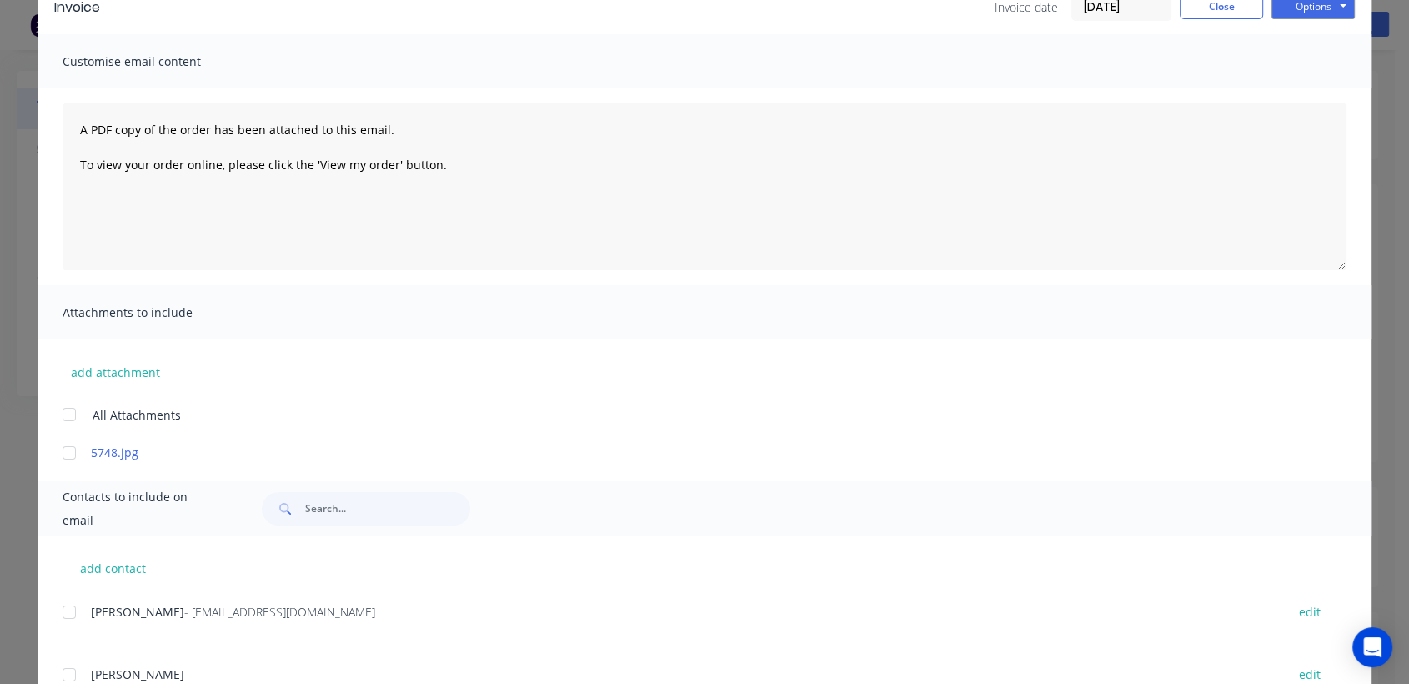
scroll to position [111, 0]
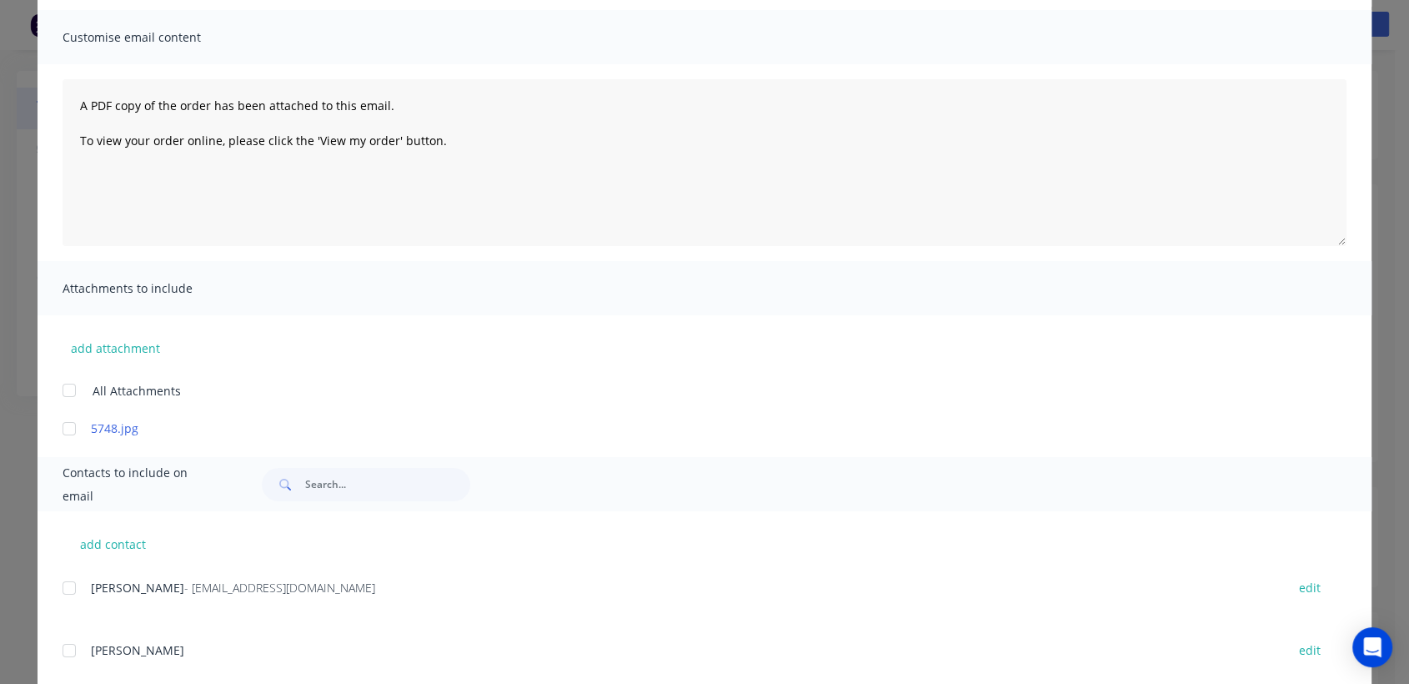
click at [63, 588] on div at bounding box center [69, 587] width 33 height 33
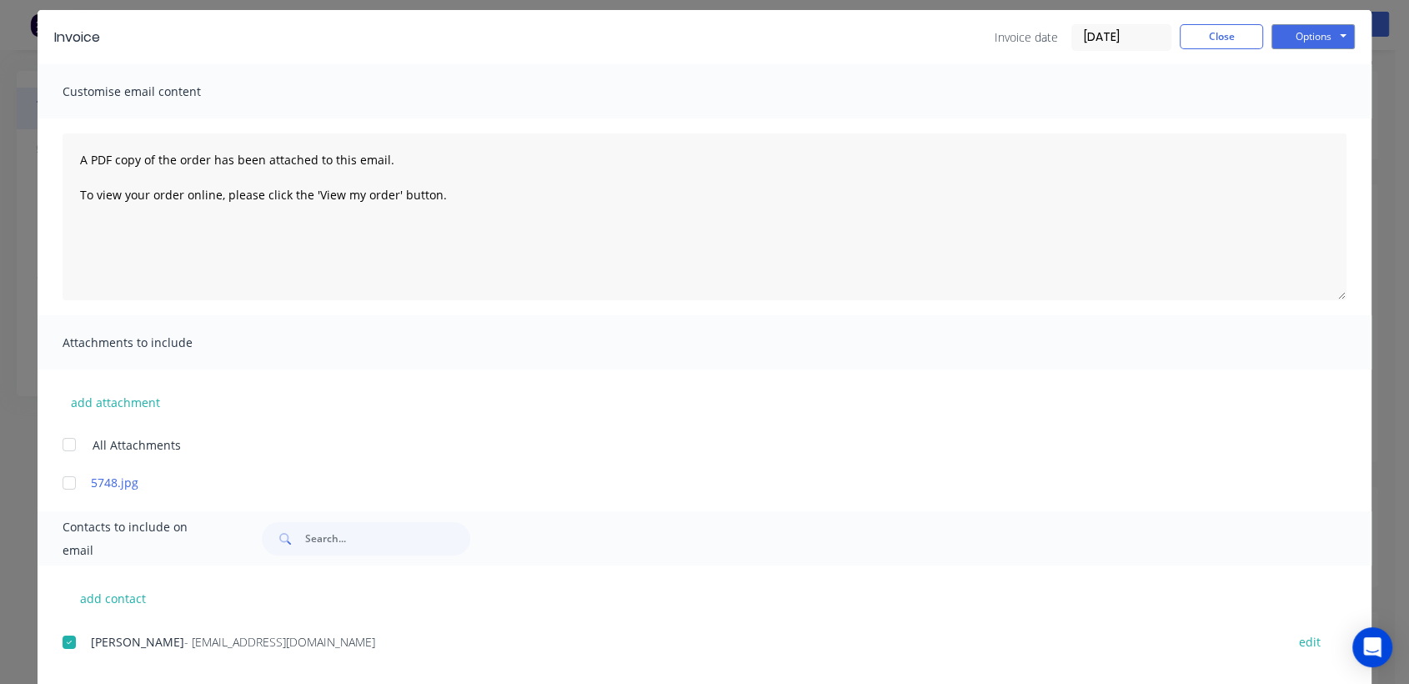
scroll to position [0, 0]
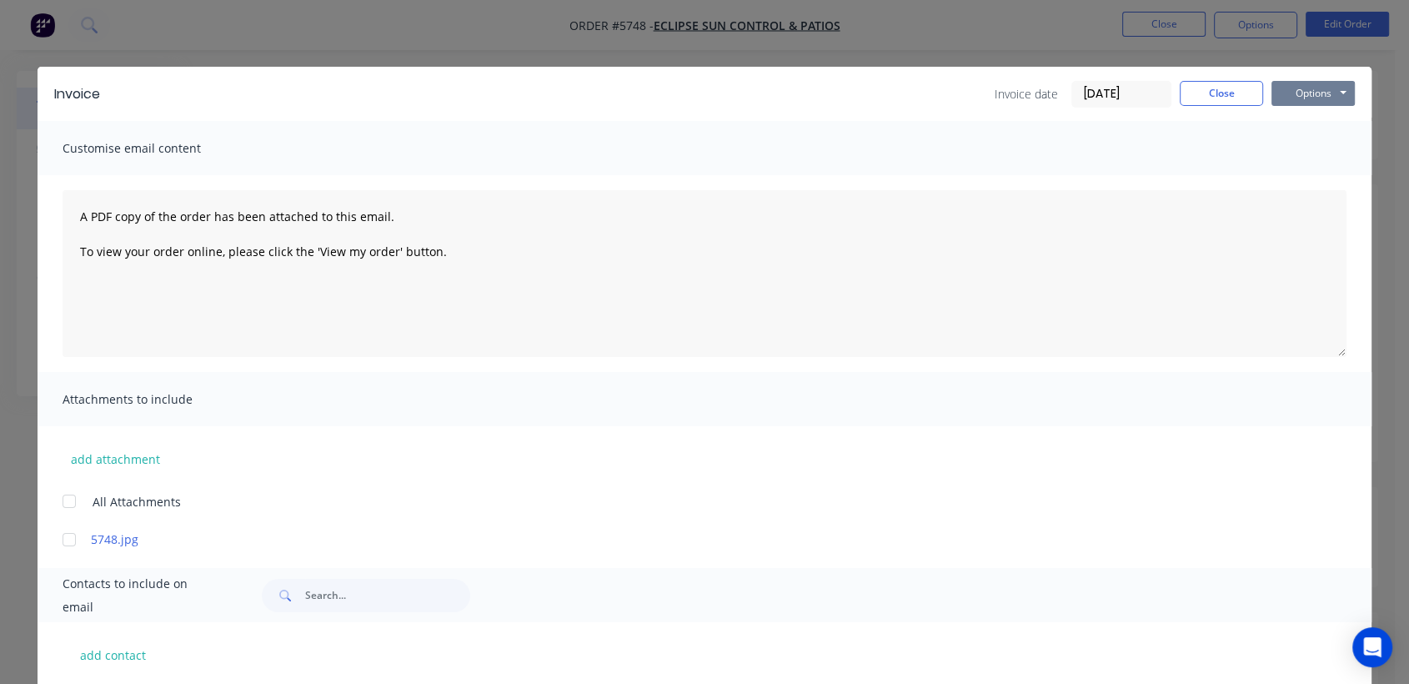
click at [1296, 97] on button "Options" at bounding box center [1313, 93] width 83 height 25
click at [1294, 175] on button "Email" at bounding box center [1325, 178] width 107 height 28
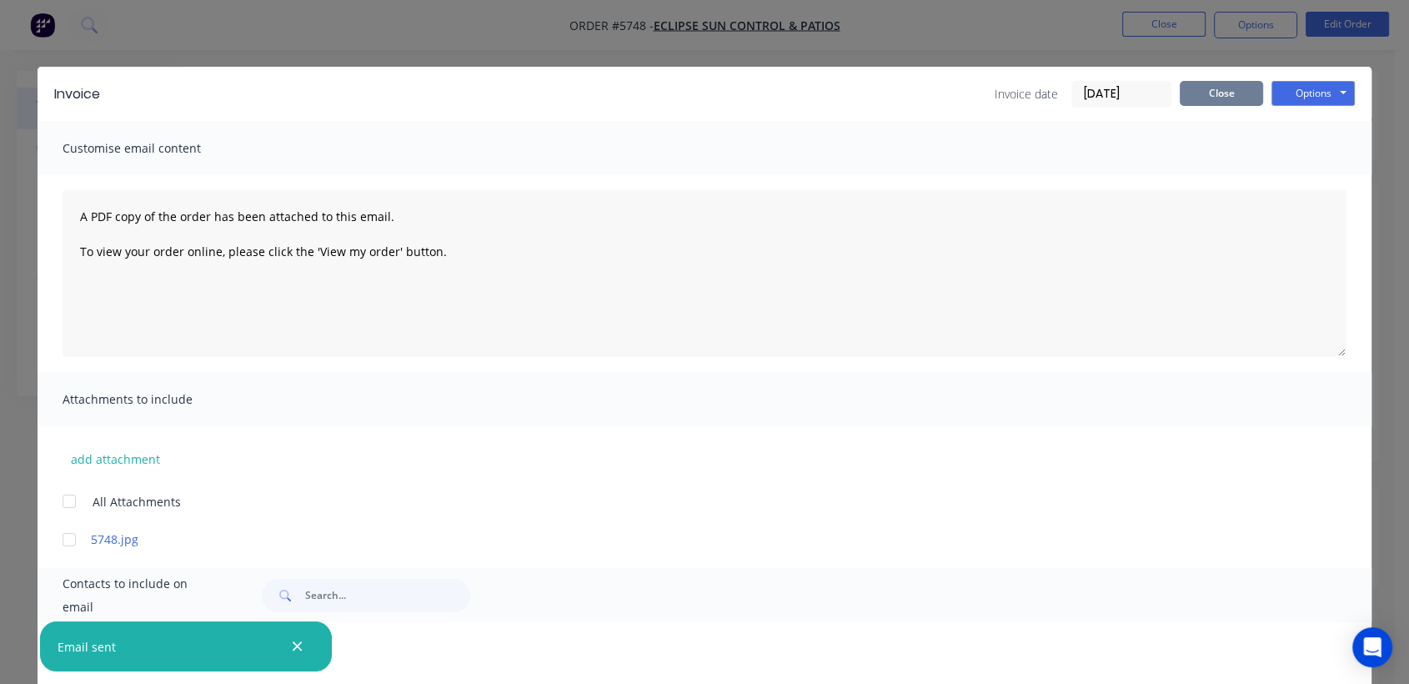
click at [1216, 92] on button "Close" at bounding box center [1221, 93] width 83 height 25
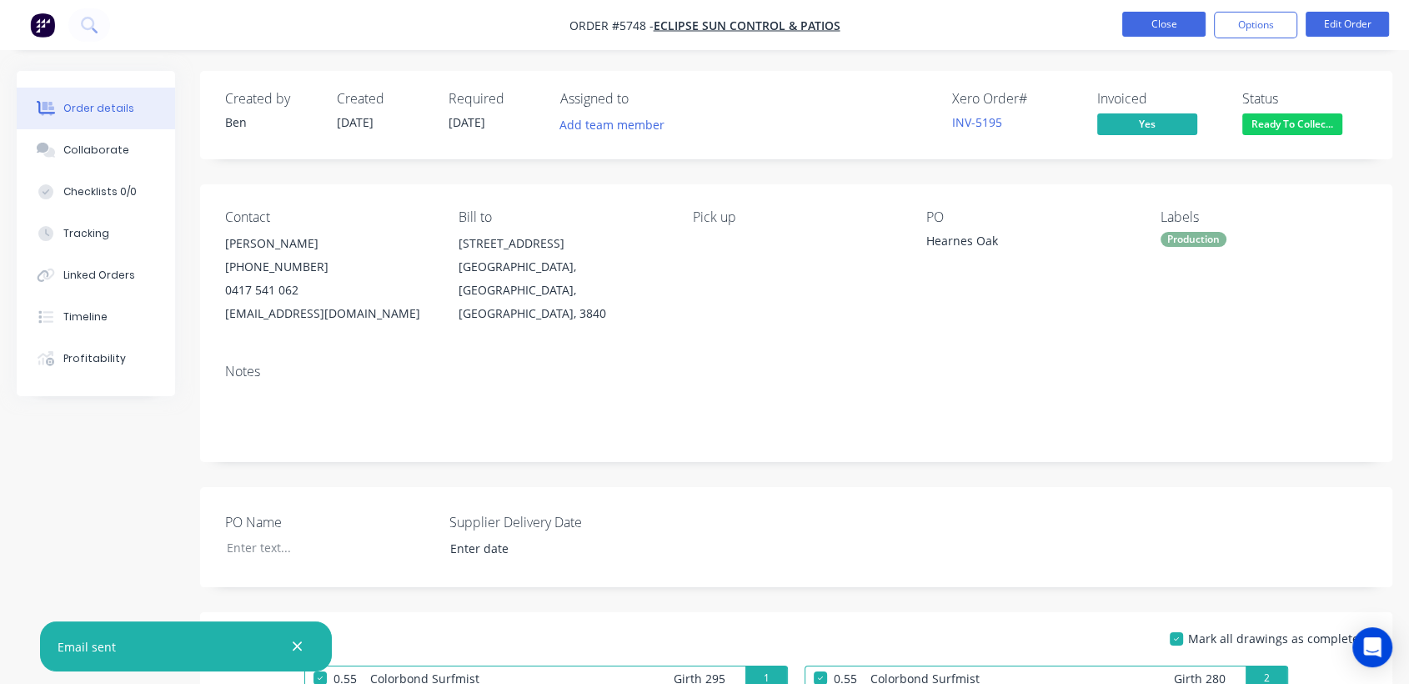
click at [1181, 33] on button "Close" at bounding box center [1163, 24] width 83 height 25
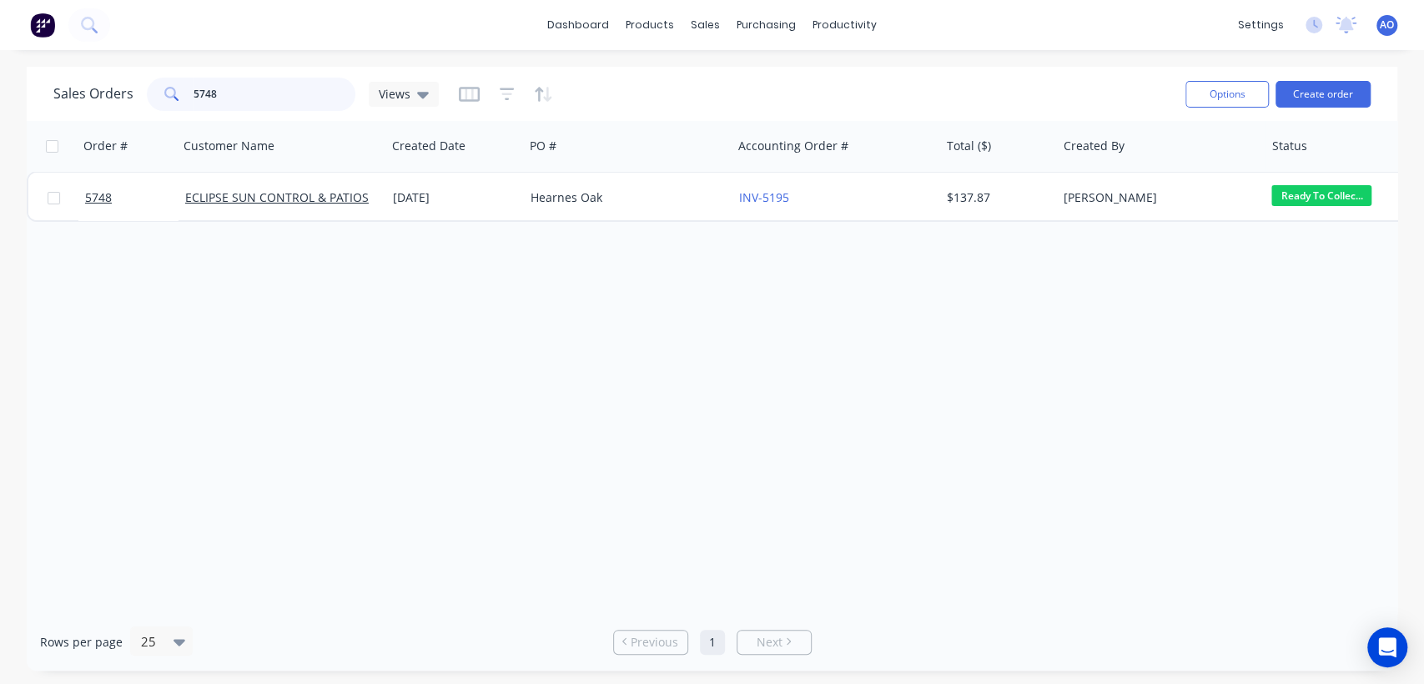
click at [274, 99] on input "5748" at bounding box center [274, 94] width 163 height 33
type input "5747"
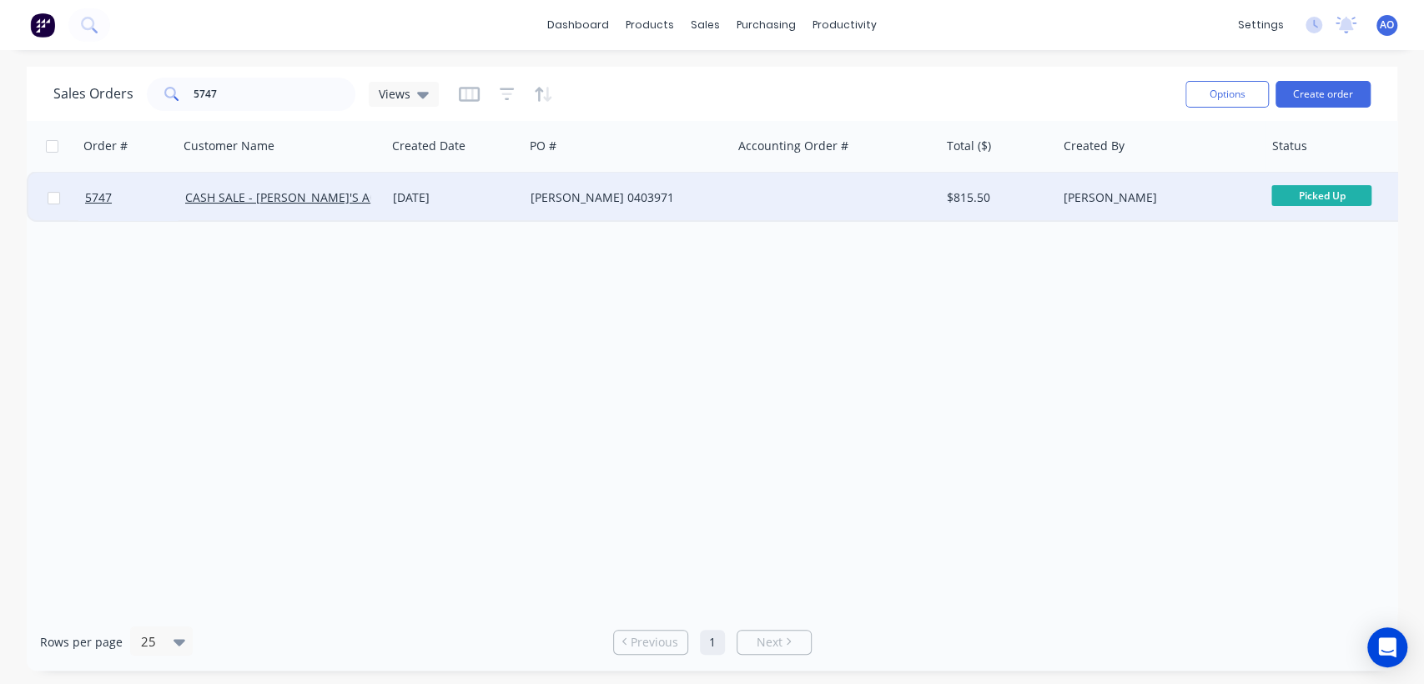
click at [600, 189] on div "[PERSON_NAME] 0403971" at bounding box center [622, 197] width 185 height 17
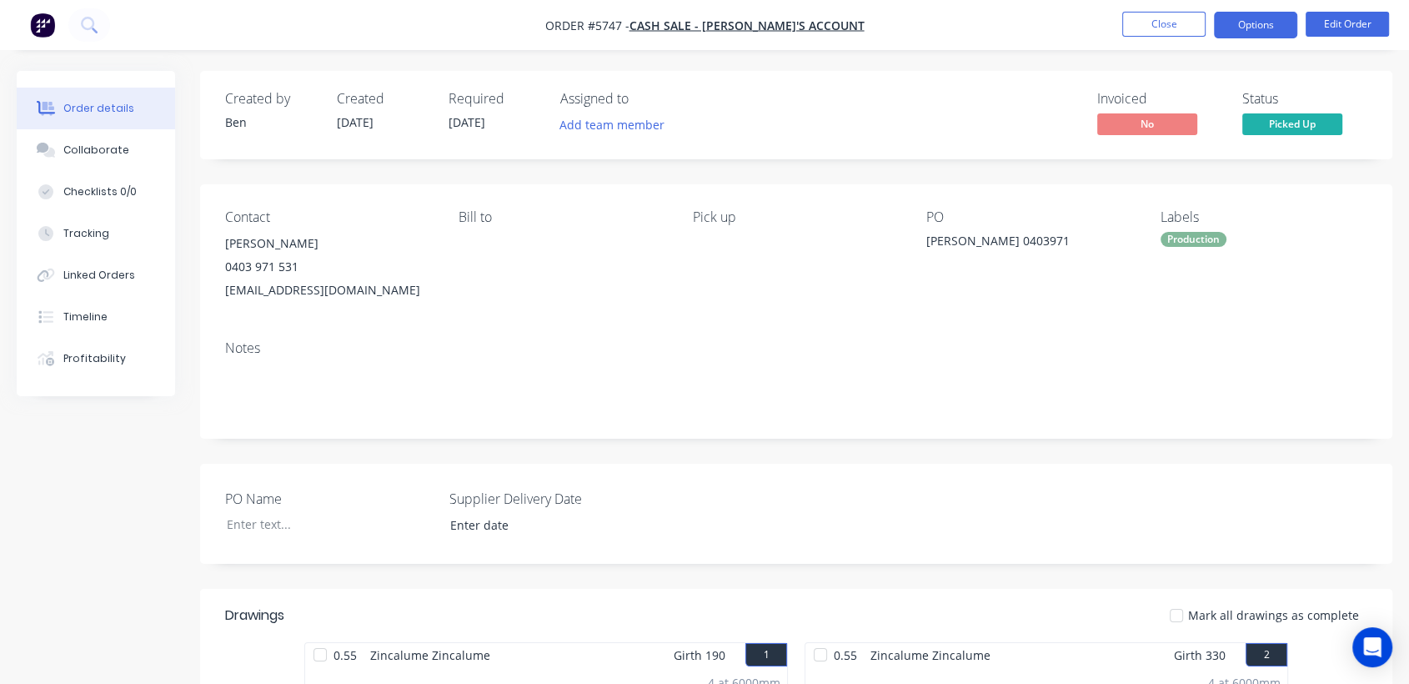
click at [1263, 29] on button "Options" at bounding box center [1255, 25] width 83 height 27
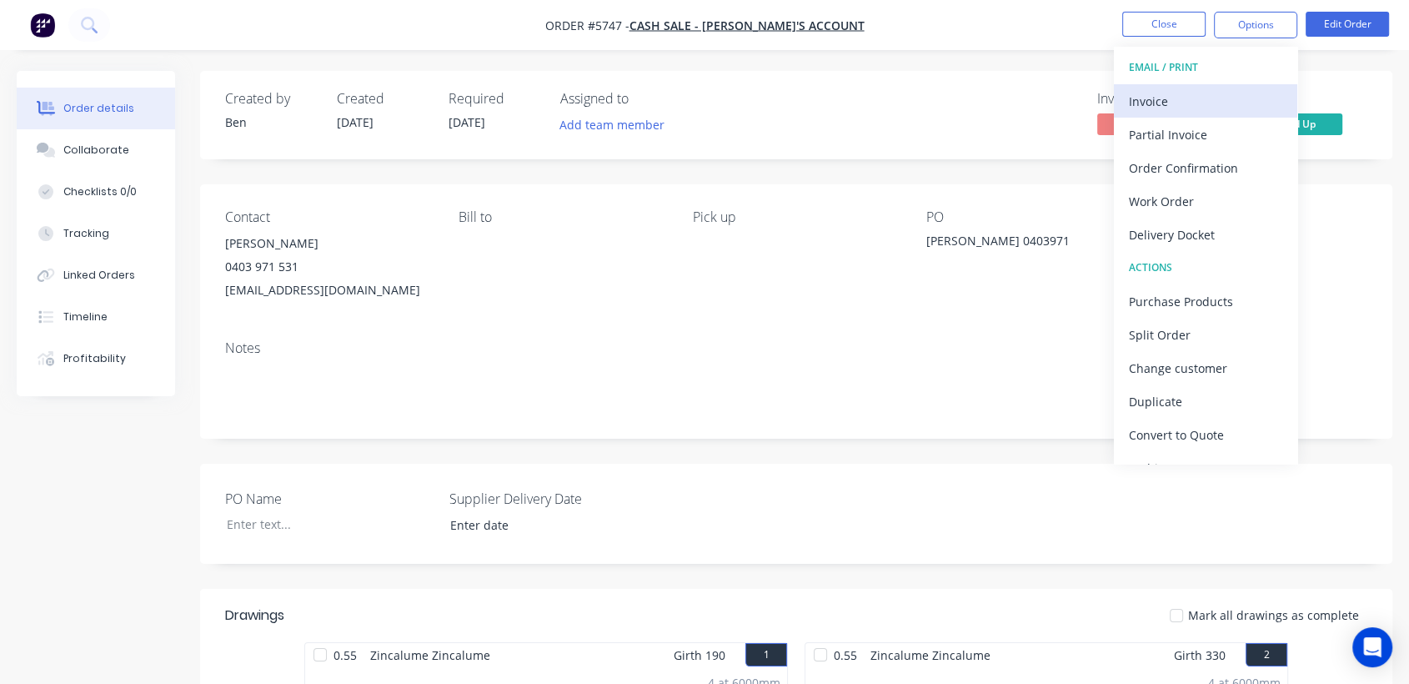
click at [1168, 103] on div "Invoice" at bounding box center [1205, 101] width 153 height 24
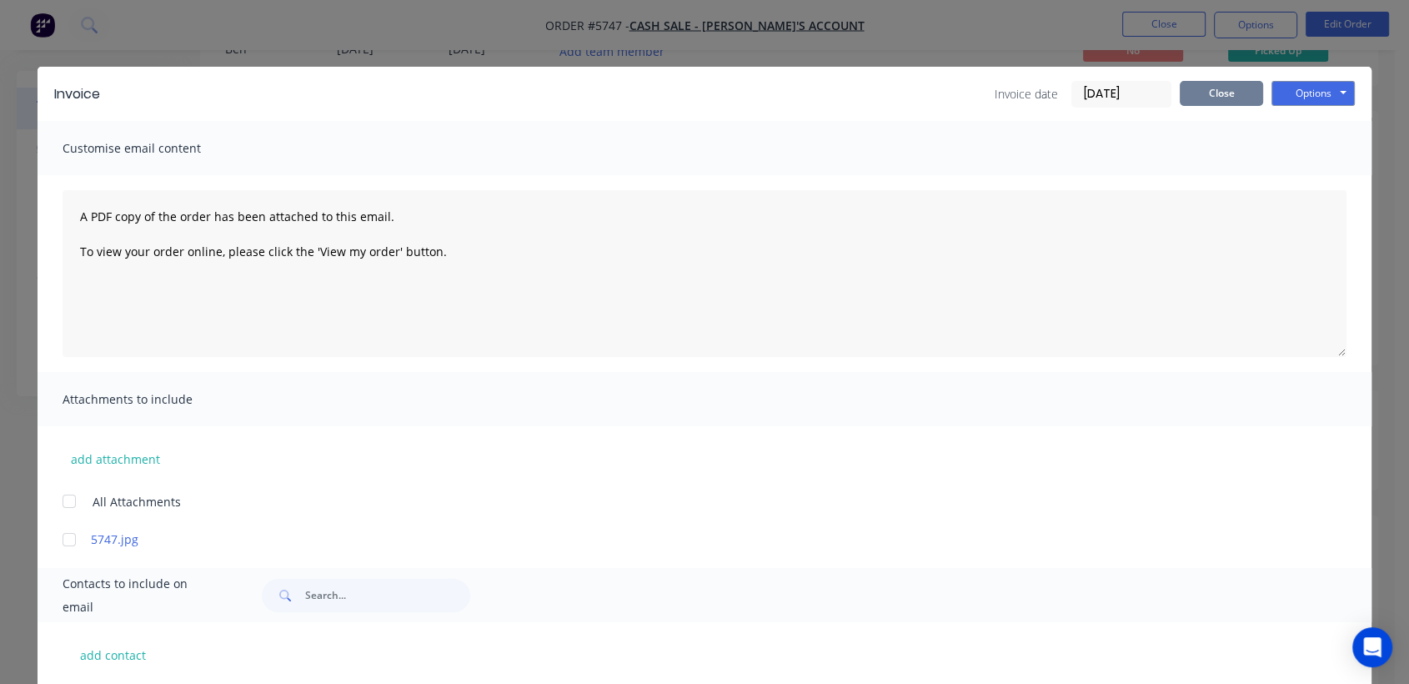
click at [1225, 98] on button "Close" at bounding box center [1221, 93] width 83 height 25
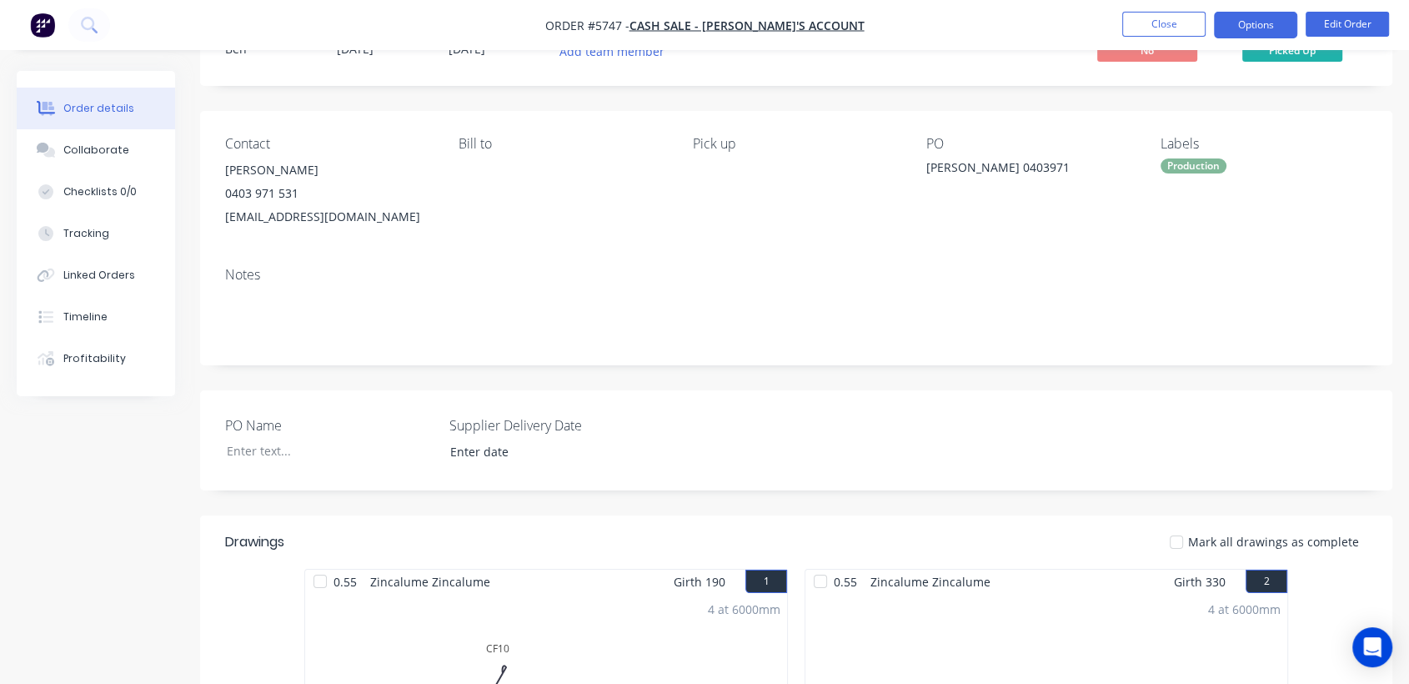
click at [1256, 23] on button "Options" at bounding box center [1255, 25] width 83 height 27
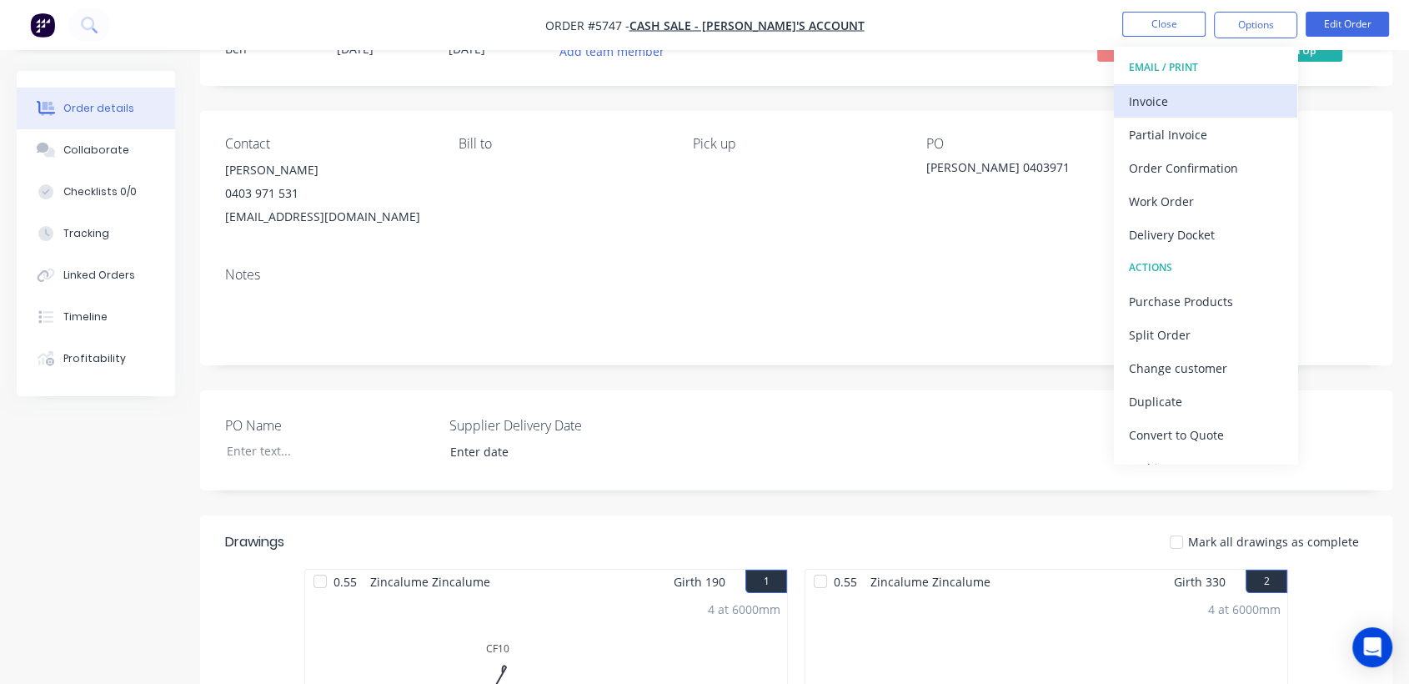
click at [1193, 106] on div "Invoice" at bounding box center [1205, 101] width 153 height 24
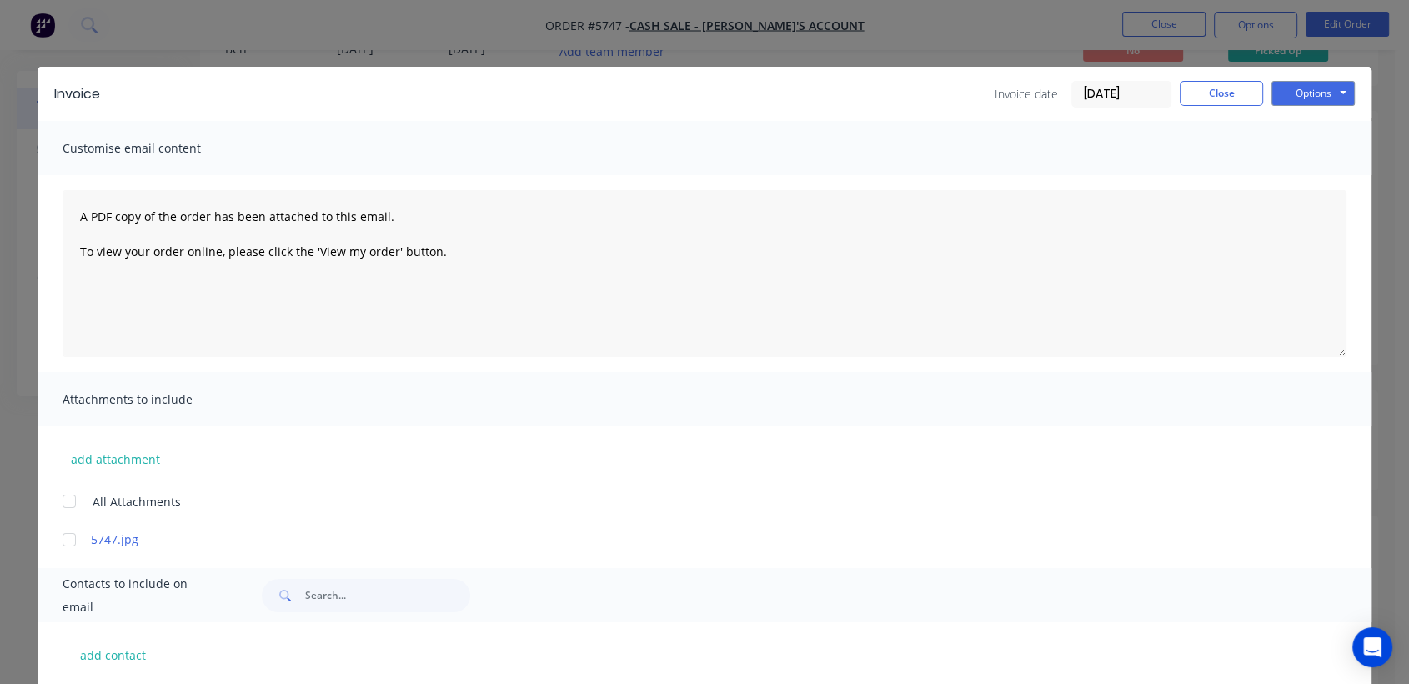
scroll to position [167, 0]
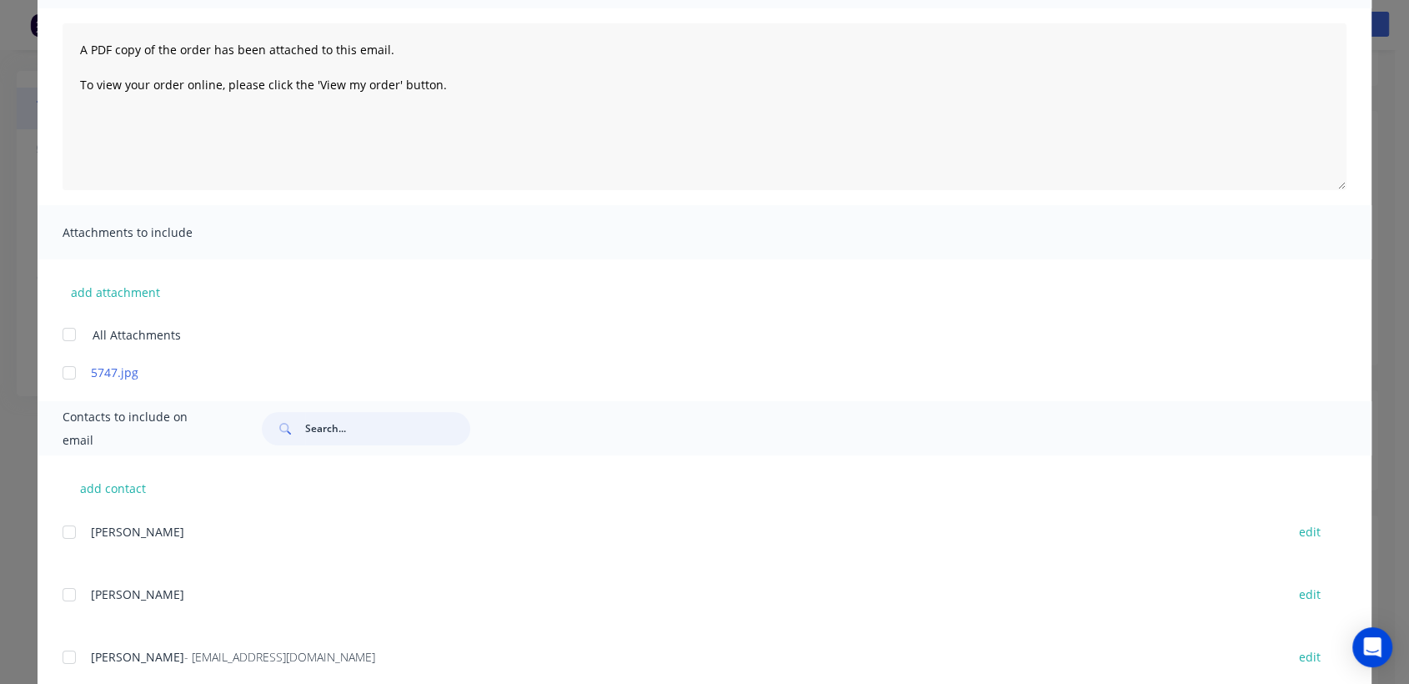
click at [325, 427] on input "text" at bounding box center [387, 428] width 165 height 33
type input "[PERSON_NAME]"
click at [66, 536] on div at bounding box center [69, 531] width 33 height 33
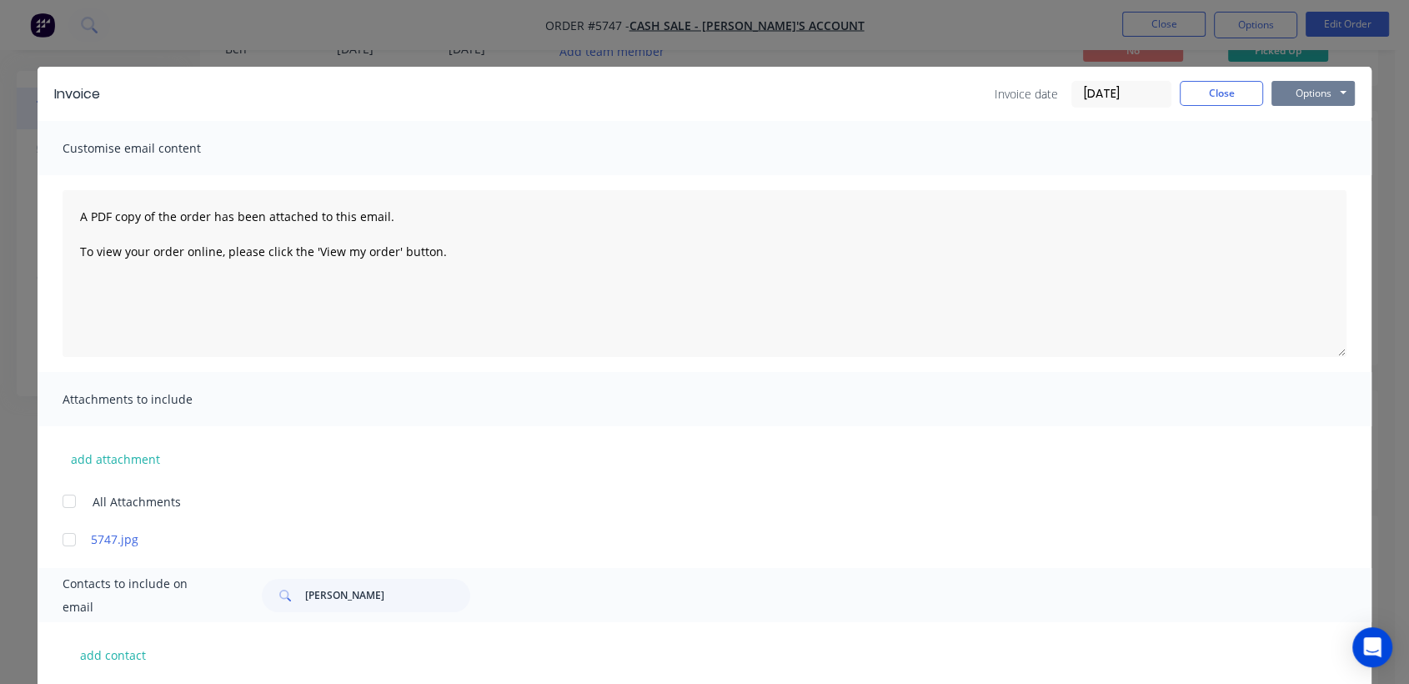
click at [1289, 102] on button "Options" at bounding box center [1313, 93] width 83 height 25
click at [1302, 180] on button "Email" at bounding box center [1325, 178] width 107 height 28
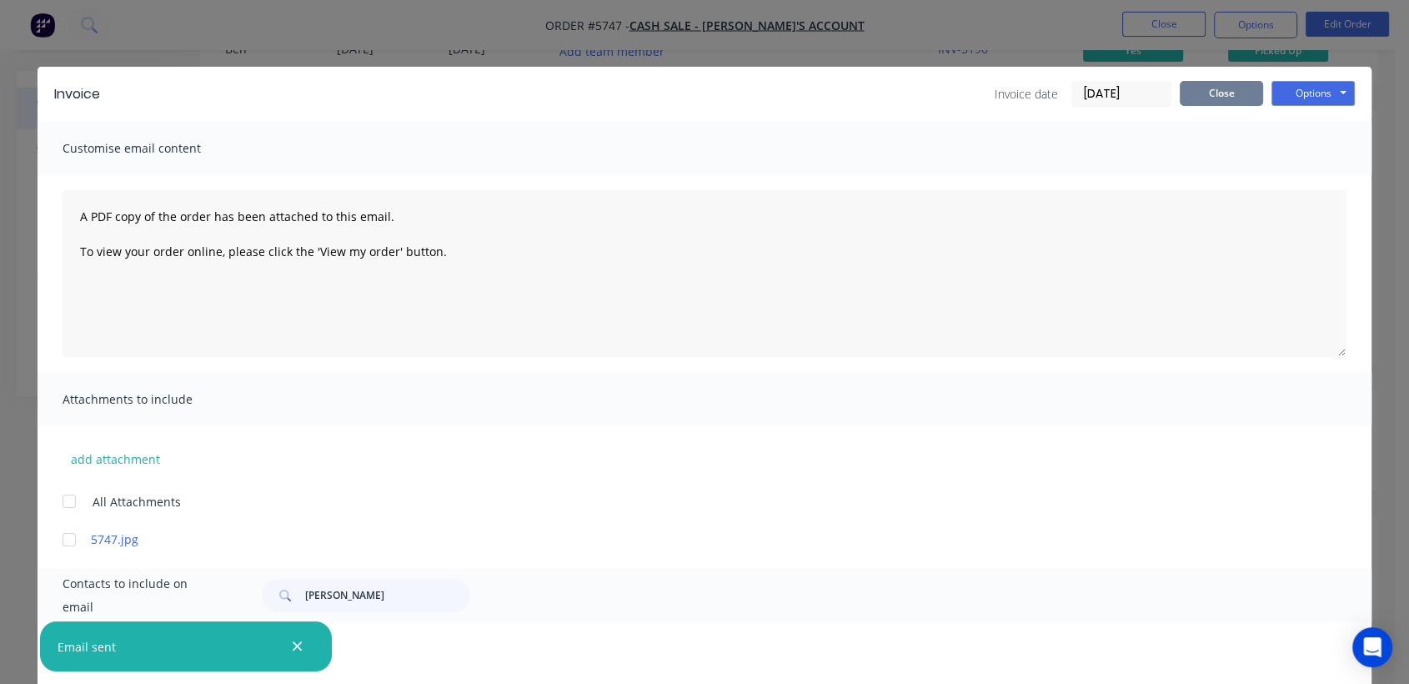
click at [1219, 98] on button "Close" at bounding box center [1221, 93] width 83 height 25
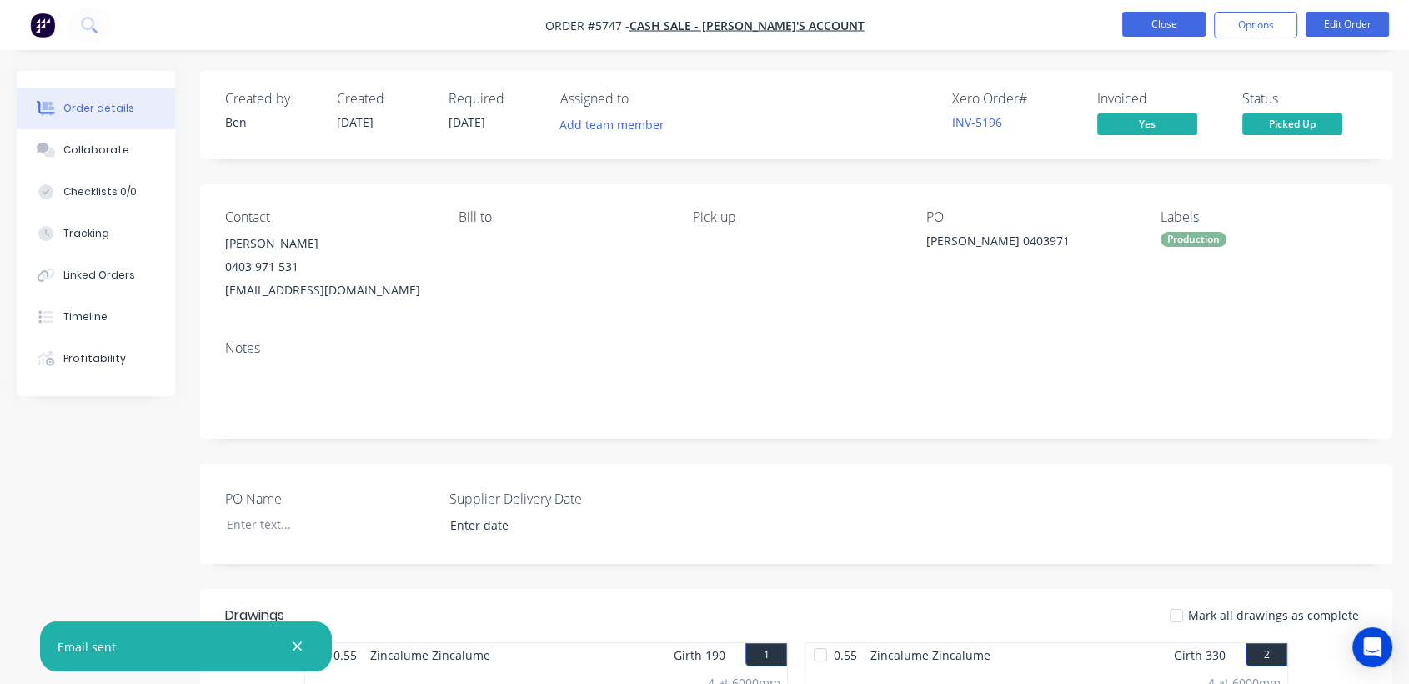
click at [1141, 23] on button "Close" at bounding box center [1163, 24] width 83 height 25
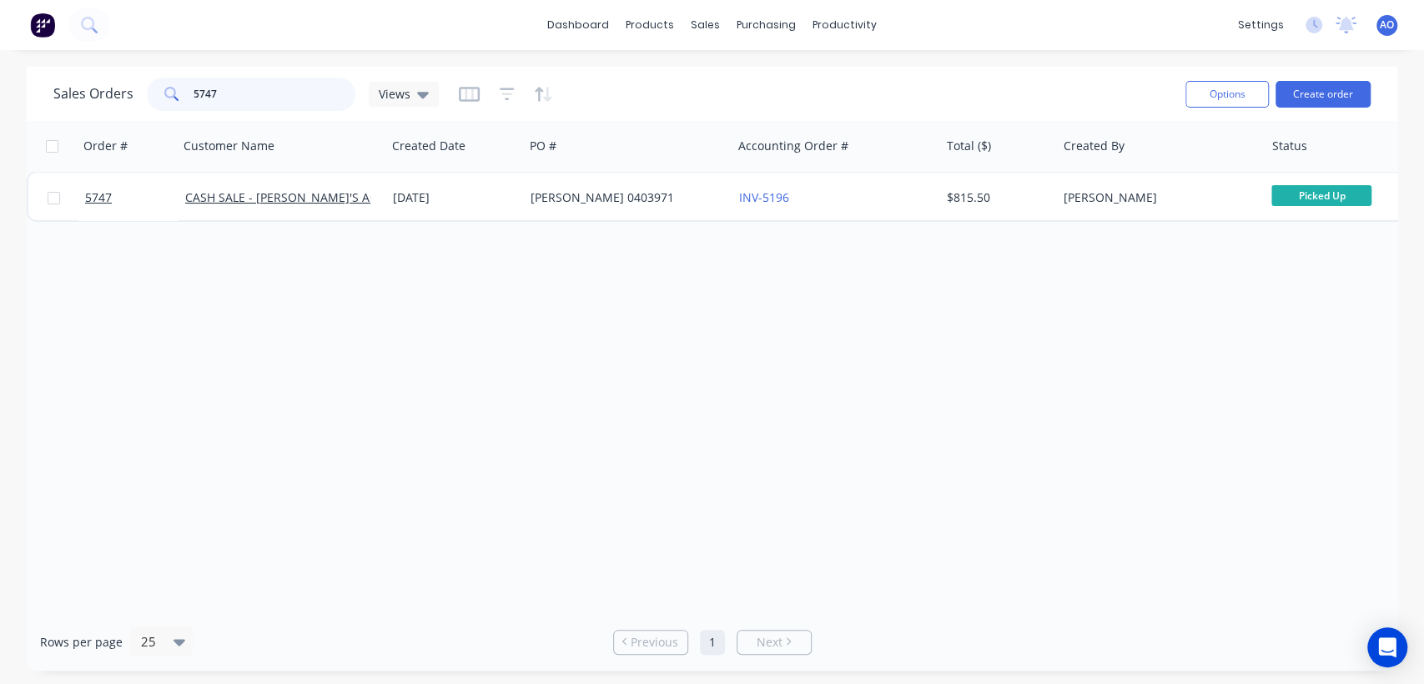
click at [276, 103] on input "5747" at bounding box center [274, 94] width 163 height 33
type input "5751"
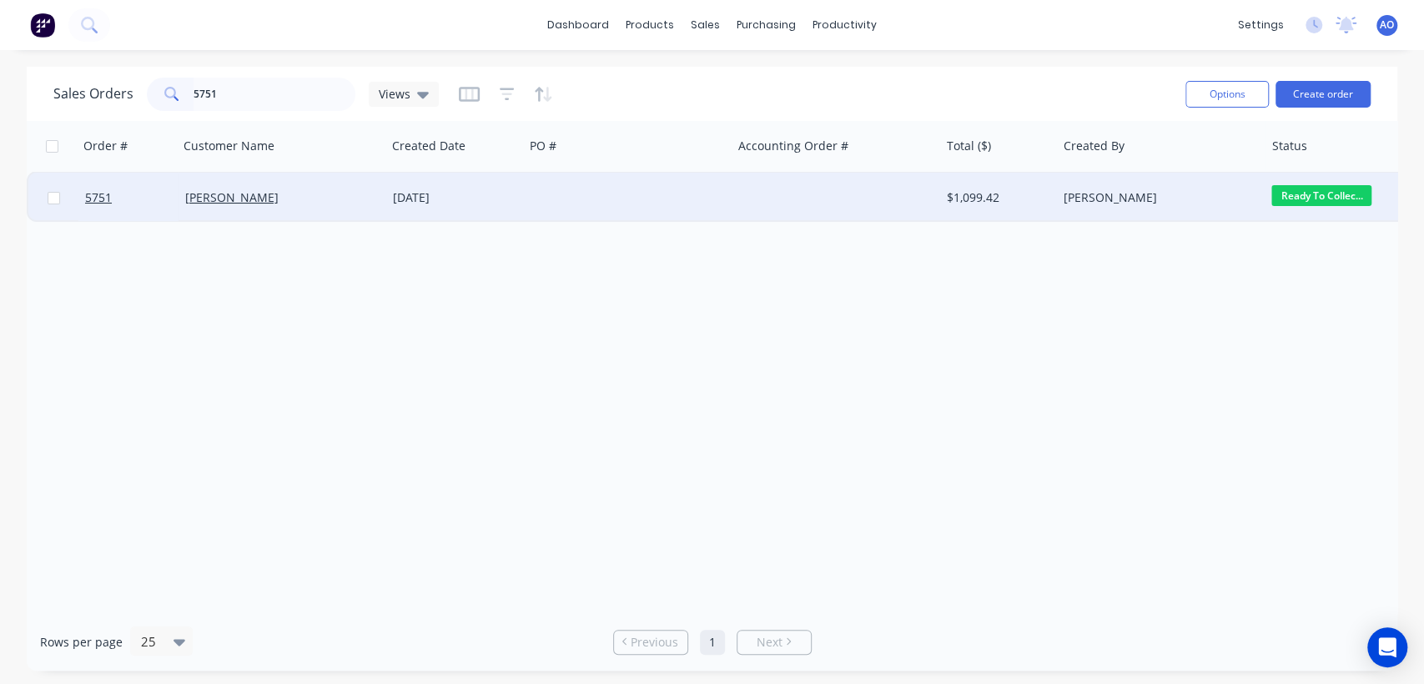
click at [512, 198] on div "[DATE]" at bounding box center [455, 197] width 124 height 17
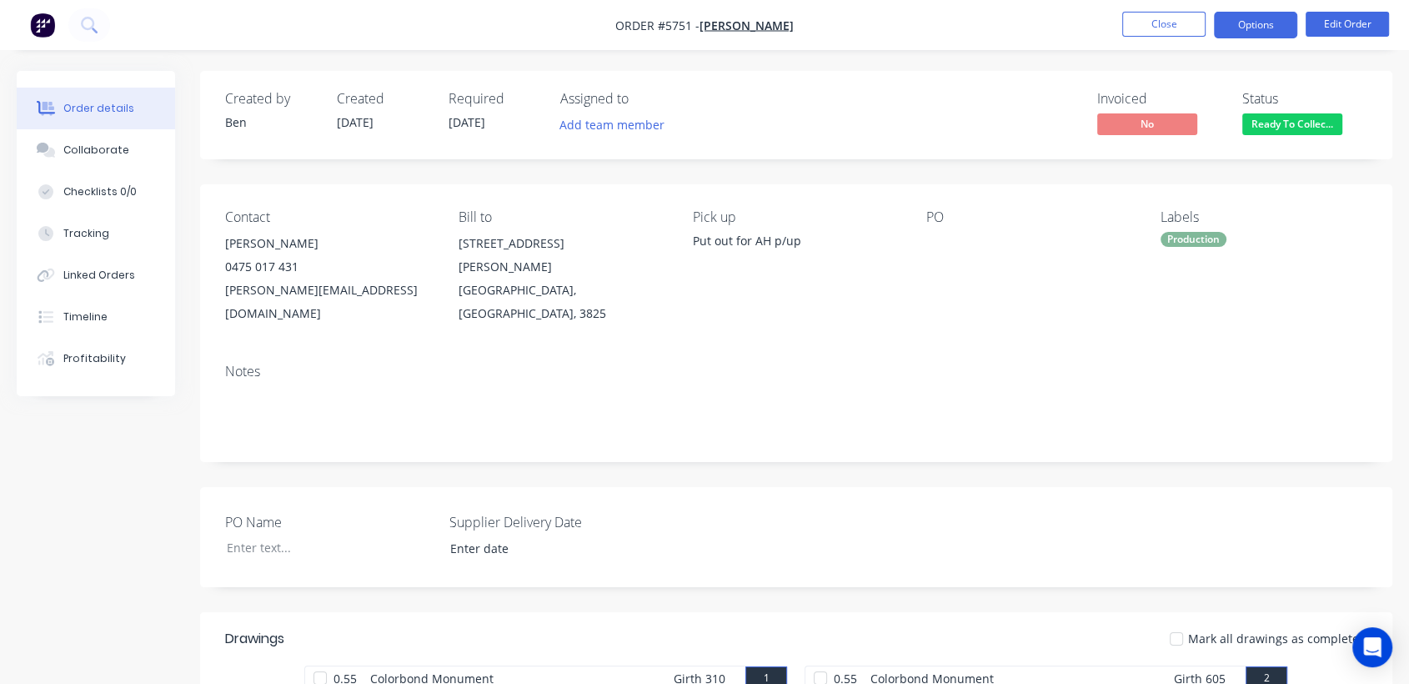
click at [1258, 29] on button "Options" at bounding box center [1255, 25] width 83 height 27
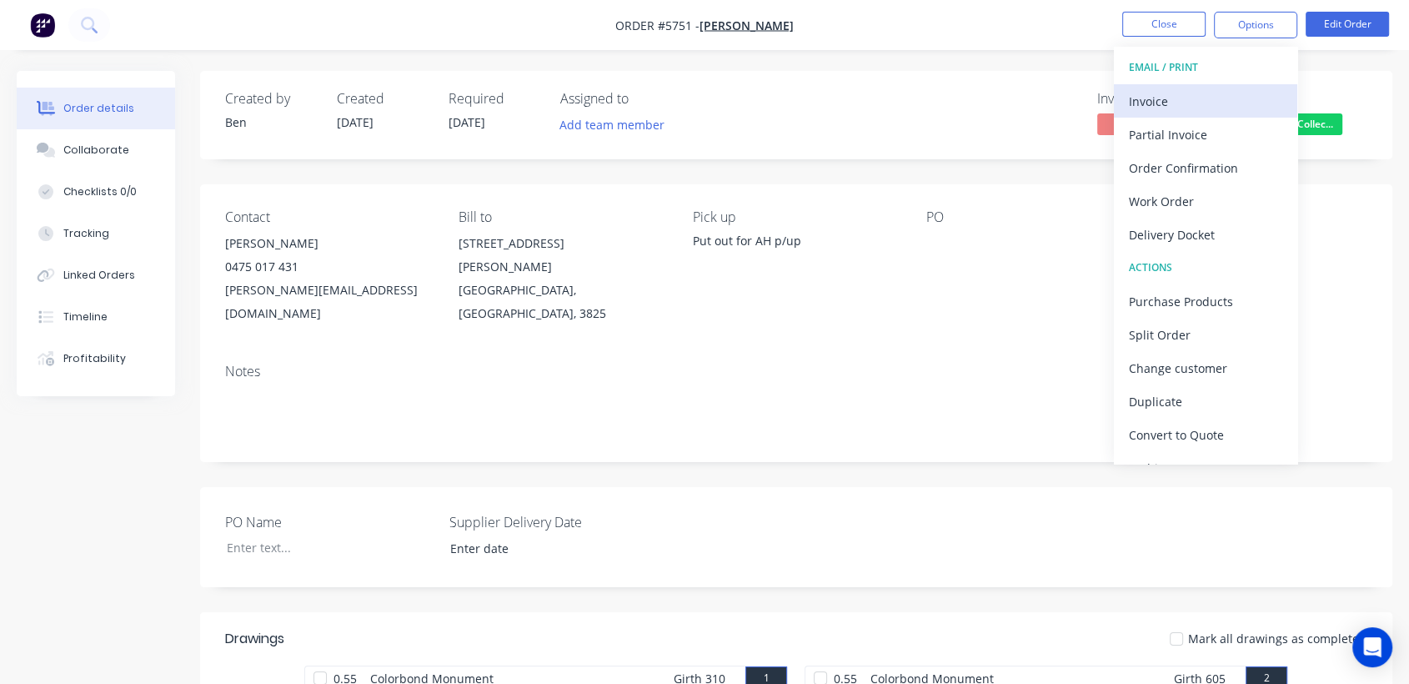
click at [1214, 95] on div "Invoice" at bounding box center [1205, 101] width 153 height 24
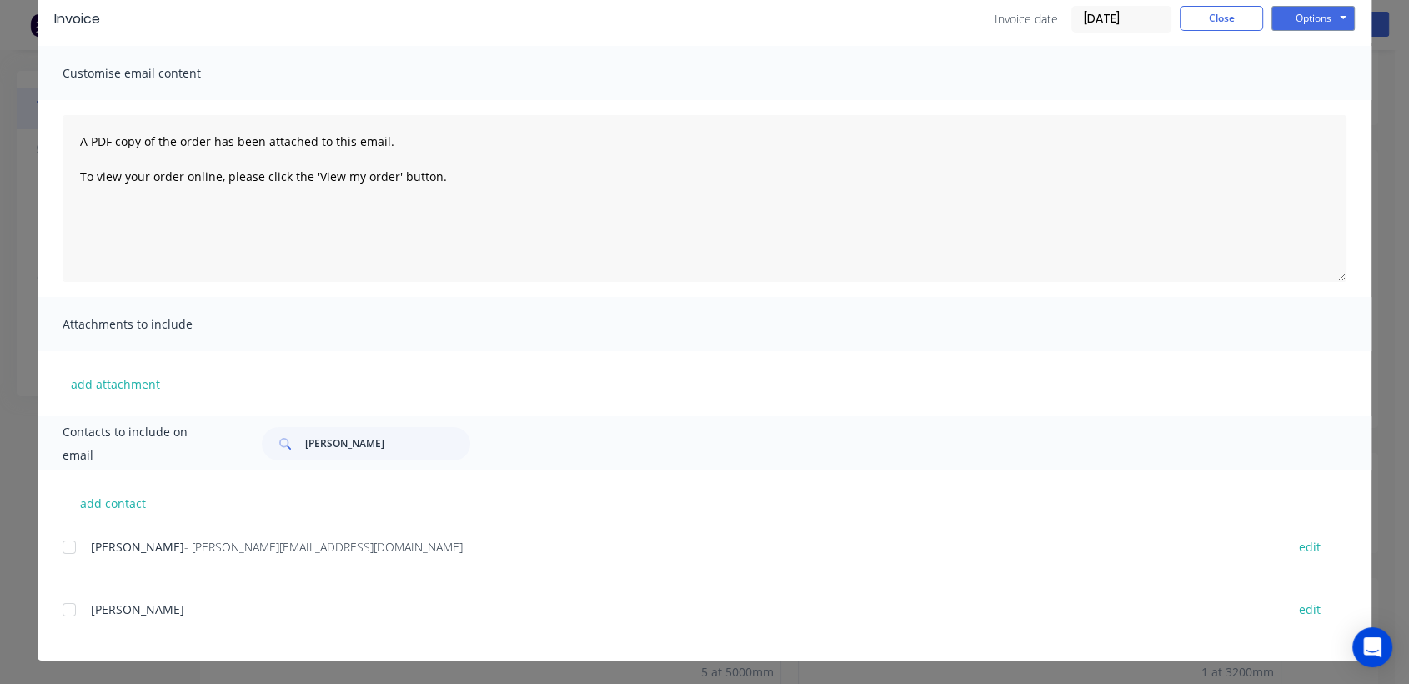
scroll to position [37, 0]
click at [63, 550] on div at bounding box center [69, 546] width 33 height 33
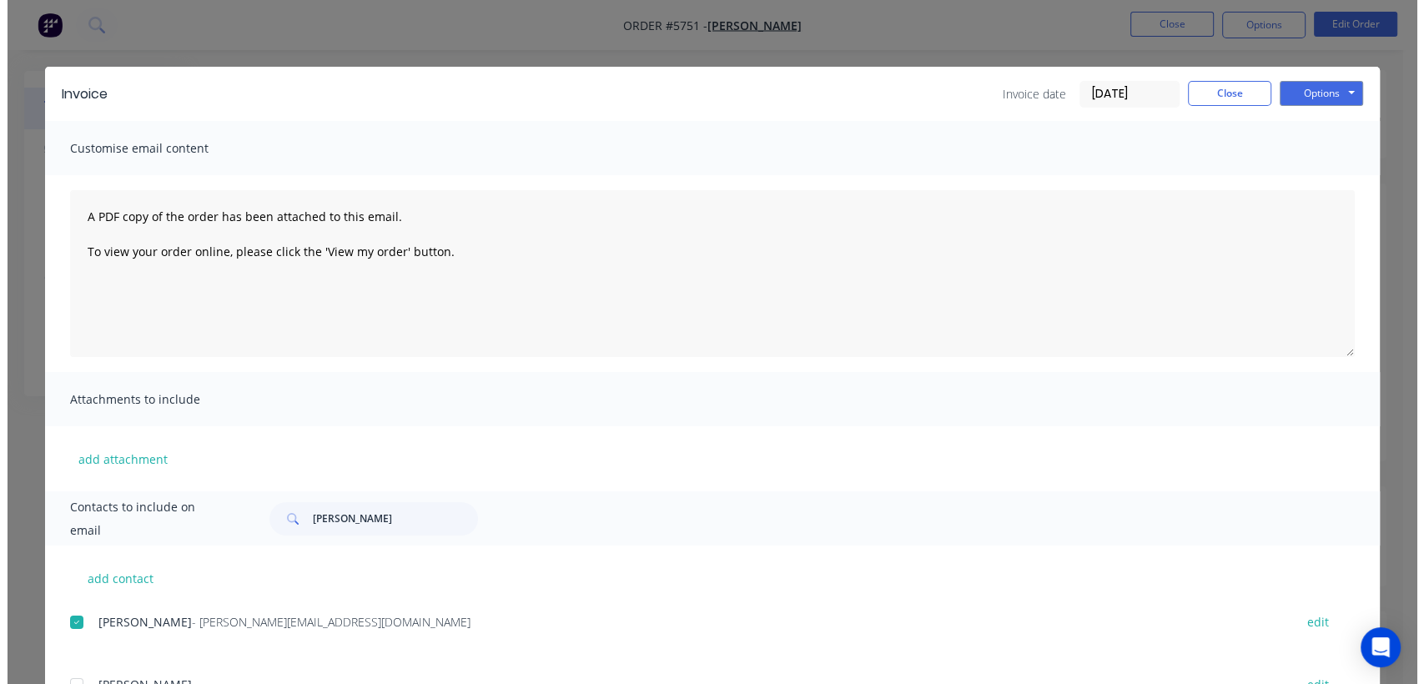
scroll to position [0, 0]
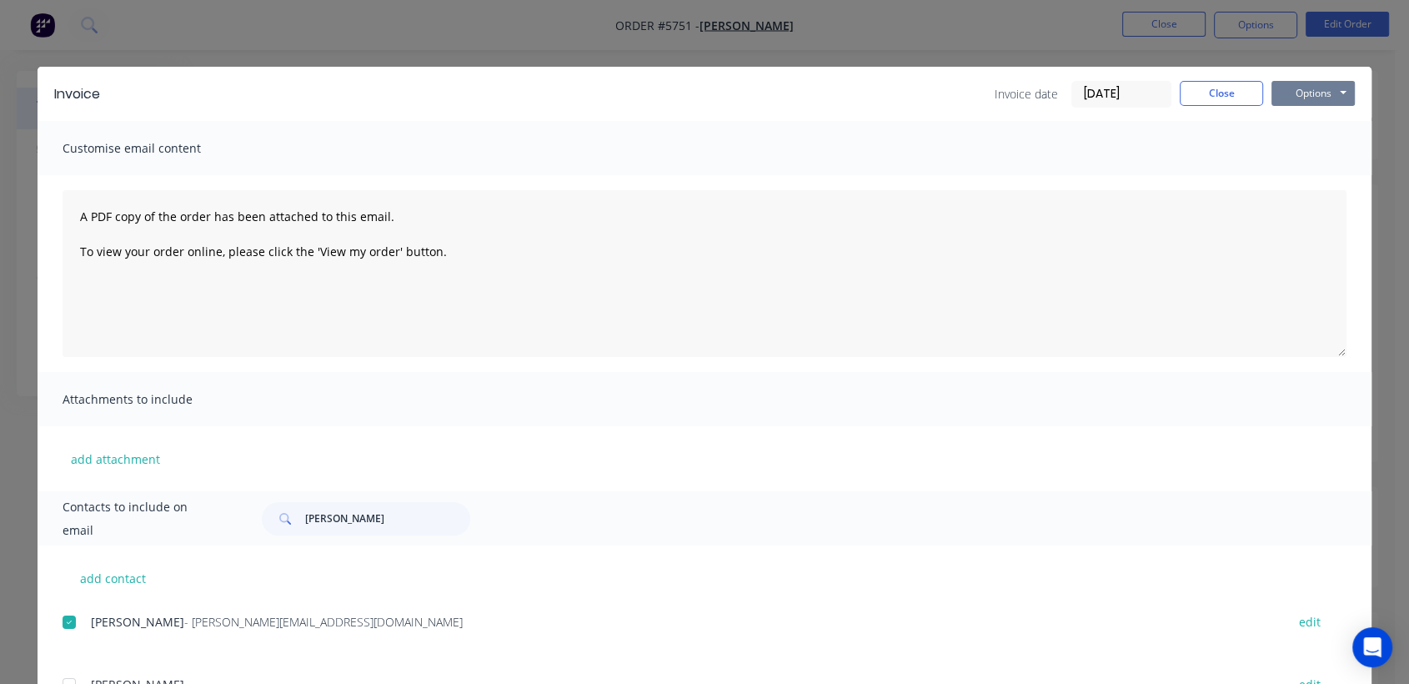
click at [1279, 92] on button "Options" at bounding box center [1313, 93] width 83 height 25
click at [1280, 168] on button "Email" at bounding box center [1325, 178] width 107 height 28
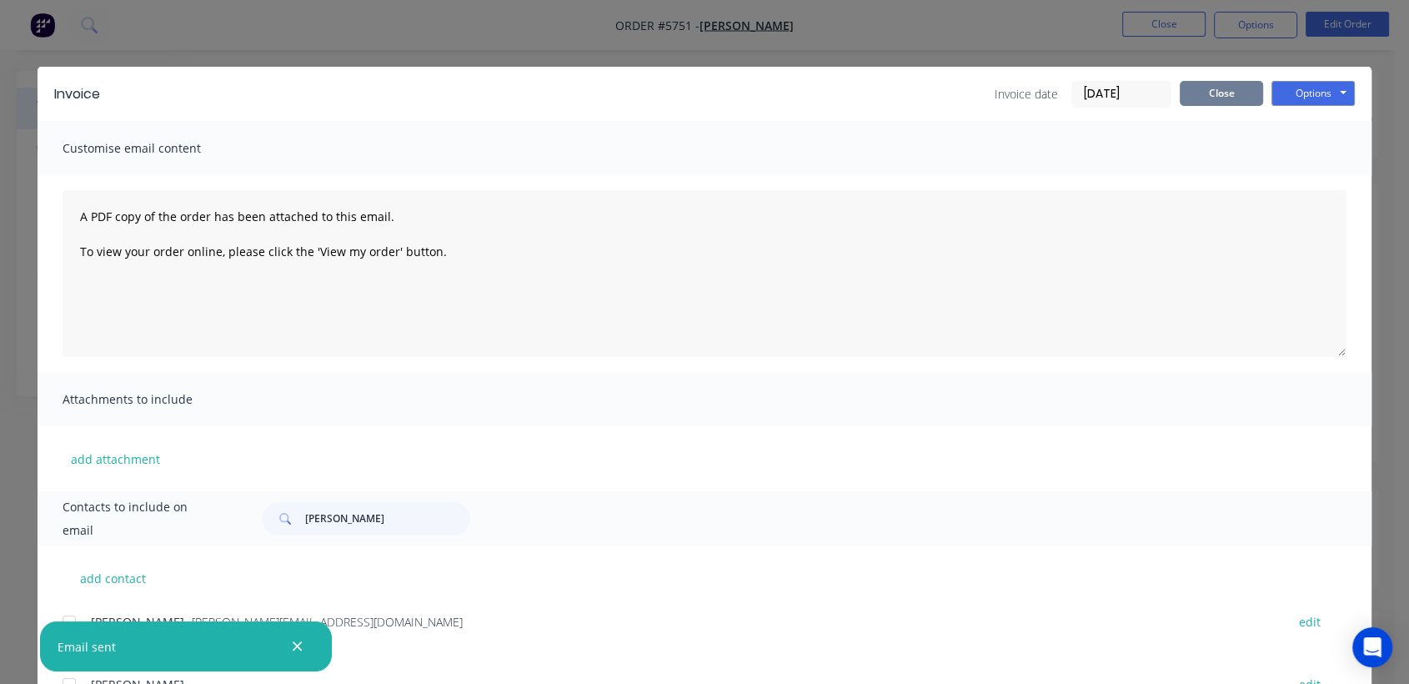
click at [1229, 102] on button "Close" at bounding box center [1221, 93] width 83 height 25
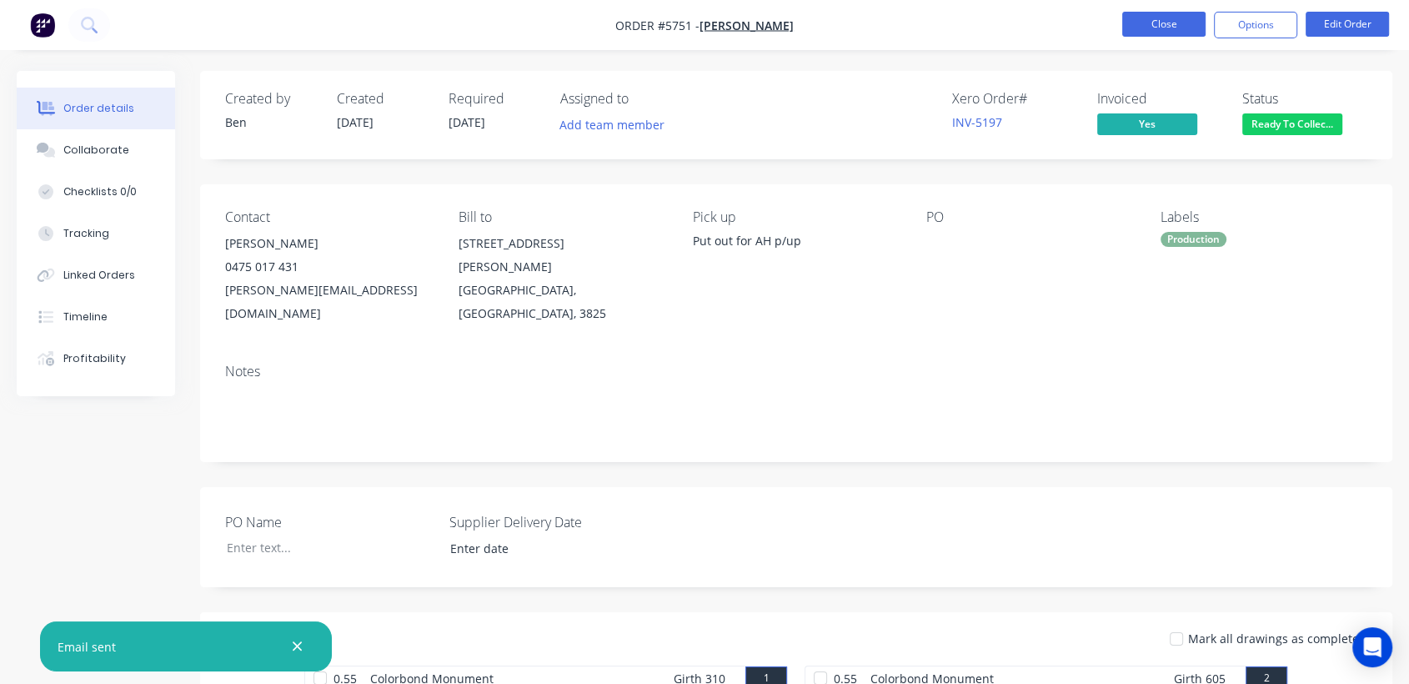
click at [1178, 22] on button "Close" at bounding box center [1163, 24] width 83 height 25
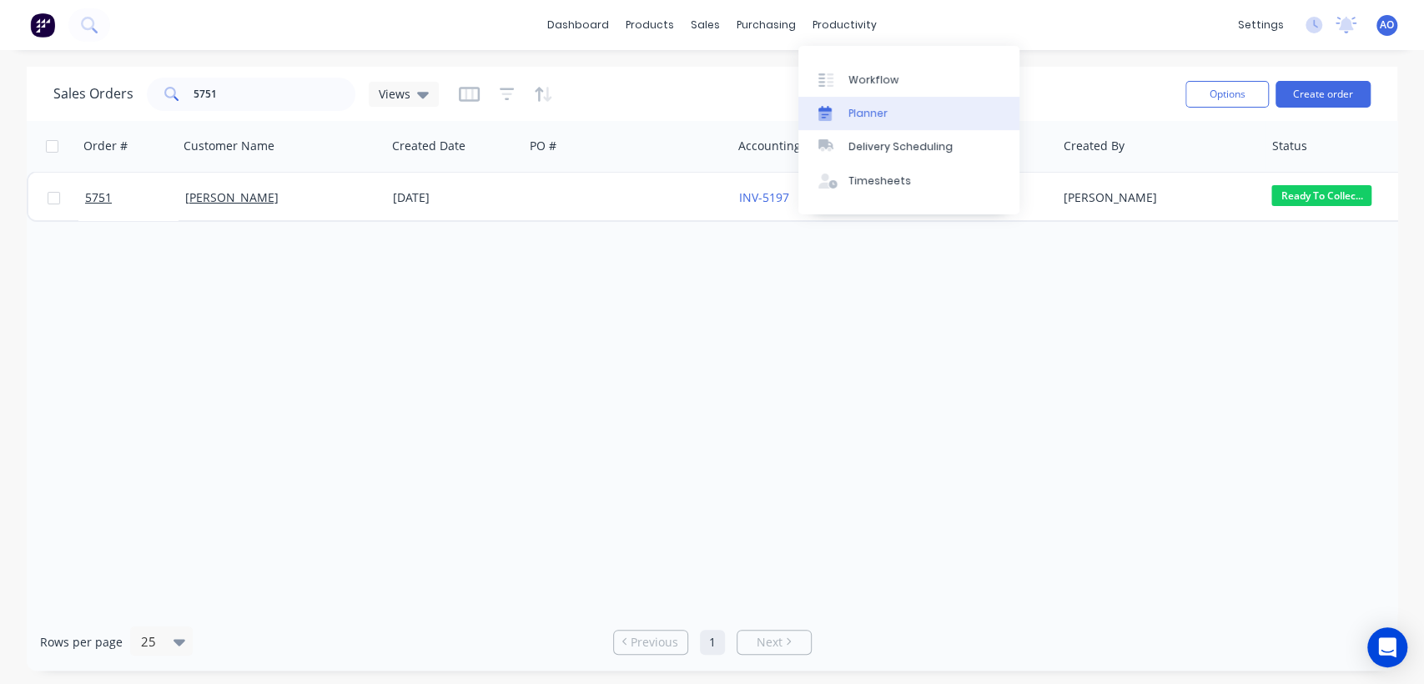
click at [856, 122] on link "Planner" at bounding box center [908, 113] width 221 height 33
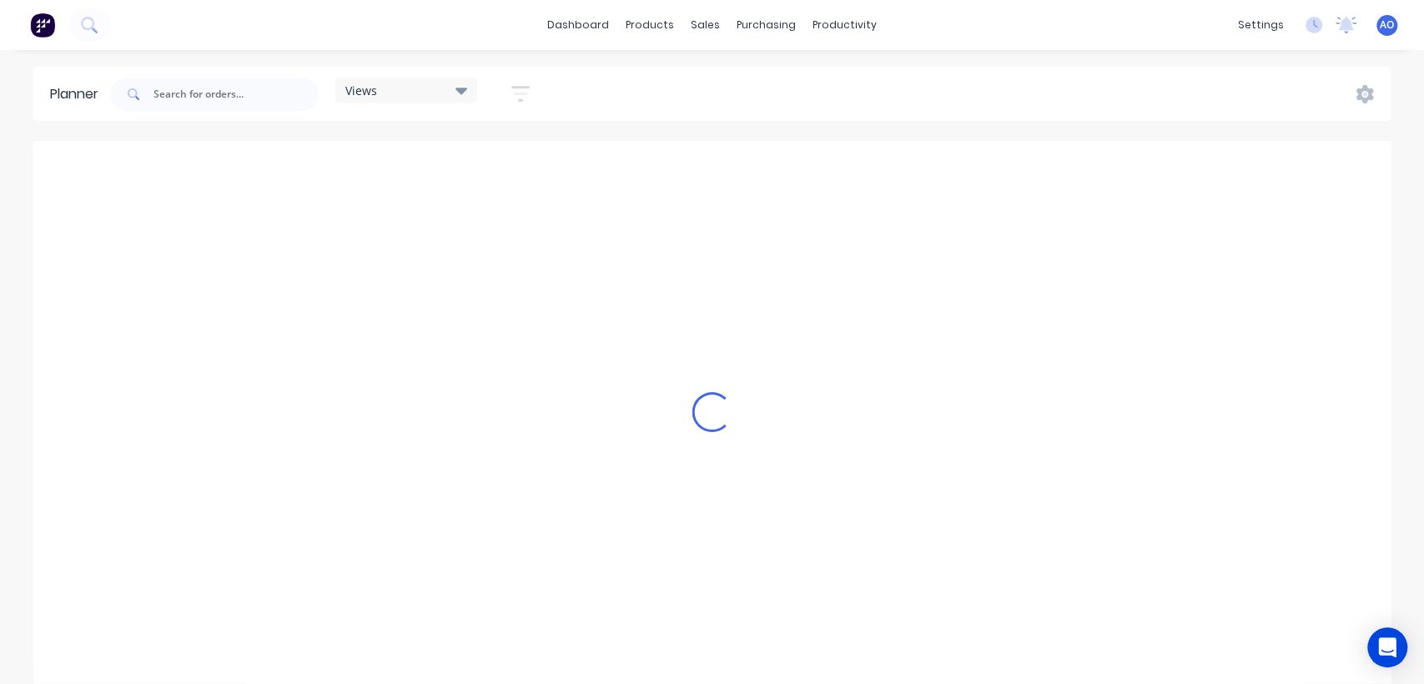
scroll to position [0, 1601]
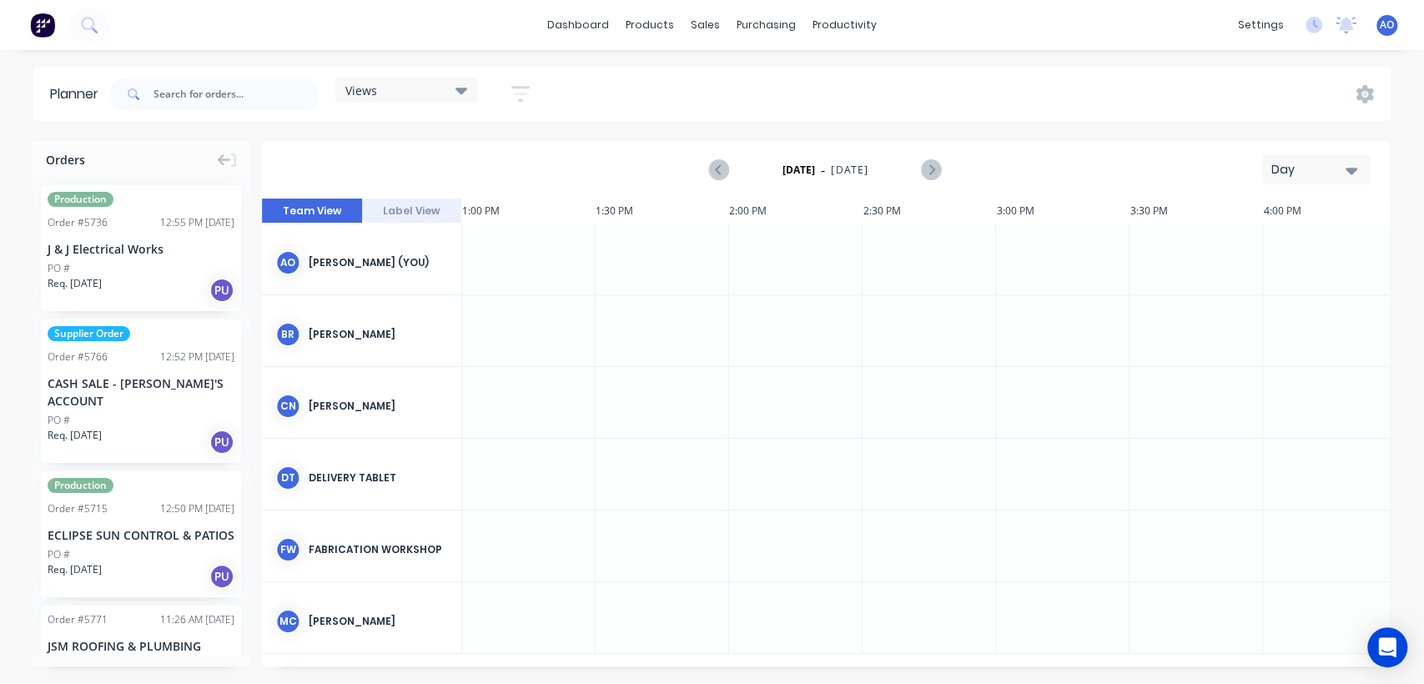
click at [1348, 163] on icon "button" at bounding box center [1351, 170] width 12 height 18
click at [1243, 289] on div "Month" at bounding box center [1285, 280] width 165 height 33
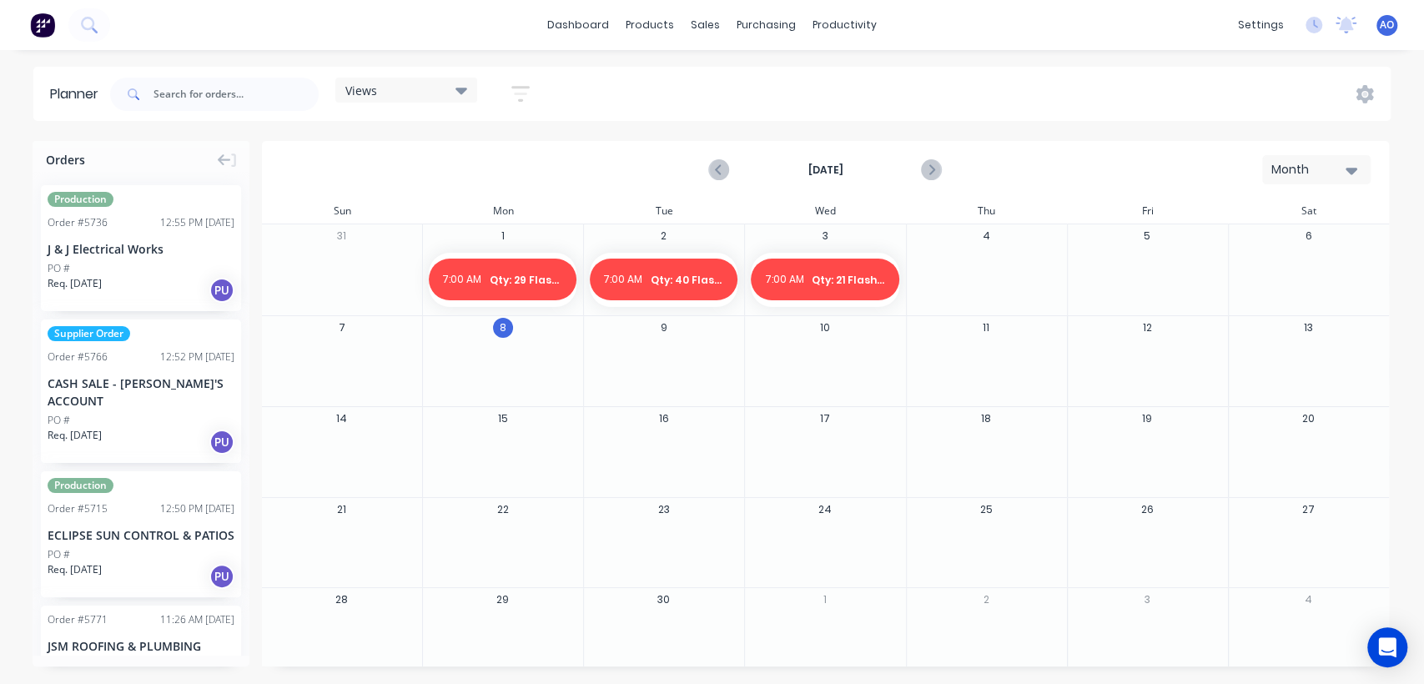
click at [996, 257] on div at bounding box center [985, 280] width 159 height 54
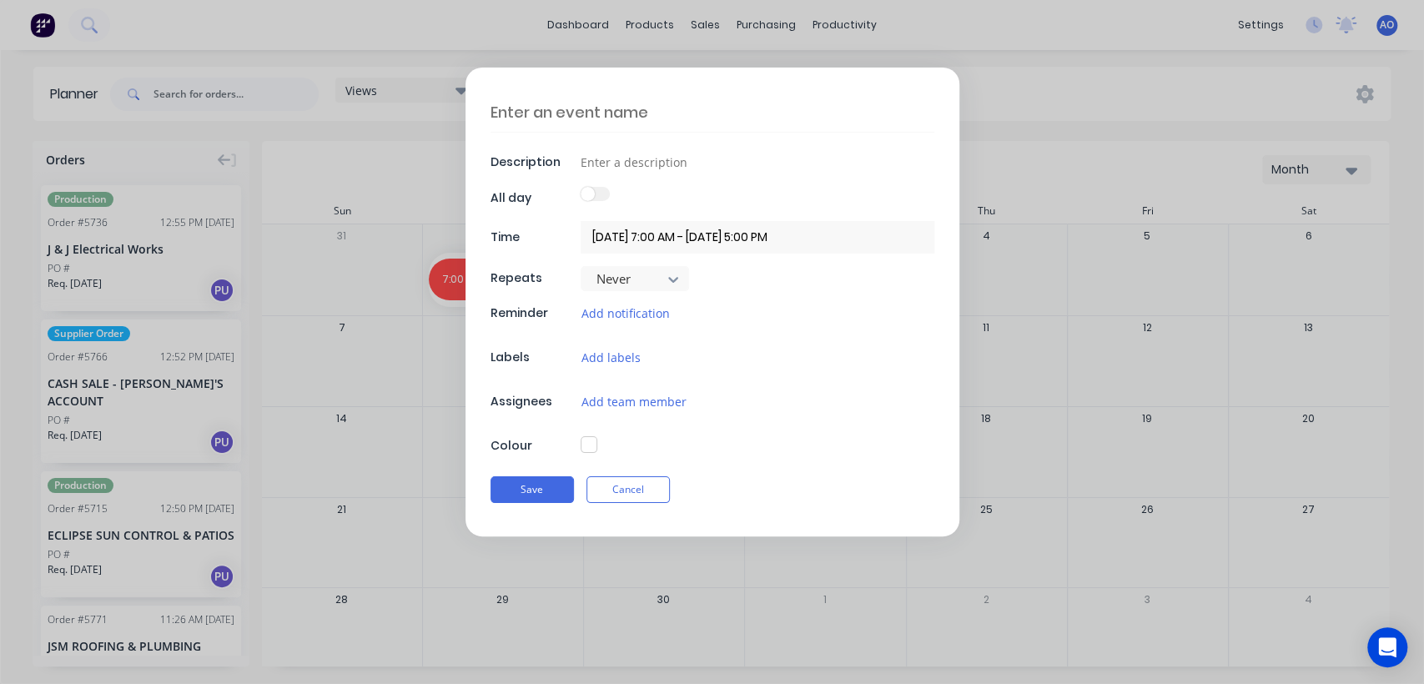
type textarea "x"
click at [642, 103] on textarea at bounding box center [712, 112] width 444 height 39
type textarea "Q"
type textarea "x"
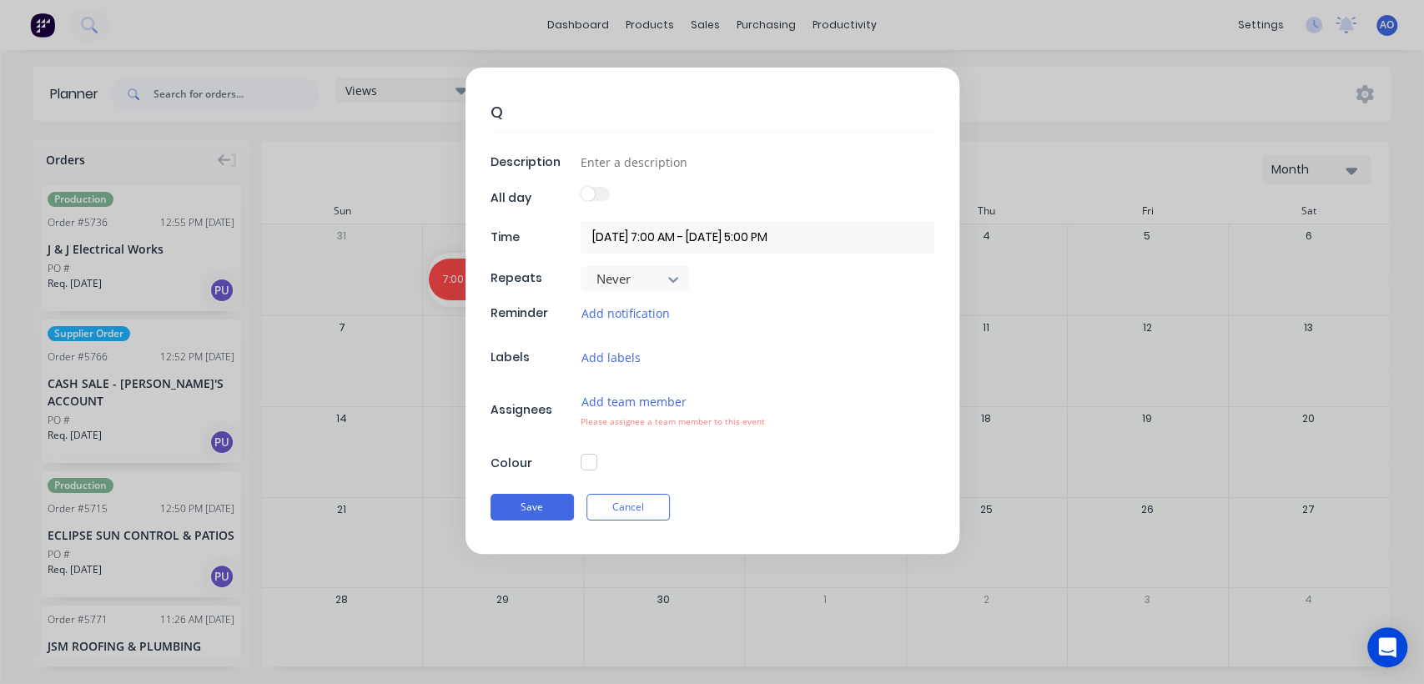
type textarea "Qt"
type textarea "x"
type textarea "Qty"
type textarea "x"
type textarea "Qty:"
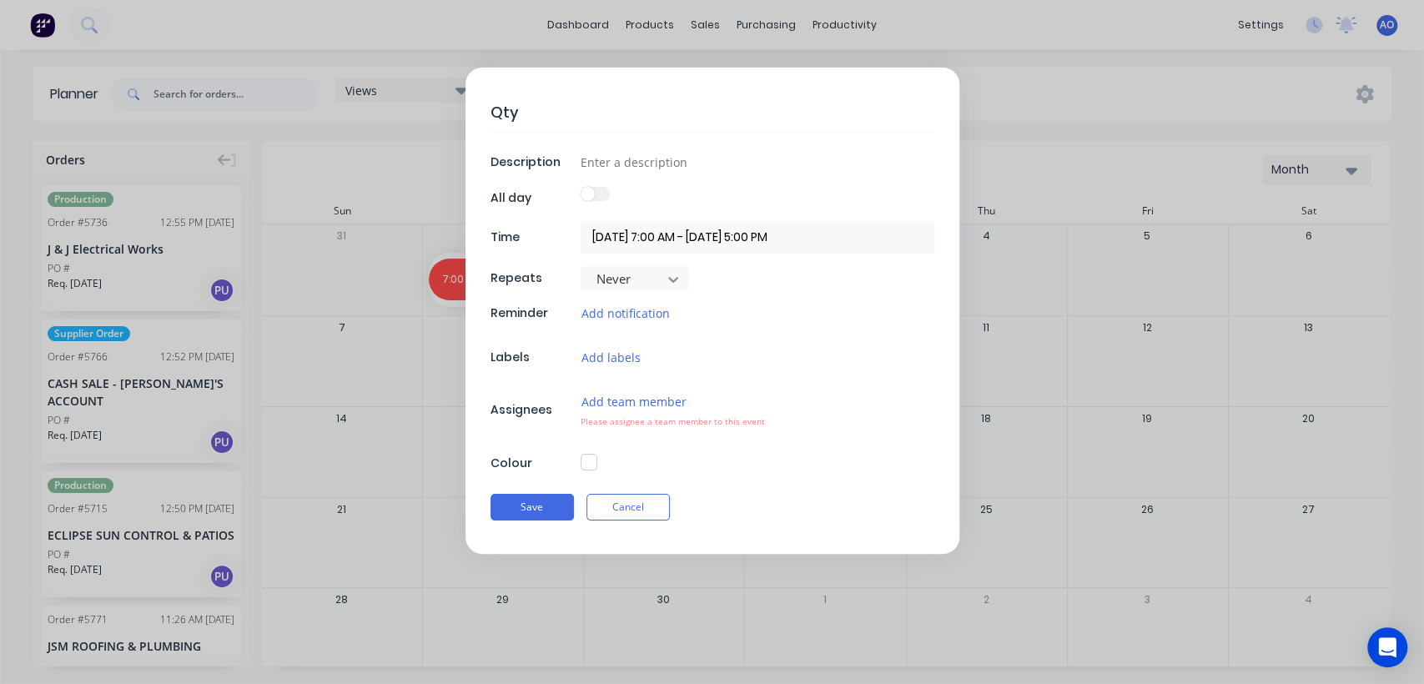
type textarea "x"
type textarea "Qty:"
type textarea "x"
type textarea "Qty: 3"
type textarea "x"
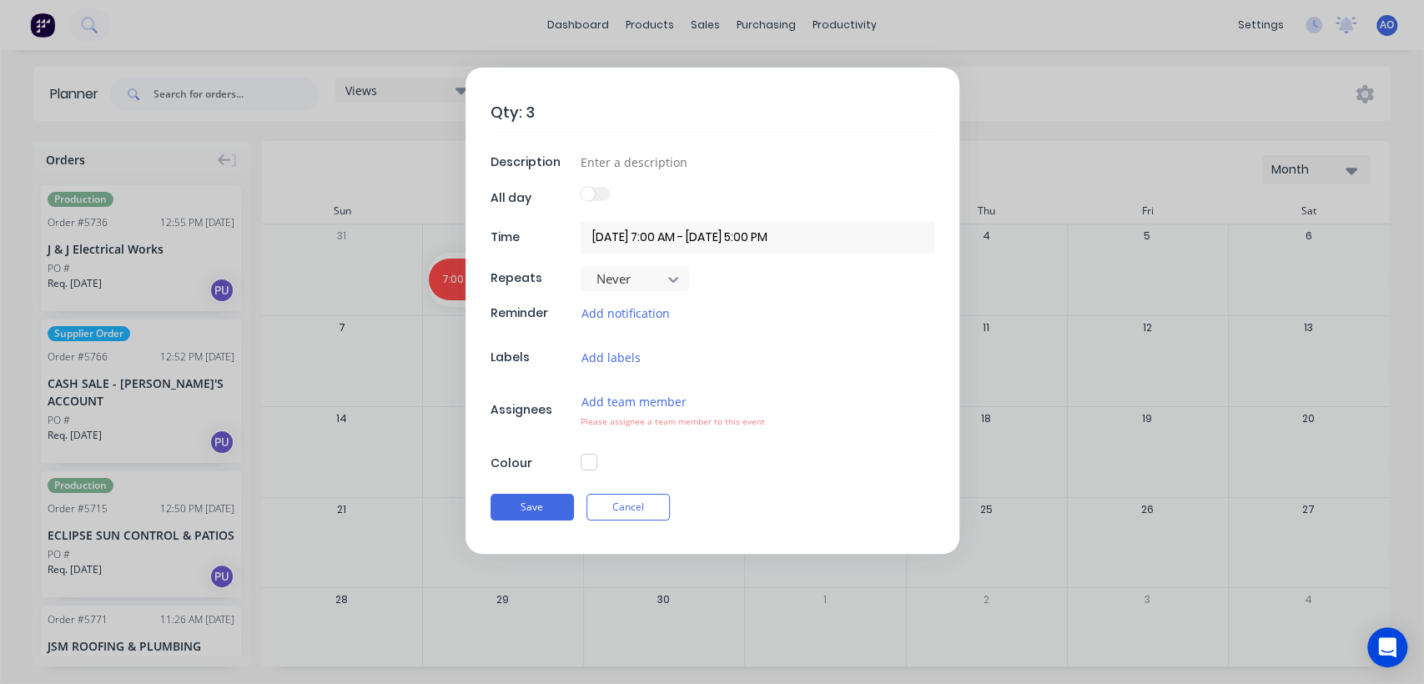
type textarea "Qty: 32"
type textarea "x"
type textarea "Qty: 32"
type textarea "x"
type textarea "Qty: 32 F"
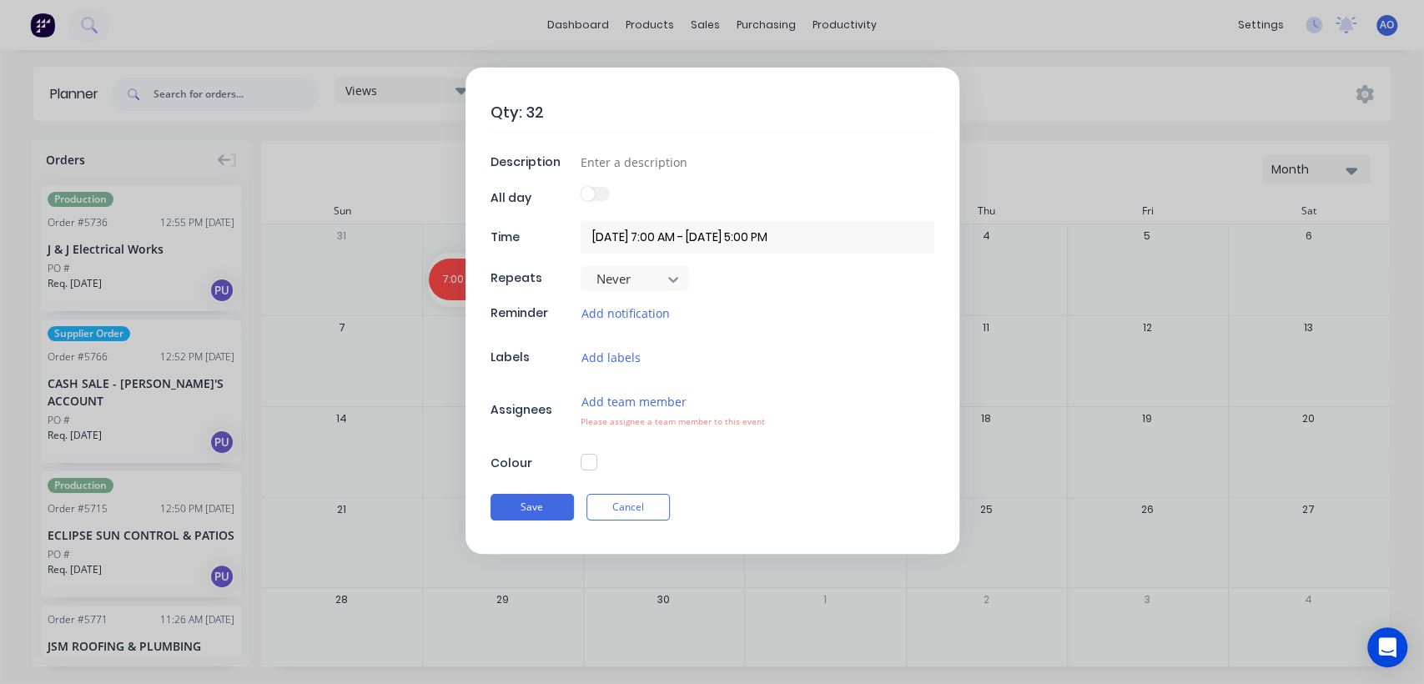
type textarea "x"
type textarea "Qty: 32 Fl"
type textarea "x"
type textarea "Qty: 32 Fla"
type textarea "x"
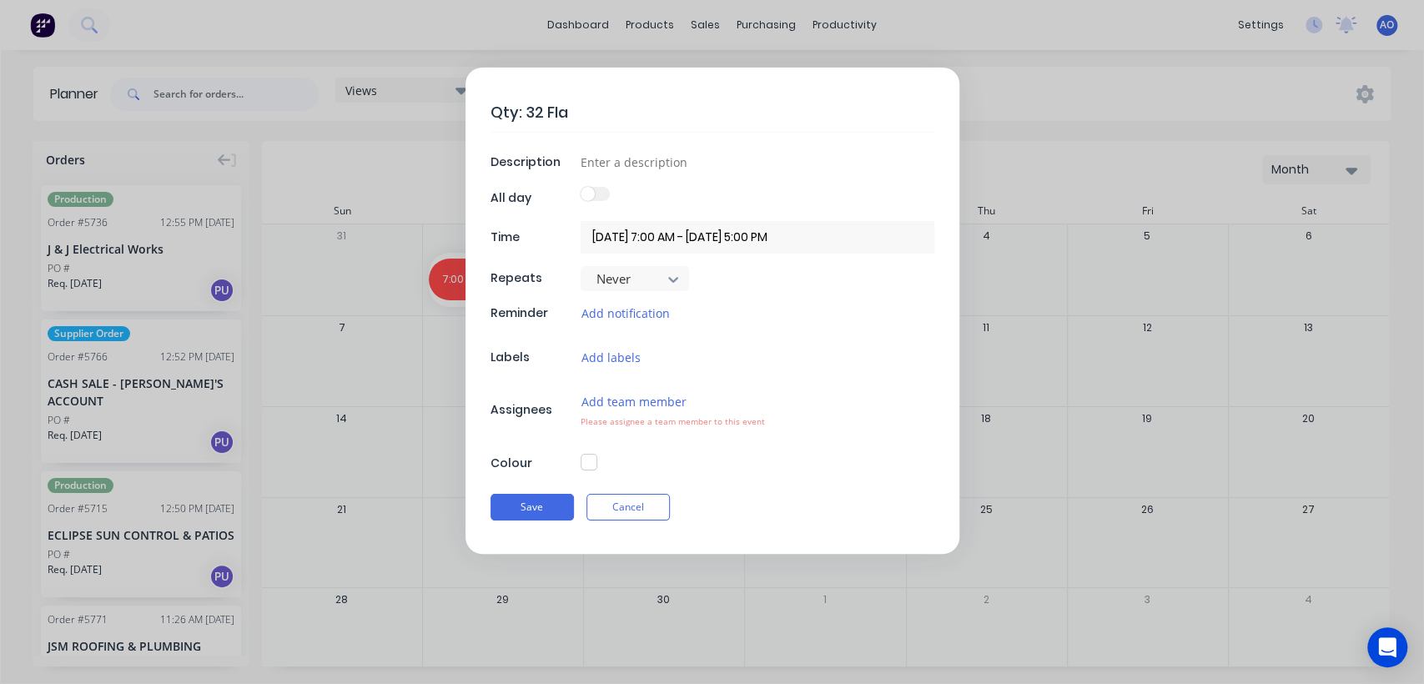
type textarea "Qty: 32 Flas"
type textarea "x"
type textarea "Qty: 32 Flash"
type textarea "x"
type textarea "Qty: 32 Flashi"
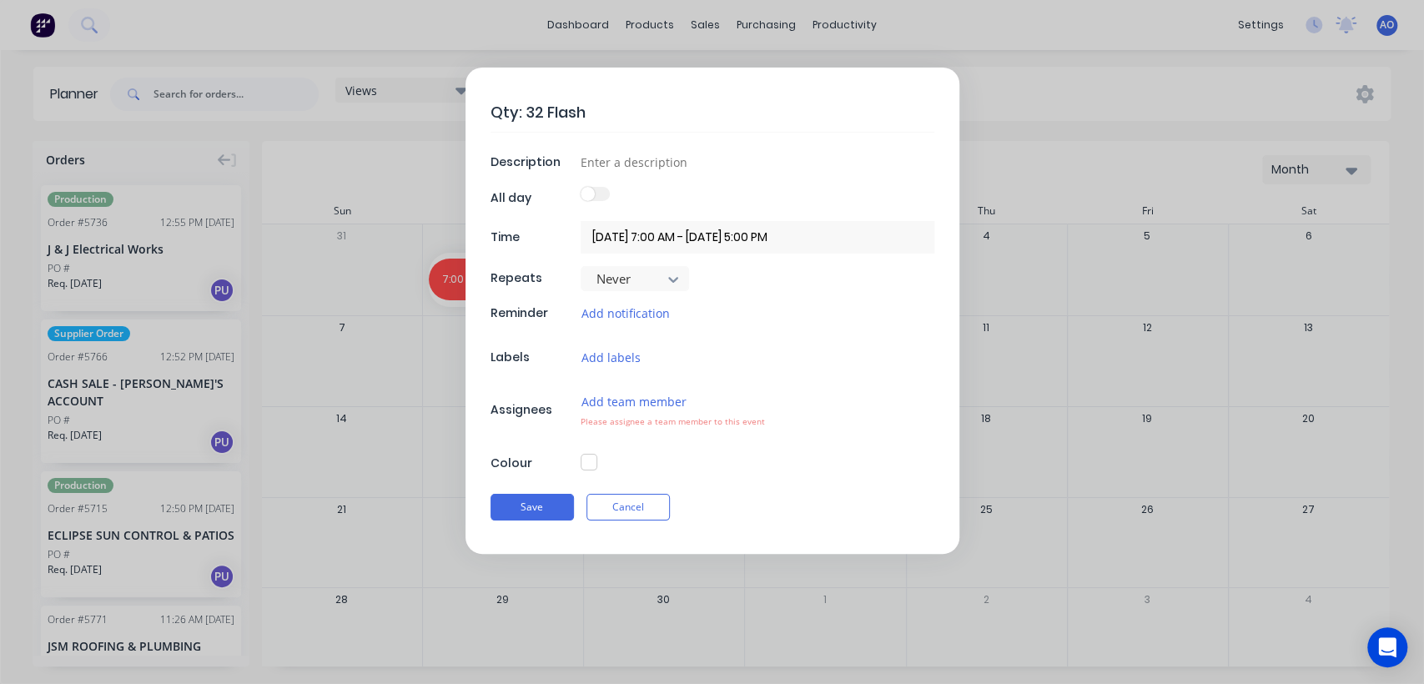
type textarea "x"
type textarea "Qty: 32 Flashin"
type textarea "x"
type textarea "Qty: 32 [MEDICAL_DATA]"
type textarea "x"
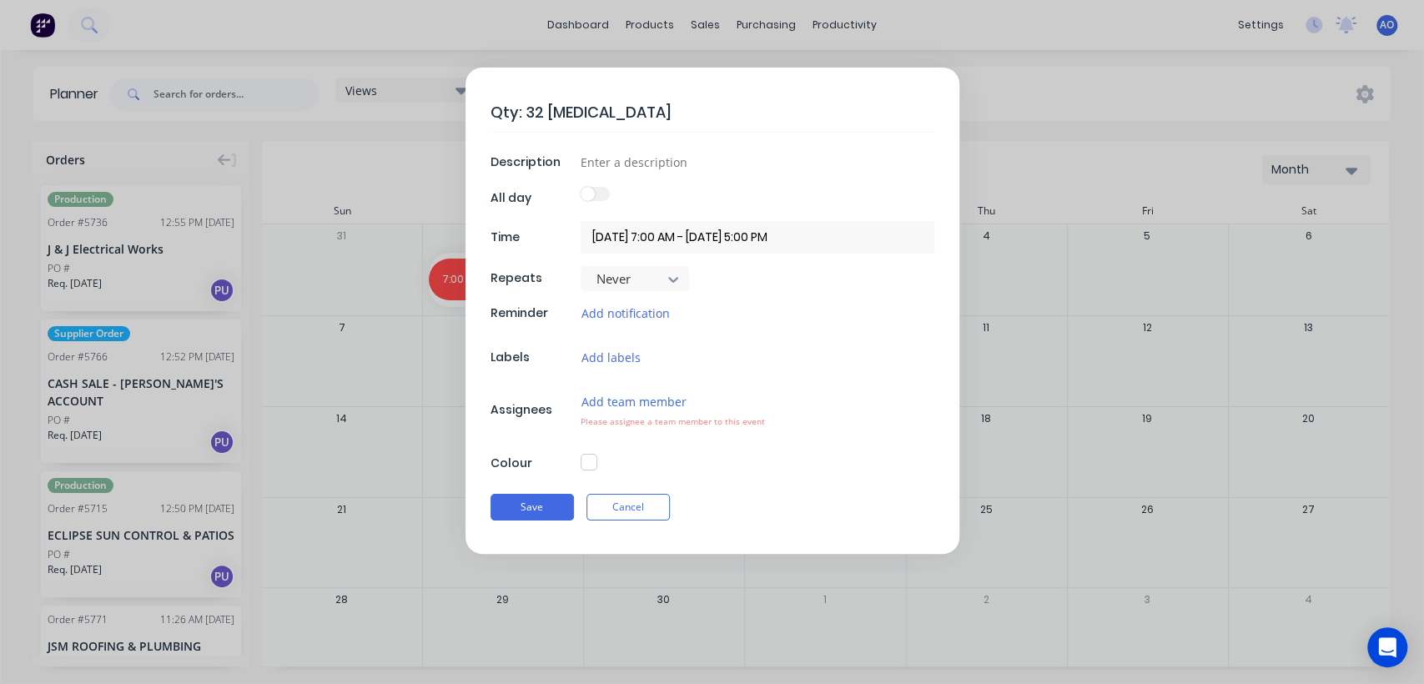
type textarea "Qty: 32 Flashings"
type textarea "x"
type textarea "Qty: 32 Flashings"
type textarea "x"
type input "D"
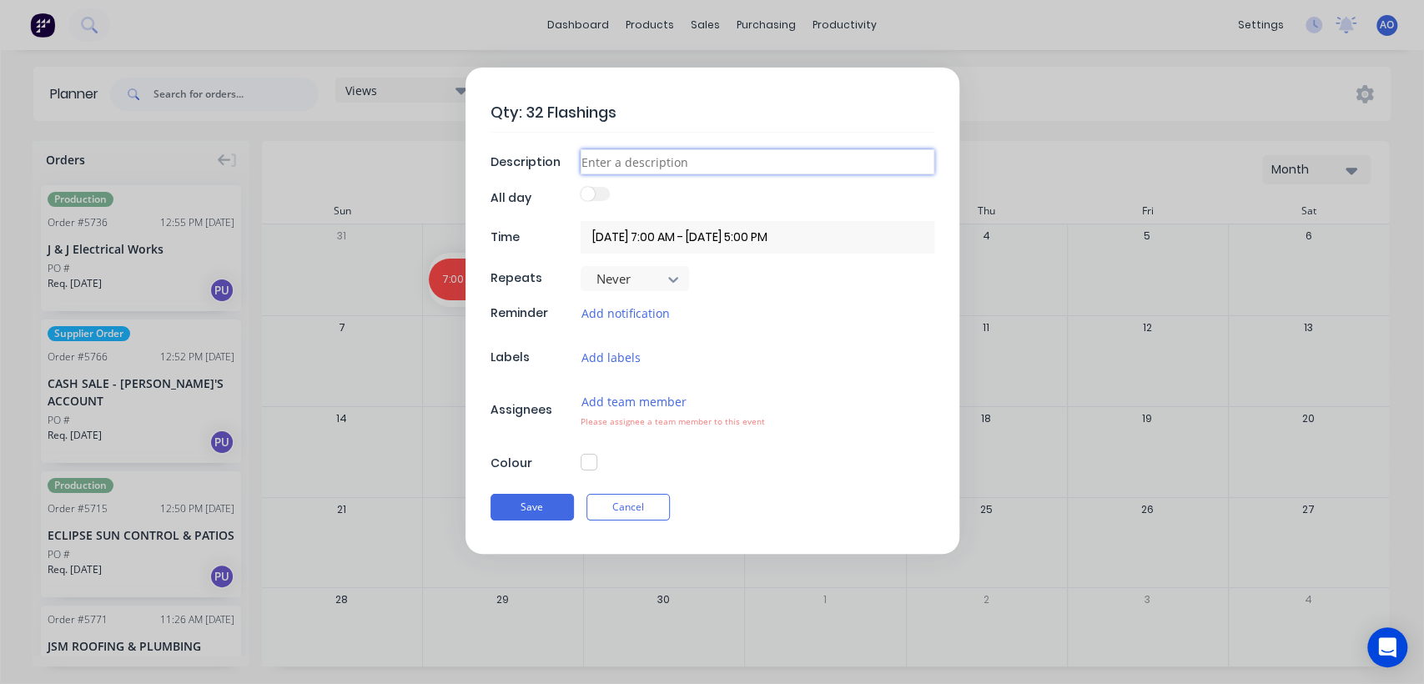
type textarea "x"
type input "Da"
type textarea "x"
type input "Dai"
type textarea "x"
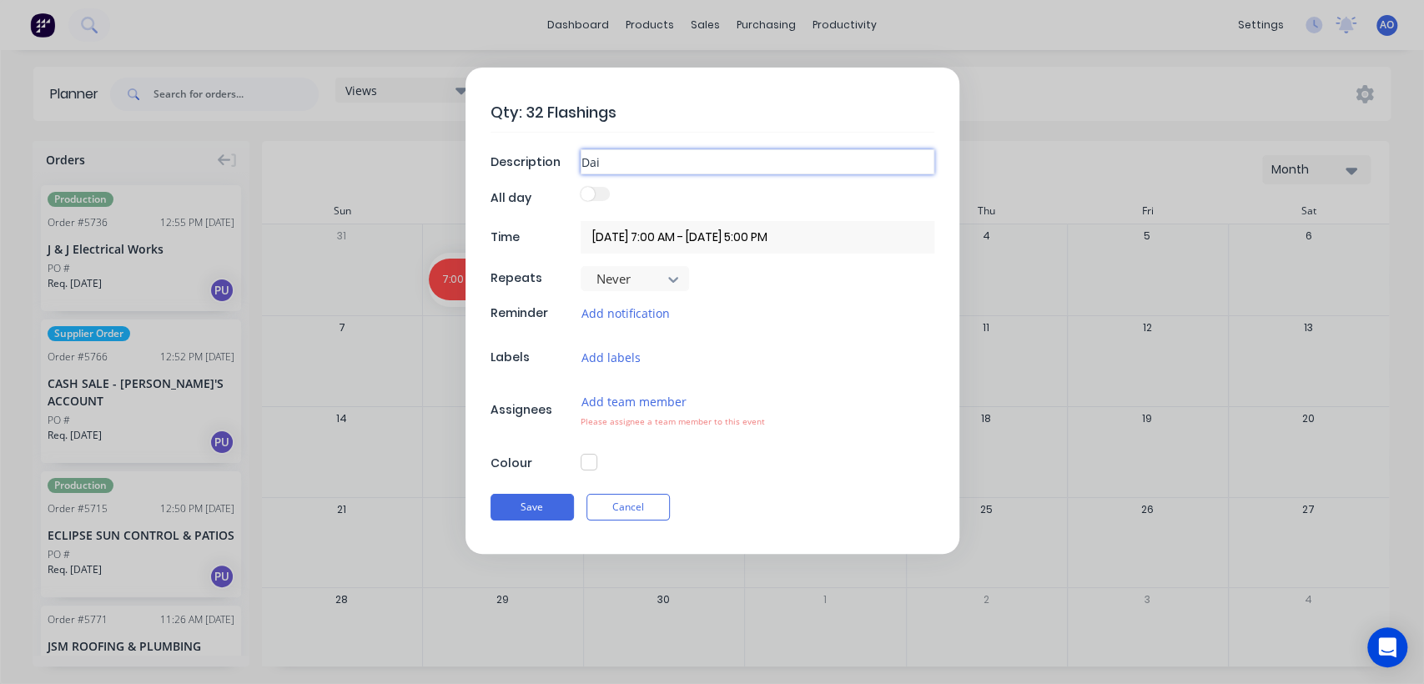
type input "Dail"
type textarea "x"
type input "Daily"
type textarea "x"
type input "Daily"
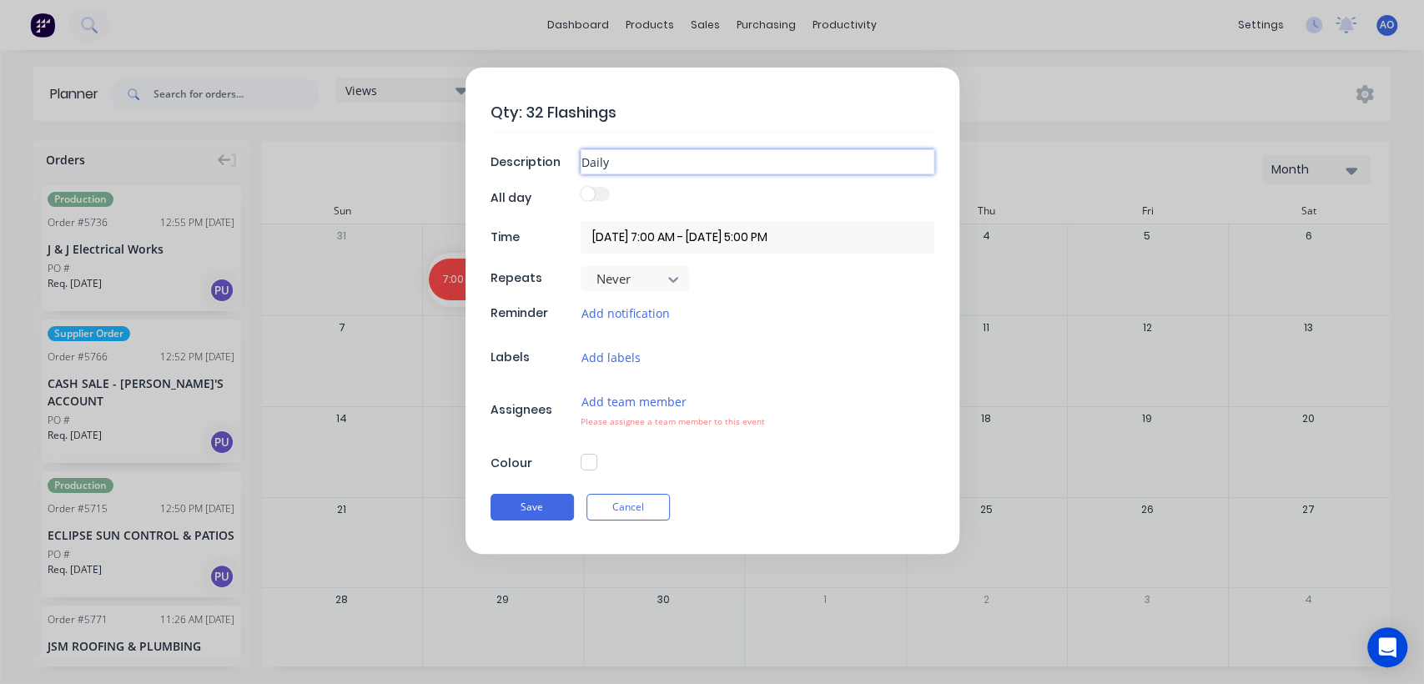
type textarea "x"
type input "Daily D"
type textarea "x"
type input "Daily"
type textarea "x"
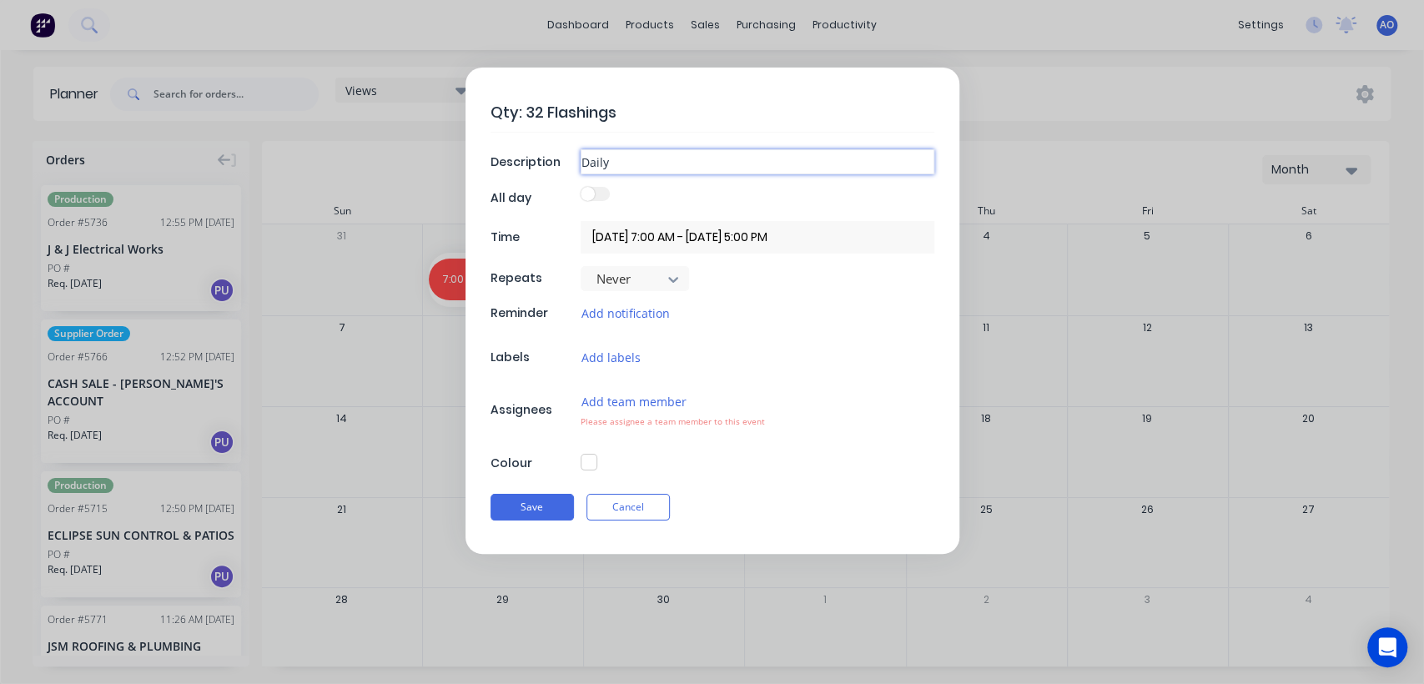
type input "Daily F"
type textarea "x"
type input "Daily Fl"
type textarea "x"
type input "Daily Fla"
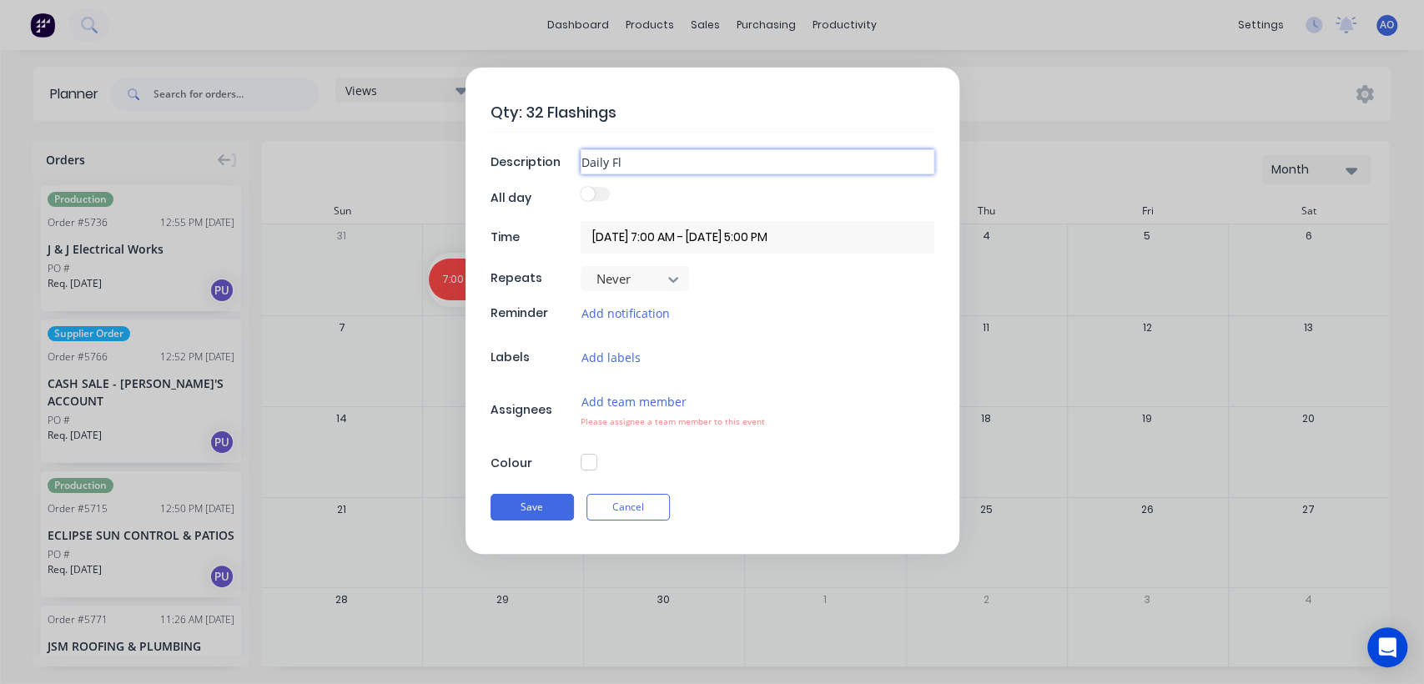
type textarea "x"
type input "Daily Flas"
type textarea "x"
type input "Daily Flasj"
type textarea "x"
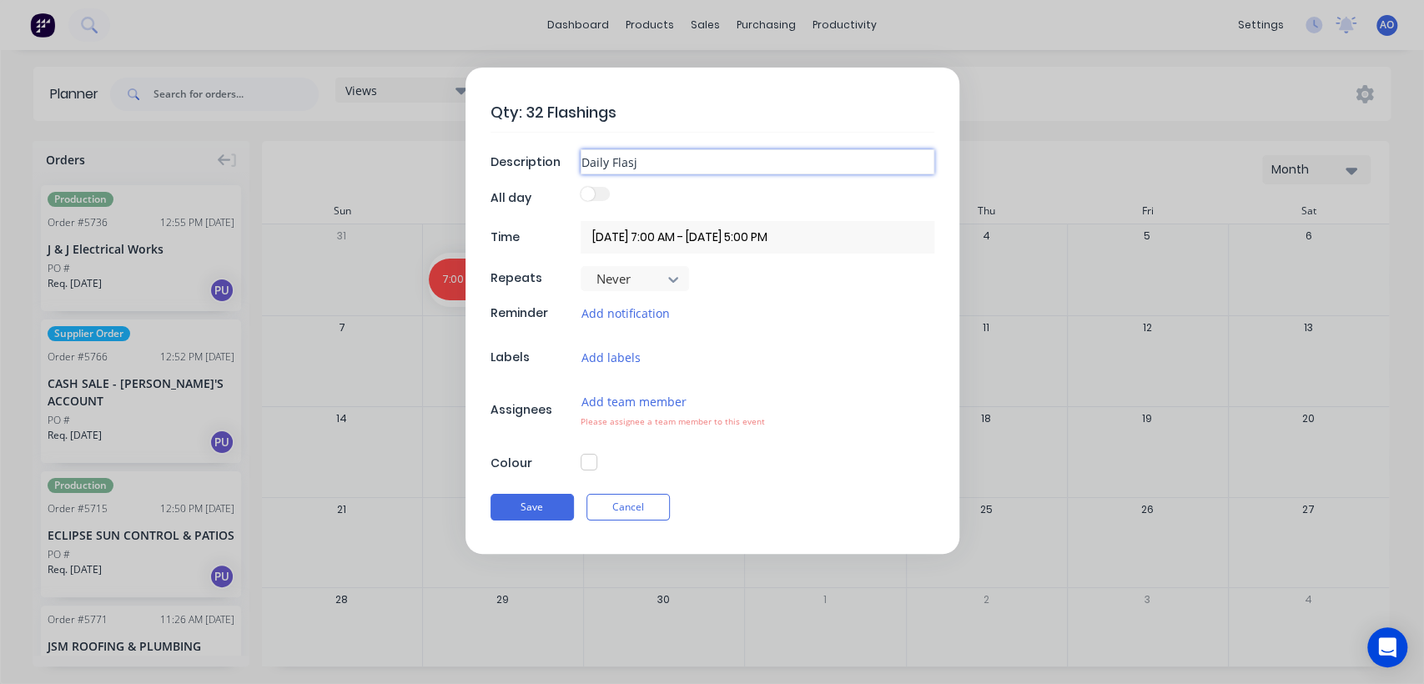
type input "Daily Flasjh"
type textarea "x"
type input "Daily Flasj"
type textarea "x"
type input "Daily Flas"
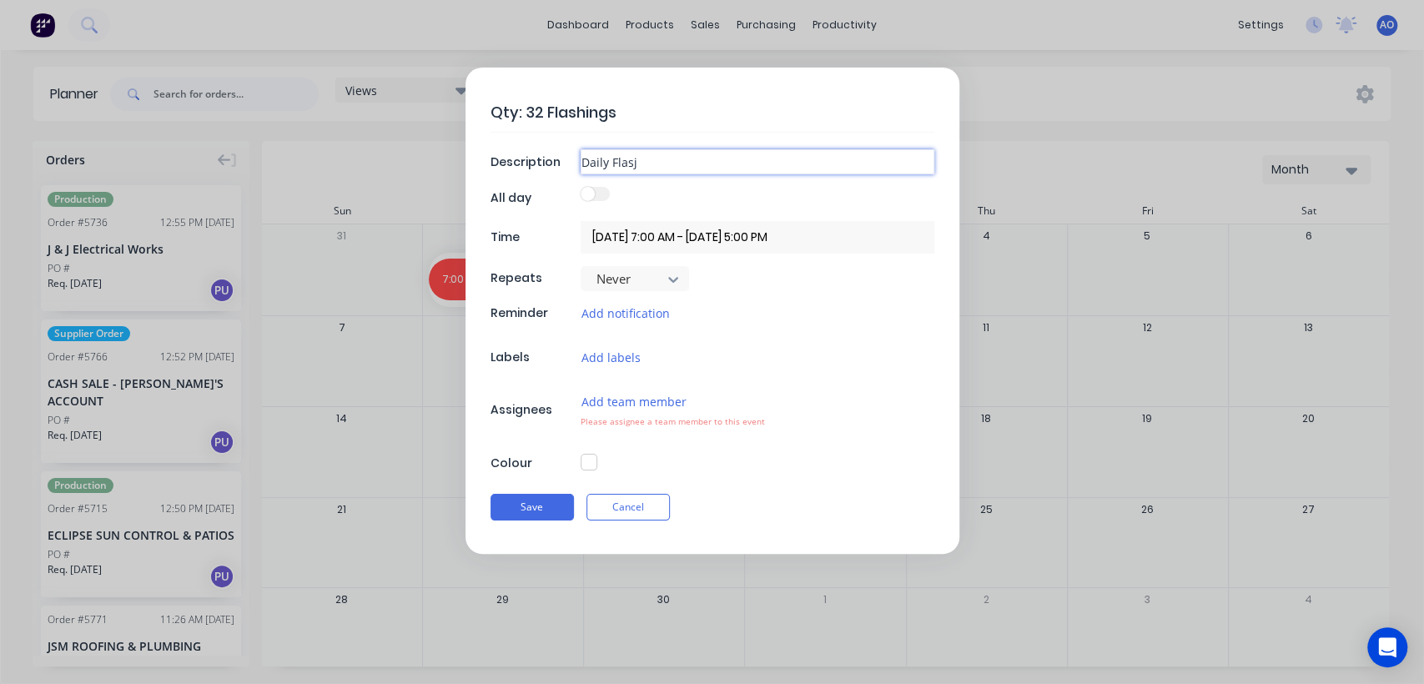
type textarea "x"
type input "Daily Flash"
type textarea "x"
type input "Daily Flashi"
type textarea "x"
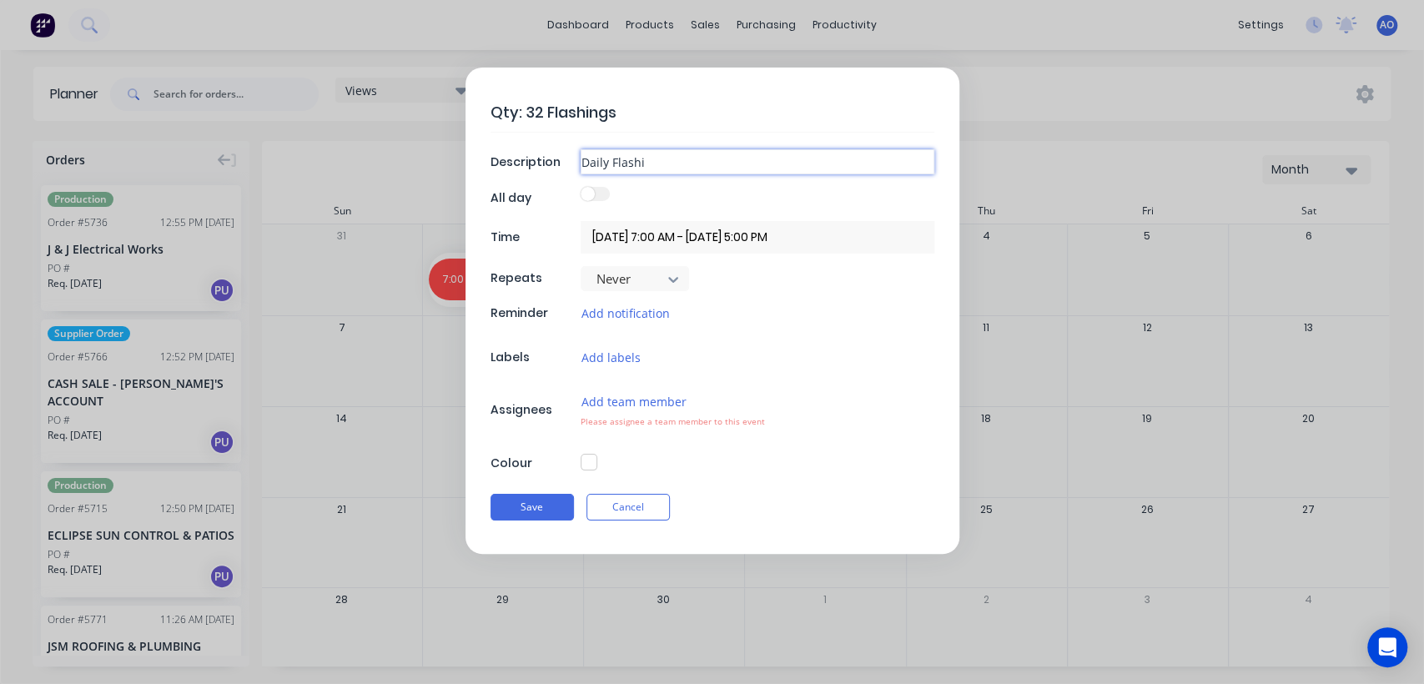
type input "Daily Flashin"
type textarea "x"
type input "Daily Flashin"
type textarea "x"
type input "Daily Flashin"
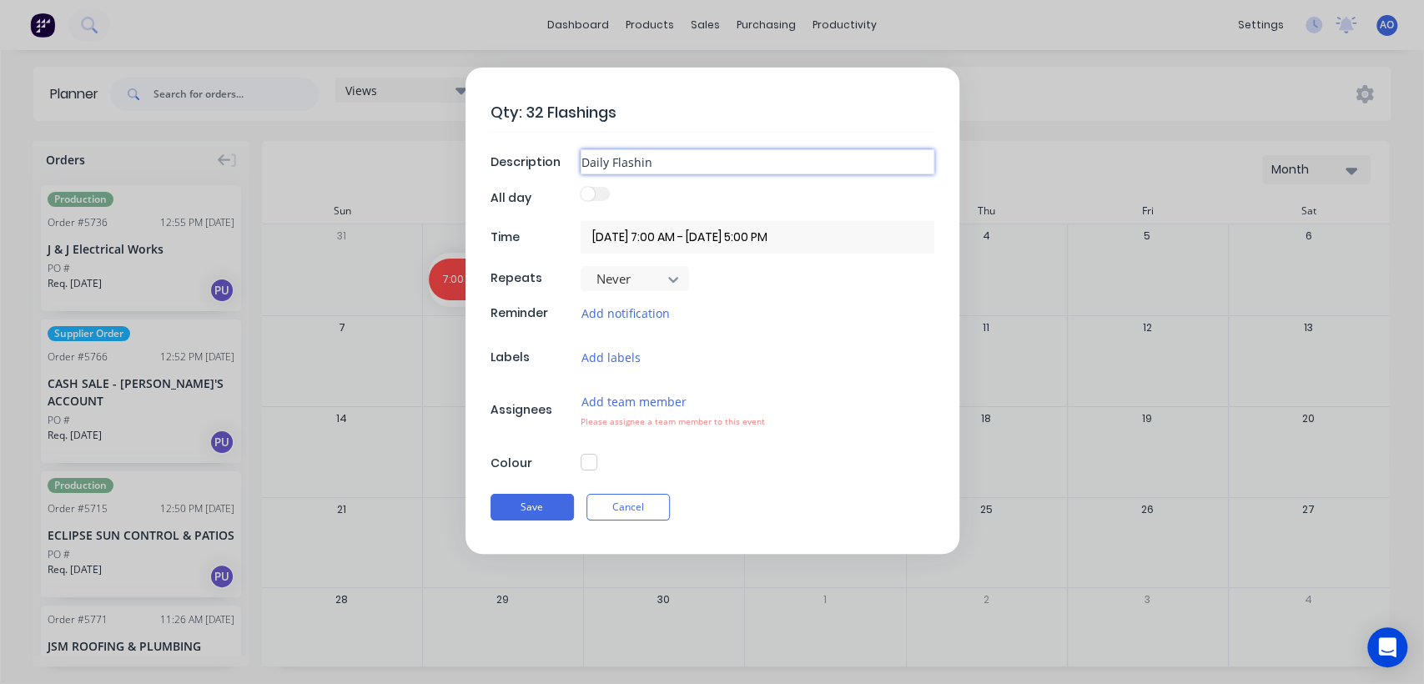
type textarea "x"
type input "Daily [MEDICAL_DATA]"
type textarea "x"
type input "Daily [MEDICAL_DATA]"
type textarea "x"
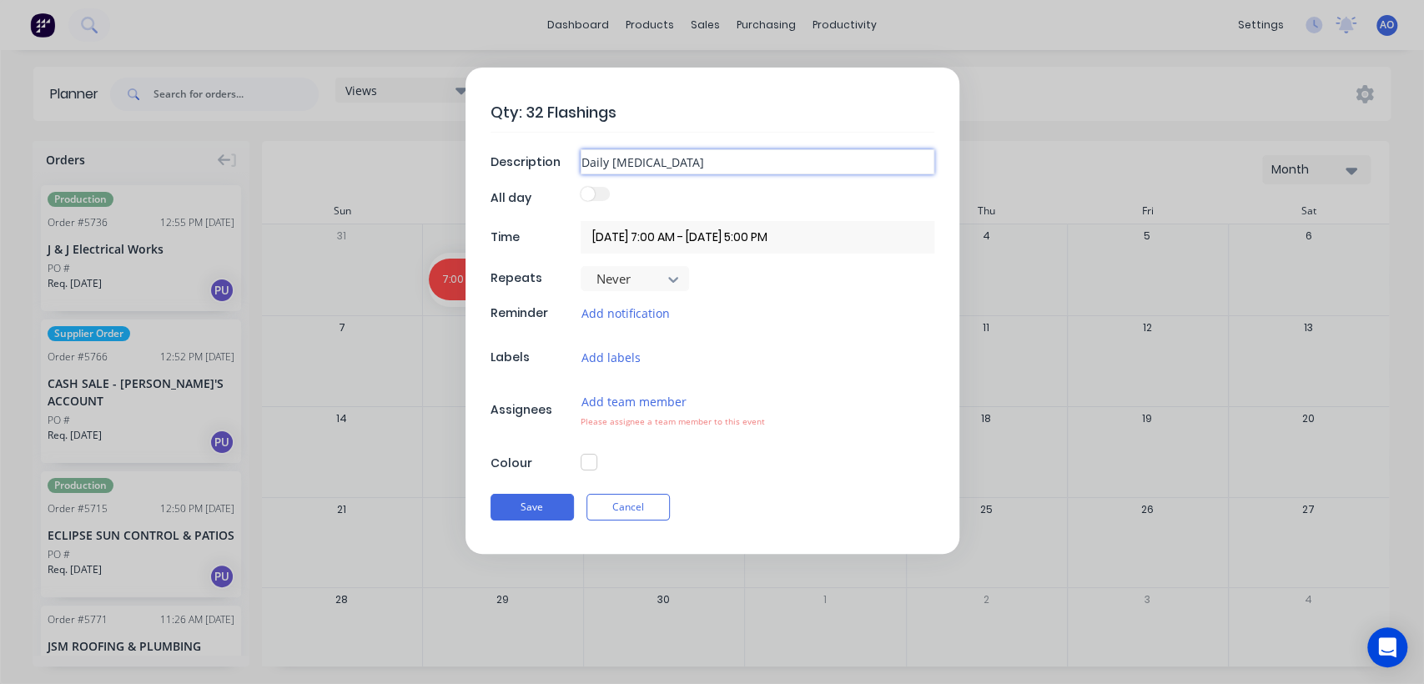
type input "Daily [MEDICAL_DATA] V"
type textarea "x"
type input "Daily [MEDICAL_DATA]"
type textarea "x"
type input "Daily [MEDICAL_DATA] C"
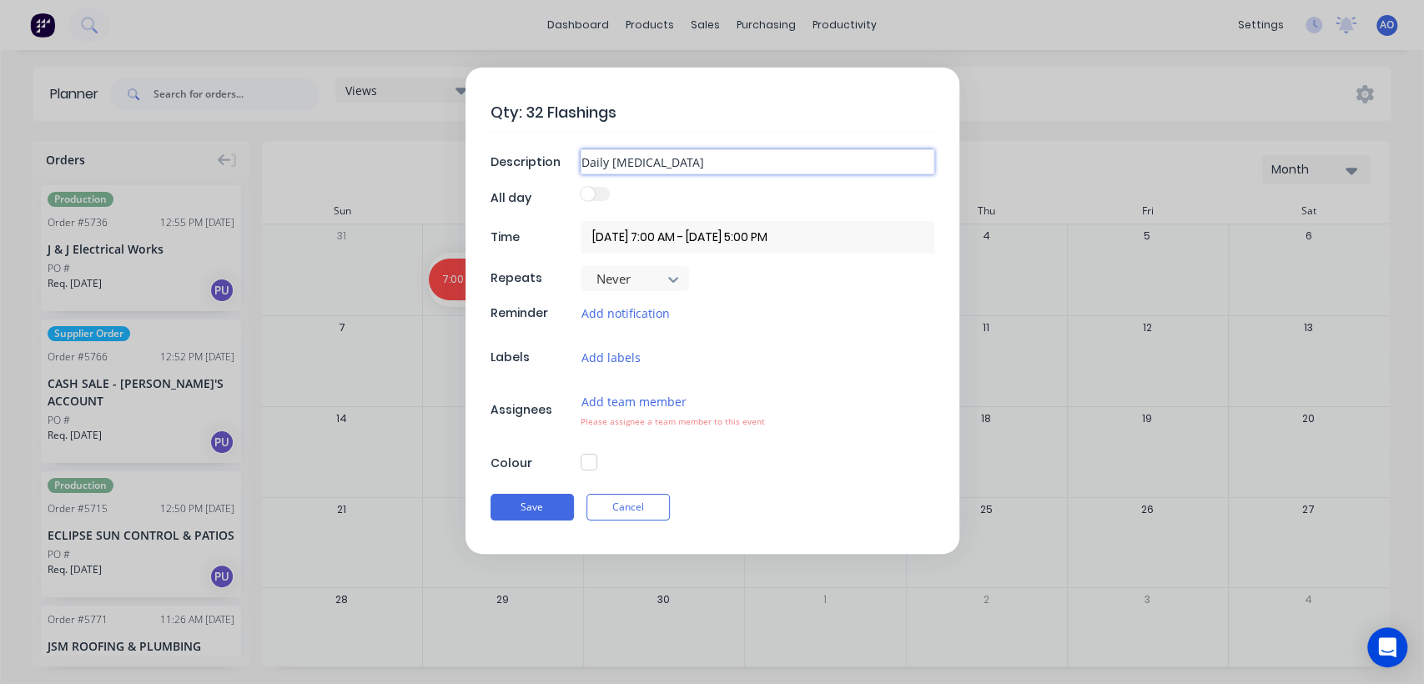
type textarea "x"
type input "Daily [MEDICAL_DATA] Co"
type textarea "x"
type input "Daily [MEDICAL_DATA] Cou"
type textarea "x"
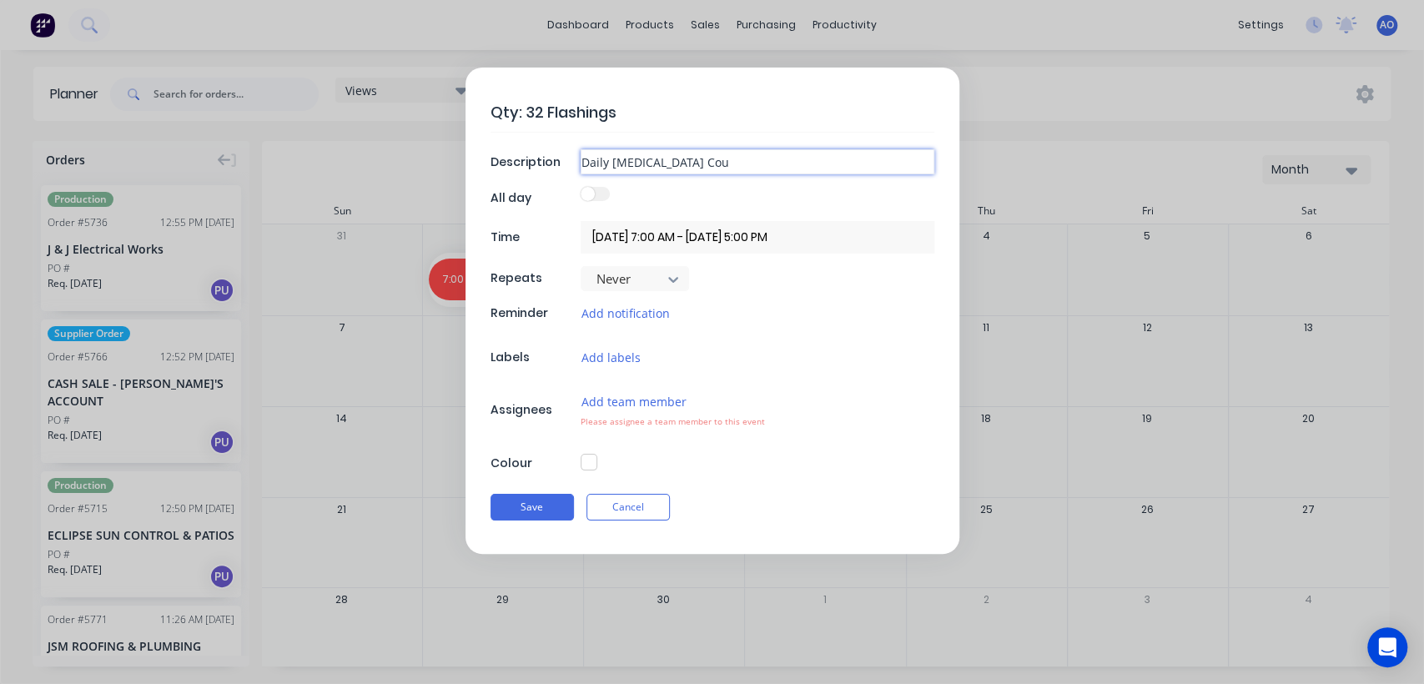
type input "Daily [MEDICAL_DATA] Coun"
type textarea "x"
type input "Daily [MEDICAL_DATA] Count"
type textarea "x"
type input "Daily [MEDICAL_DATA] Count"
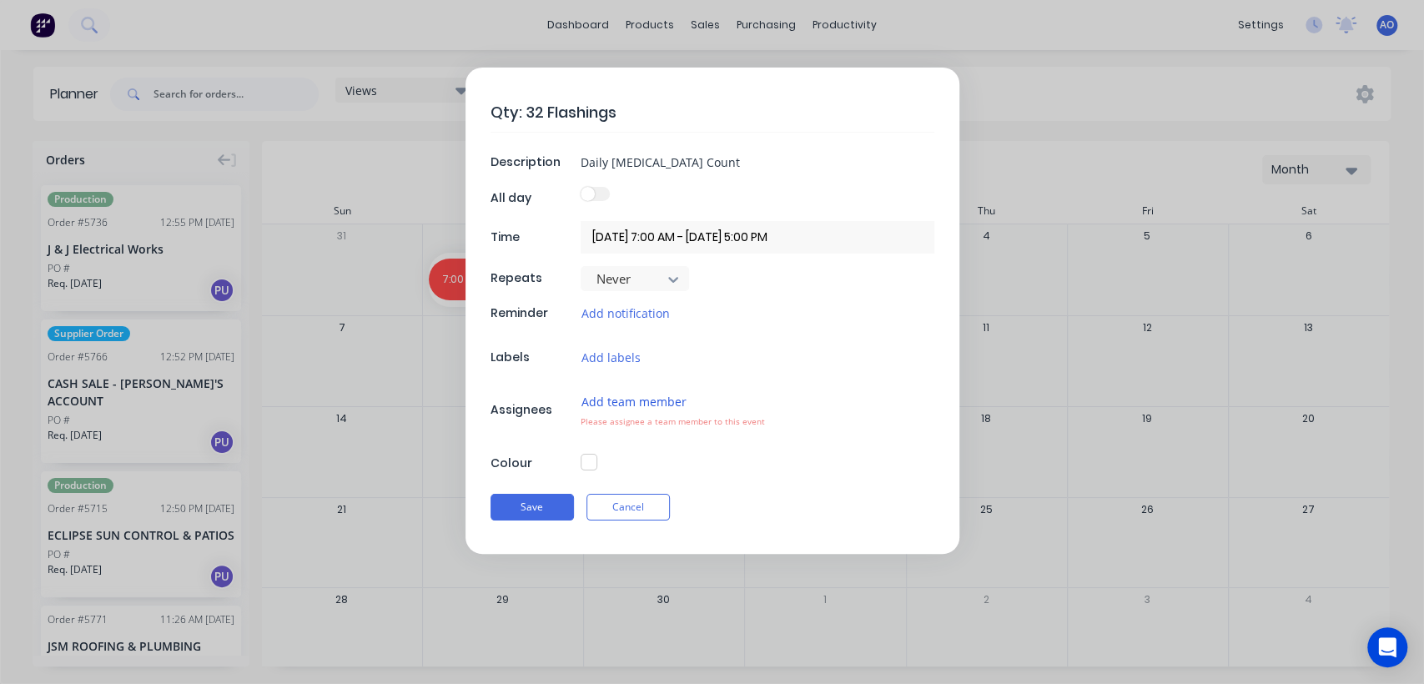
click at [629, 397] on button "Add team member" at bounding box center [633, 401] width 107 height 19
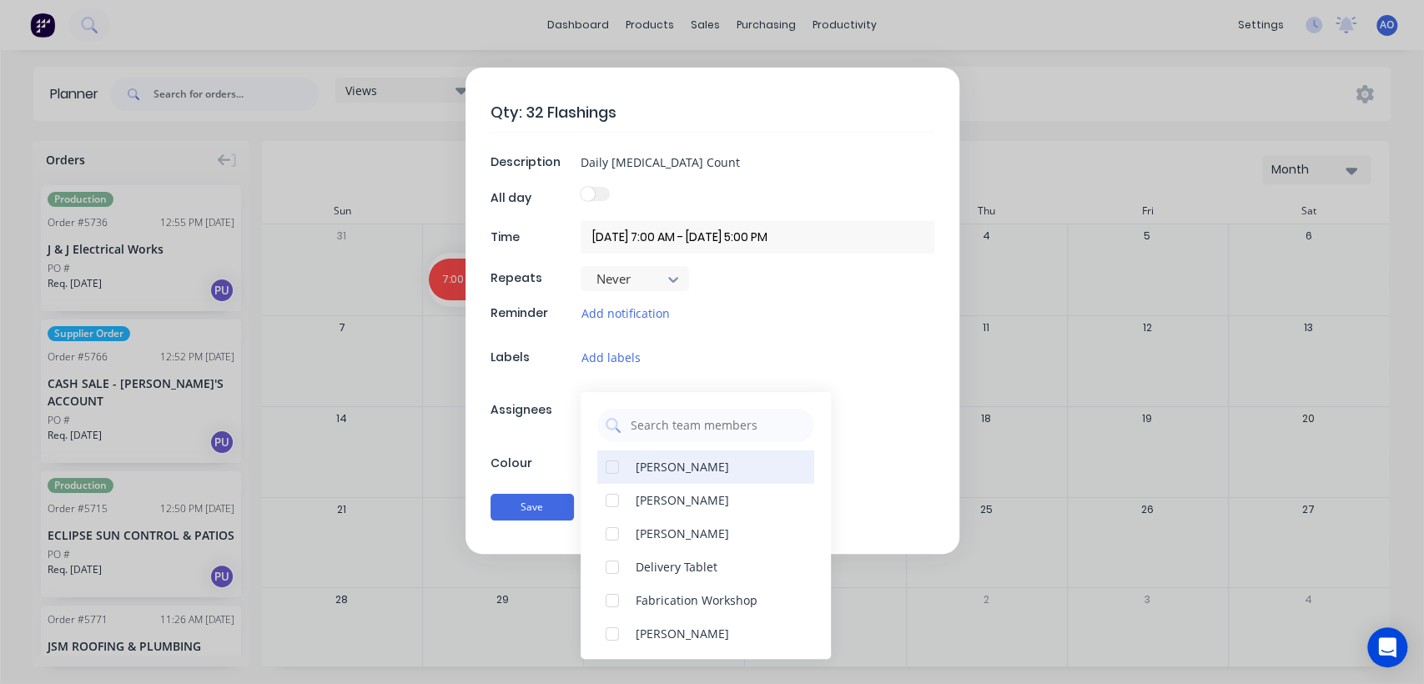
click at [659, 458] on div "[PERSON_NAME]" at bounding box center [681, 467] width 93 height 18
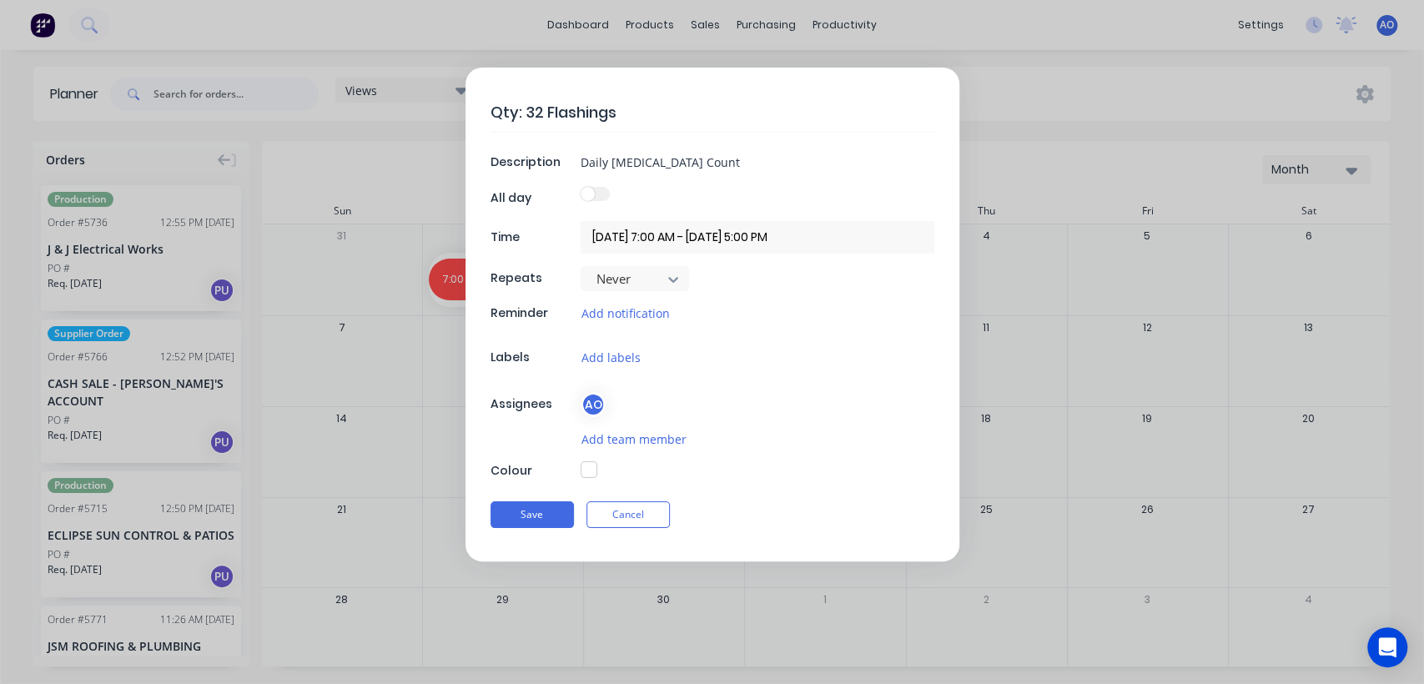
click at [557, 444] on div "Qty: 32 Flashings Description Daily [MEDICAL_DATA] Count All day Time [DATE] 7:…" at bounding box center [712, 315] width 494 height 494
click at [596, 469] on button "button" at bounding box center [588, 469] width 17 height 17
type textarea "x"
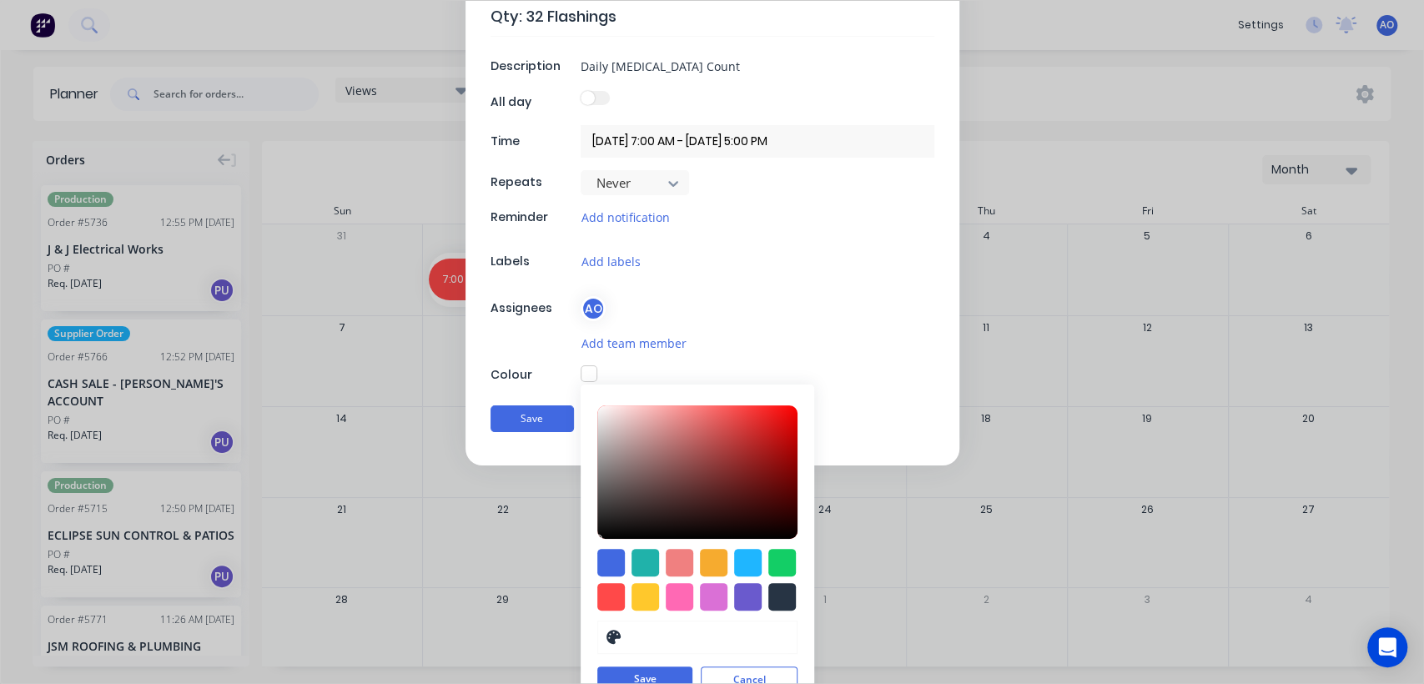
scroll to position [120, 0]
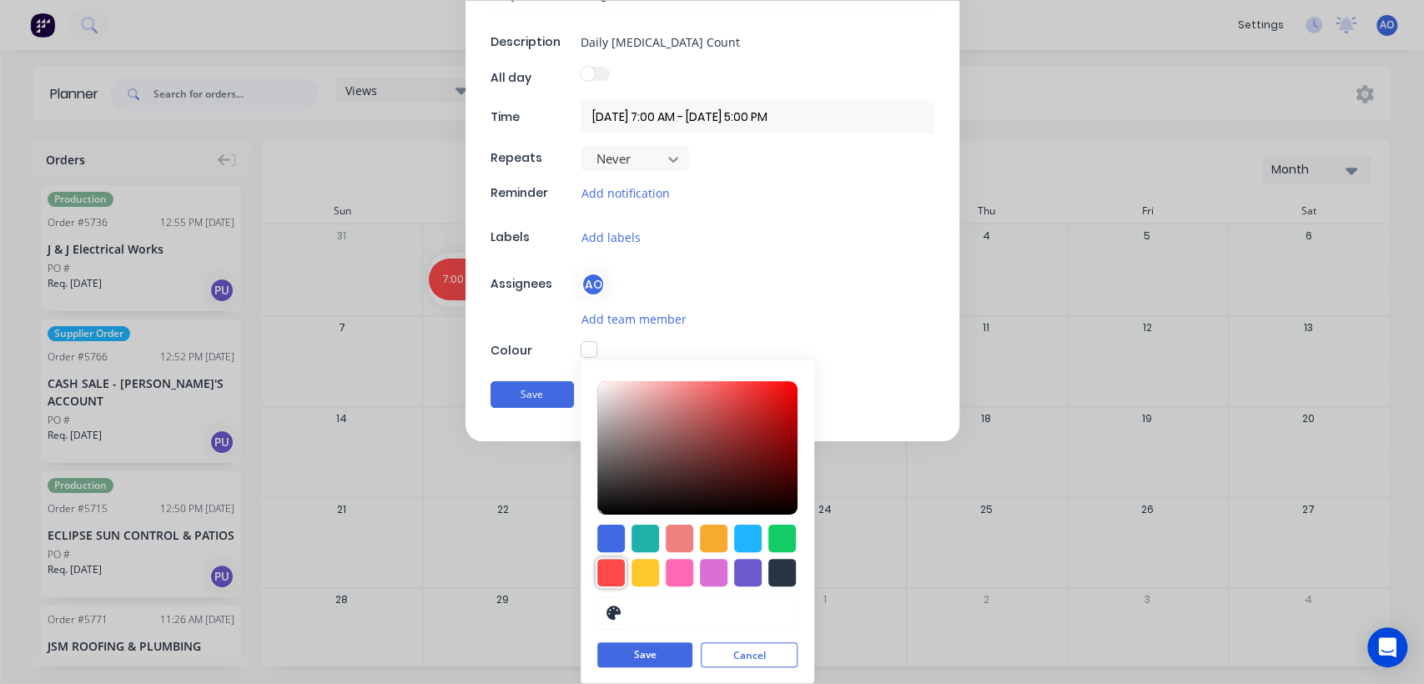
click at [605, 564] on div at bounding box center [611, 573] width 28 height 28
type input "#FF4949"
click at [610, 655] on button "Save" at bounding box center [644, 655] width 95 height 25
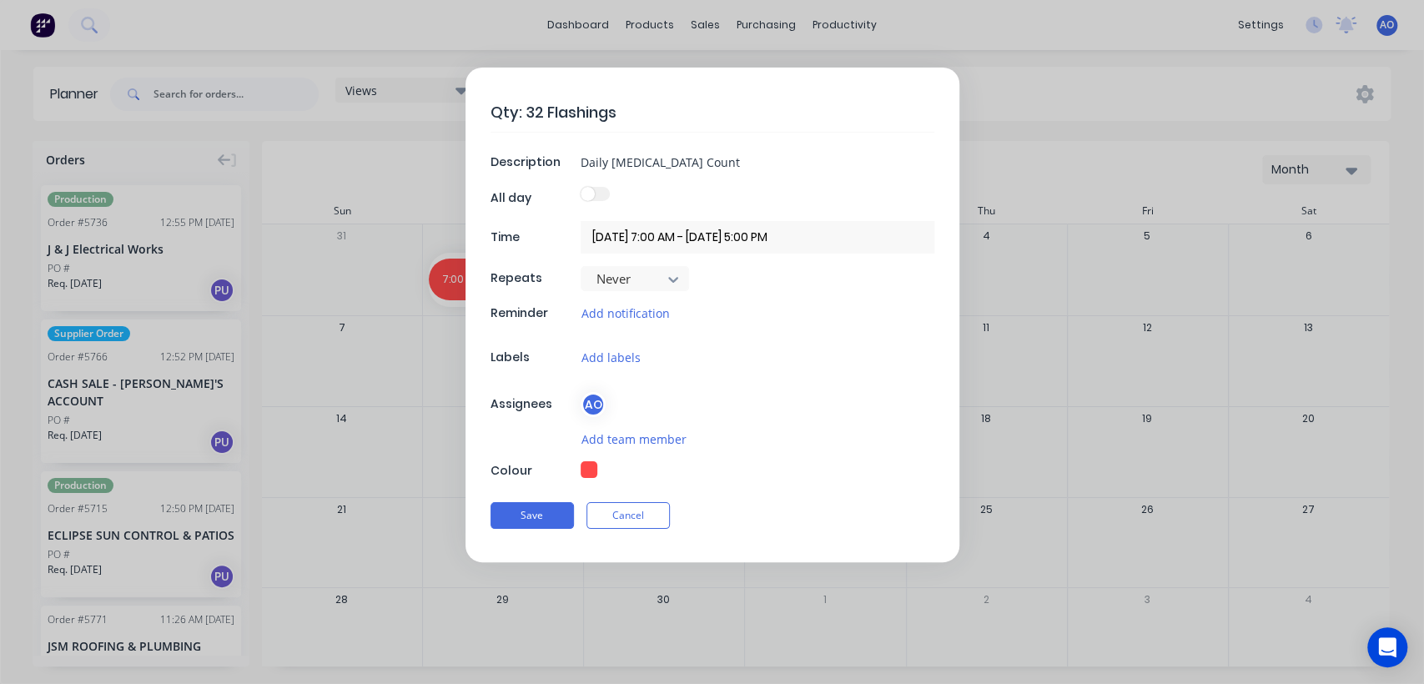
scroll to position [0, 0]
click at [524, 522] on button "Save" at bounding box center [531, 515] width 83 height 27
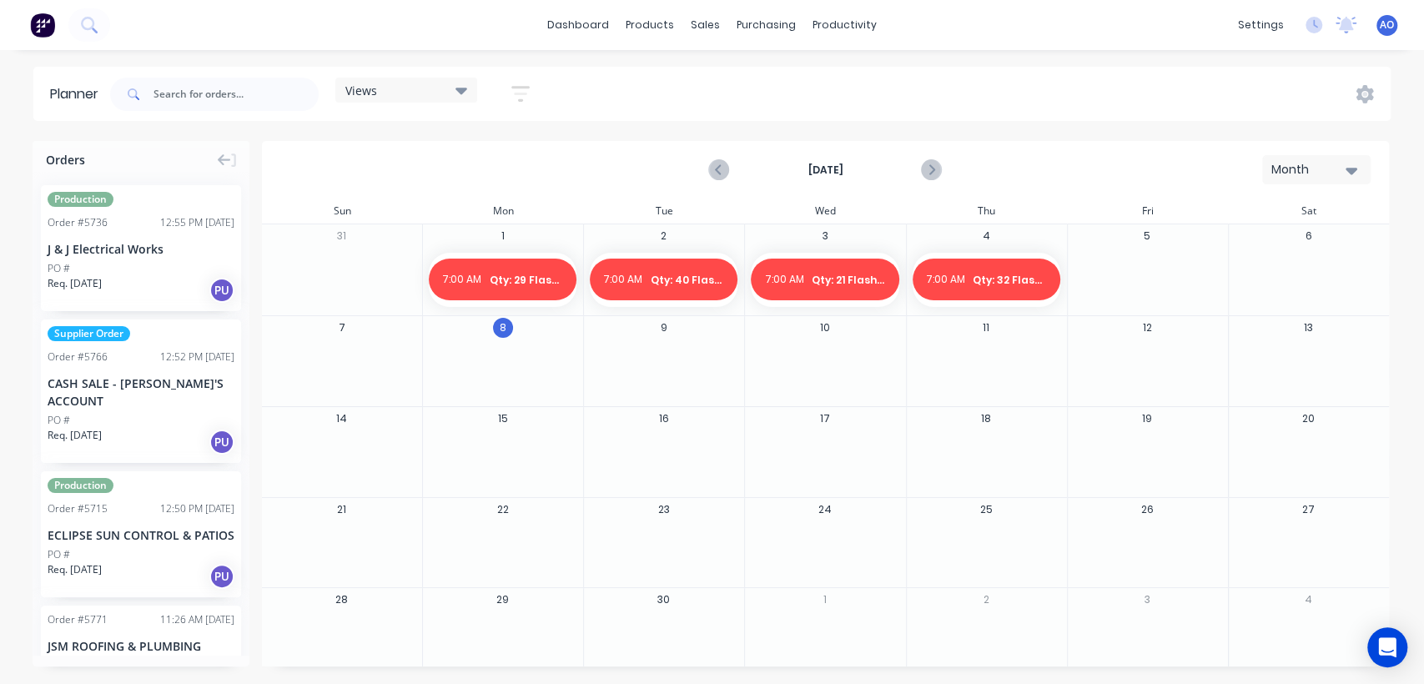
click at [1118, 262] on div at bounding box center [1146, 280] width 159 height 54
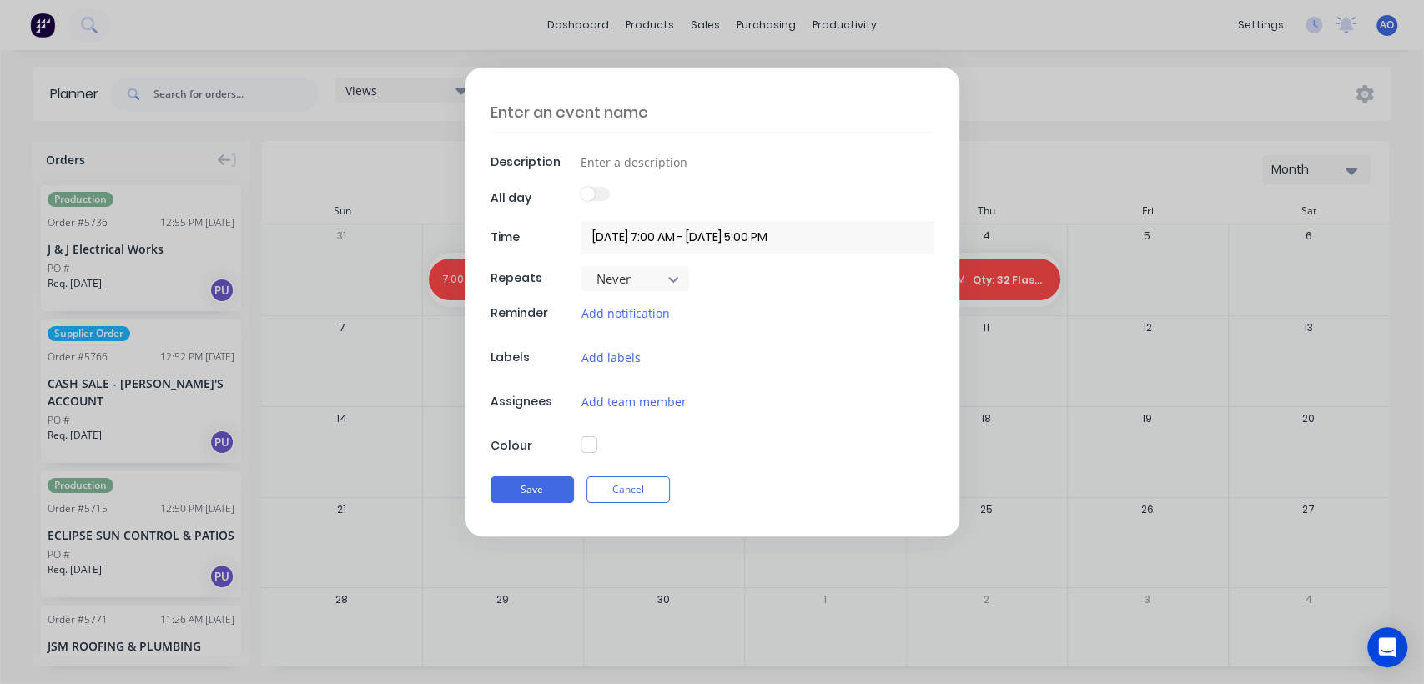
click at [549, 110] on textarea at bounding box center [712, 112] width 444 height 39
type textarea "x"
type textarea "Q"
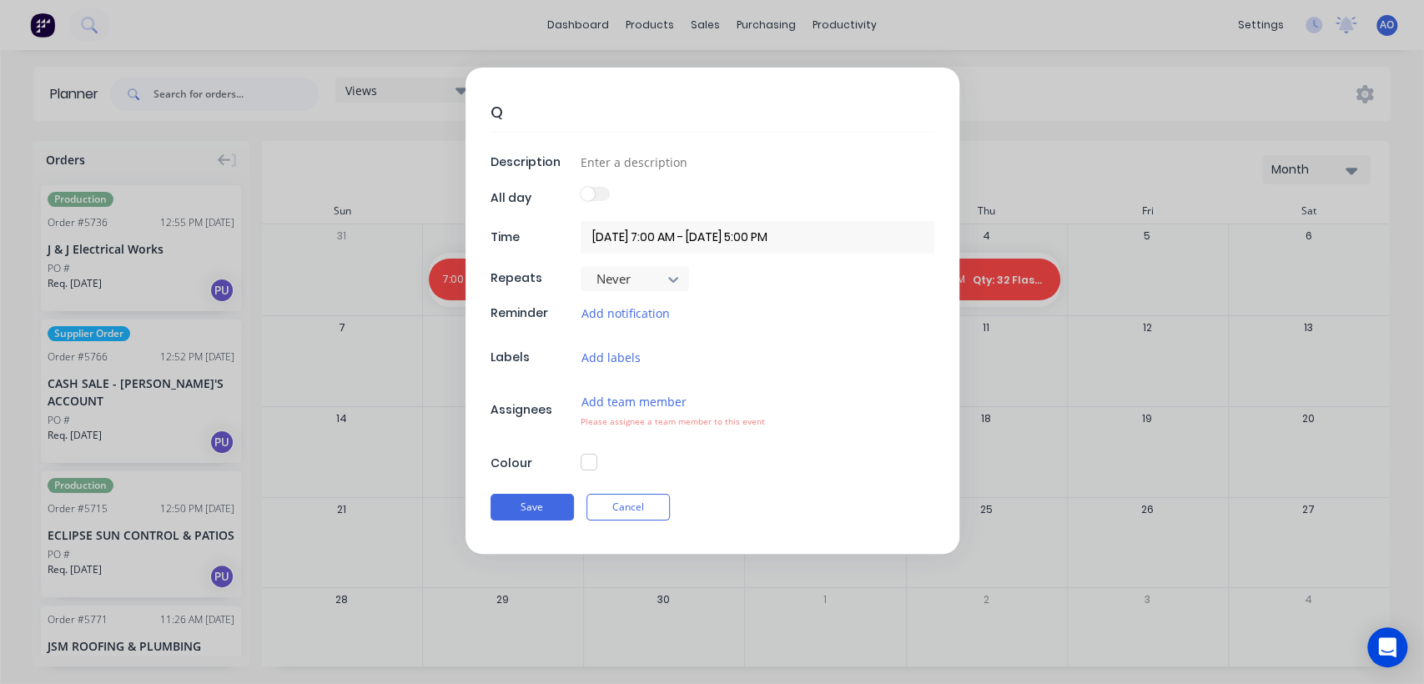
type textarea "x"
type textarea "Qt"
type textarea "x"
type textarea "Qty"
type textarea "x"
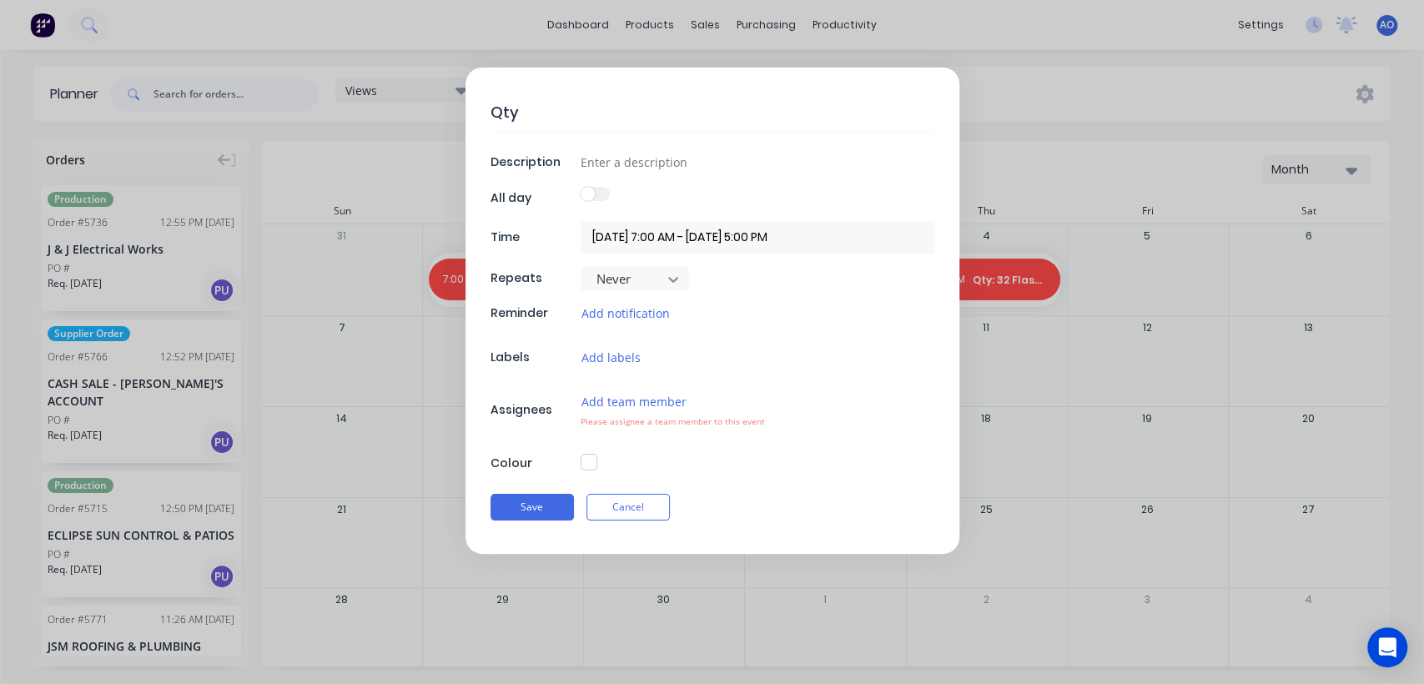
type textarea "Qty:"
type textarea "x"
type textarea "Qty:"
type textarea "x"
type textarea "Qty: 4"
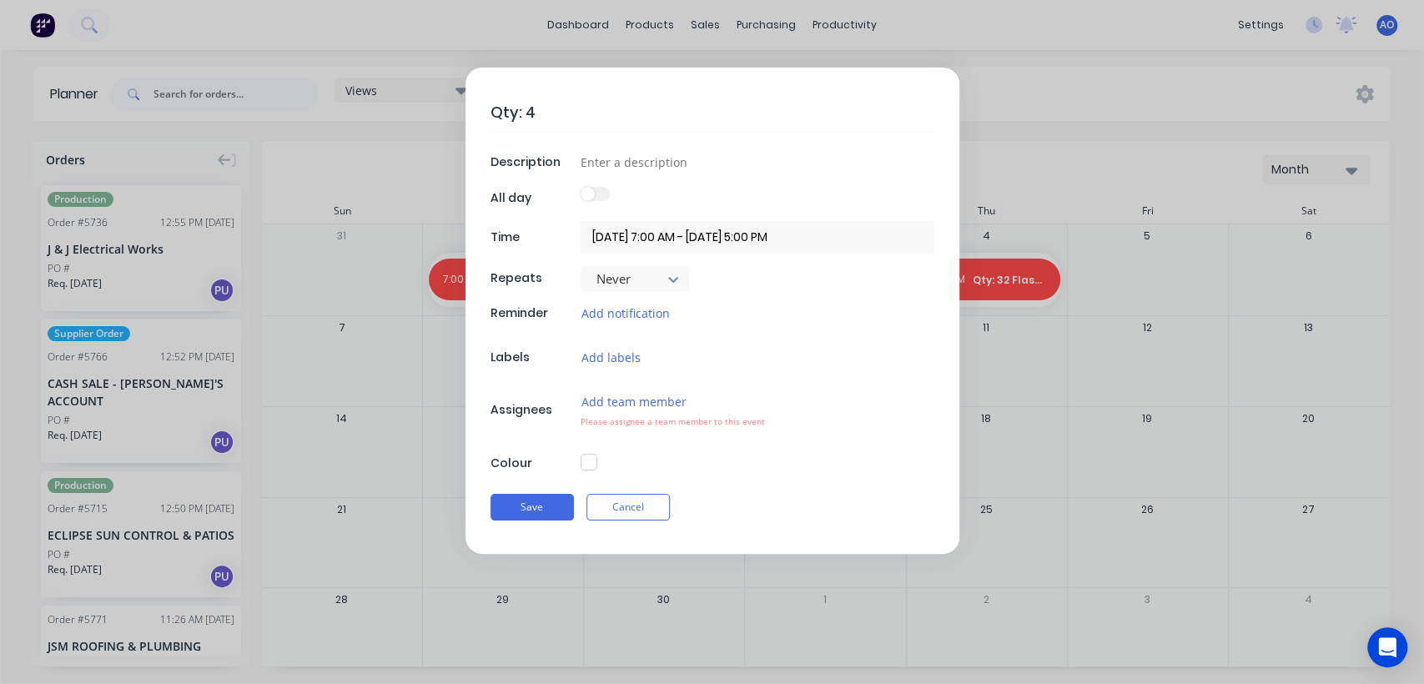
type textarea "x"
type textarea "Qty: 40"
type textarea "x"
type textarea "Qty: 40"
type textarea "x"
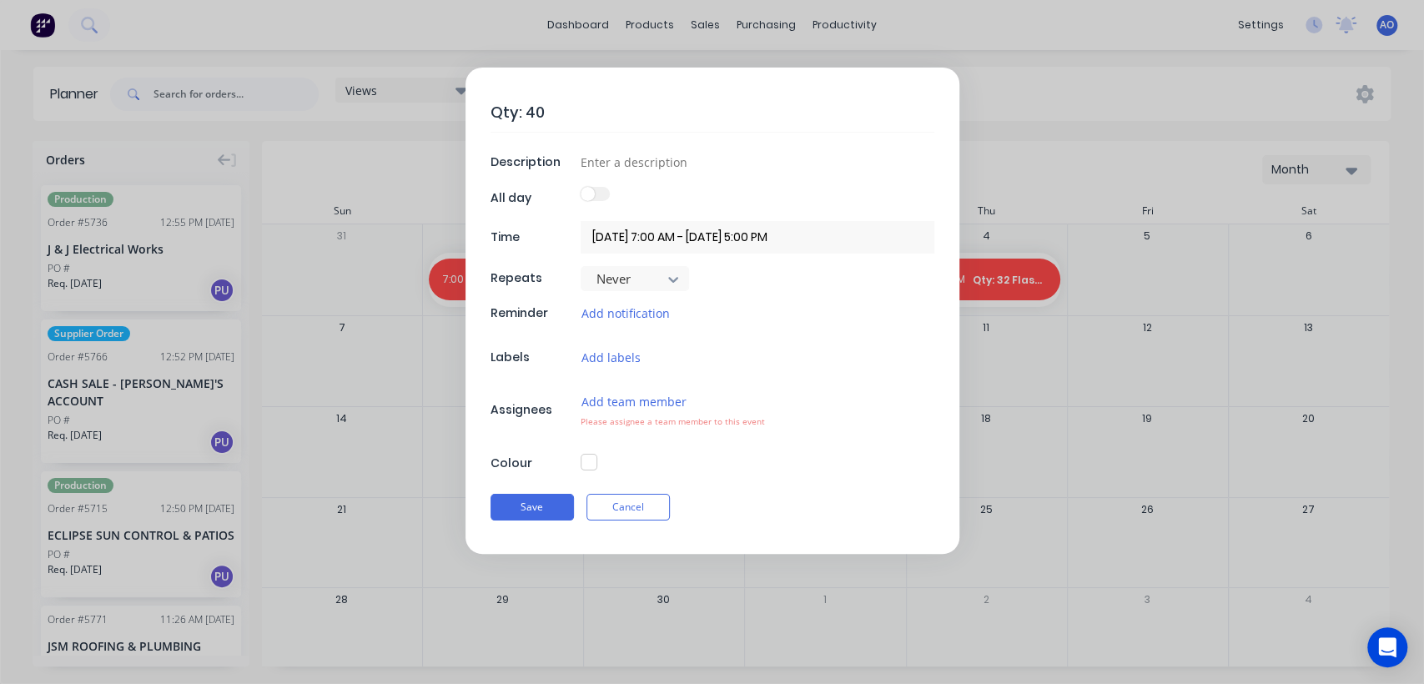
type textarea "Qty: 40 F"
type textarea "x"
type textarea "Qty: 40 Fl"
type textarea "x"
type textarea "Qty: 40 Fla"
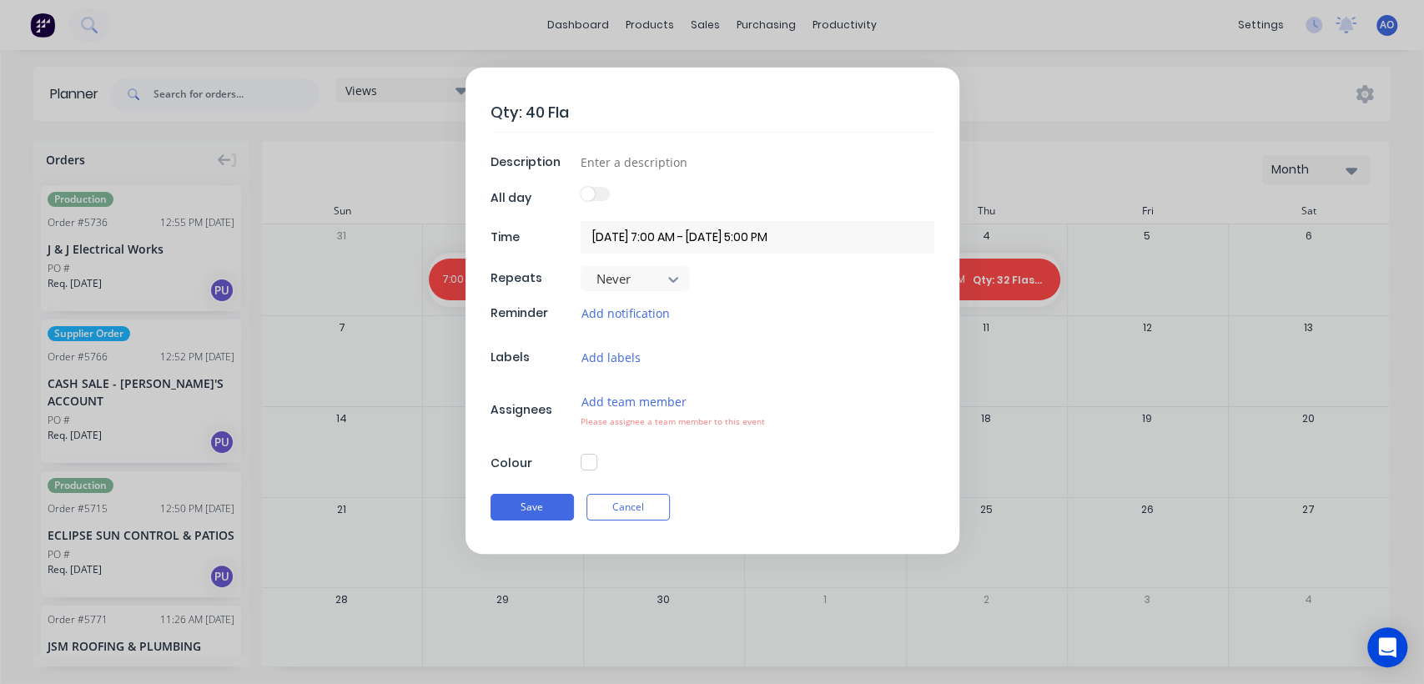
type textarea "x"
type textarea "Qty: 40 Flah"
type textarea "x"
type textarea "Qty: 40 Fla"
type textarea "x"
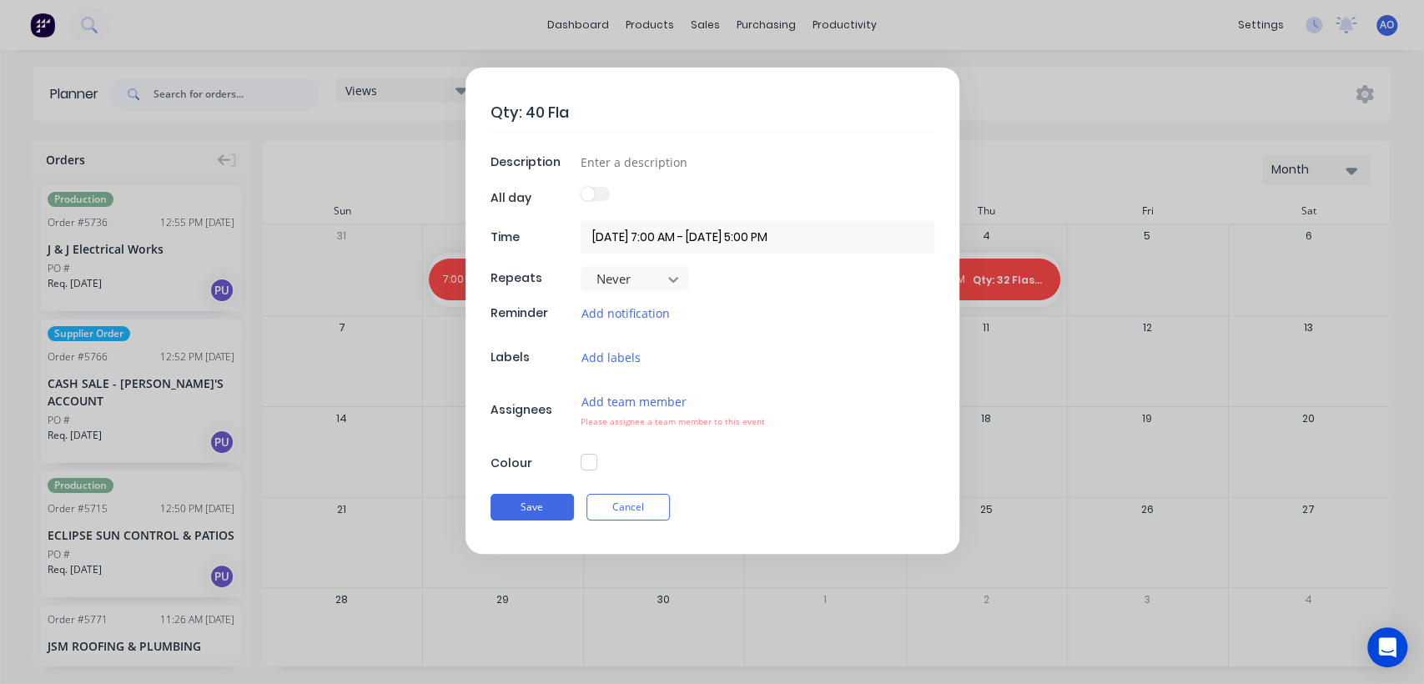
type textarea "Qty: 40 Flas"
type textarea "x"
type textarea "Qty: 40 Flash"
type textarea "x"
type textarea "Qty: 40 Flashi"
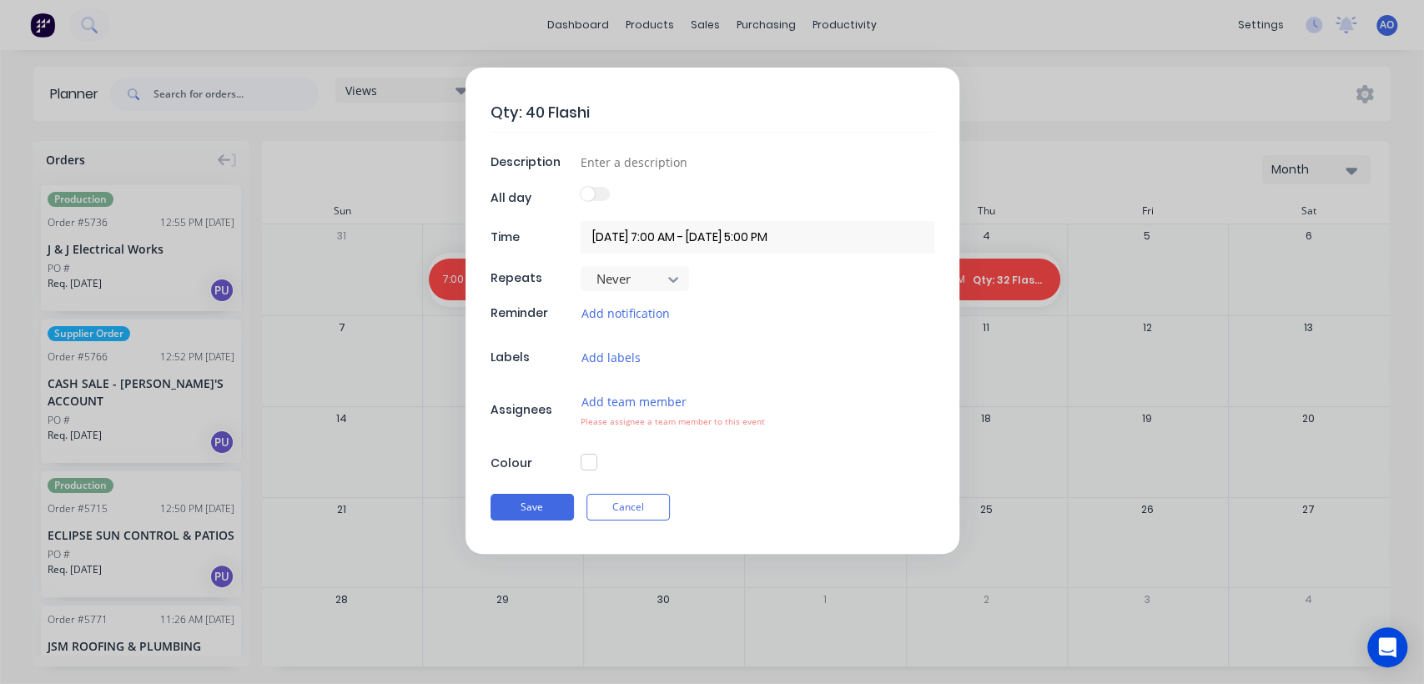
type textarea "x"
type textarea "Qty: 40 Flashin"
type textarea "x"
type textarea "Qty: 40 Flashing"
type textarea "x"
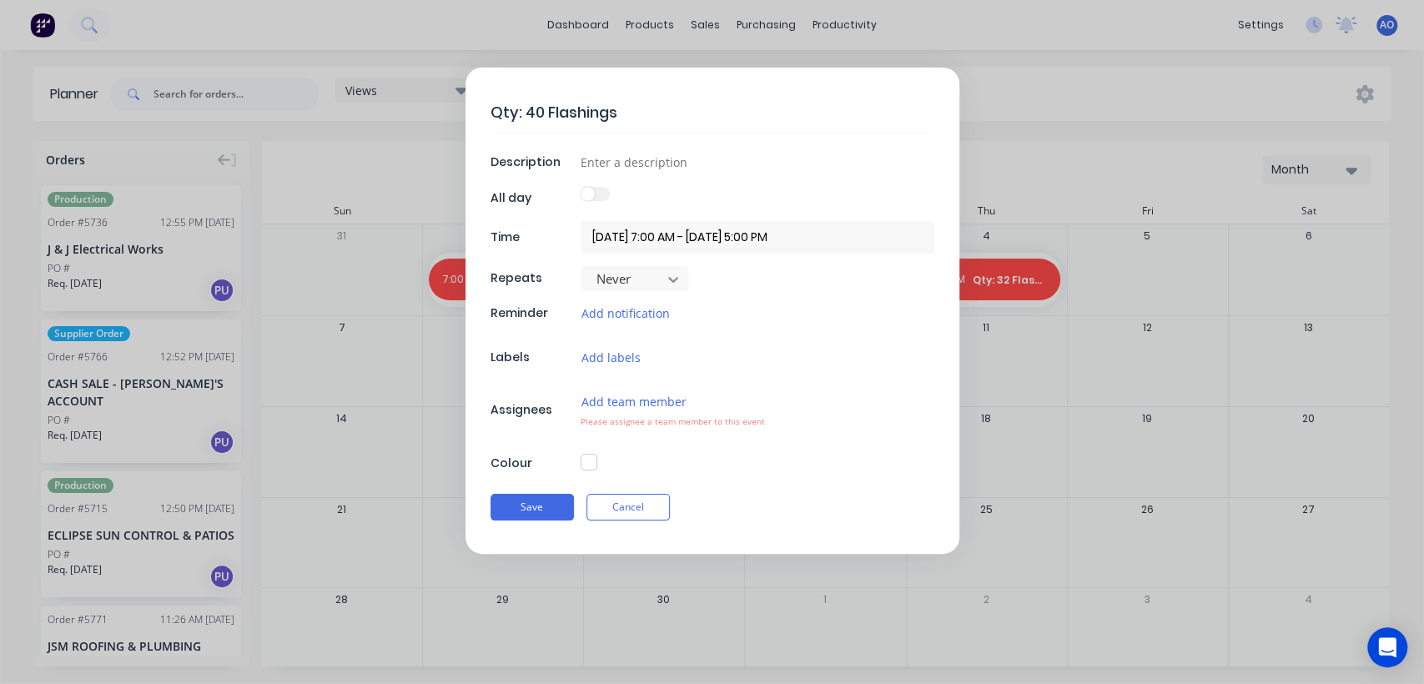
type textarea "Qty: 40 Flashings"
type textarea "x"
type input "D"
type textarea "x"
type input "Da"
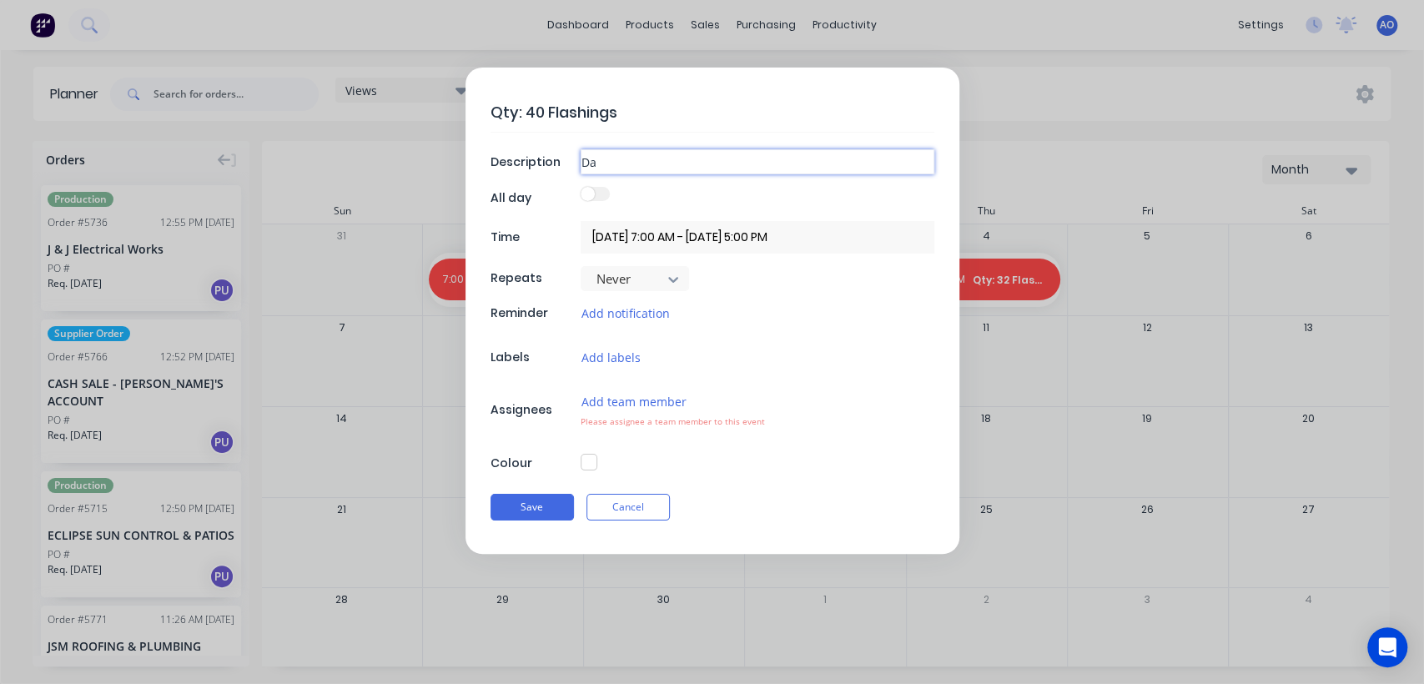
type textarea "x"
type input "Dai"
type textarea "x"
type input "Dail"
type textarea "x"
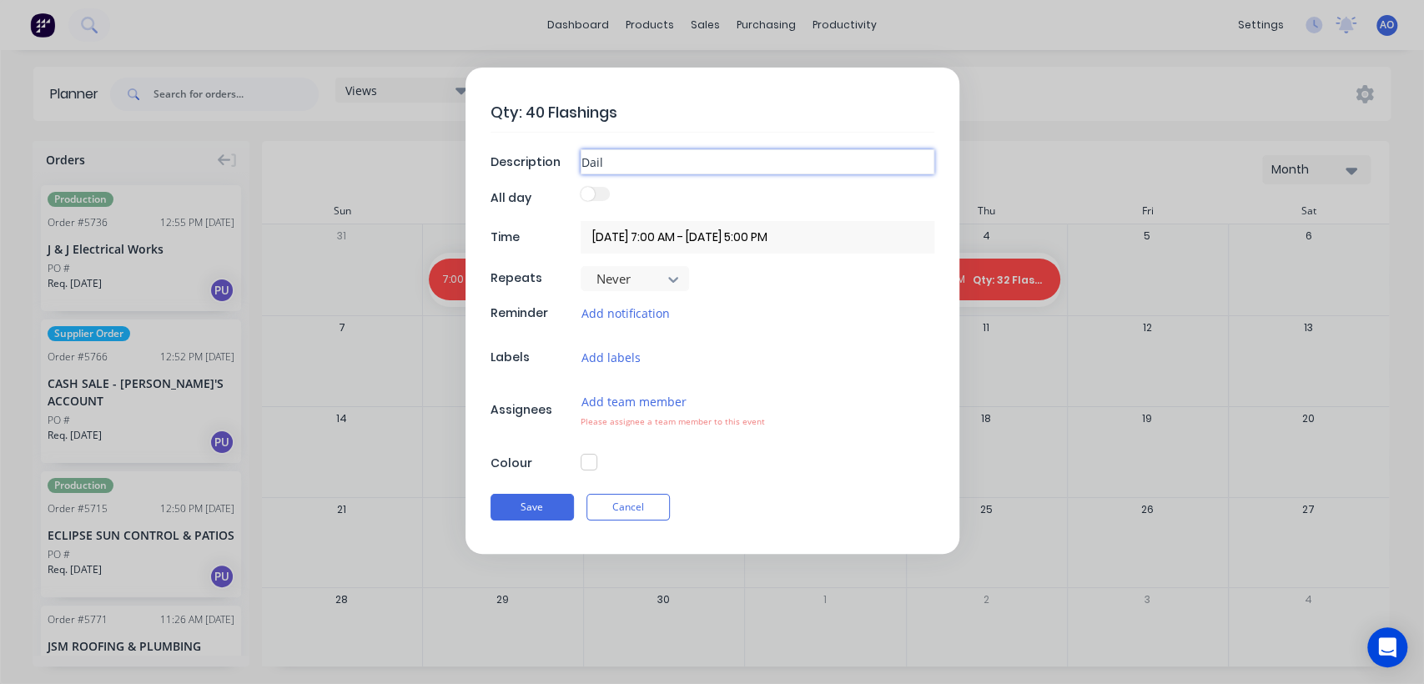
type input "Daily"
type textarea "x"
type input "Daily"
type textarea "x"
type input "Daily F"
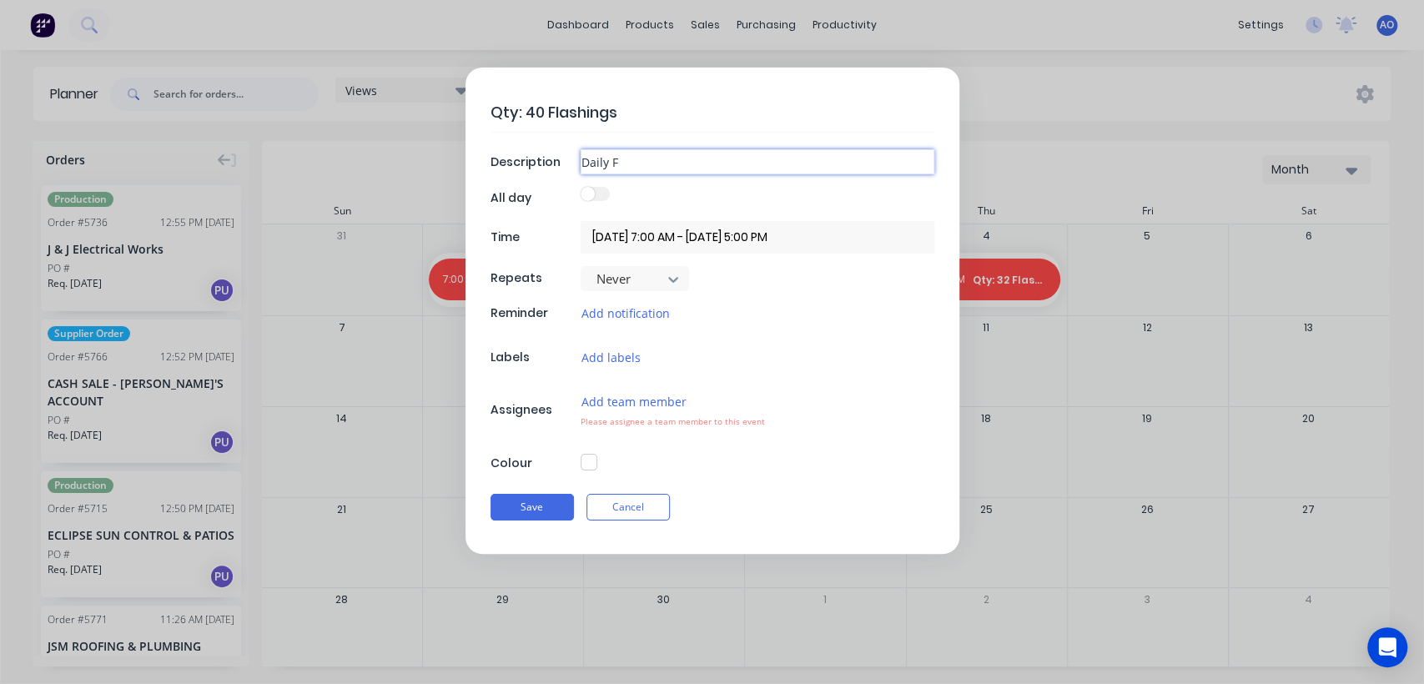
type textarea "x"
type input "Daily Fl"
type textarea "x"
type input "Daily Fla"
type textarea "x"
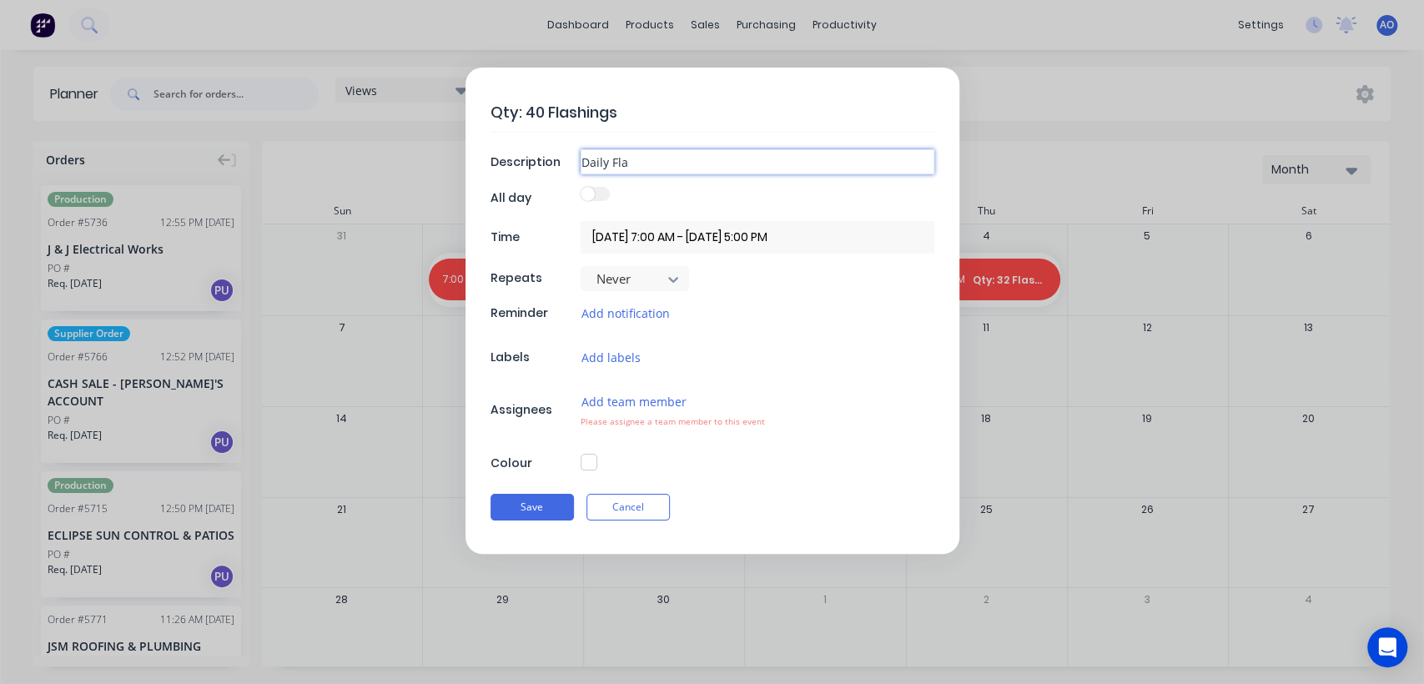
type input "Daily Flas"
type textarea "x"
type input "Daily Flash"
type textarea "x"
type input "Daily Flashi"
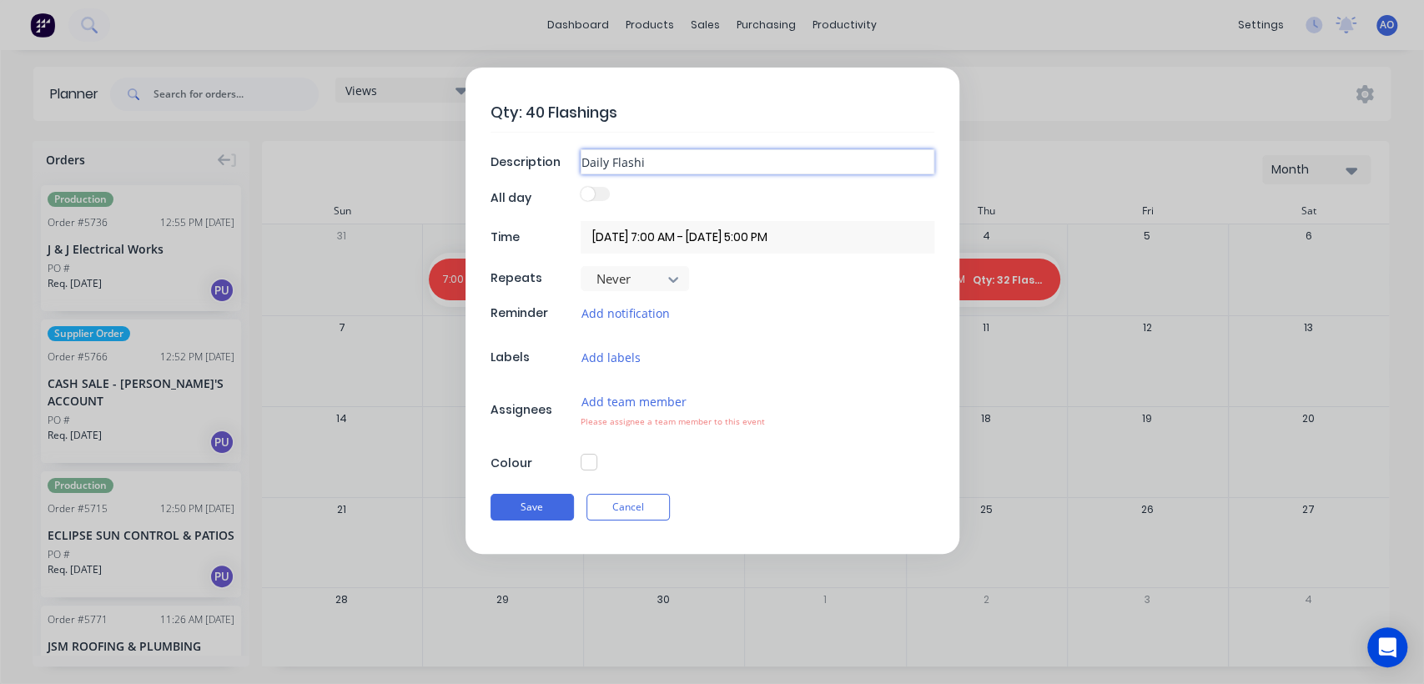
type textarea "x"
type input "Daily Flashin"
type textarea "x"
type input "Daily [MEDICAL_DATA]"
type textarea "x"
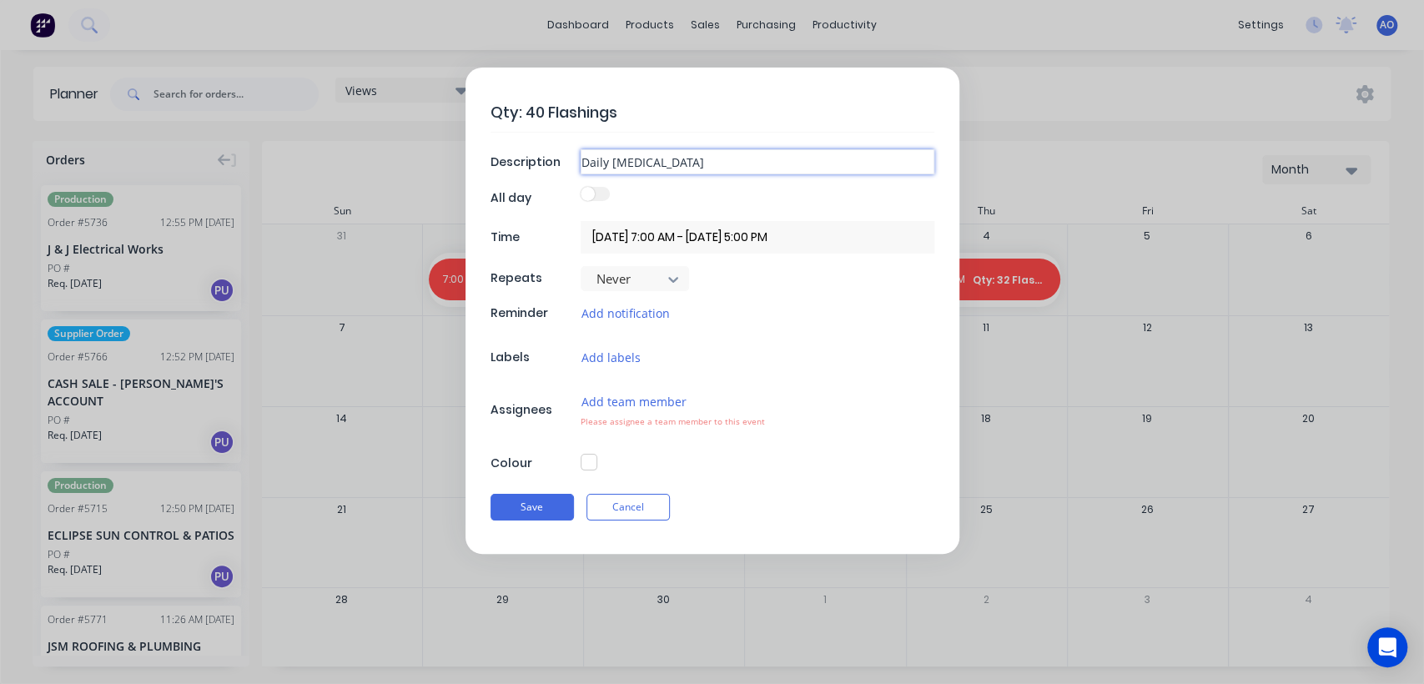
type input "Daily [MEDICAL_DATA]"
type textarea "x"
type input "Daily [MEDICAL_DATA]"
type textarea "x"
type input "Daily [MEDICAL_DATA]"
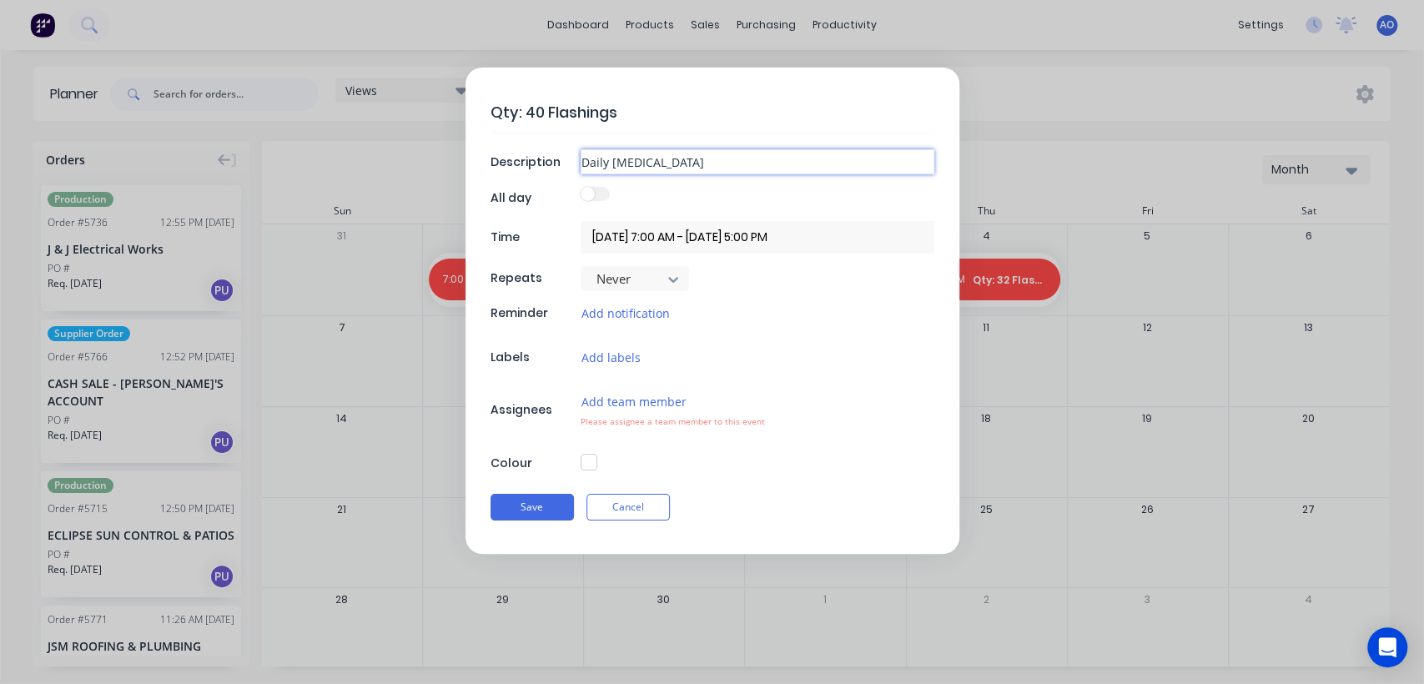
type textarea "x"
click at [620, 400] on button "Add team member" at bounding box center [633, 401] width 107 height 19
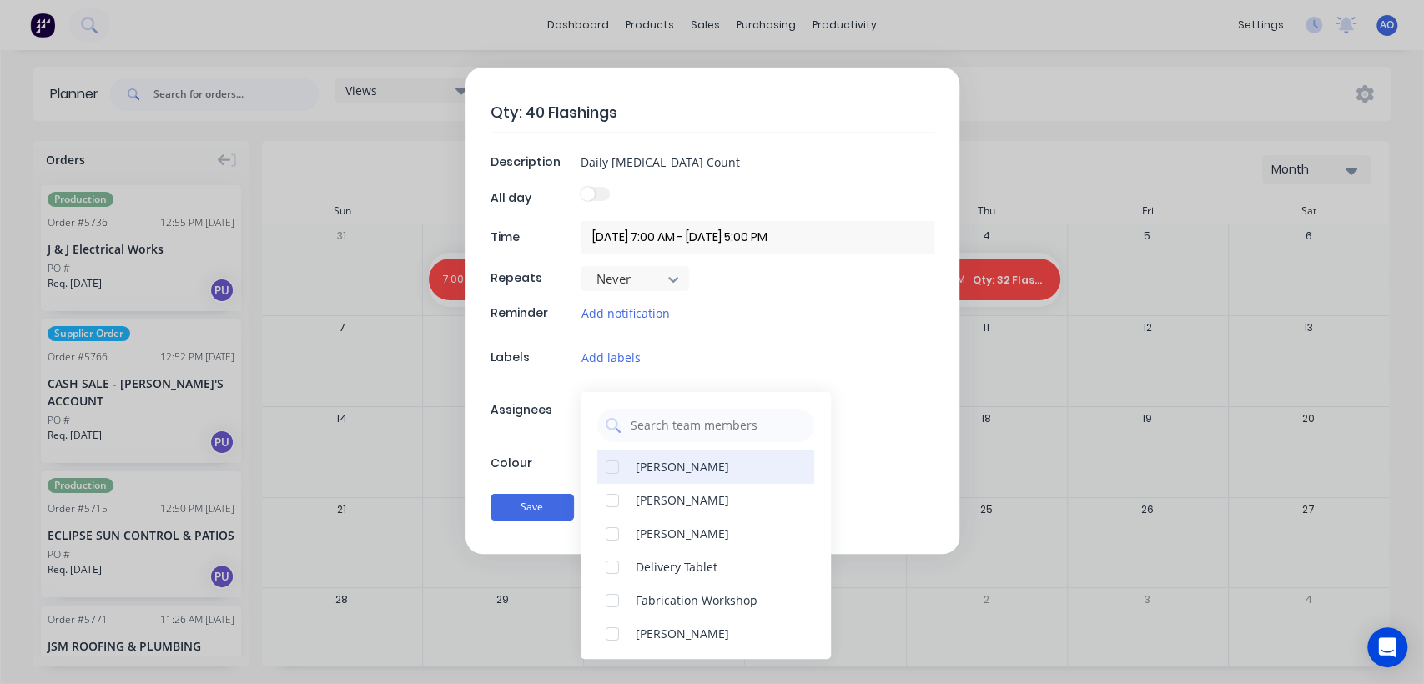
click at [620, 467] on div at bounding box center [611, 466] width 33 height 33
click at [555, 445] on div "Qty: 40 Flashings Description Daily [MEDICAL_DATA] Count All day Time [DATE] 7:…" at bounding box center [712, 311] width 494 height 486
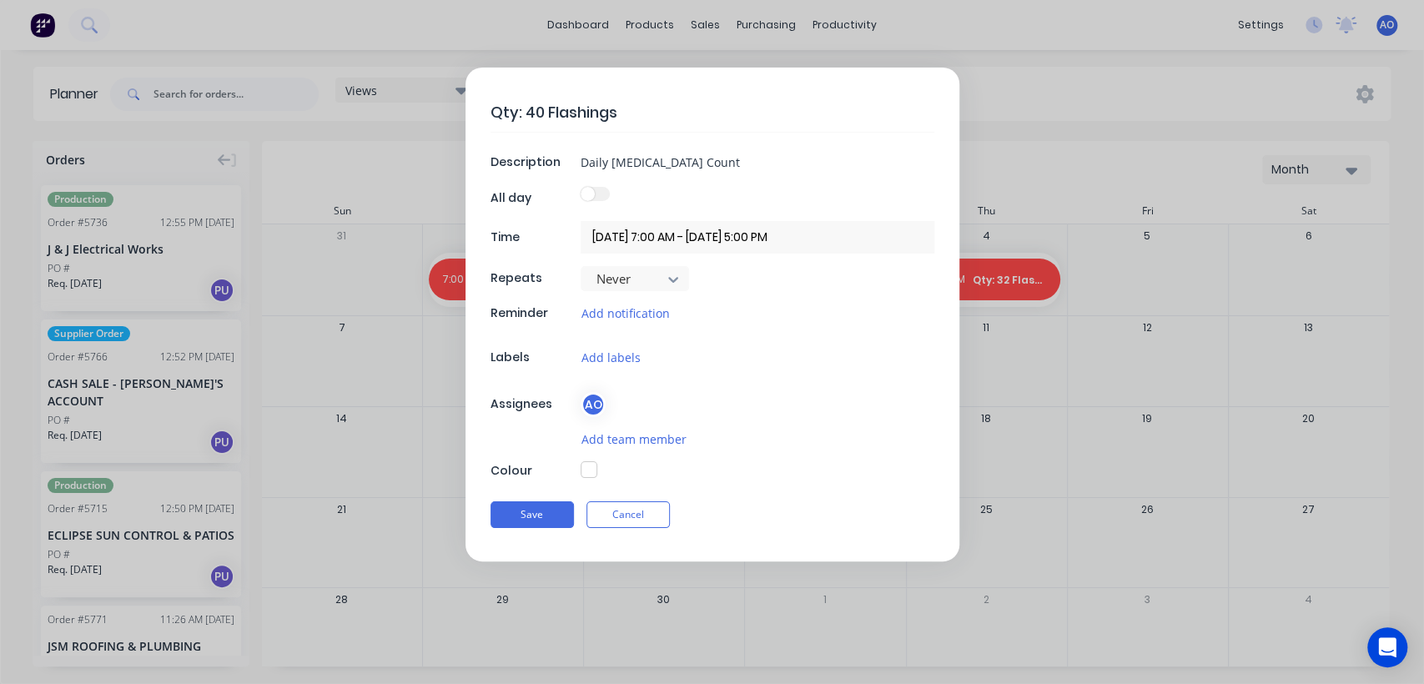
click at [583, 471] on button "button" at bounding box center [588, 469] width 17 height 17
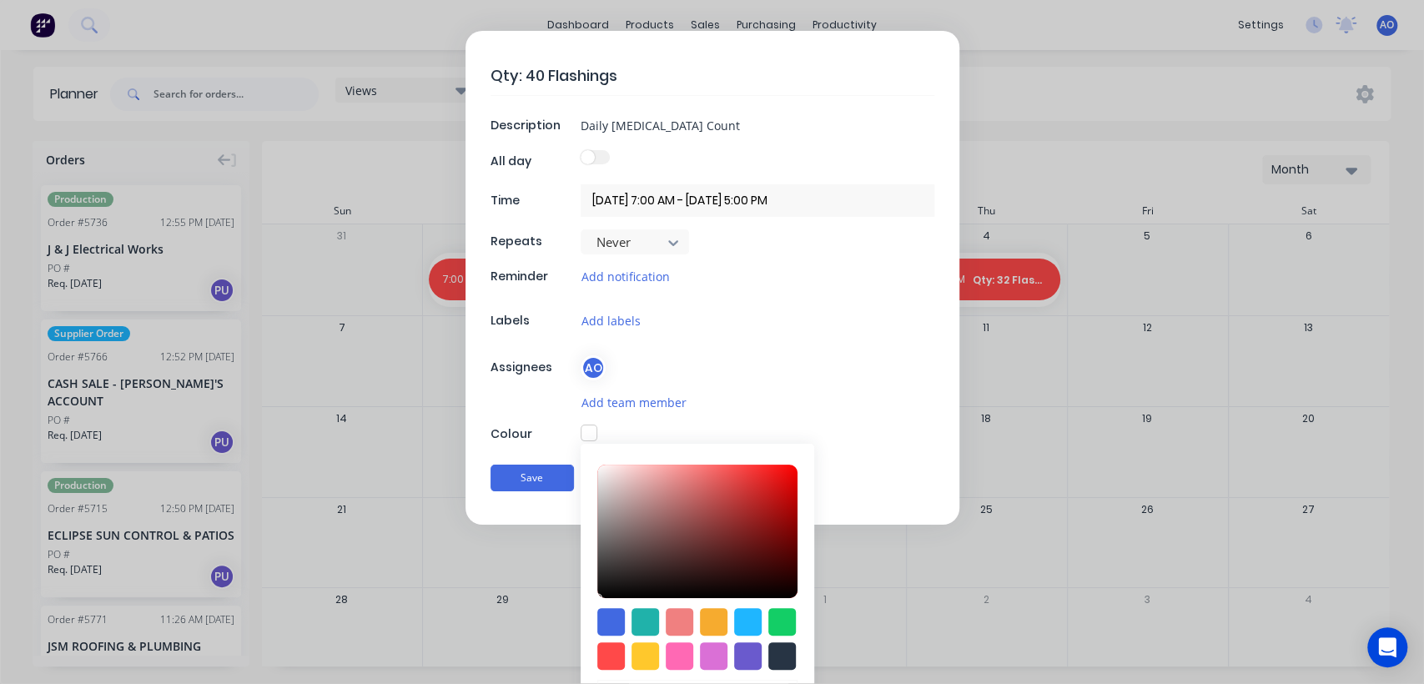
scroll to position [120, 0]
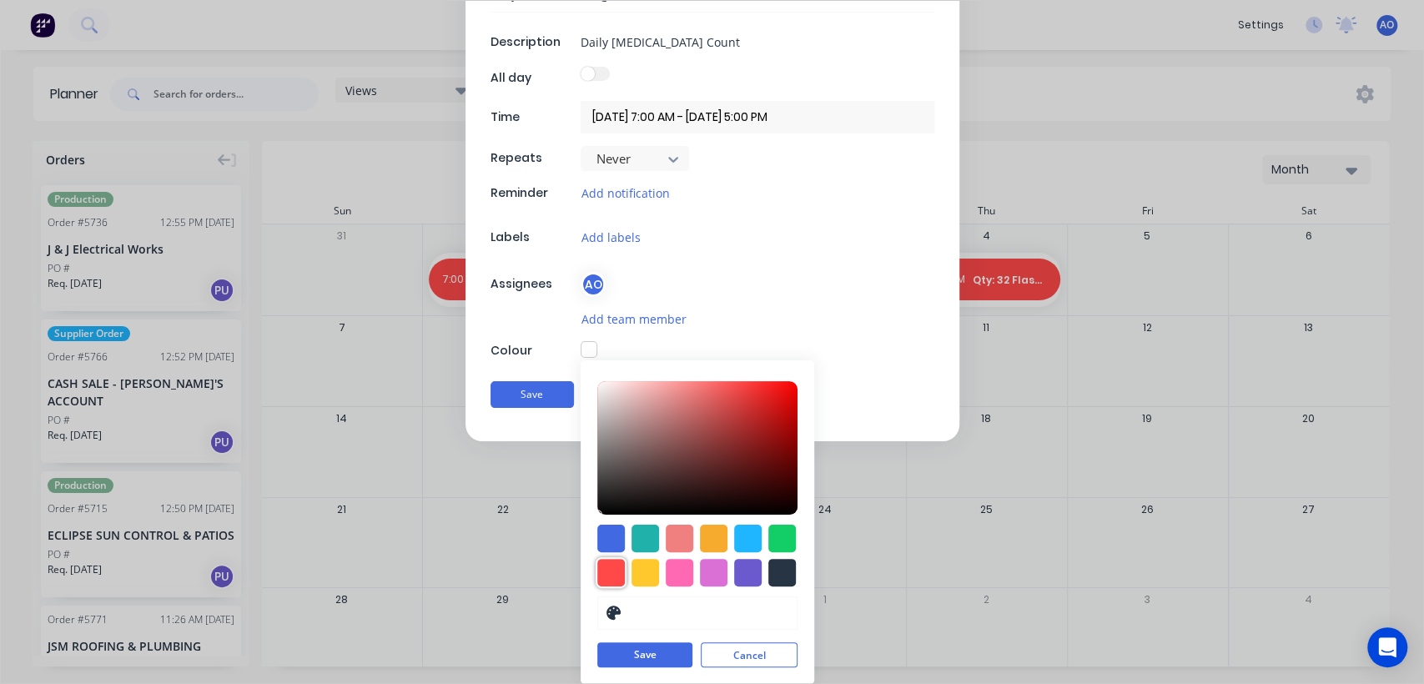
click at [605, 564] on div at bounding box center [611, 573] width 28 height 28
click at [634, 653] on button "Save" at bounding box center [644, 655] width 95 height 25
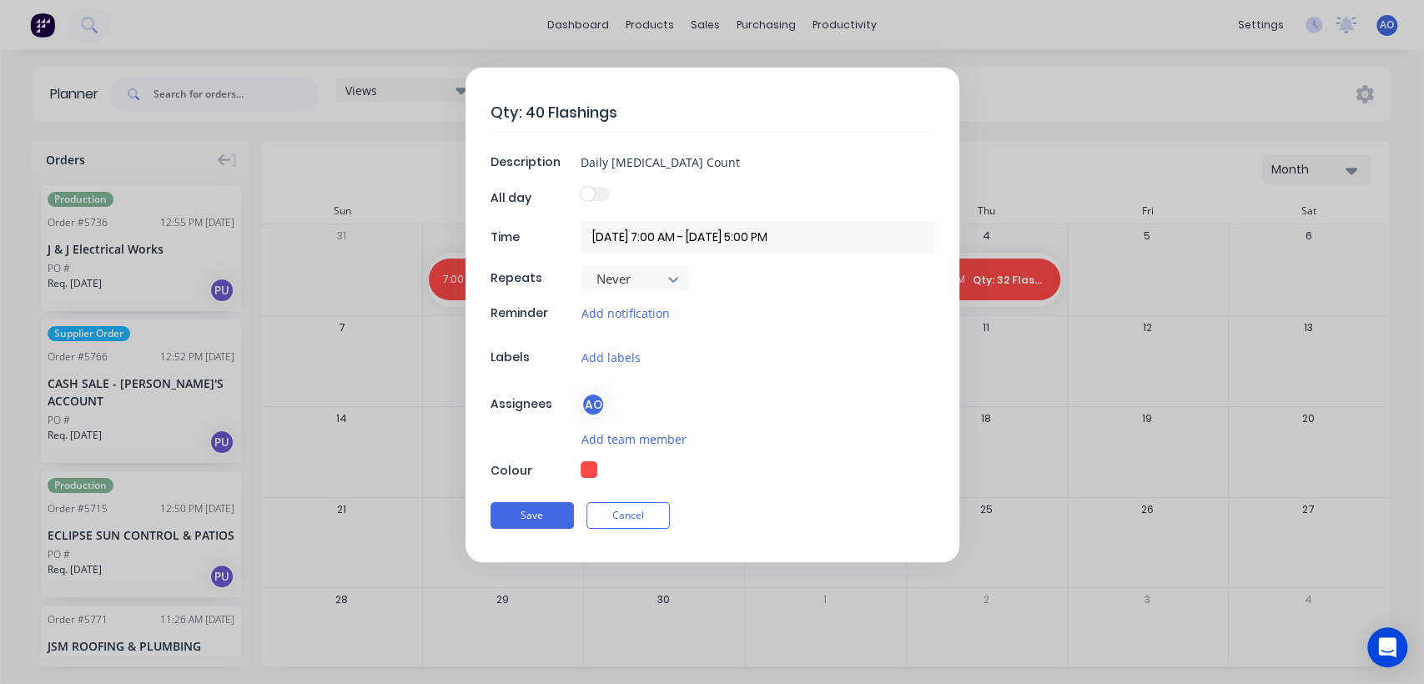
scroll to position [0, 0]
click at [514, 515] on button "Save" at bounding box center [531, 515] width 83 height 27
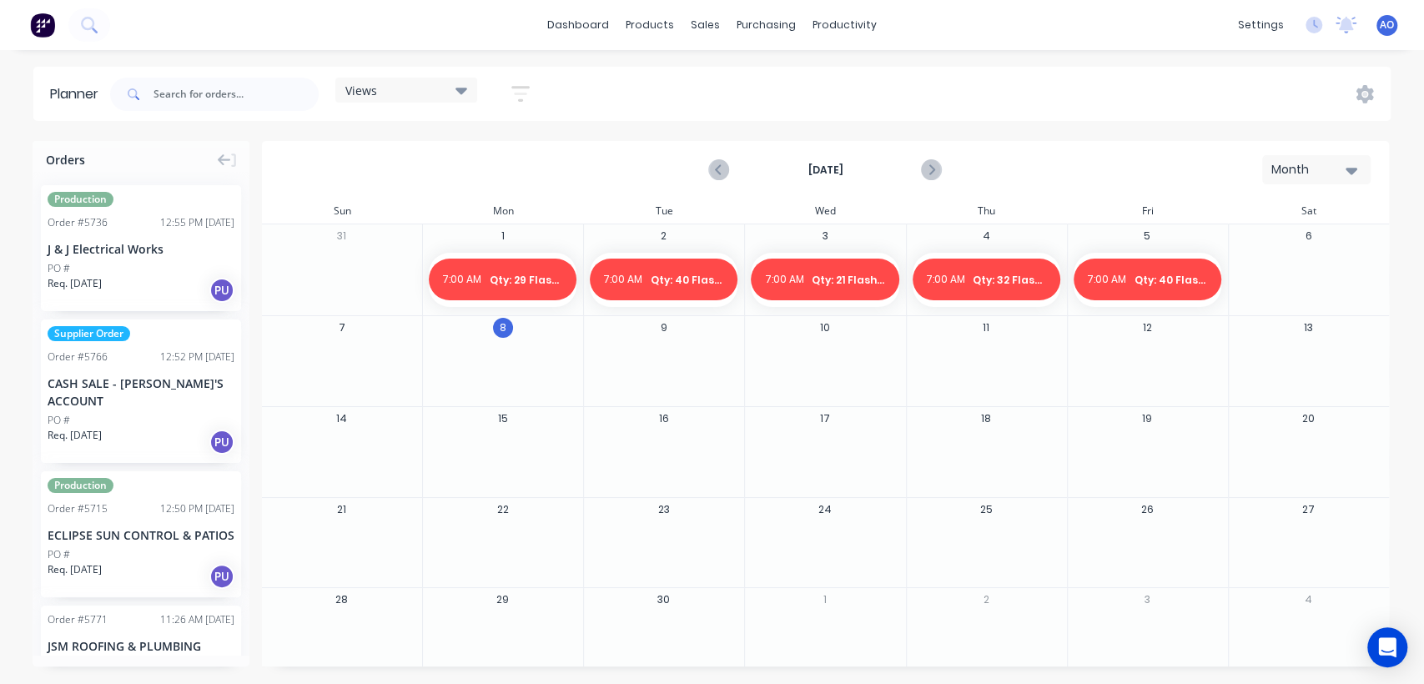
click at [1281, 244] on div "6" at bounding box center [1308, 269] width 161 height 91
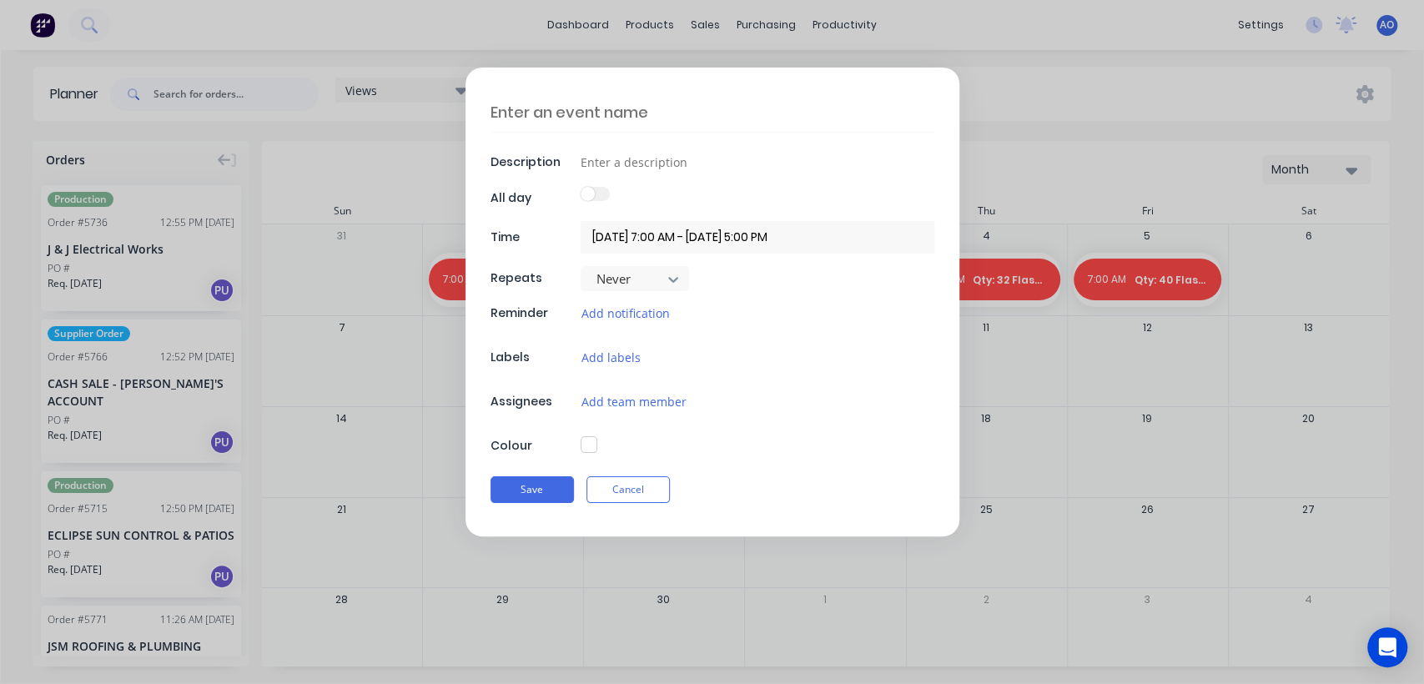
click at [629, 115] on textarea at bounding box center [712, 112] width 444 height 39
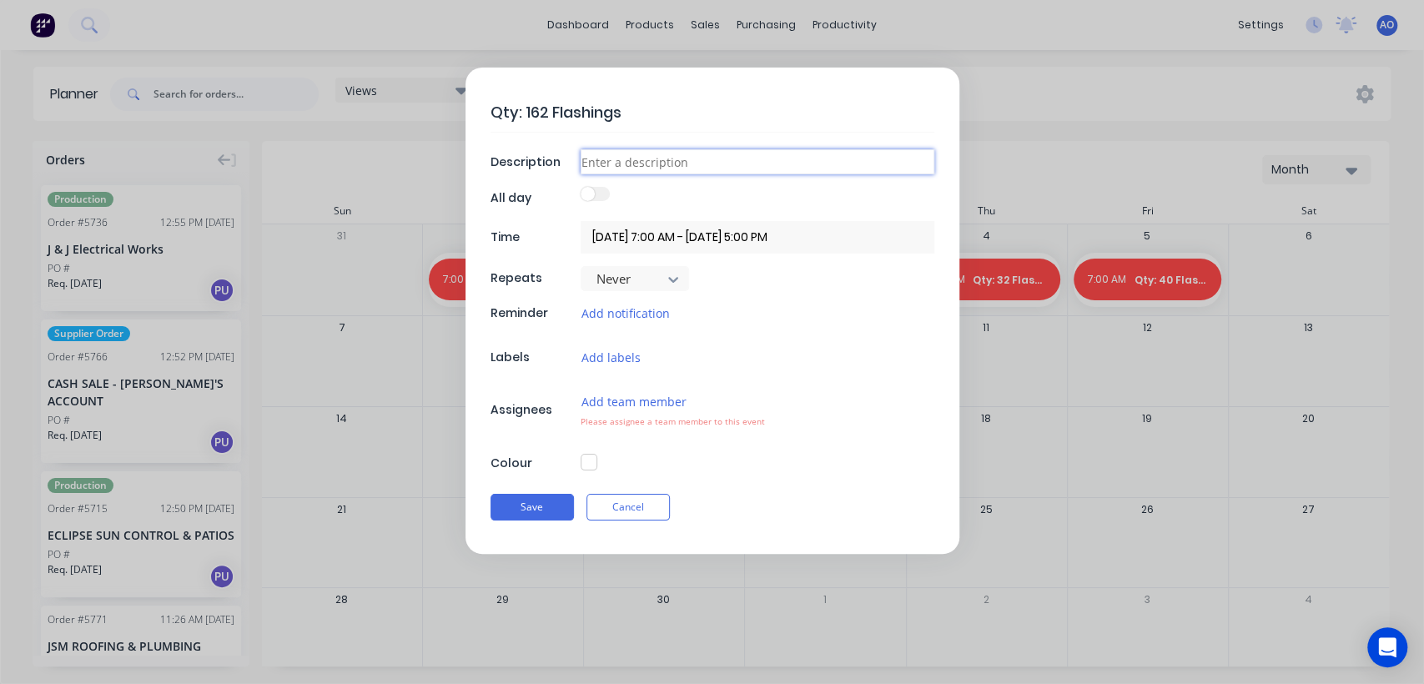
click at [627, 168] on input at bounding box center [757, 161] width 354 height 25
click at [623, 392] on button "Add team member" at bounding box center [633, 401] width 107 height 19
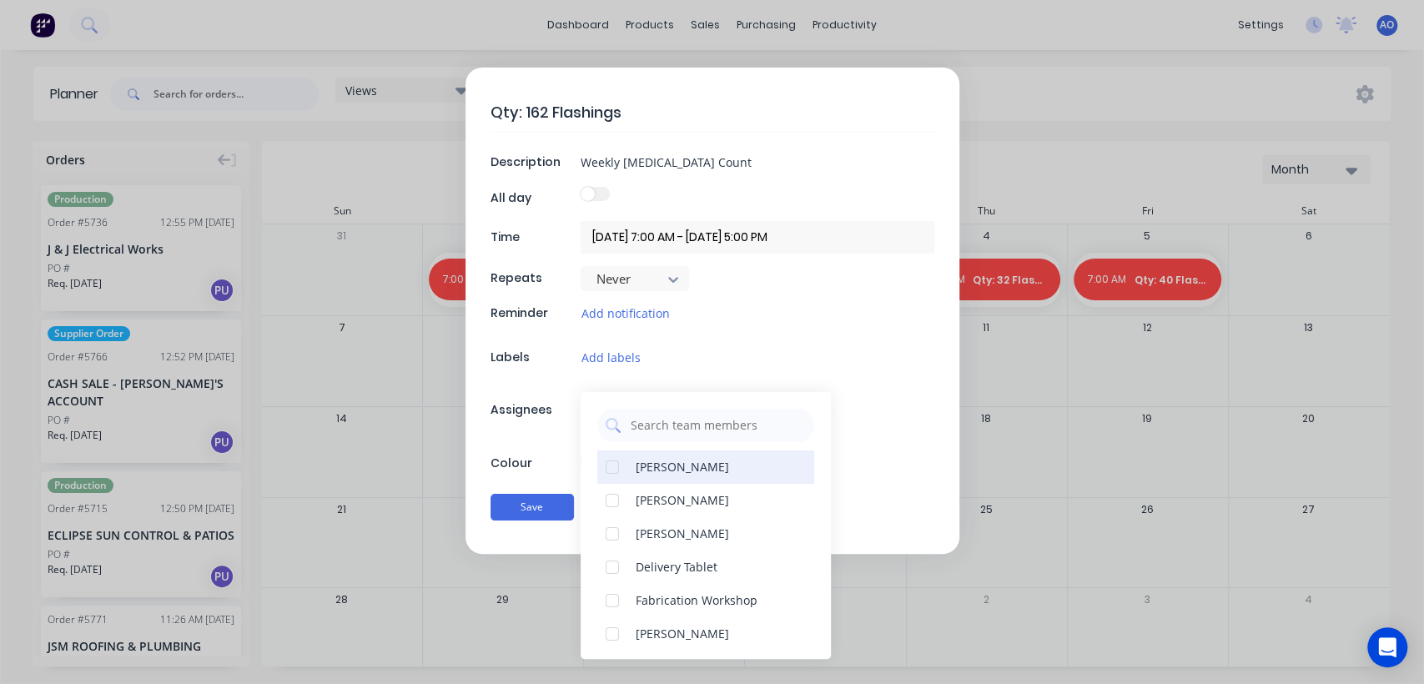
click at [634, 480] on div "[PERSON_NAME]" at bounding box center [705, 466] width 217 height 33
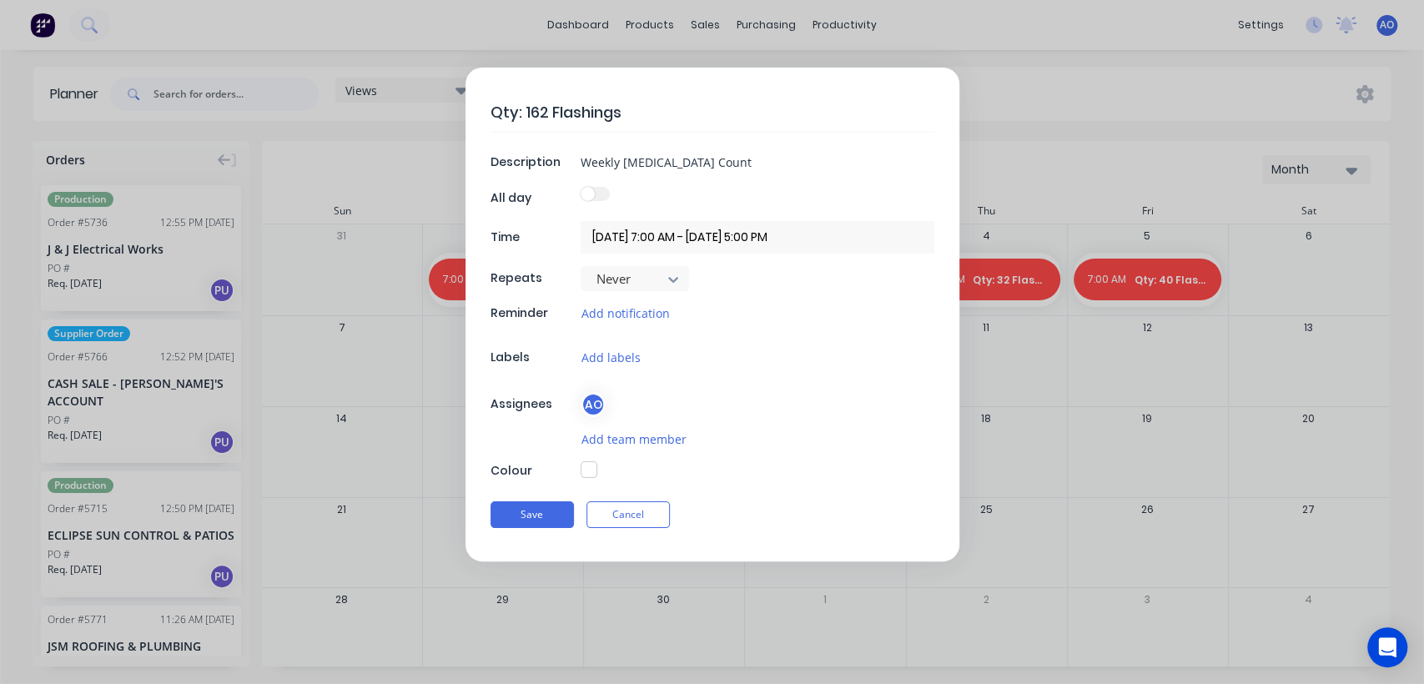
click at [567, 455] on div "Qty: 162 Flashings Description Weekly [MEDICAL_DATA] Count All day Time [DATE] …" at bounding box center [712, 315] width 494 height 494
click at [591, 464] on button "button" at bounding box center [588, 469] width 17 height 17
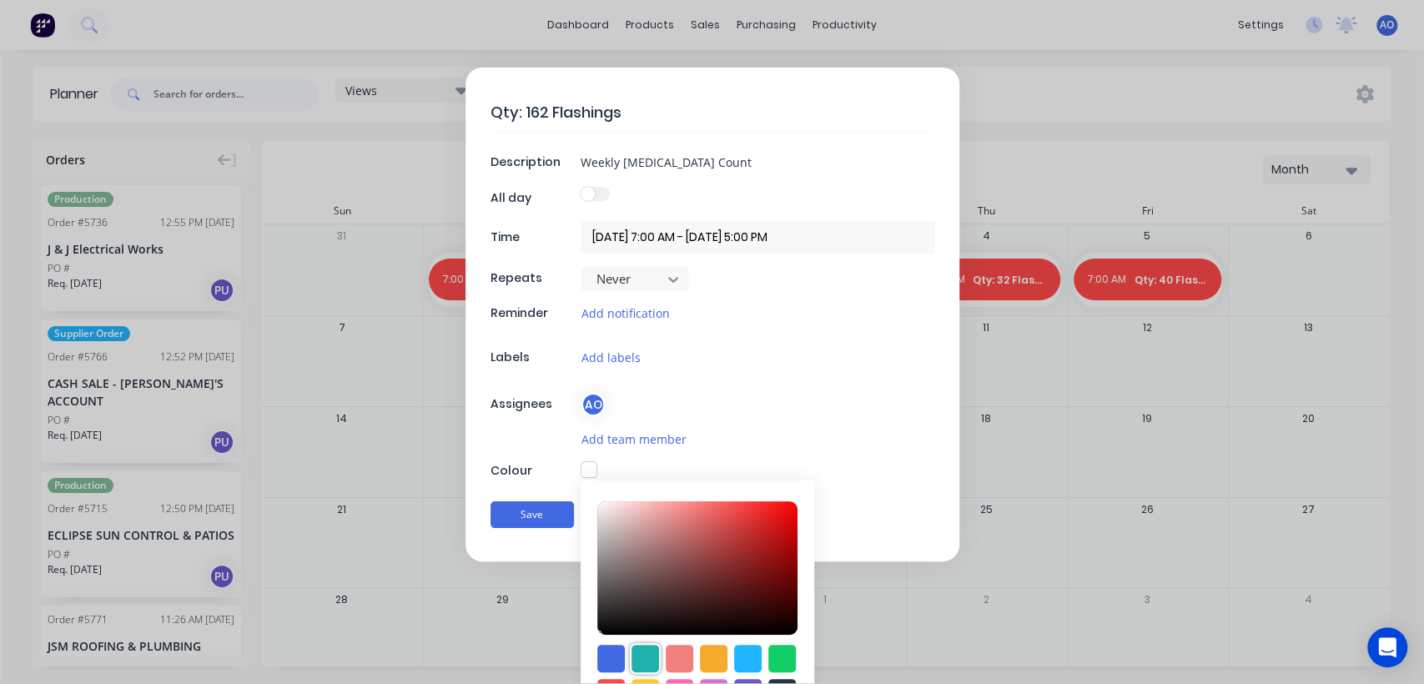
click at [636, 651] on div at bounding box center [645, 659] width 28 height 28
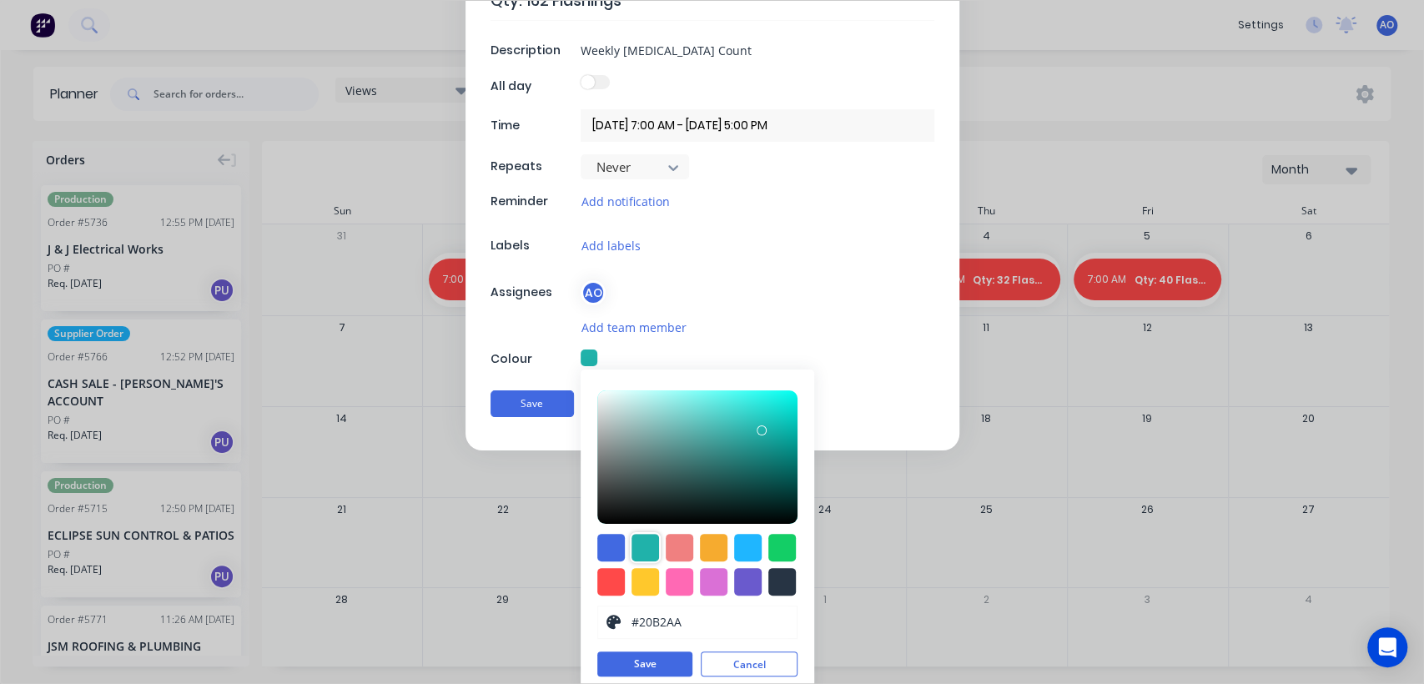
scroll to position [121, 0]
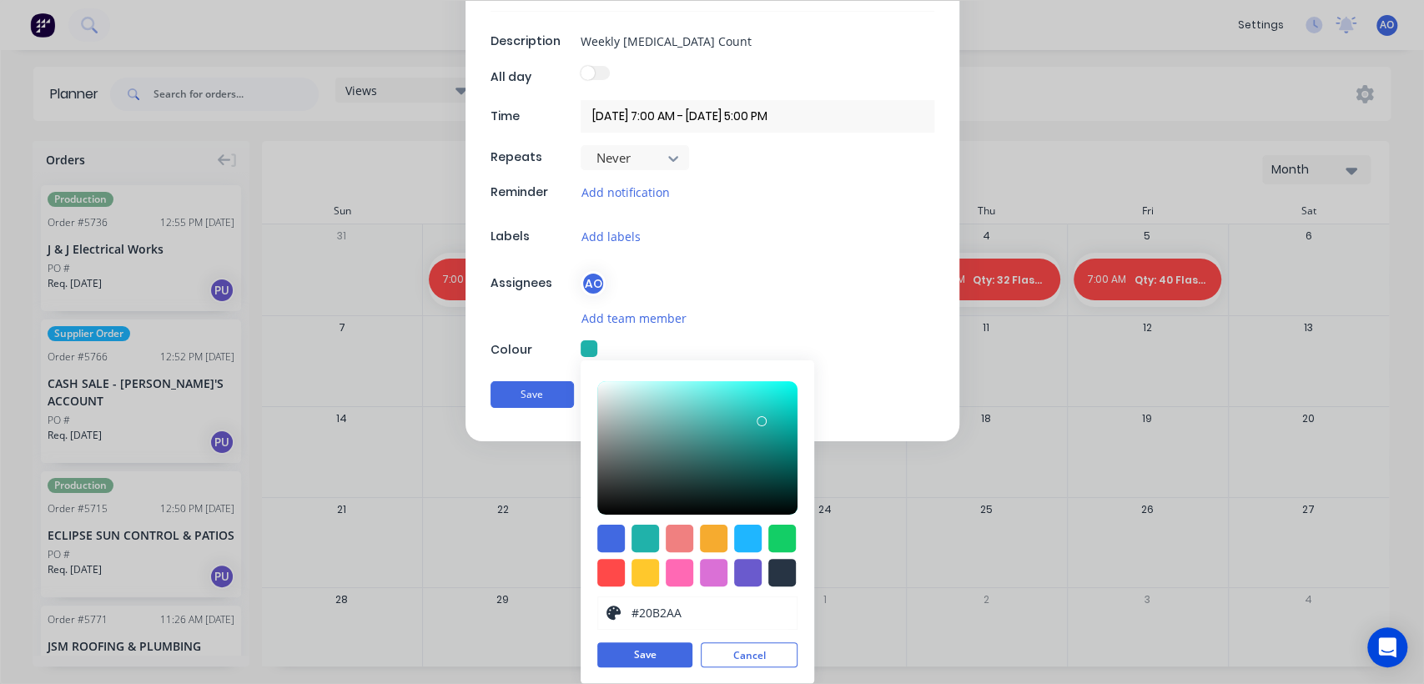
click at [636, 651] on button "Save" at bounding box center [644, 654] width 95 height 25
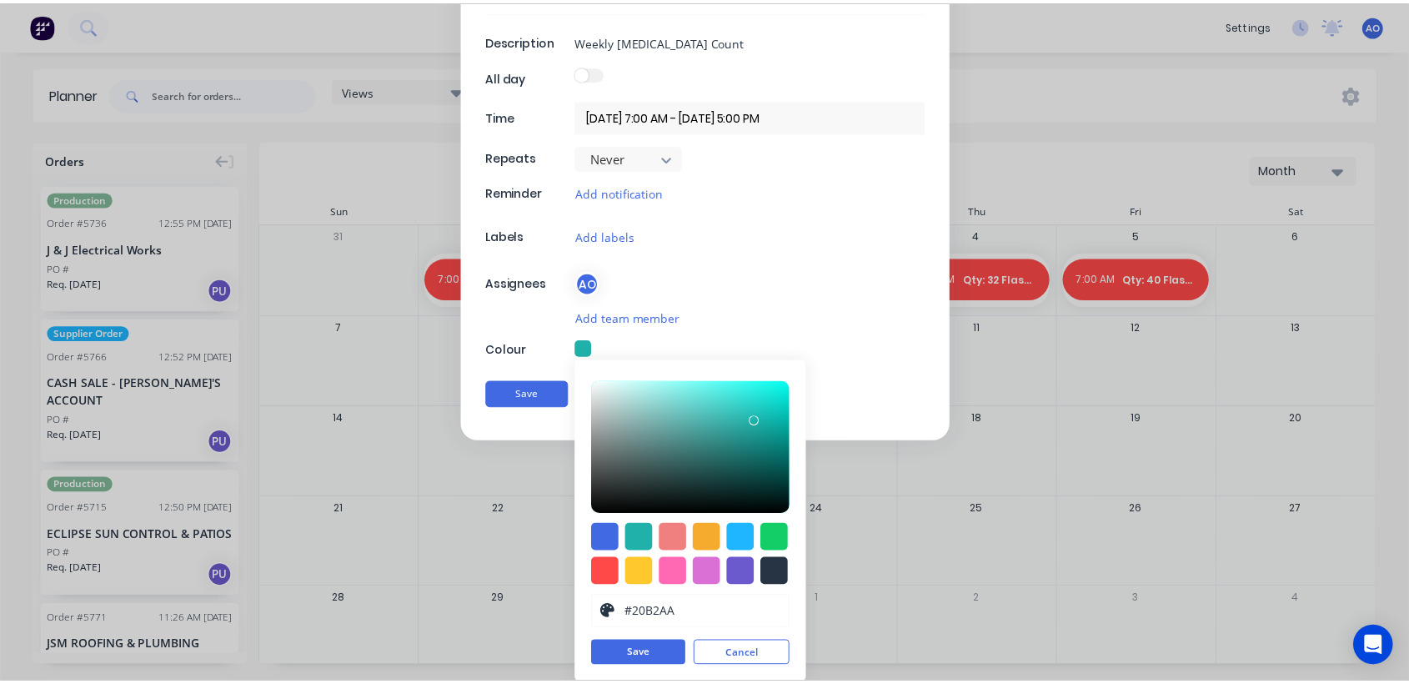
scroll to position [0, 0]
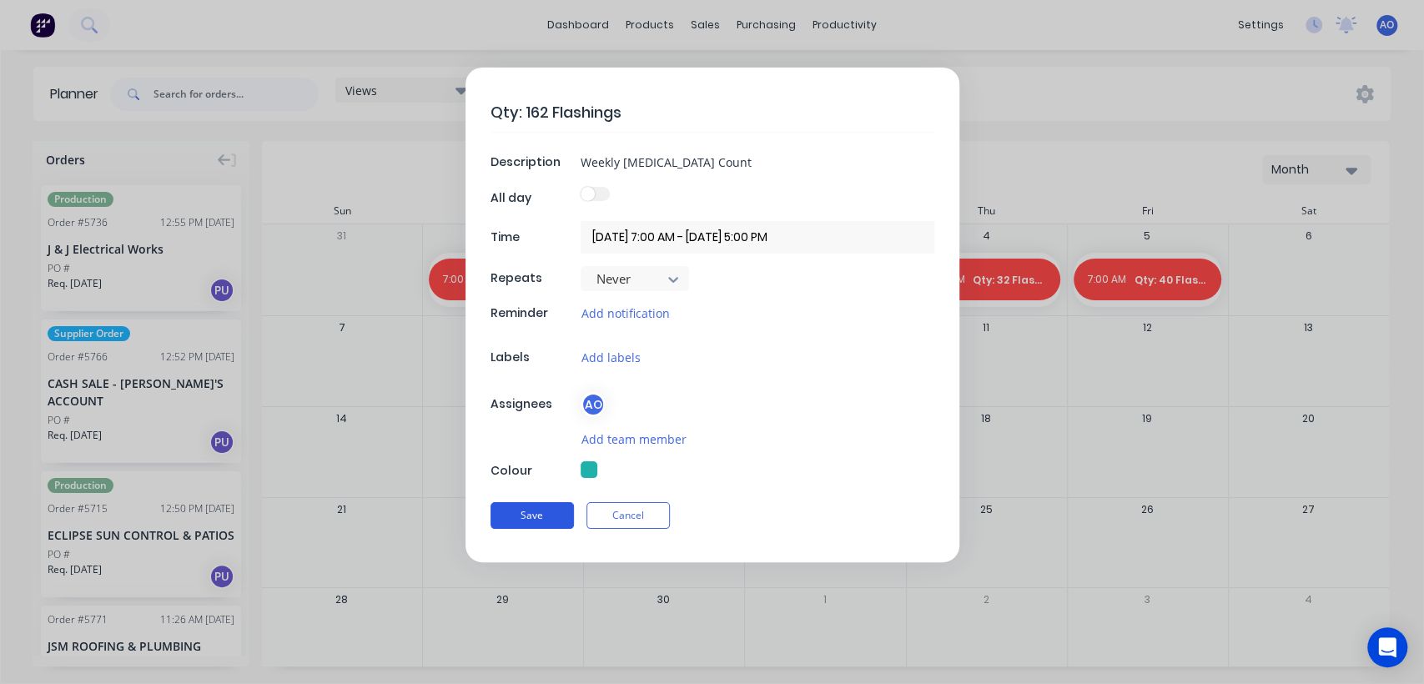
click at [540, 513] on button "Save" at bounding box center [531, 515] width 83 height 27
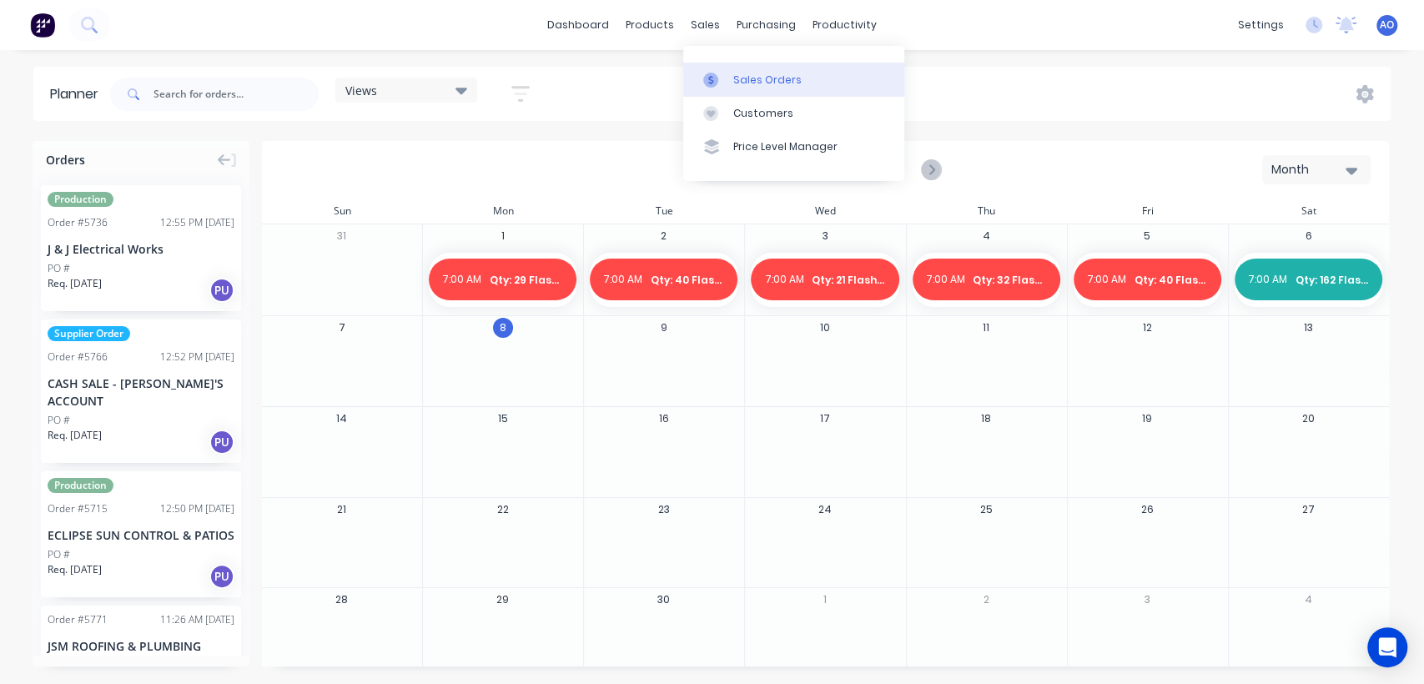
click at [725, 79] on div at bounding box center [715, 80] width 25 height 15
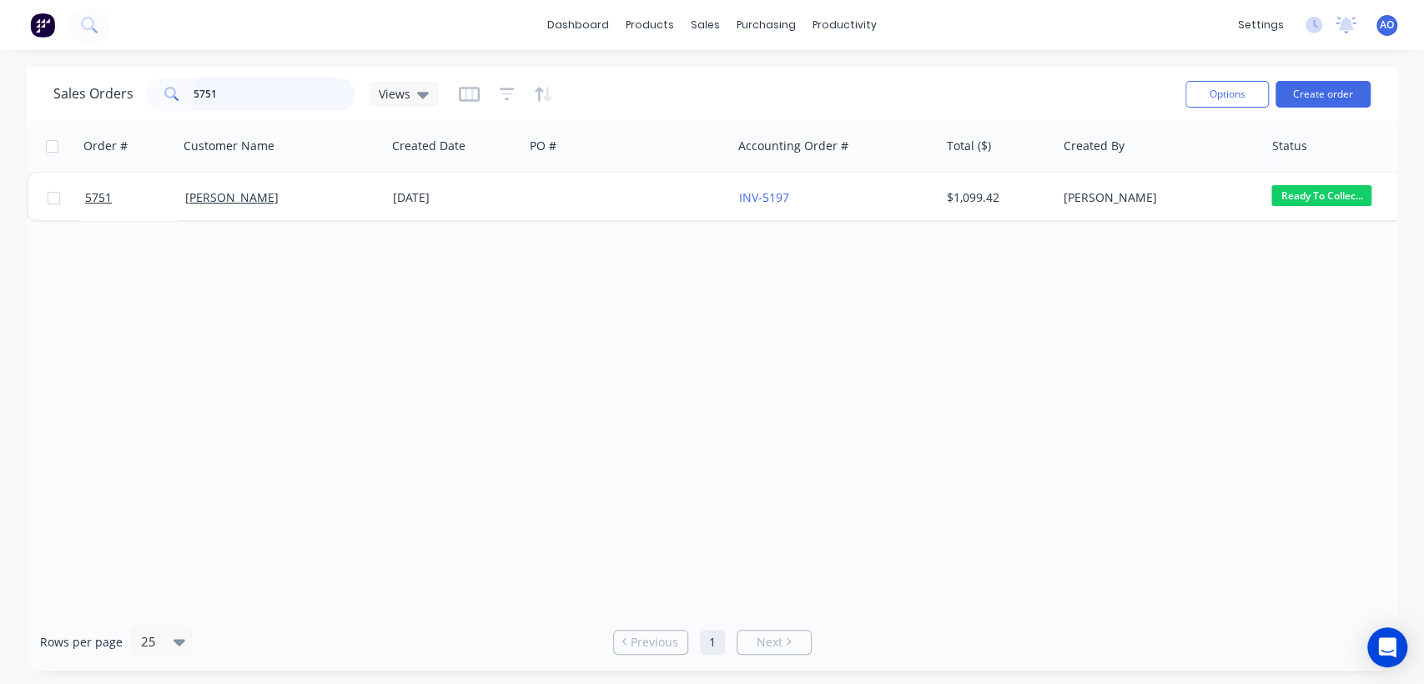
click at [209, 88] on input "5751" at bounding box center [274, 94] width 163 height 33
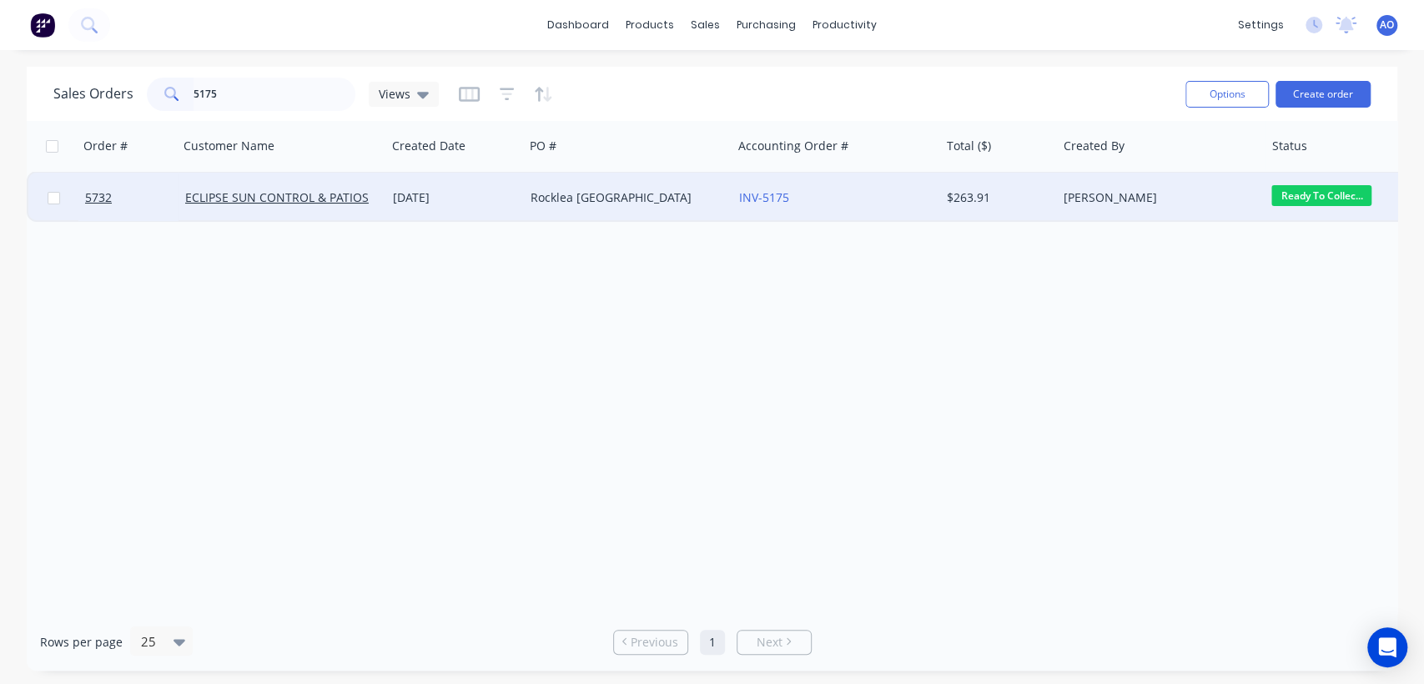
click at [557, 182] on div "Rocklea [GEOGRAPHIC_DATA]" at bounding box center [628, 198] width 208 height 50
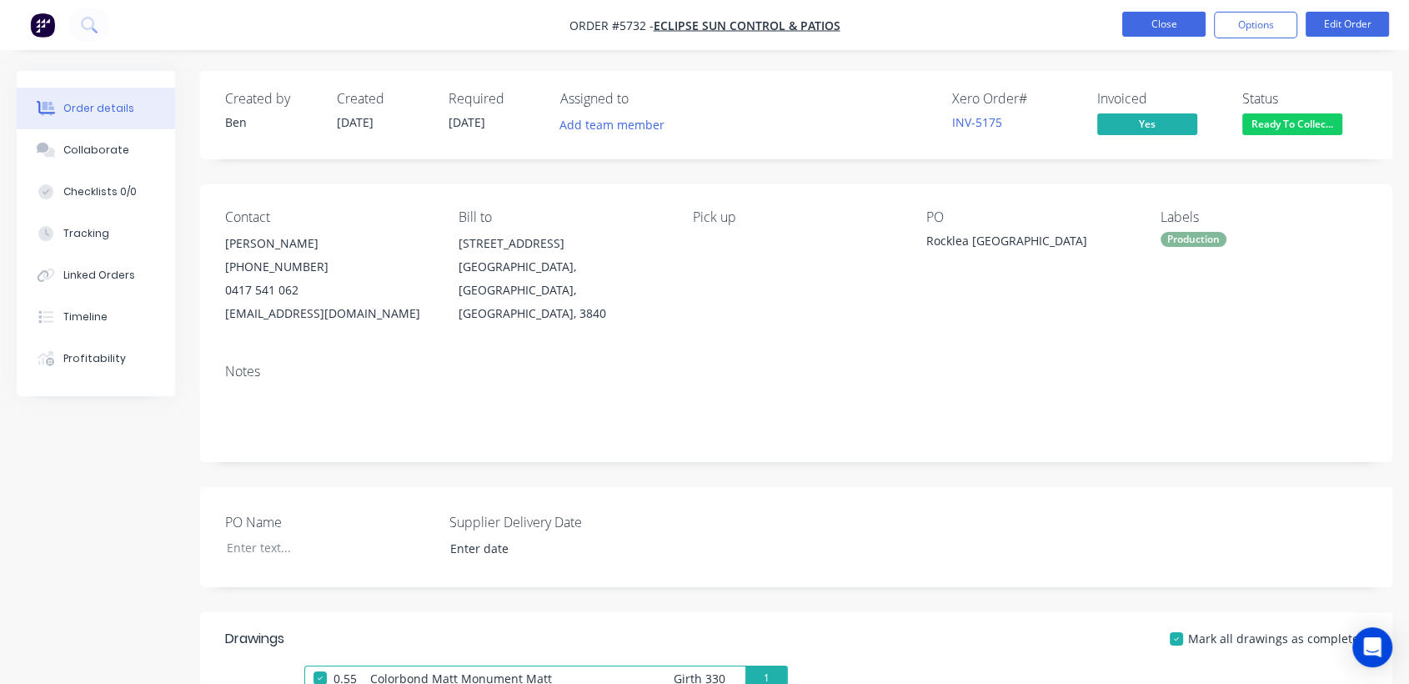
click at [1182, 33] on button "Close" at bounding box center [1163, 24] width 83 height 25
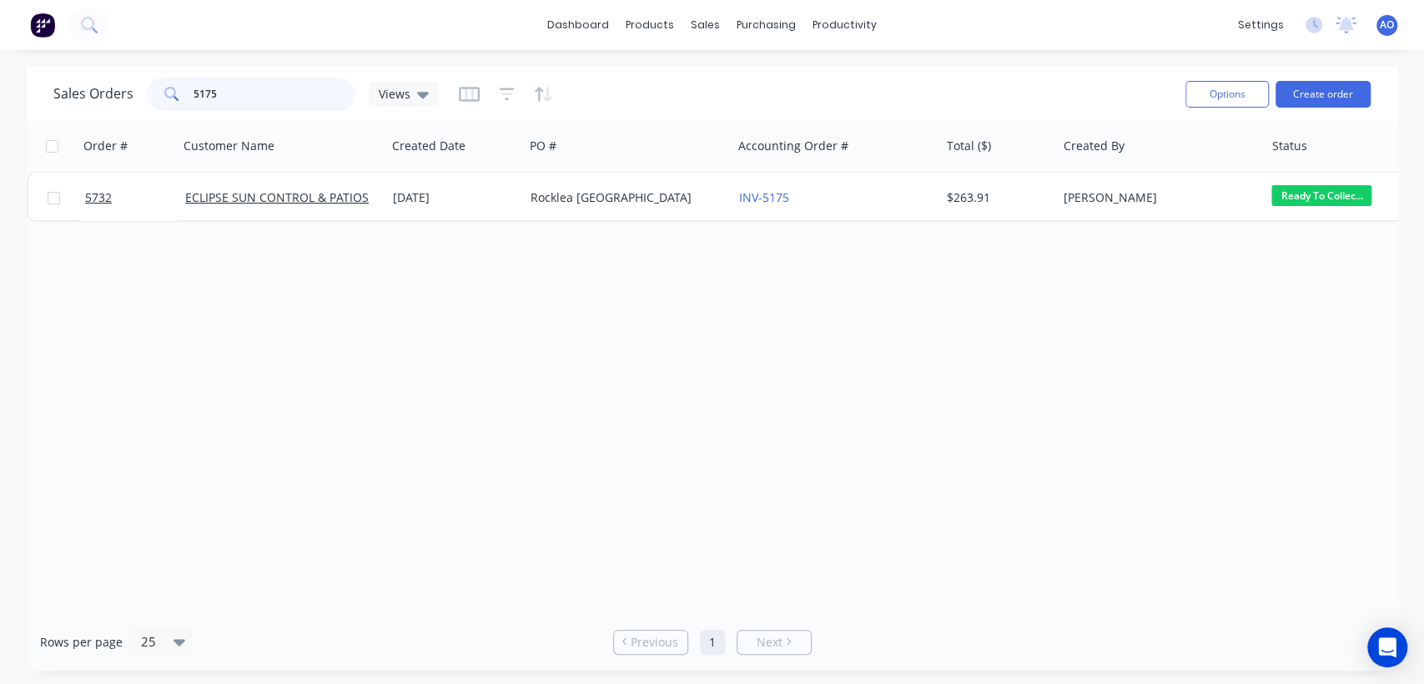
click at [280, 97] on input "5175" at bounding box center [274, 94] width 163 height 33
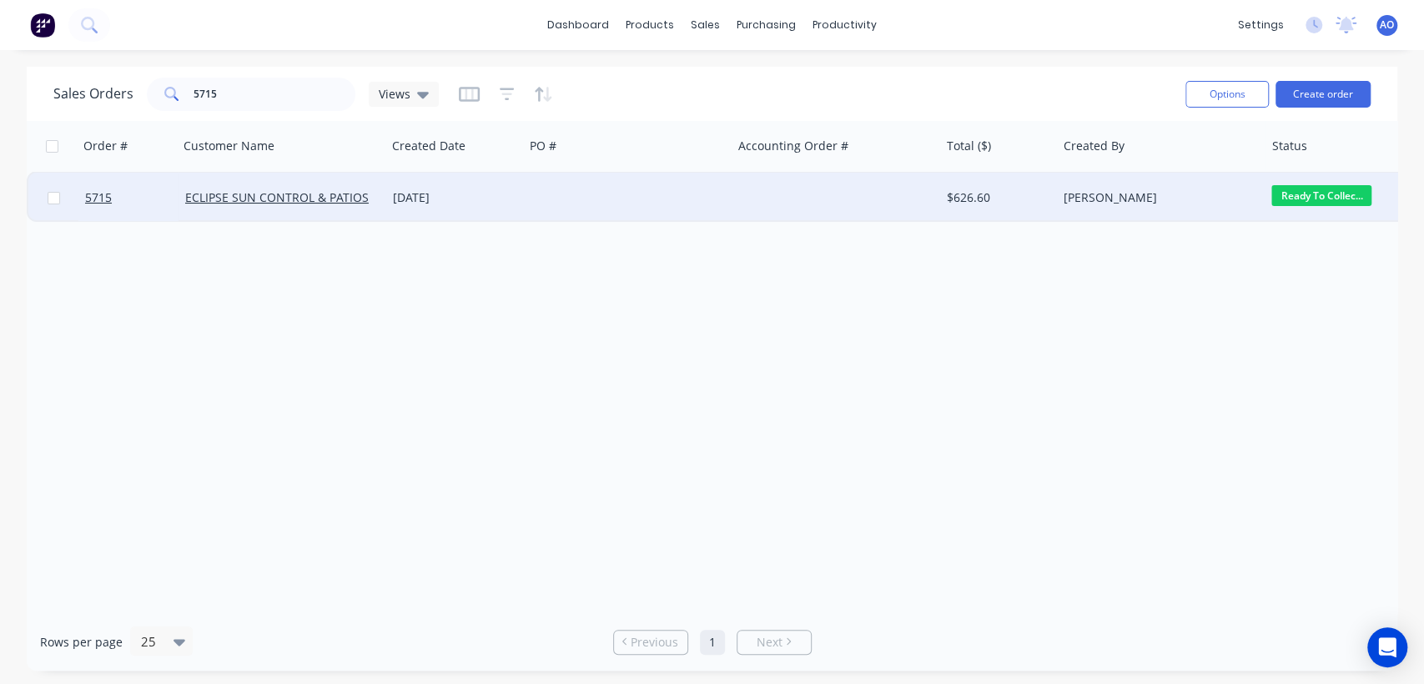
click at [634, 201] on div at bounding box center [628, 198] width 208 height 50
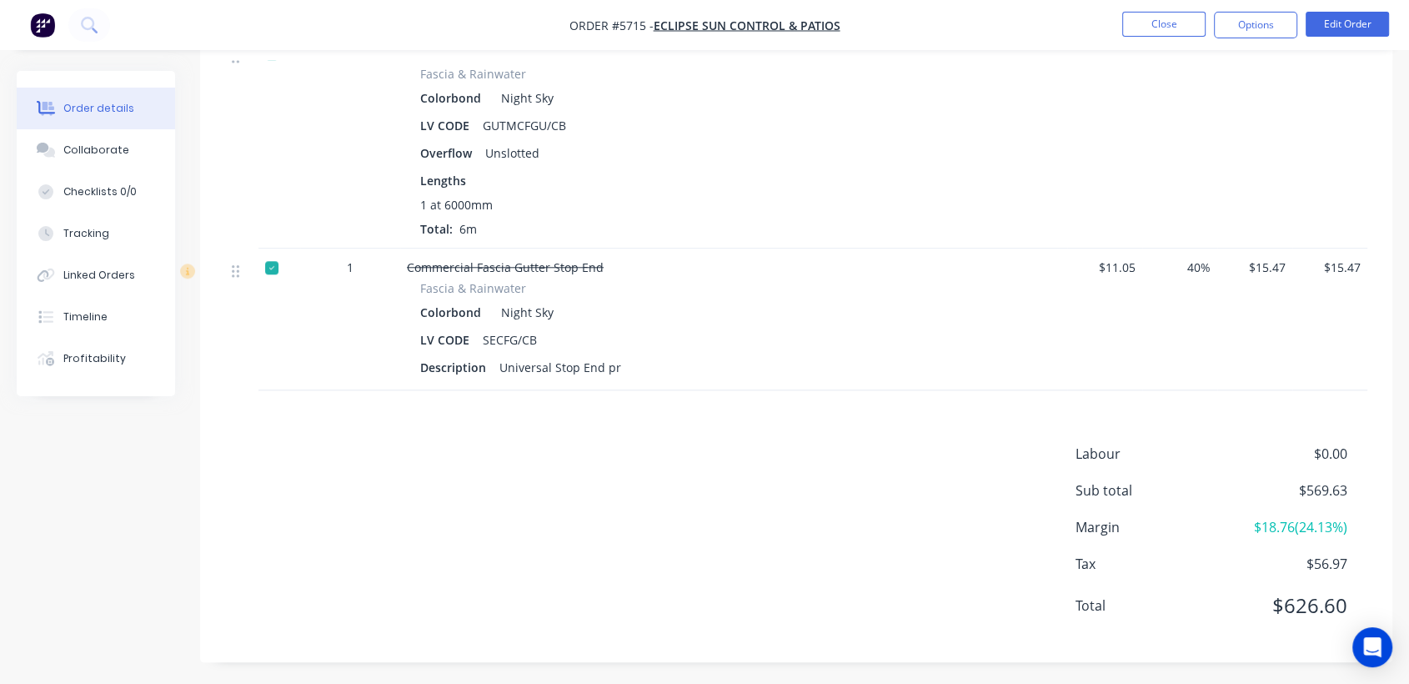
scroll to position [1617, 0]
click at [112, 320] on button "Timeline" at bounding box center [96, 317] width 158 height 42
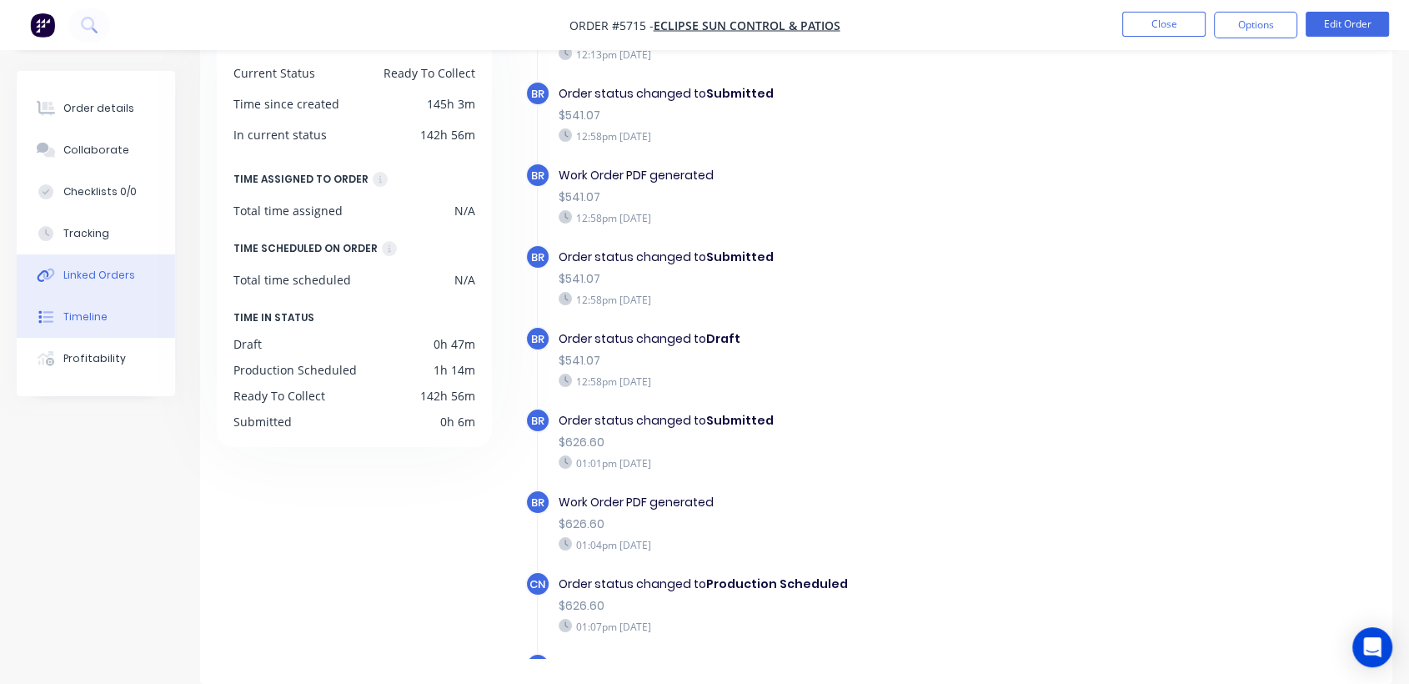
click at [104, 273] on div "Linked Orders" at bounding box center [99, 275] width 72 height 15
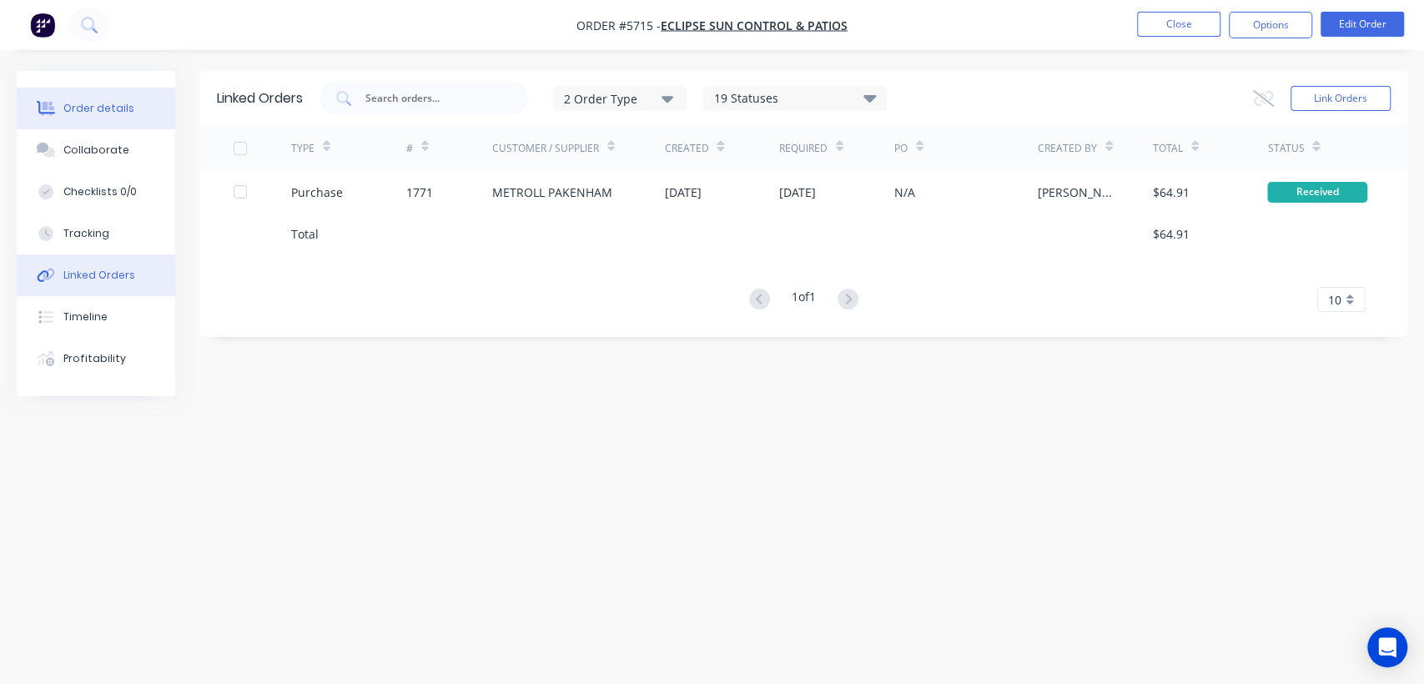
click at [67, 116] on button "Order details" at bounding box center [96, 109] width 158 height 42
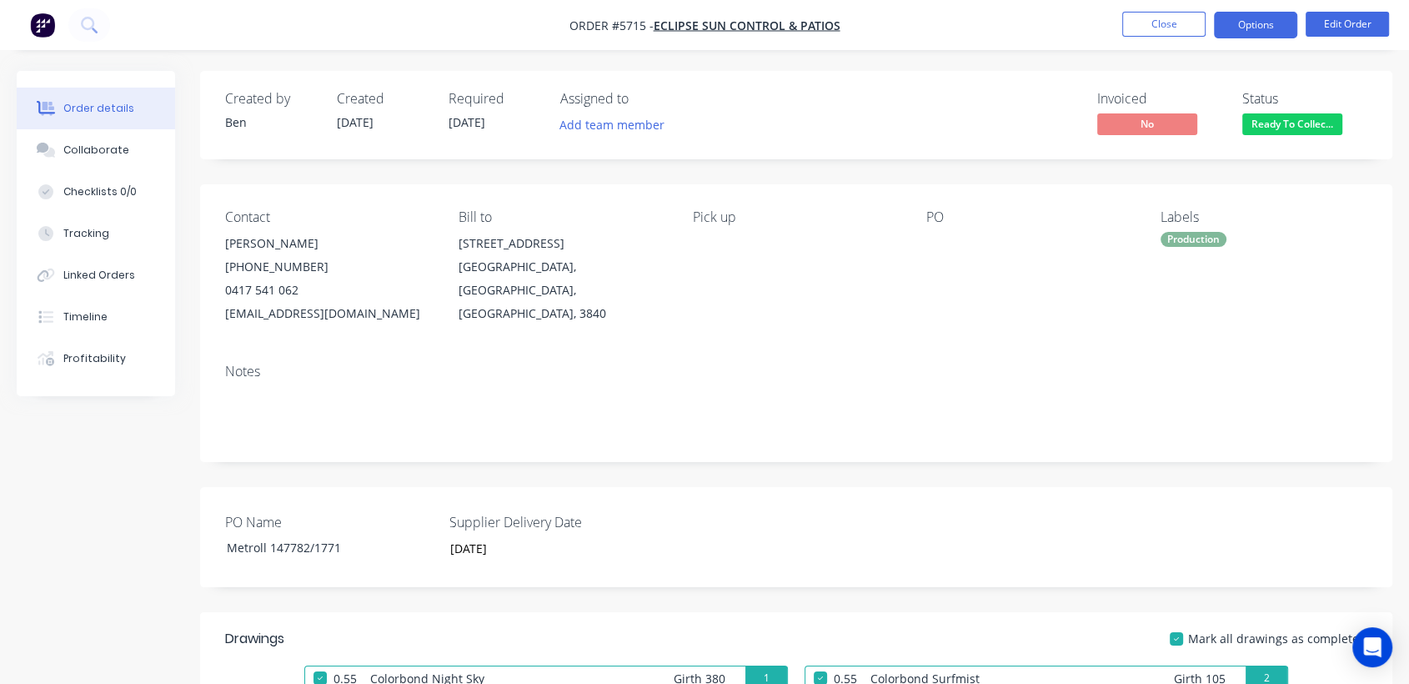
click at [1271, 22] on button "Options" at bounding box center [1255, 25] width 83 height 27
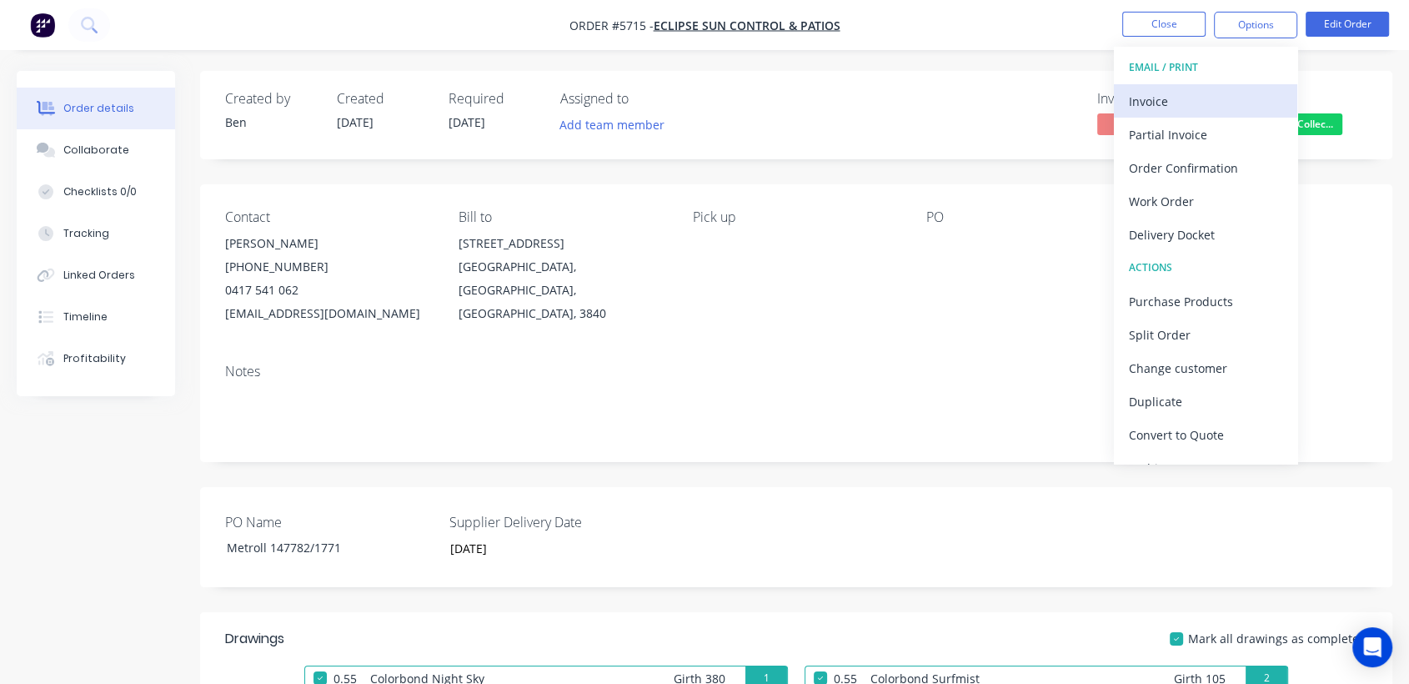
click at [1167, 105] on div "Invoice" at bounding box center [1205, 101] width 153 height 24
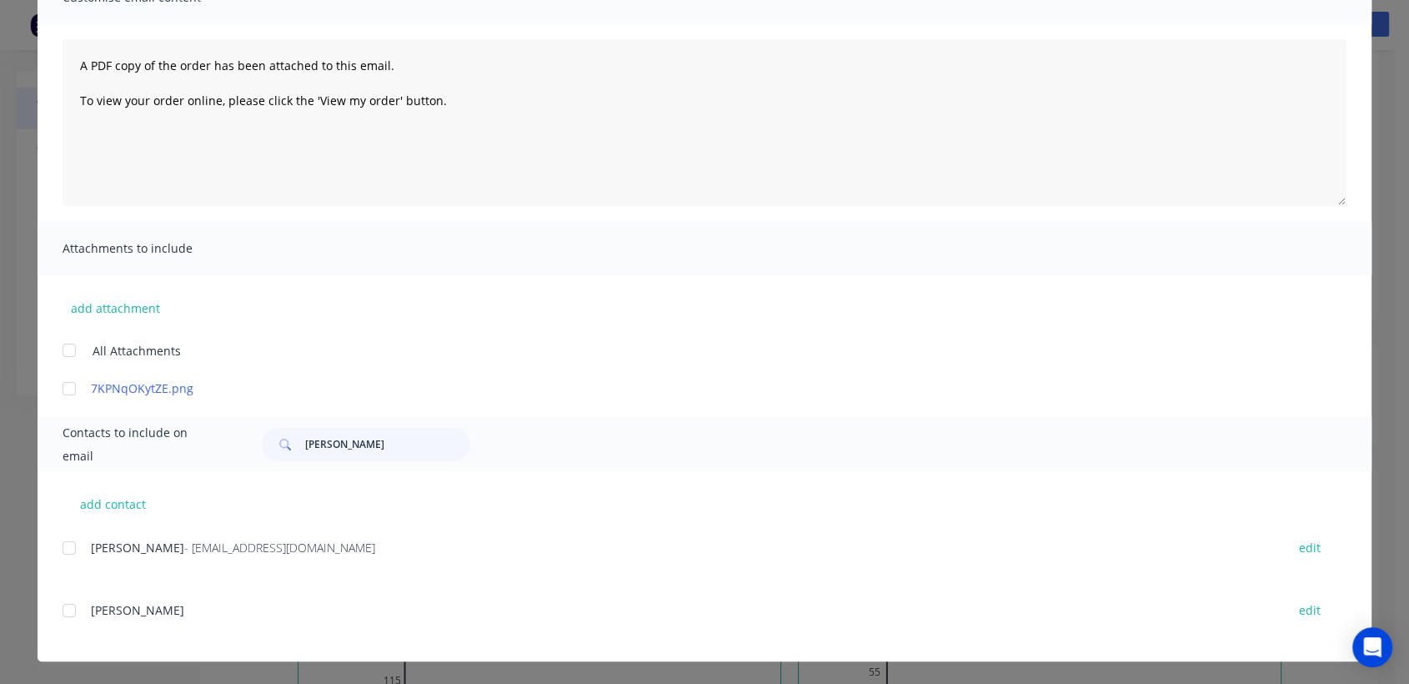
scroll to position [152, 0]
click at [9, 516] on div "Invoice Invoice date [DATE] Close Options Preview Print Email Customise email c…" at bounding box center [704, 342] width 1409 height 684
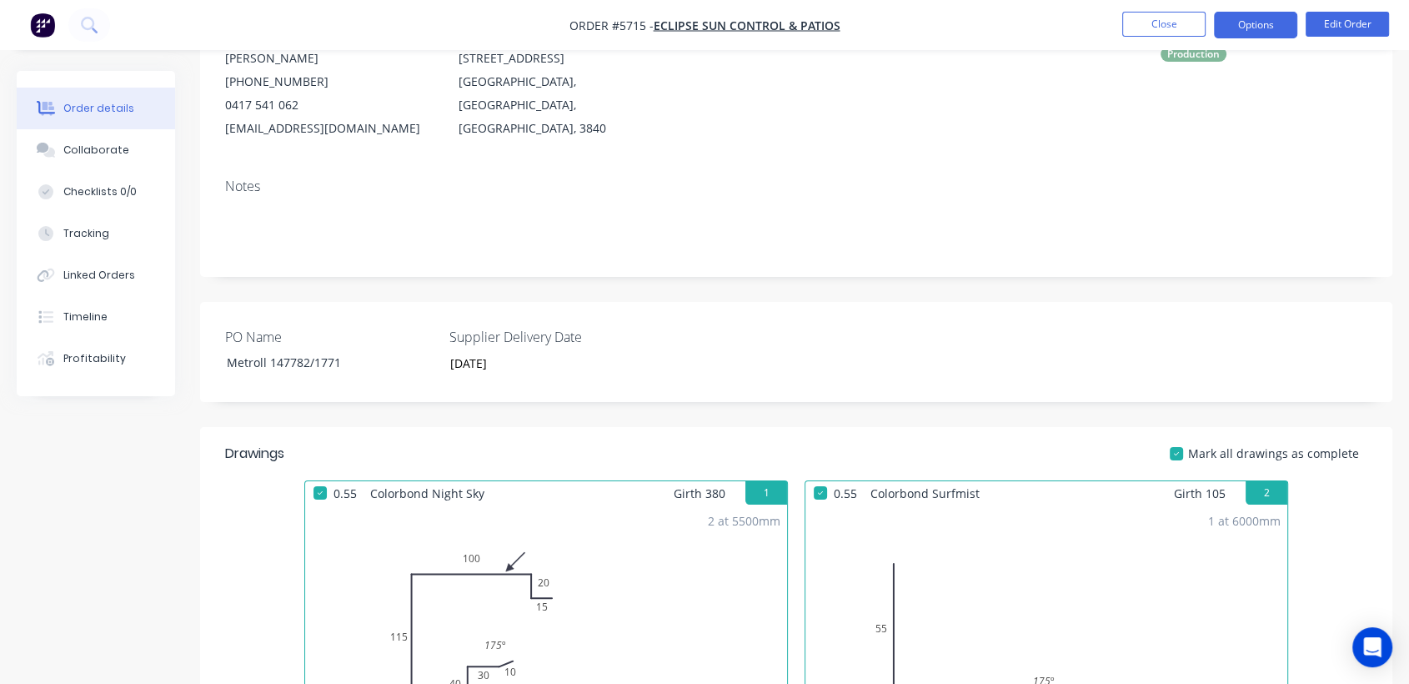
click at [1242, 17] on button "Options" at bounding box center [1255, 25] width 83 height 27
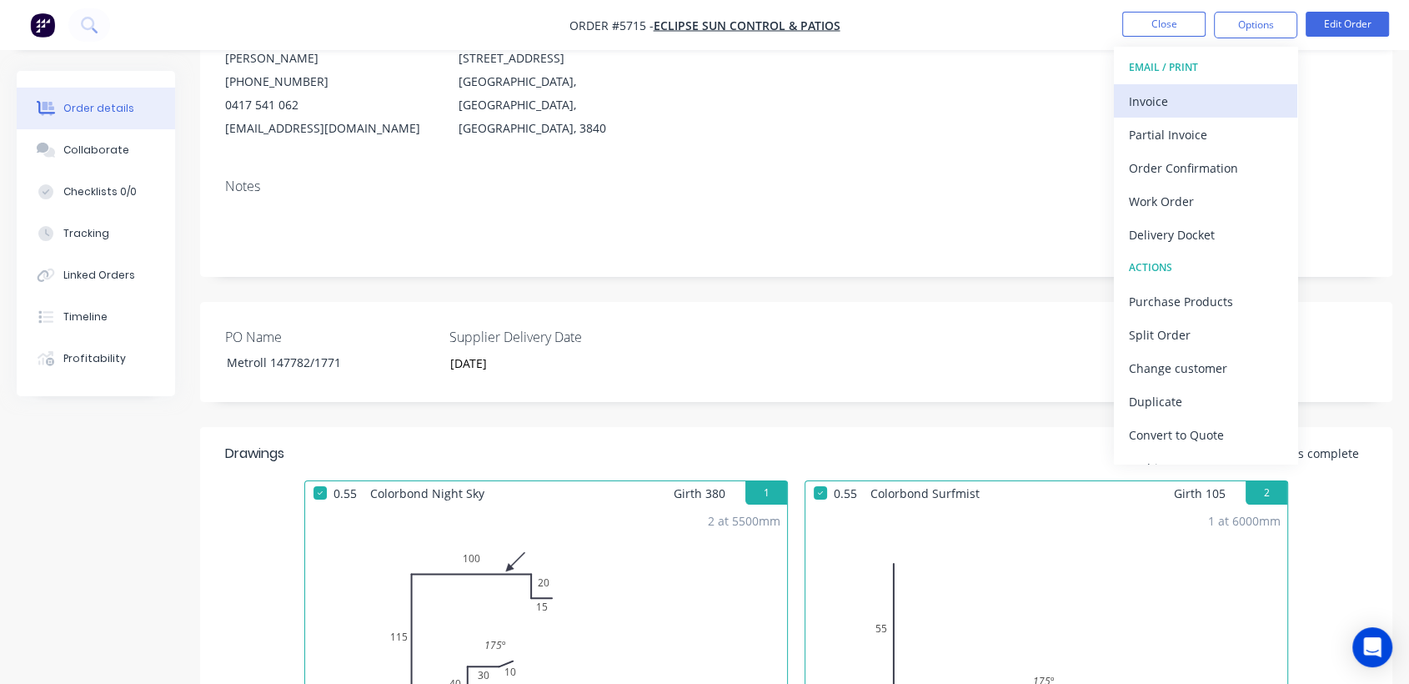
click at [1176, 96] on div "Invoice" at bounding box center [1205, 101] width 153 height 24
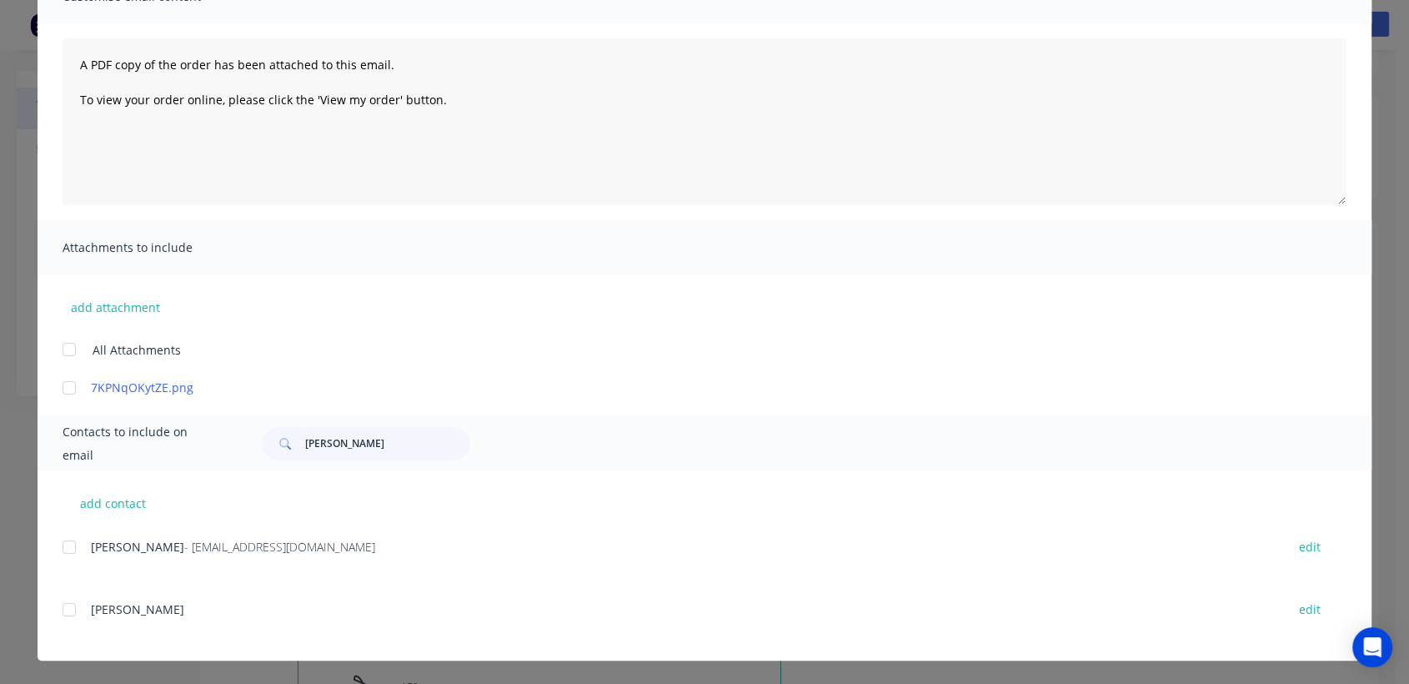
scroll to position [481, 0]
click at [79, 555] on div "[PERSON_NAME] - [EMAIL_ADDRESS][DOMAIN_NAME] edit" at bounding box center [717, 546] width 1309 height 23
click at [67, 548] on div at bounding box center [69, 546] width 33 height 33
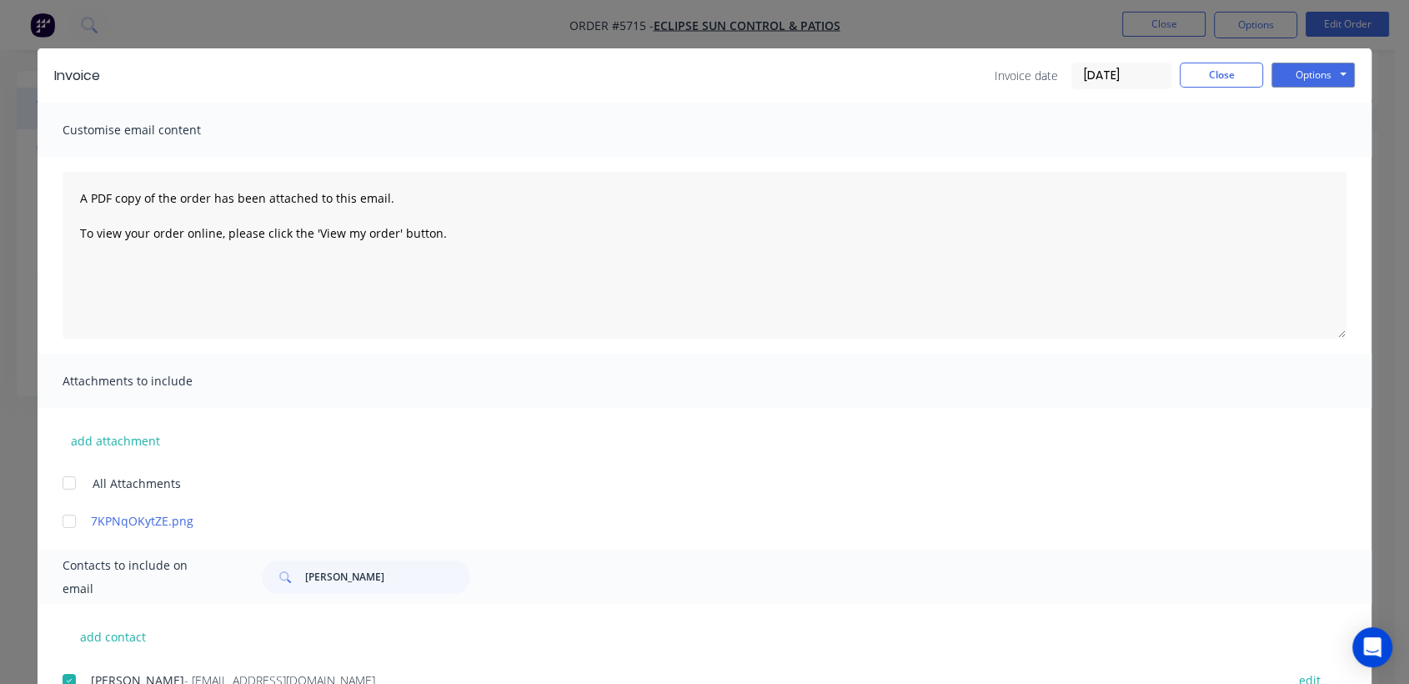
scroll to position [3, 0]
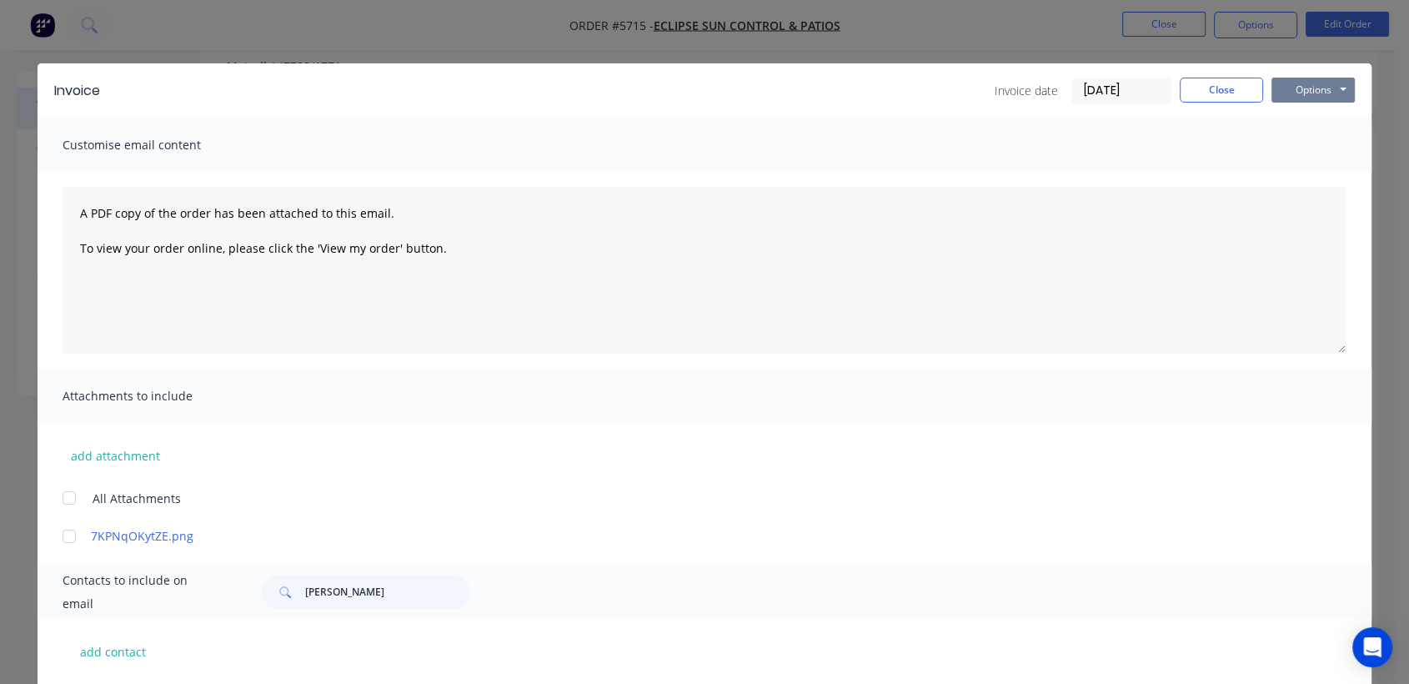
click at [1288, 93] on button "Options" at bounding box center [1313, 90] width 83 height 25
click at [1291, 170] on button "Email" at bounding box center [1325, 175] width 107 height 28
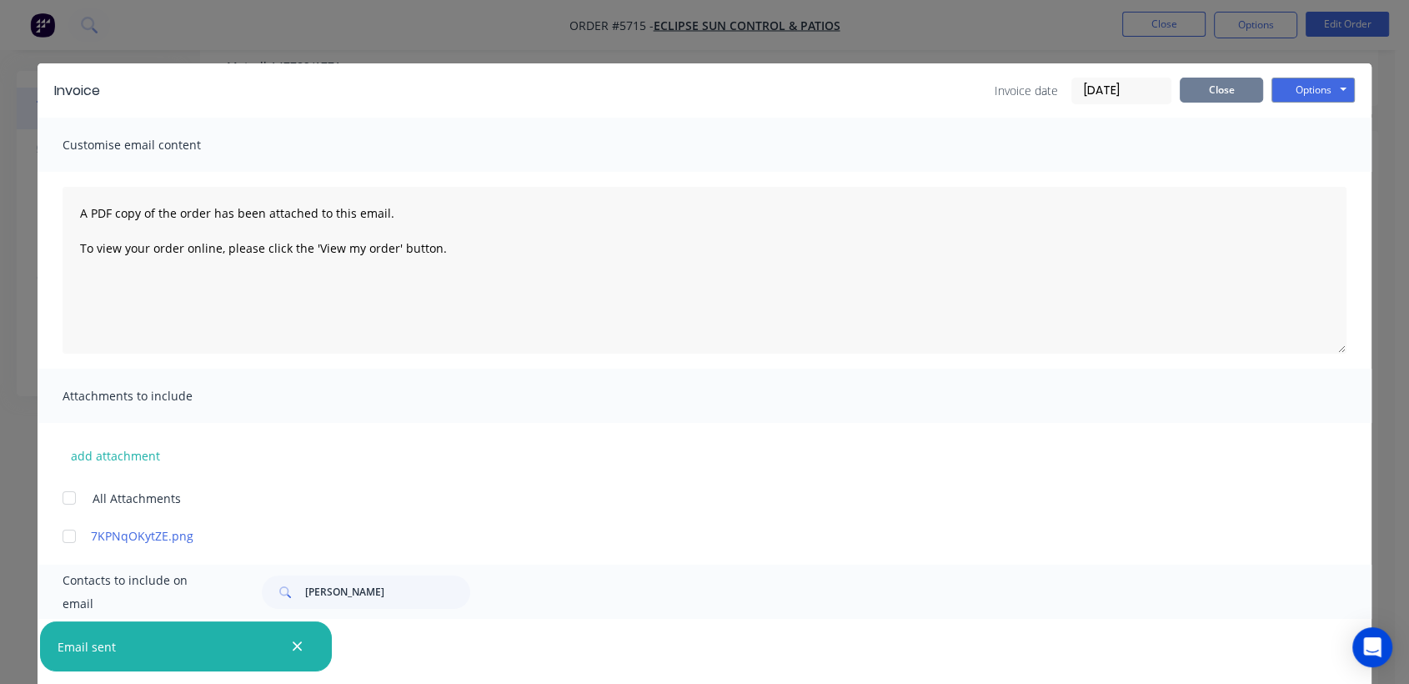
click at [1201, 88] on button "Close" at bounding box center [1221, 90] width 83 height 25
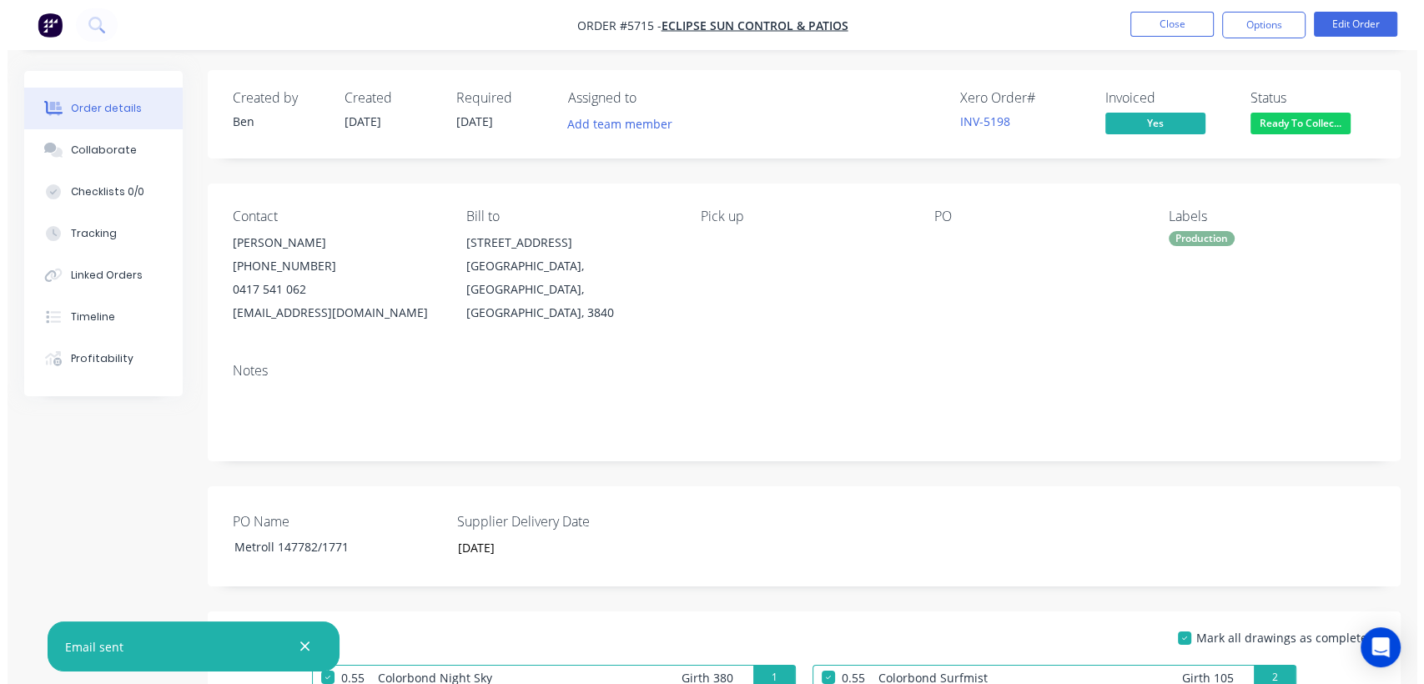
scroll to position [0, 0]
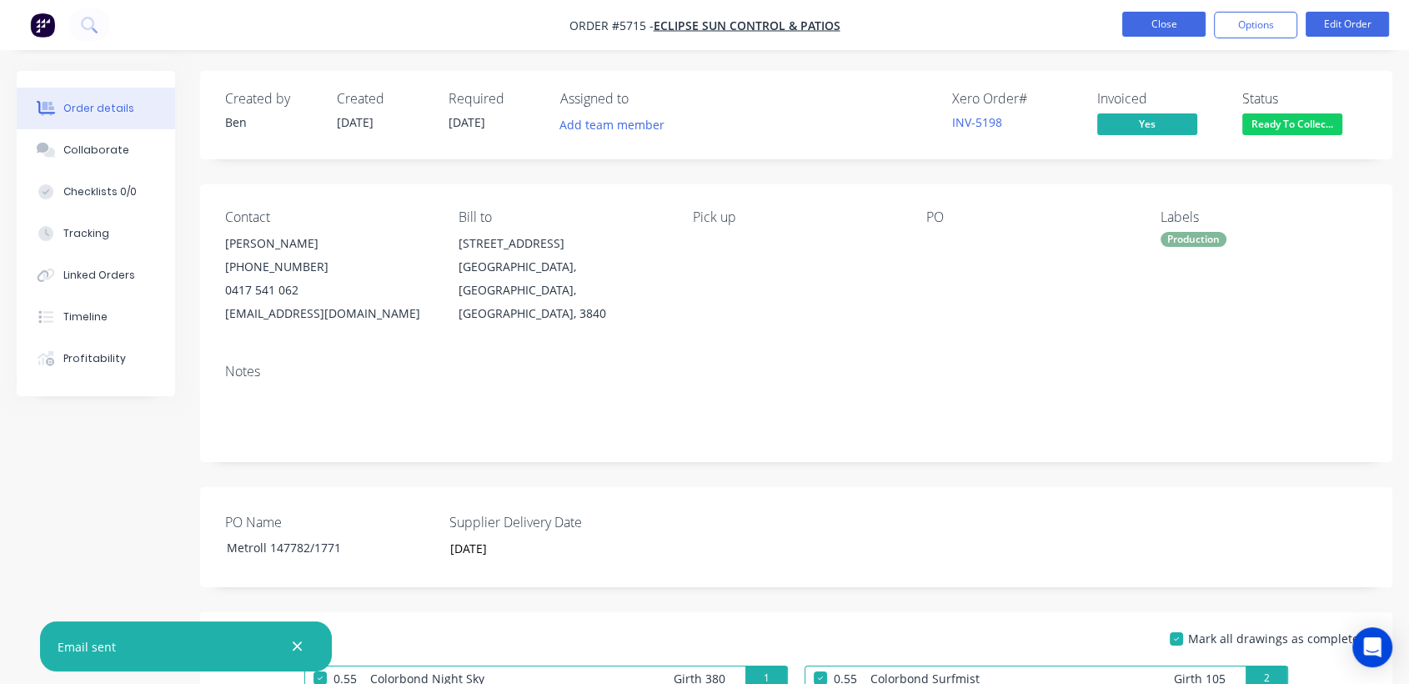
click at [1164, 13] on button "Close" at bounding box center [1163, 24] width 83 height 25
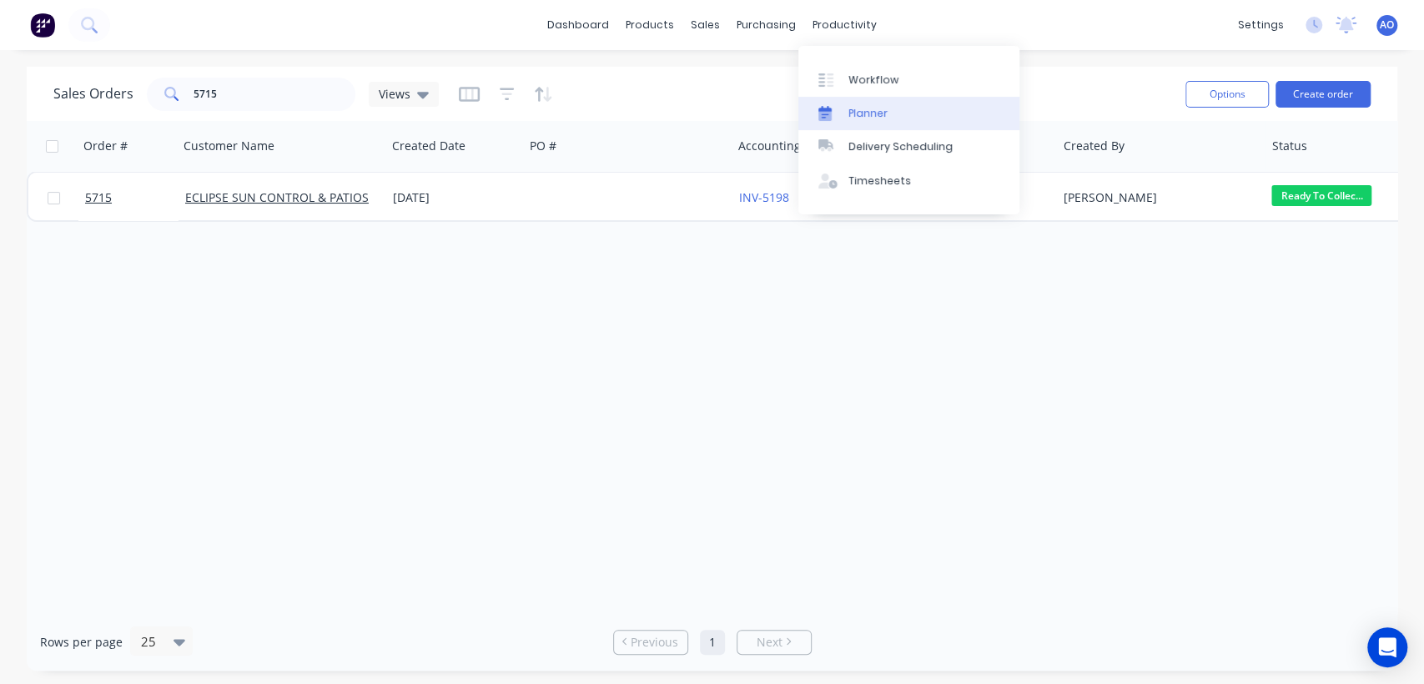
click at [889, 128] on link "Planner" at bounding box center [908, 113] width 221 height 33
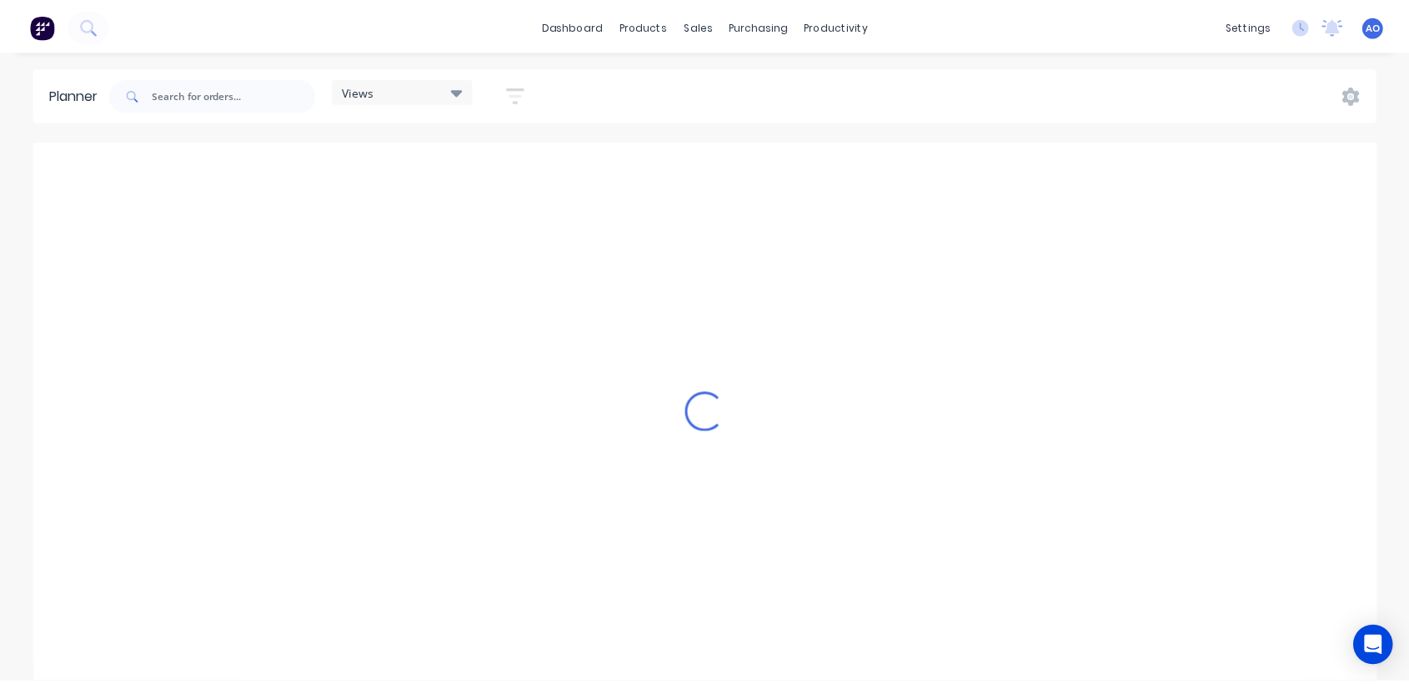
scroll to position [0, 1601]
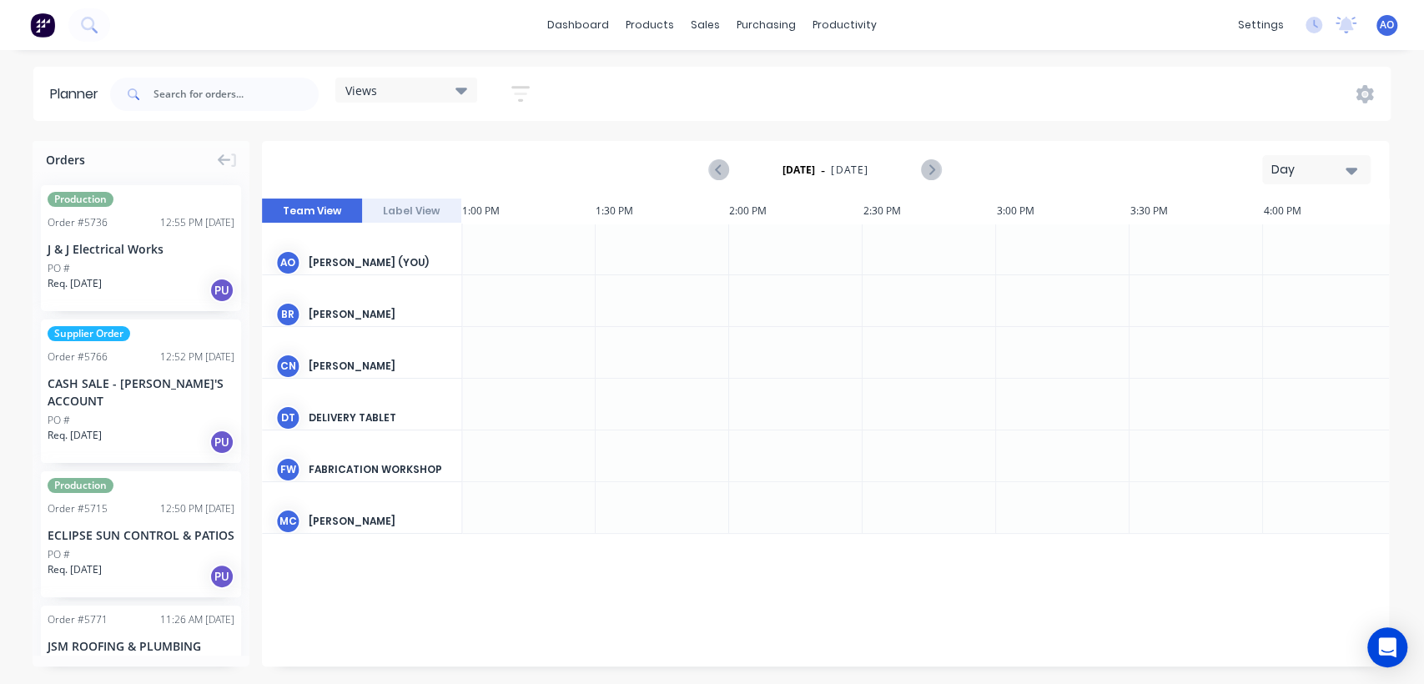
click at [1354, 168] on icon "button" at bounding box center [1351, 171] width 12 height 7
click at [1288, 289] on div "Month" at bounding box center [1285, 280] width 165 height 33
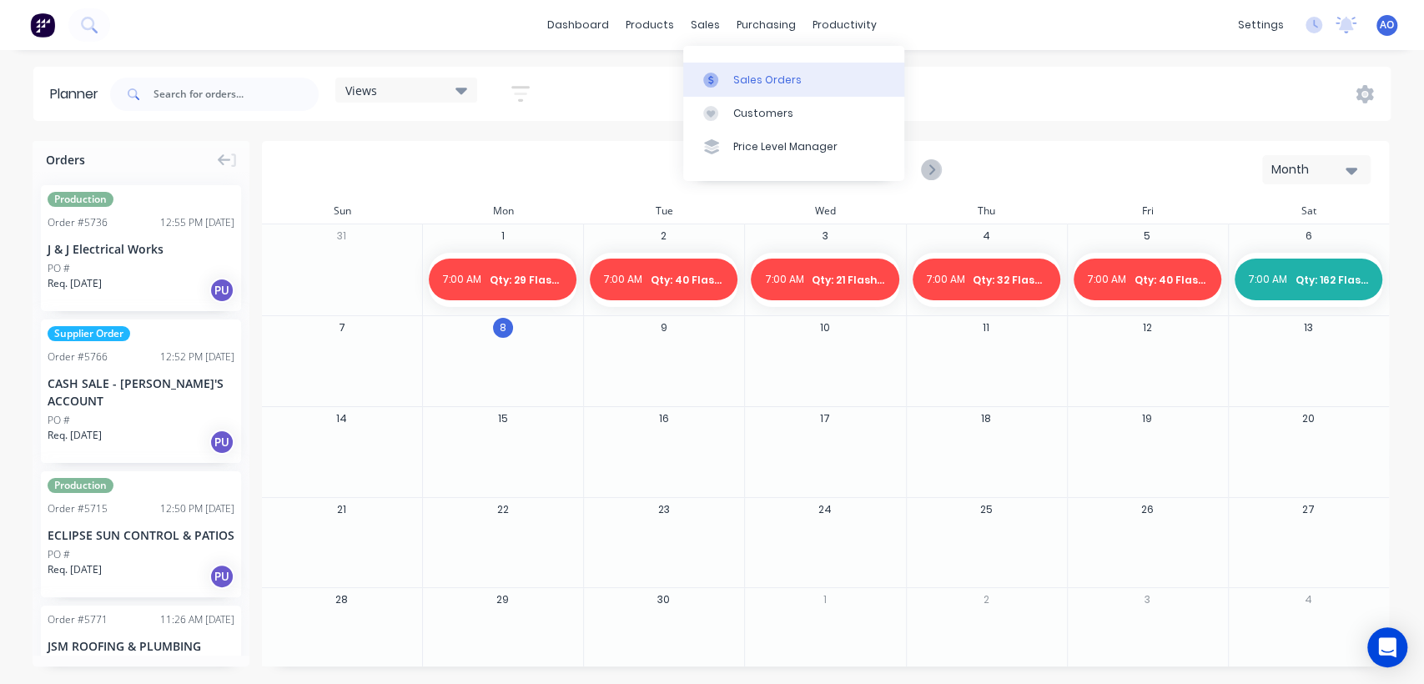
click at [728, 78] on link "Sales Orders" at bounding box center [793, 79] width 221 height 33
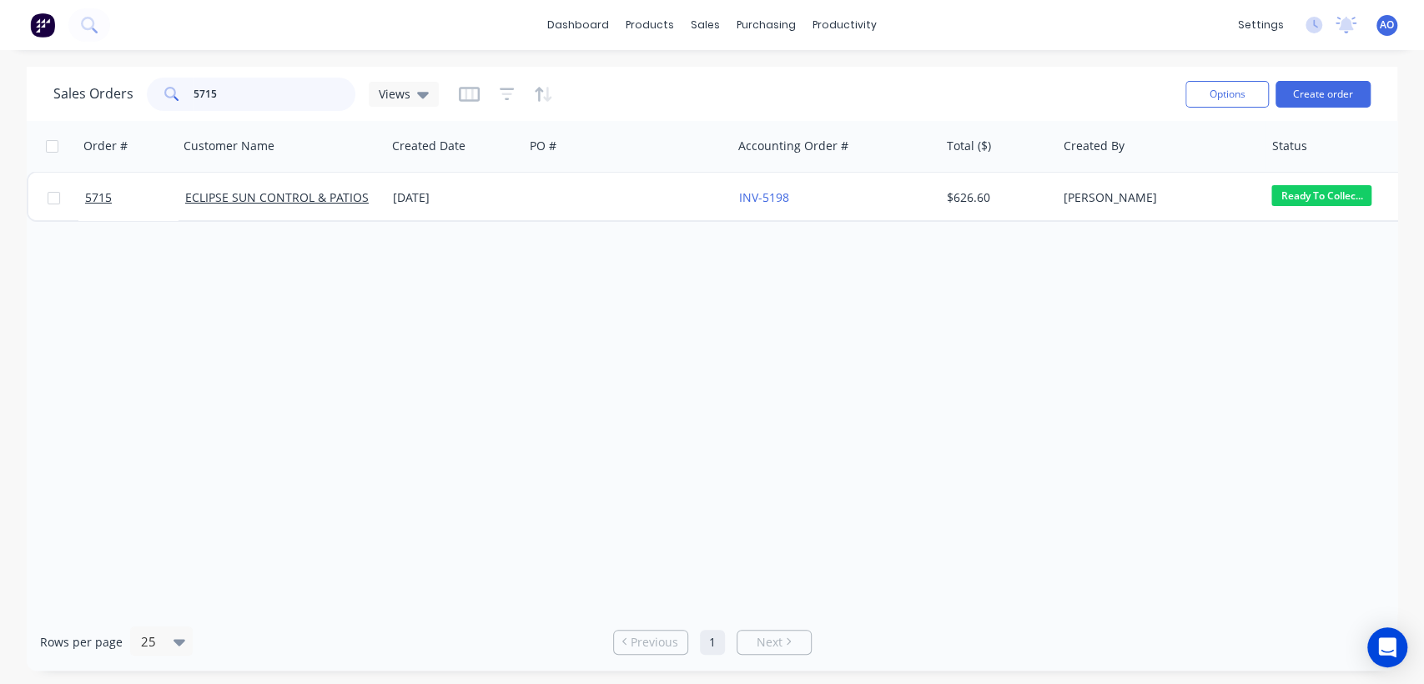
click at [258, 108] on input "5715" at bounding box center [274, 94] width 163 height 33
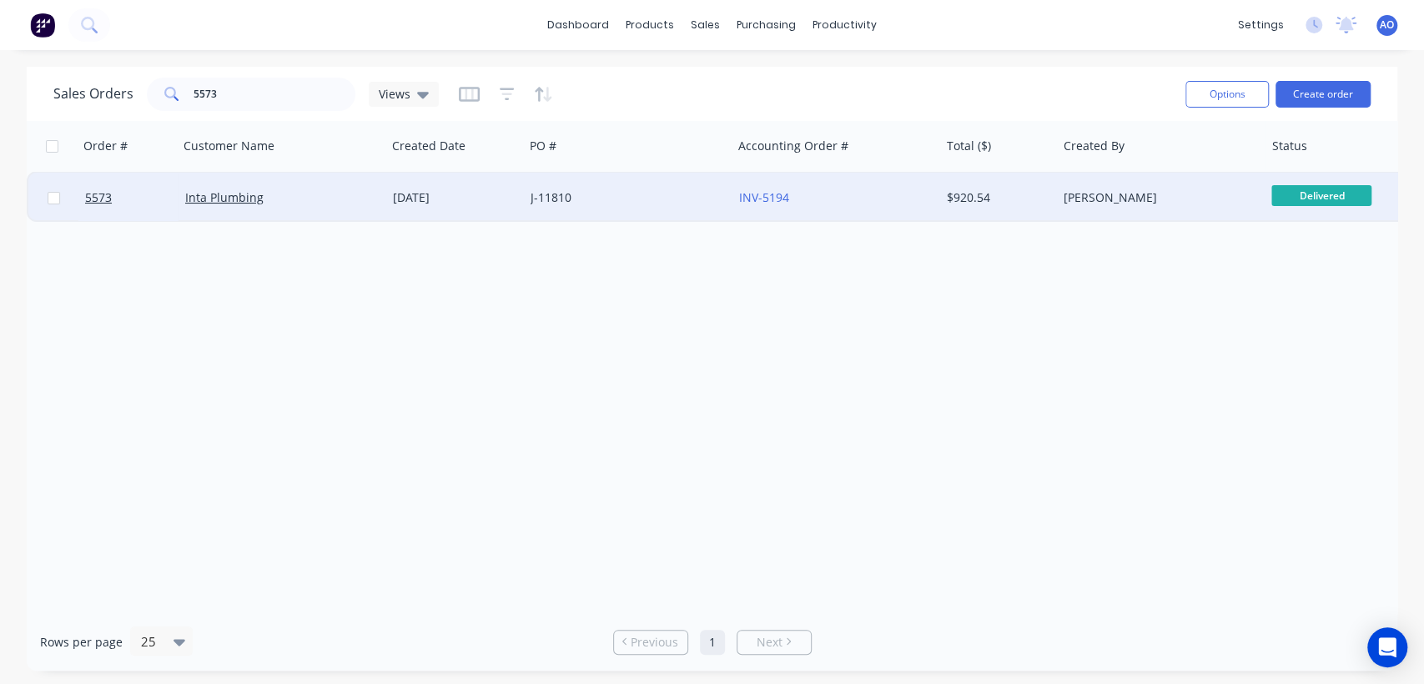
click at [727, 190] on div "J-11810" at bounding box center [628, 198] width 208 height 50
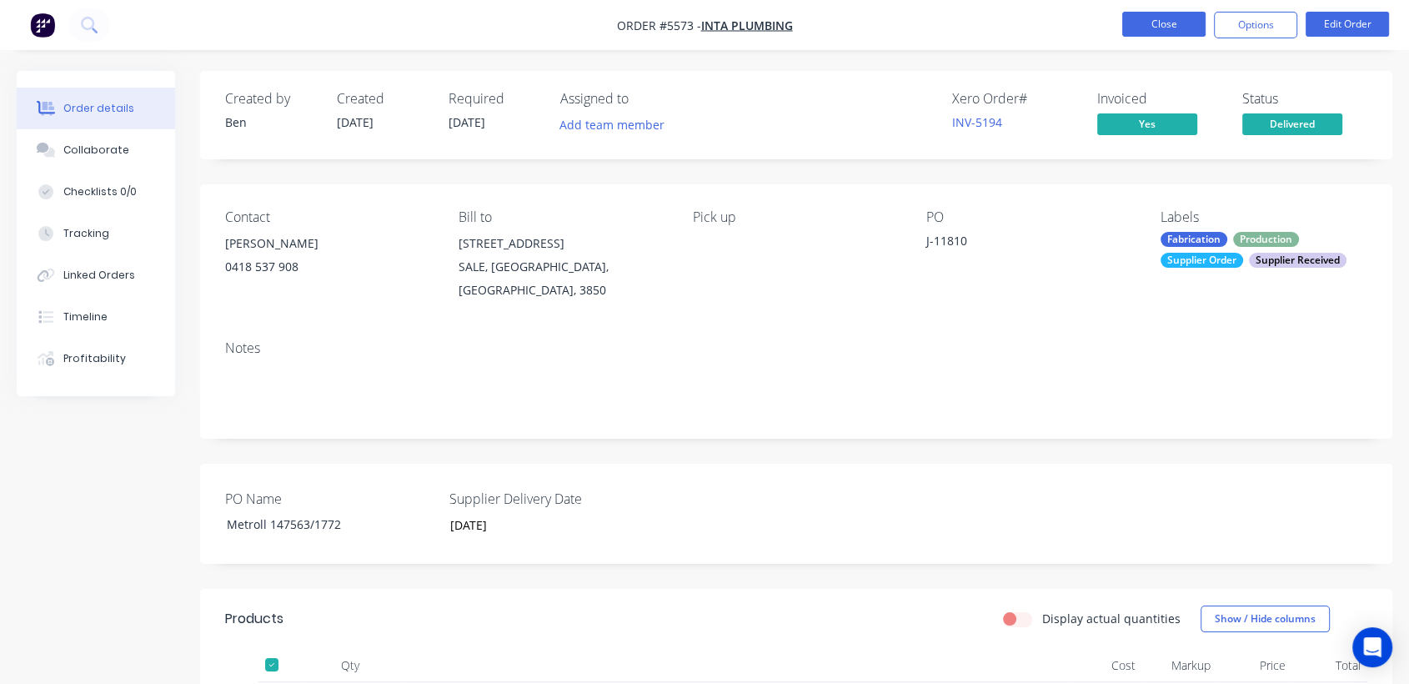
click at [1183, 29] on button "Close" at bounding box center [1163, 24] width 83 height 25
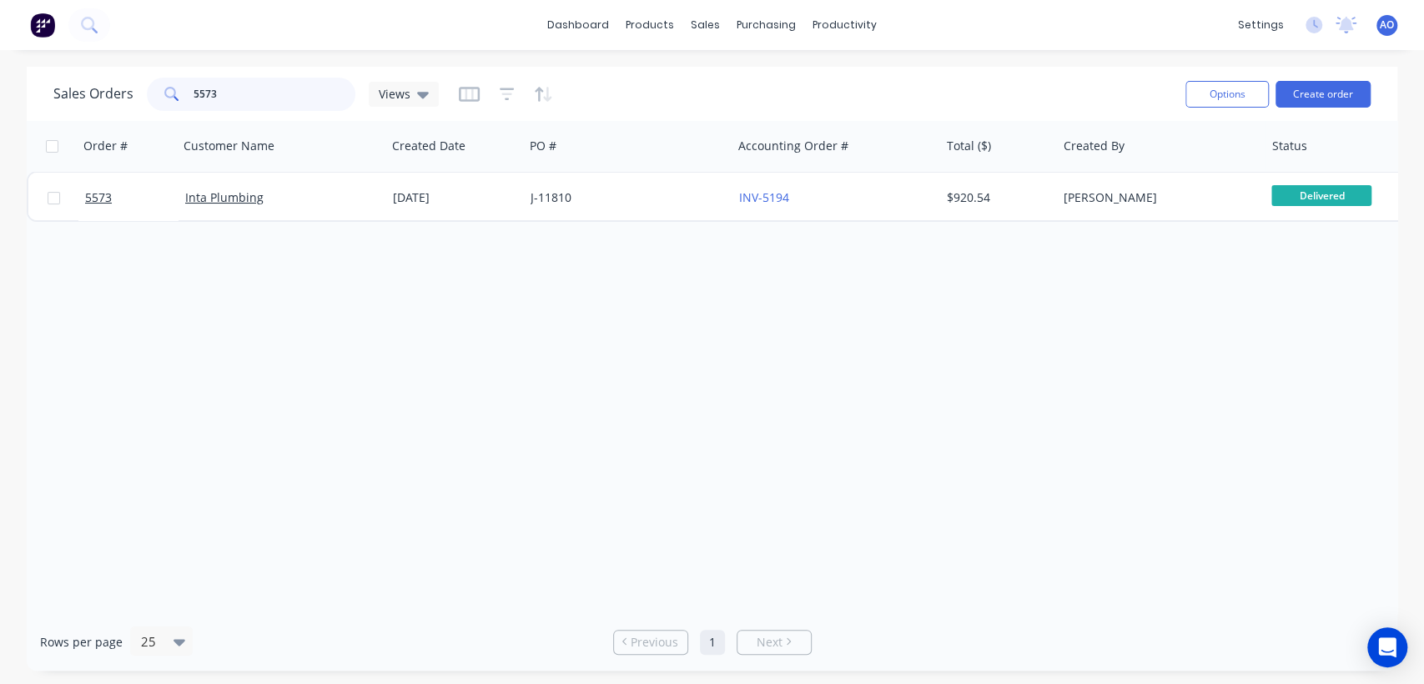
click at [276, 91] on input "5573" at bounding box center [274, 94] width 163 height 33
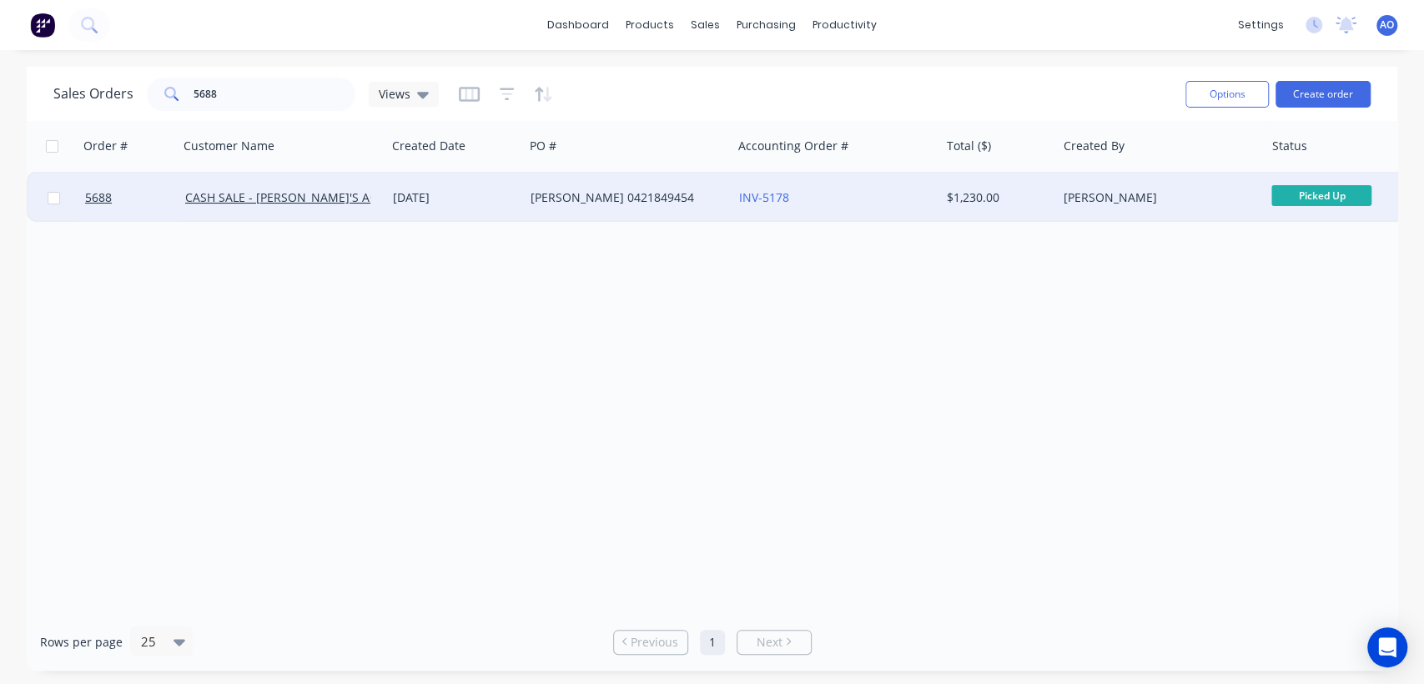
click at [868, 205] on div "INV-5178" at bounding box center [831, 197] width 185 height 17
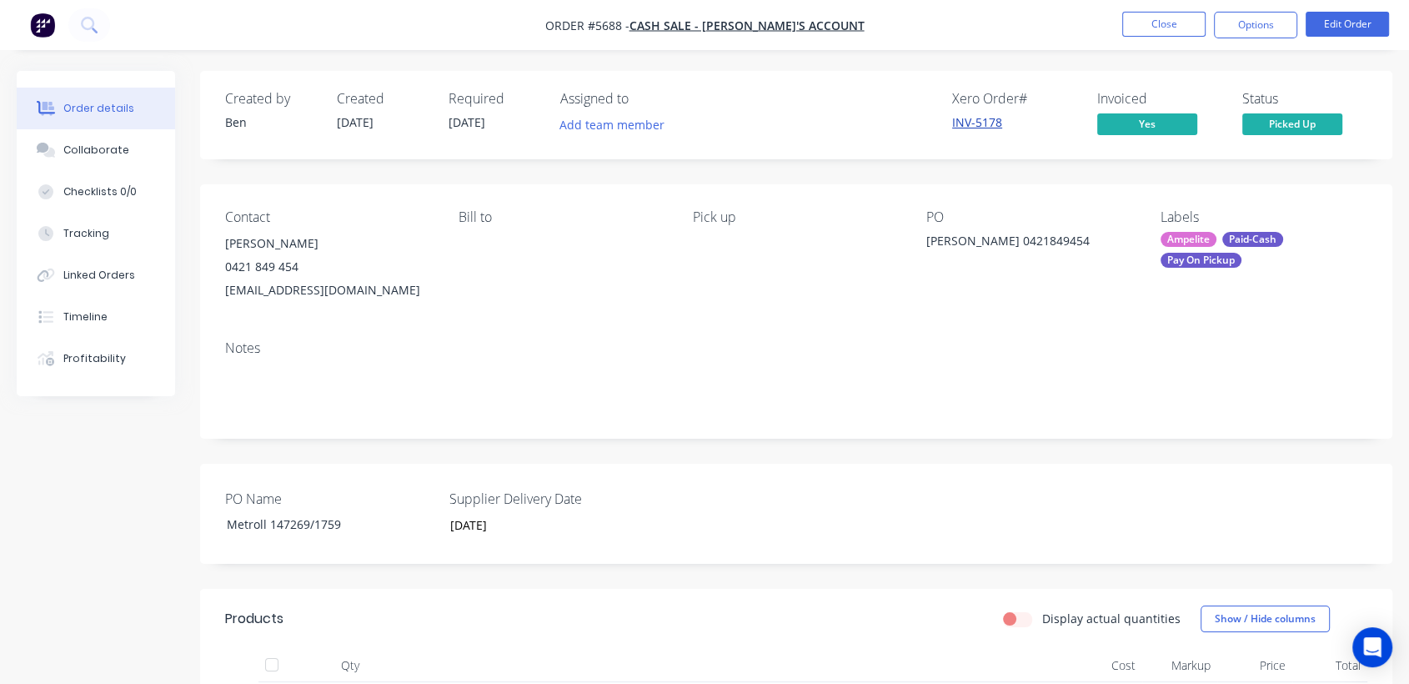
click at [987, 124] on link "INV-5178" at bounding box center [977, 122] width 50 height 16
click at [987, 126] on link "INV-5178" at bounding box center [977, 122] width 50 height 16
click at [952, 114] on link "INV-5178" at bounding box center [977, 122] width 50 height 16
click at [1145, 22] on button "Close" at bounding box center [1163, 24] width 83 height 25
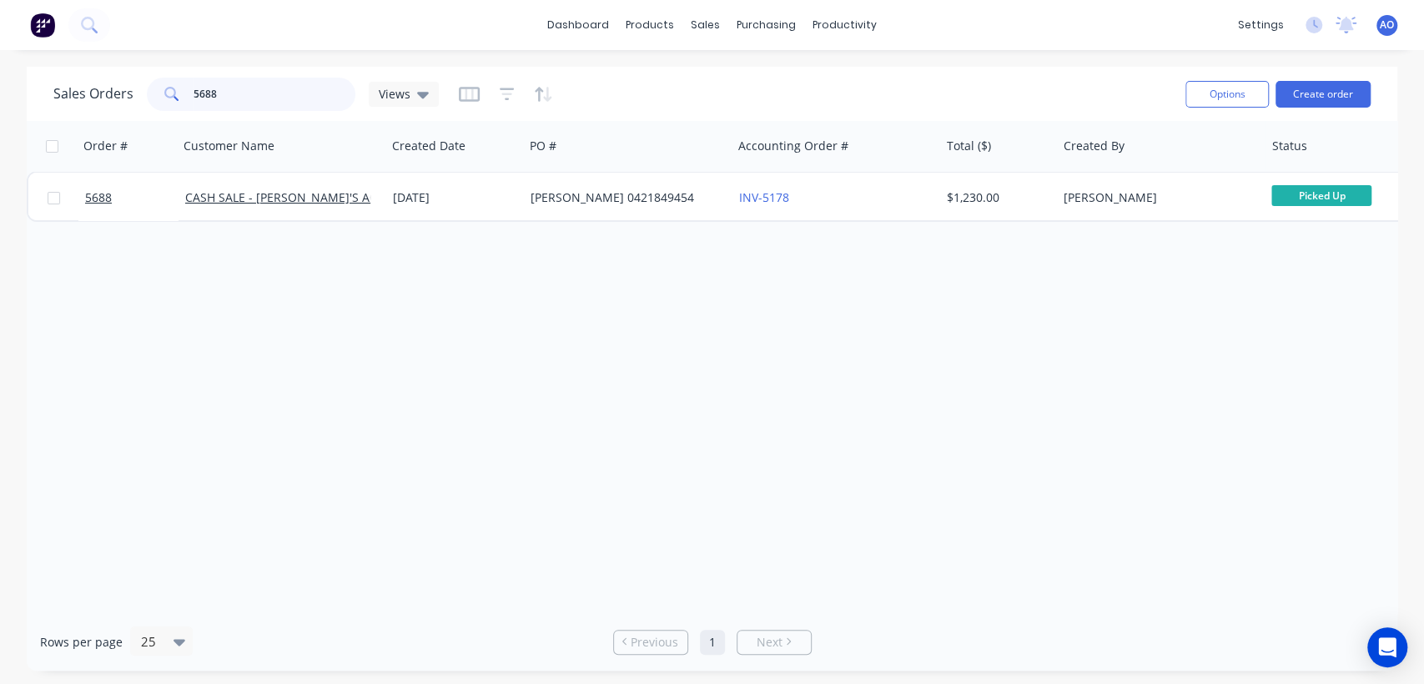
click at [254, 84] on input "5688" at bounding box center [274, 94] width 163 height 33
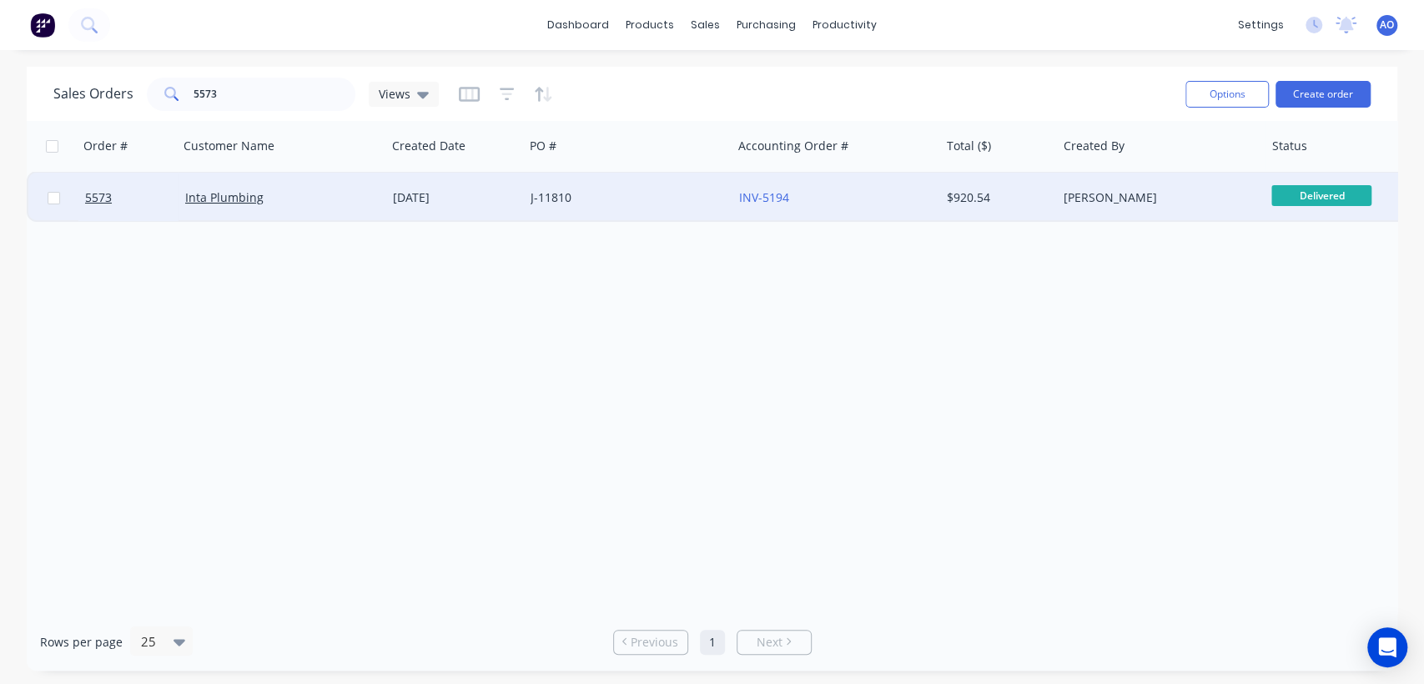
click at [619, 213] on div "J-11810" at bounding box center [628, 198] width 208 height 50
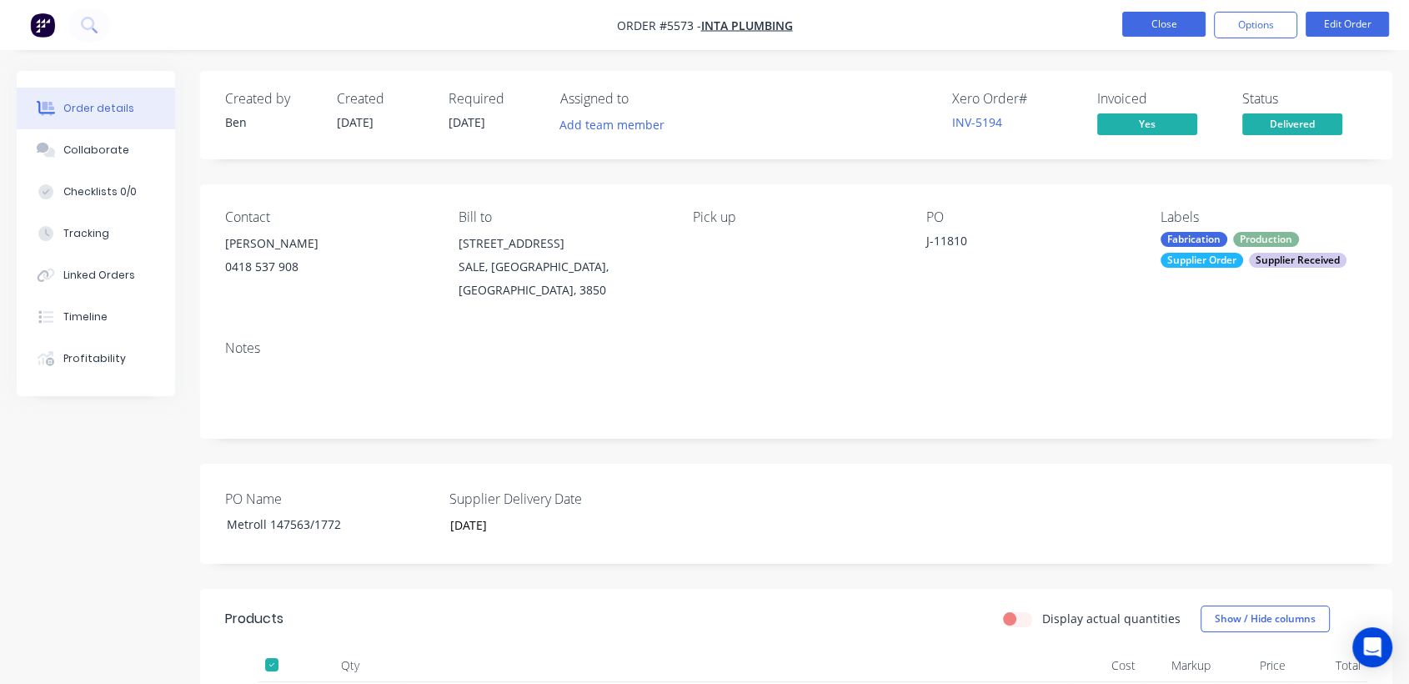
click at [1168, 27] on button "Close" at bounding box center [1163, 24] width 83 height 25
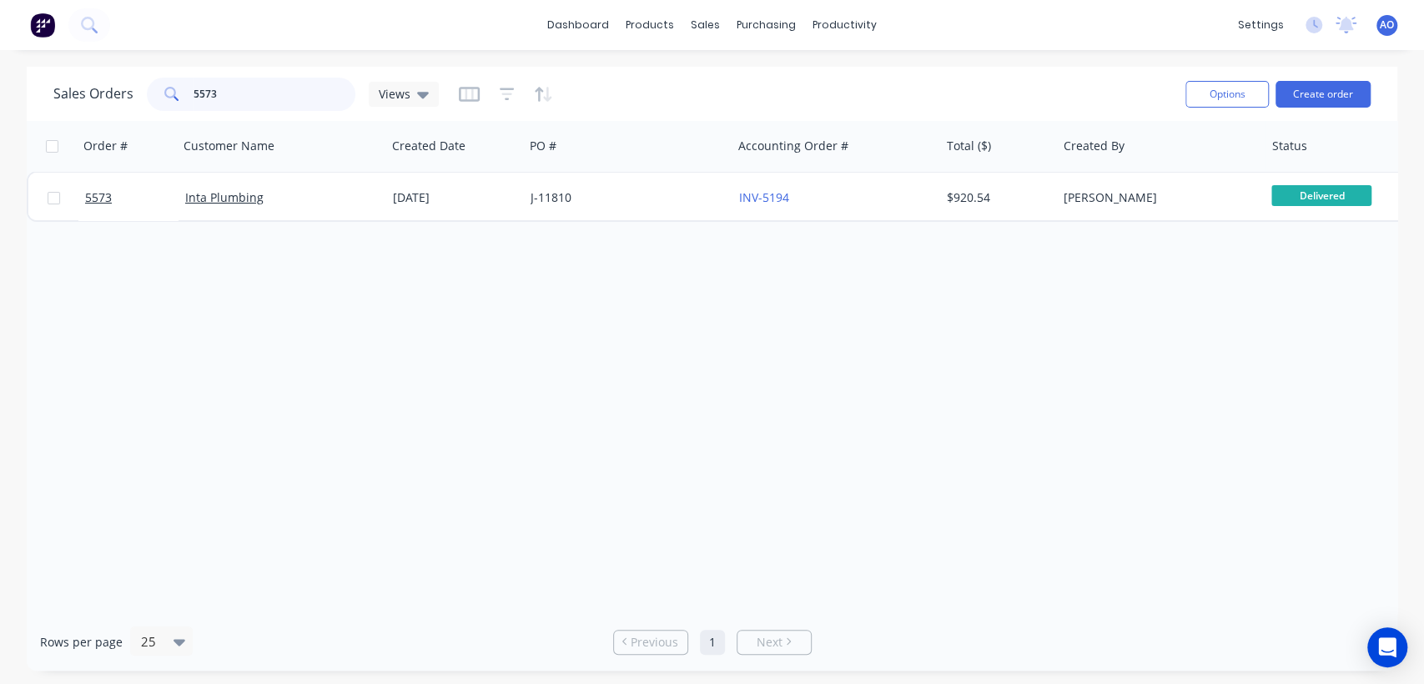
click at [267, 97] on input "5573" at bounding box center [274, 94] width 163 height 33
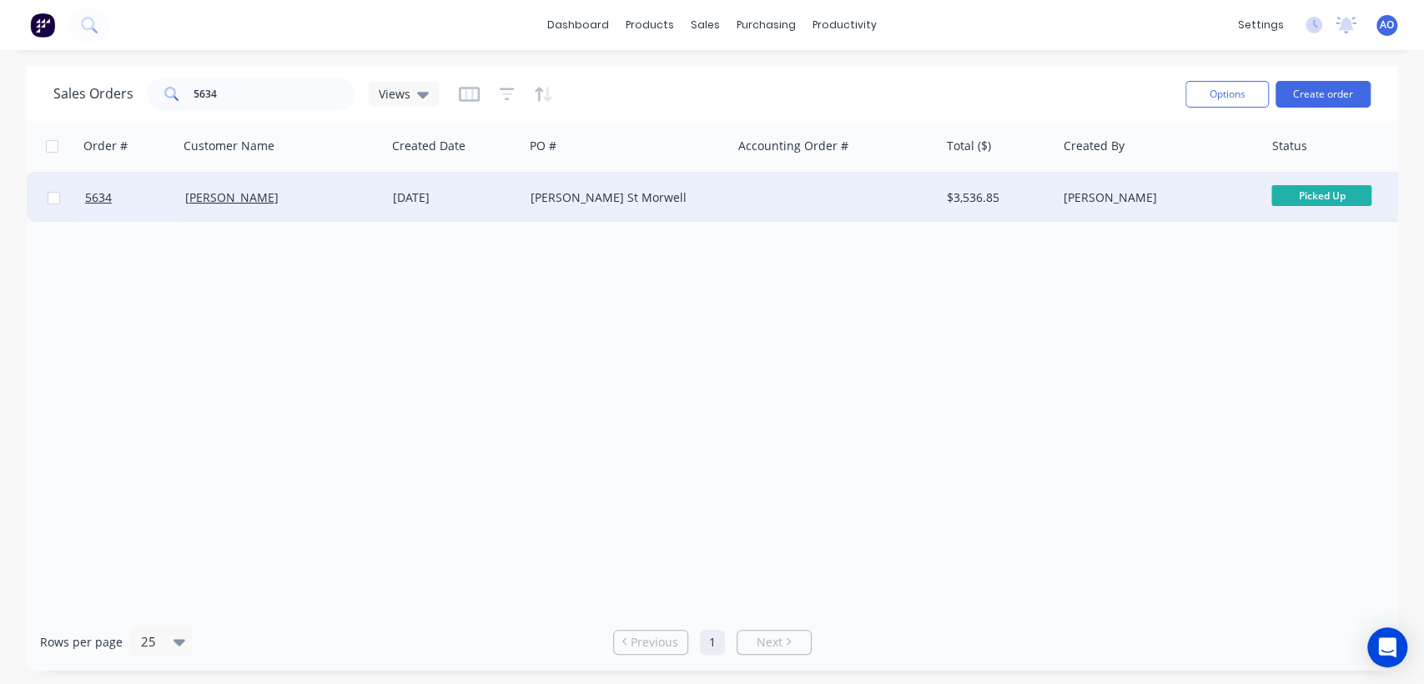
click at [673, 206] on div "[PERSON_NAME] St Morwell" at bounding box center [628, 198] width 208 height 50
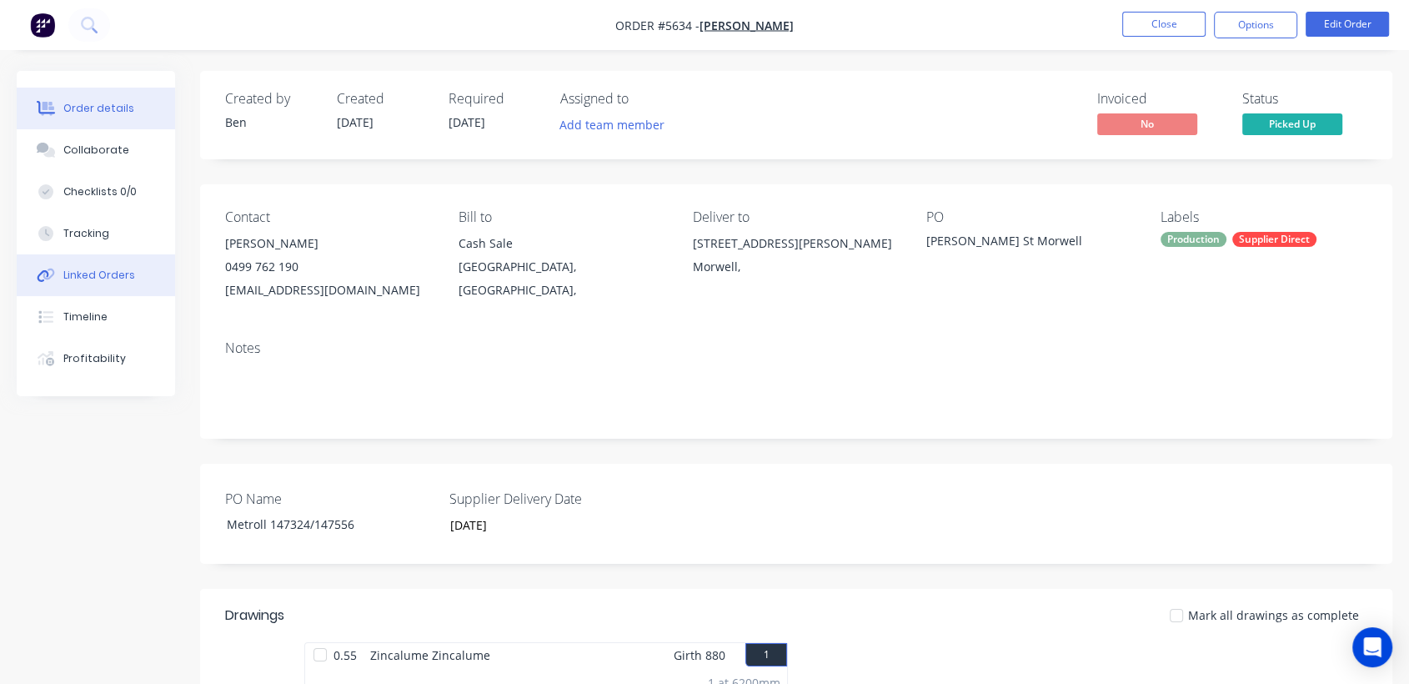
click at [111, 286] on button "Linked Orders" at bounding box center [96, 275] width 158 height 42
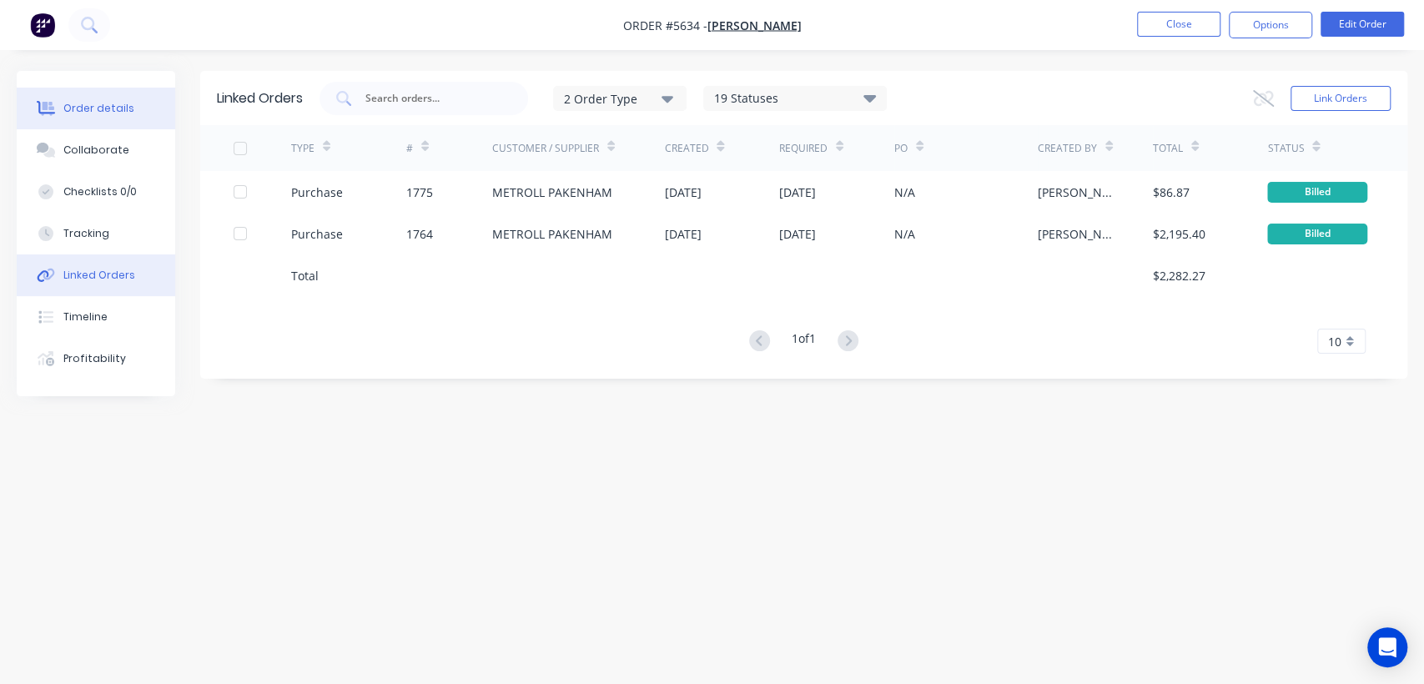
click at [120, 93] on button "Order details" at bounding box center [96, 109] width 158 height 42
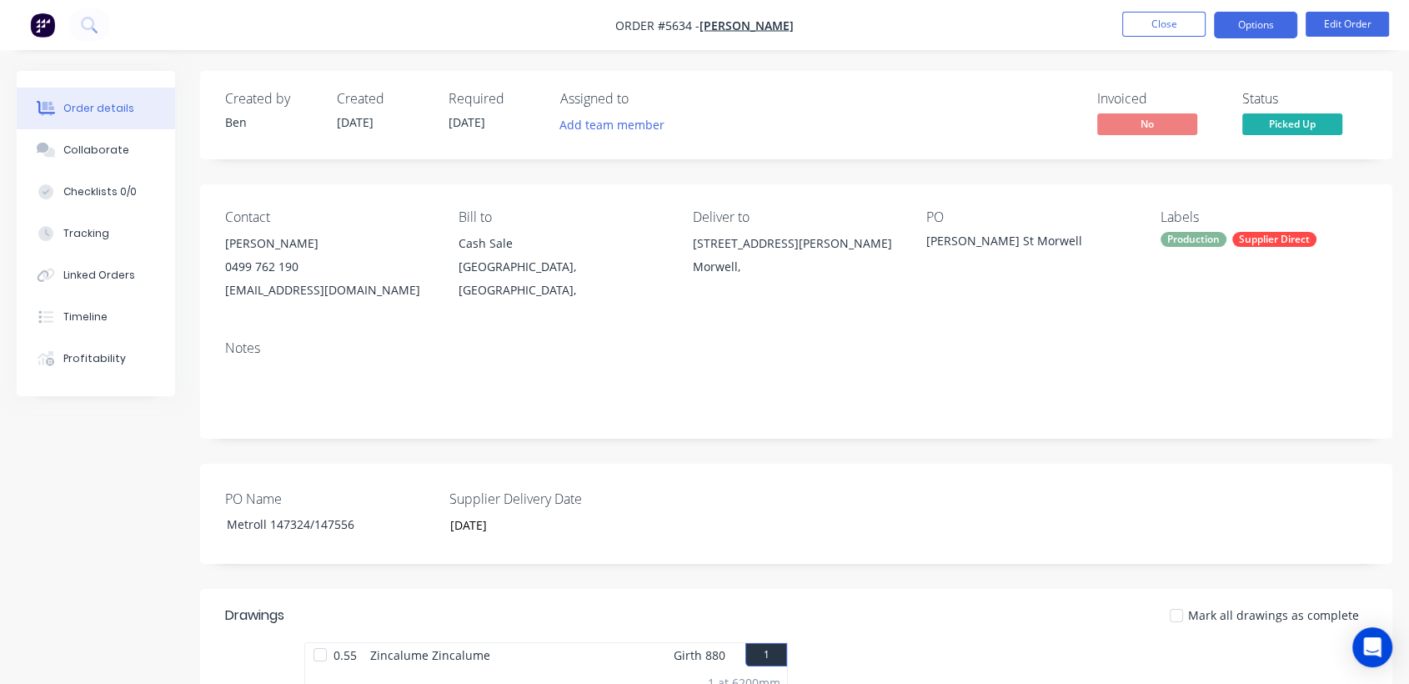
click at [1249, 28] on button "Options" at bounding box center [1255, 25] width 83 height 27
click at [1048, 490] on div "PO Name Metroll 147324/147556 Supplier Delivery Date [DATE]" at bounding box center [796, 514] width 1193 height 100
click at [1263, 23] on button "Options" at bounding box center [1255, 25] width 83 height 27
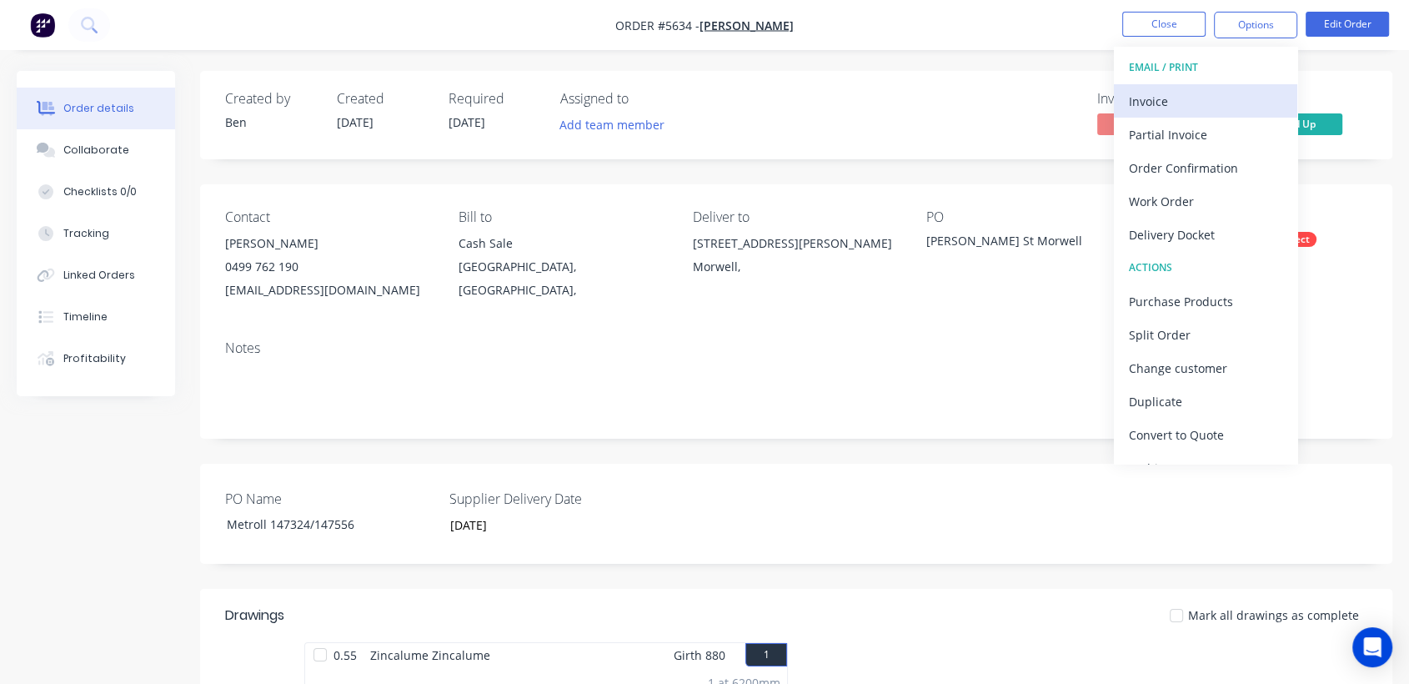
click at [1201, 99] on div "Invoice" at bounding box center [1205, 101] width 153 height 24
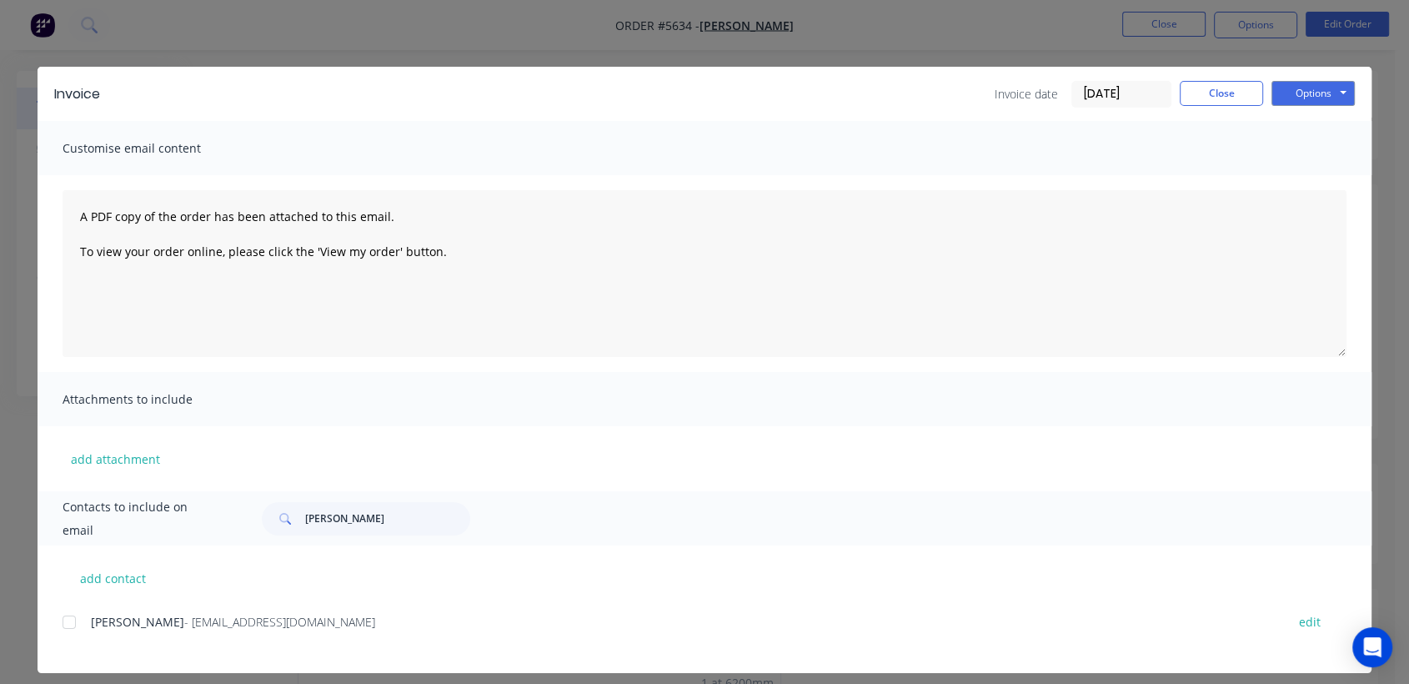
click at [58, 628] on div at bounding box center [69, 621] width 33 height 33
click at [1311, 95] on button "Options" at bounding box center [1313, 93] width 83 height 25
click at [1300, 176] on button "Email" at bounding box center [1325, 178] width 107 height 28
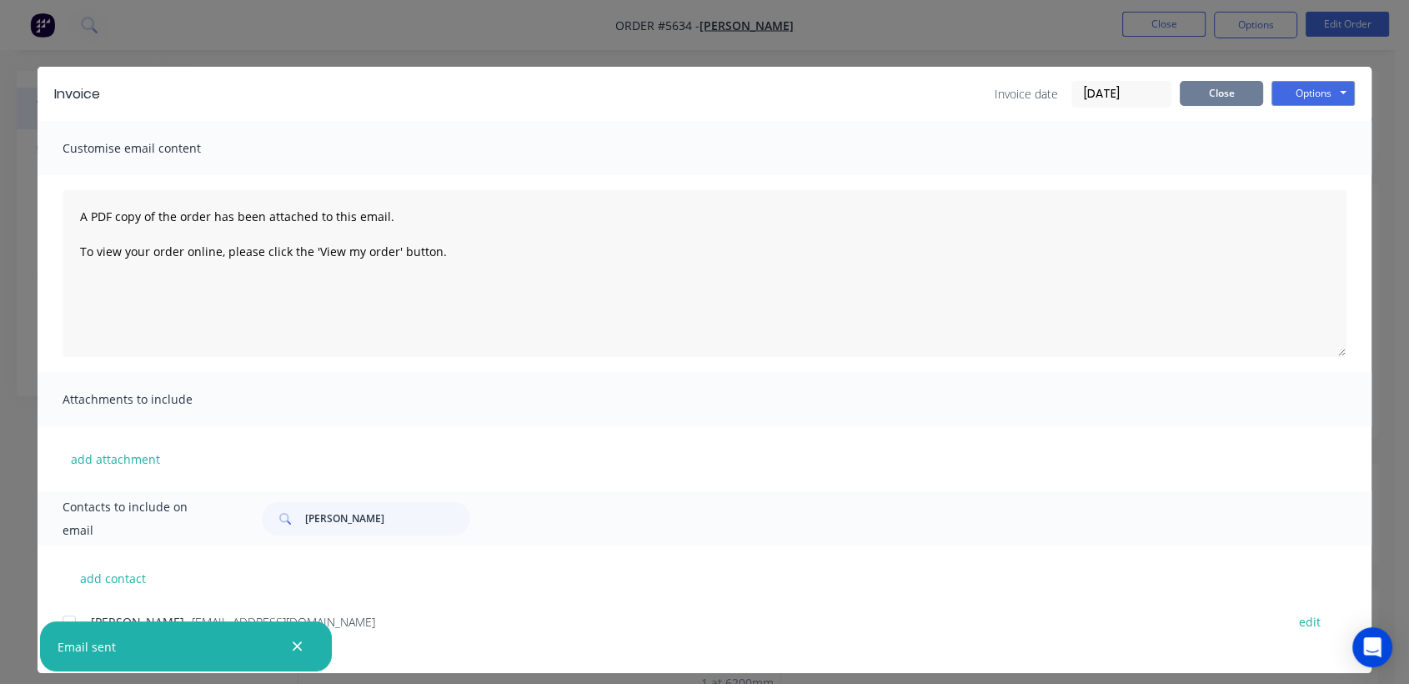
click at [1222, 83] on button "Close" at bounding box center [1221, 93] width 83 height 25
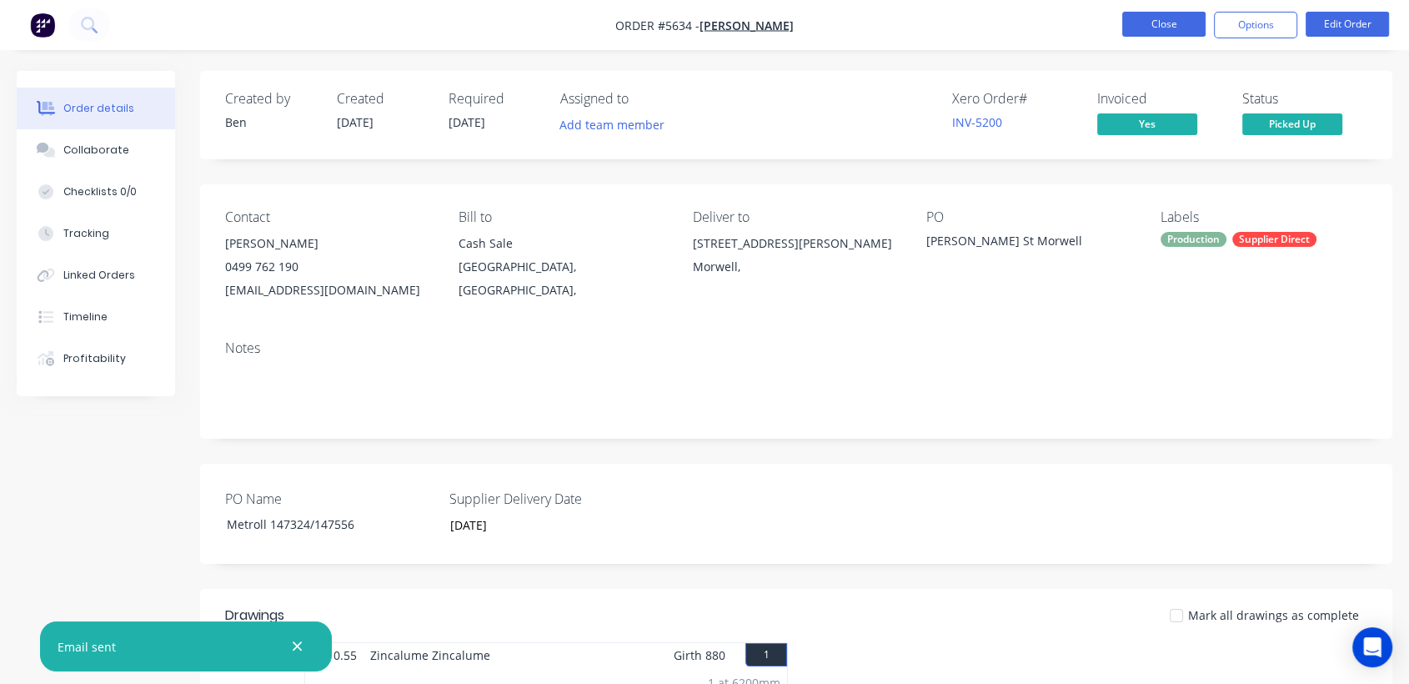
click at [1153, 19] on button "Close" at bounding box center [1163, 24] width 83 height 25
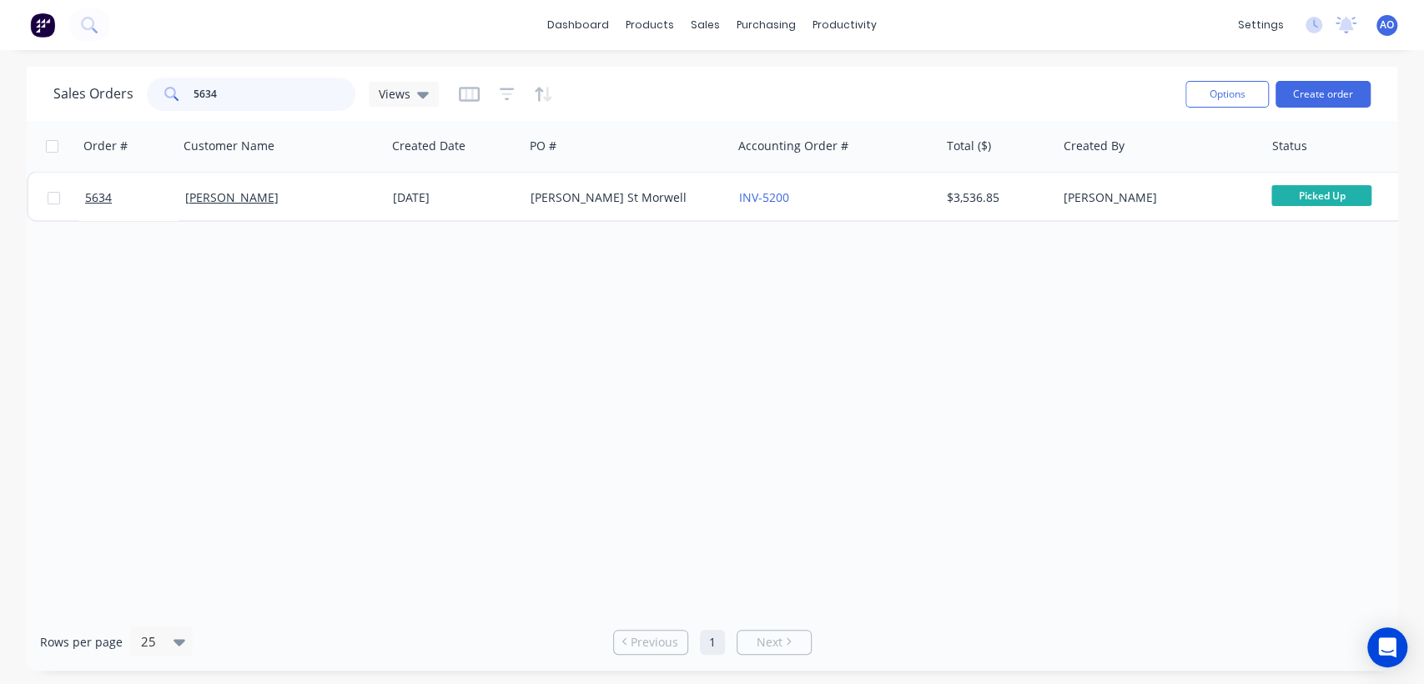
click at [233, 88] on input "5634" at bounding box center [274, 94] width 163 height 33
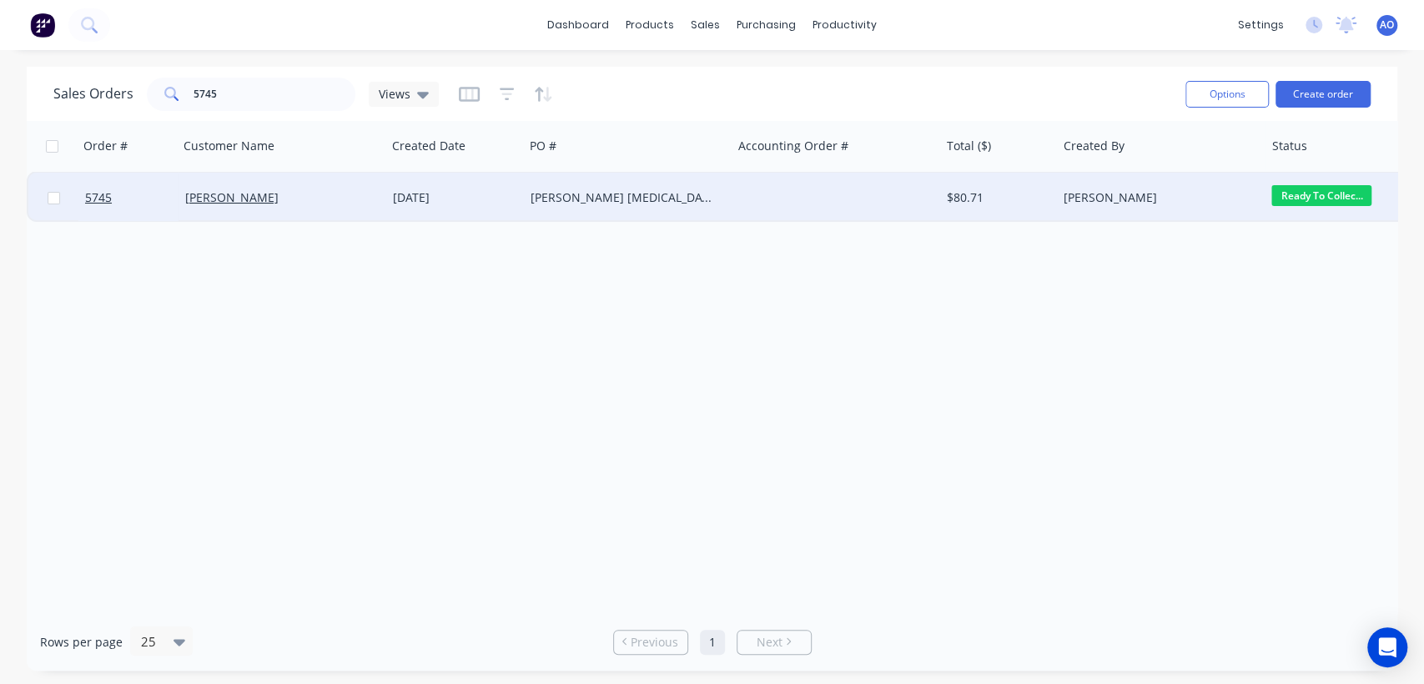
click at [545, 198] on div "[PERSON_NAME] [MEDICAL_DATA]" at bounding box center [622, 197] width 185 height 17
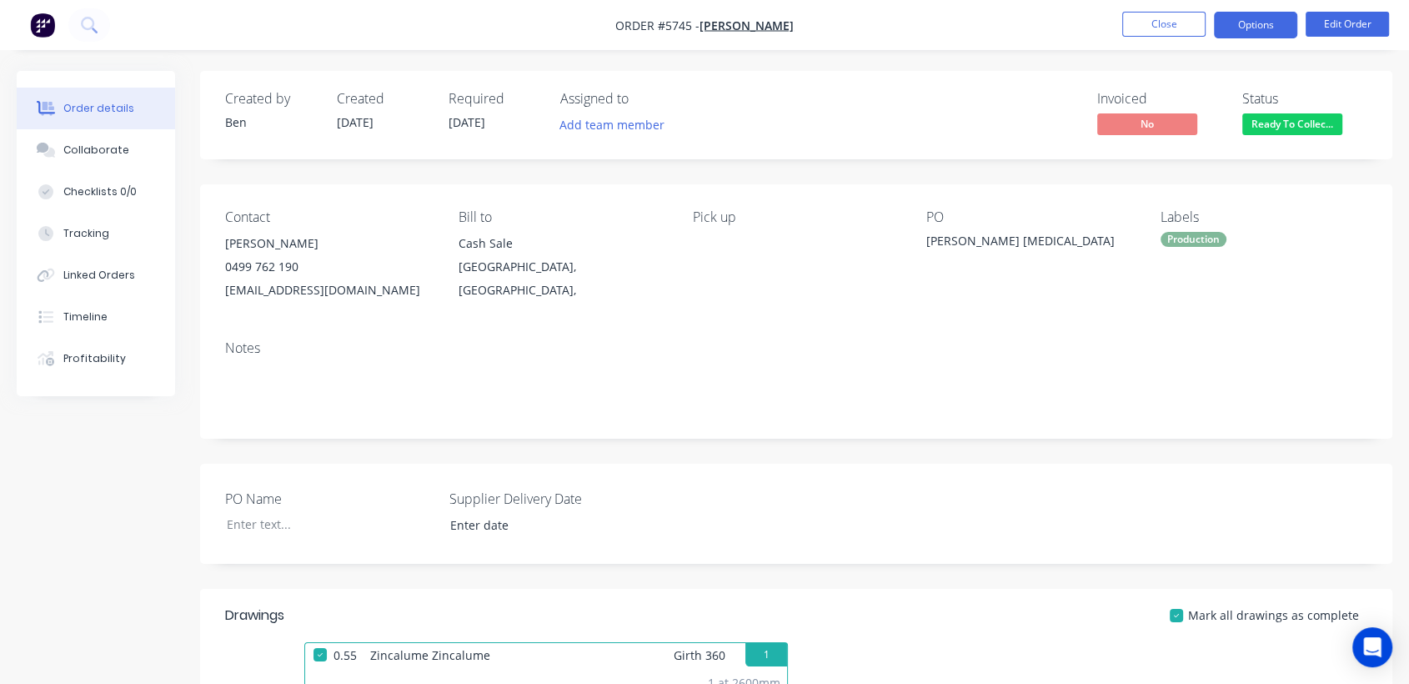
click at [1236, 29] on button "Options" at bounding box center [1255, 25] width 83 height 27
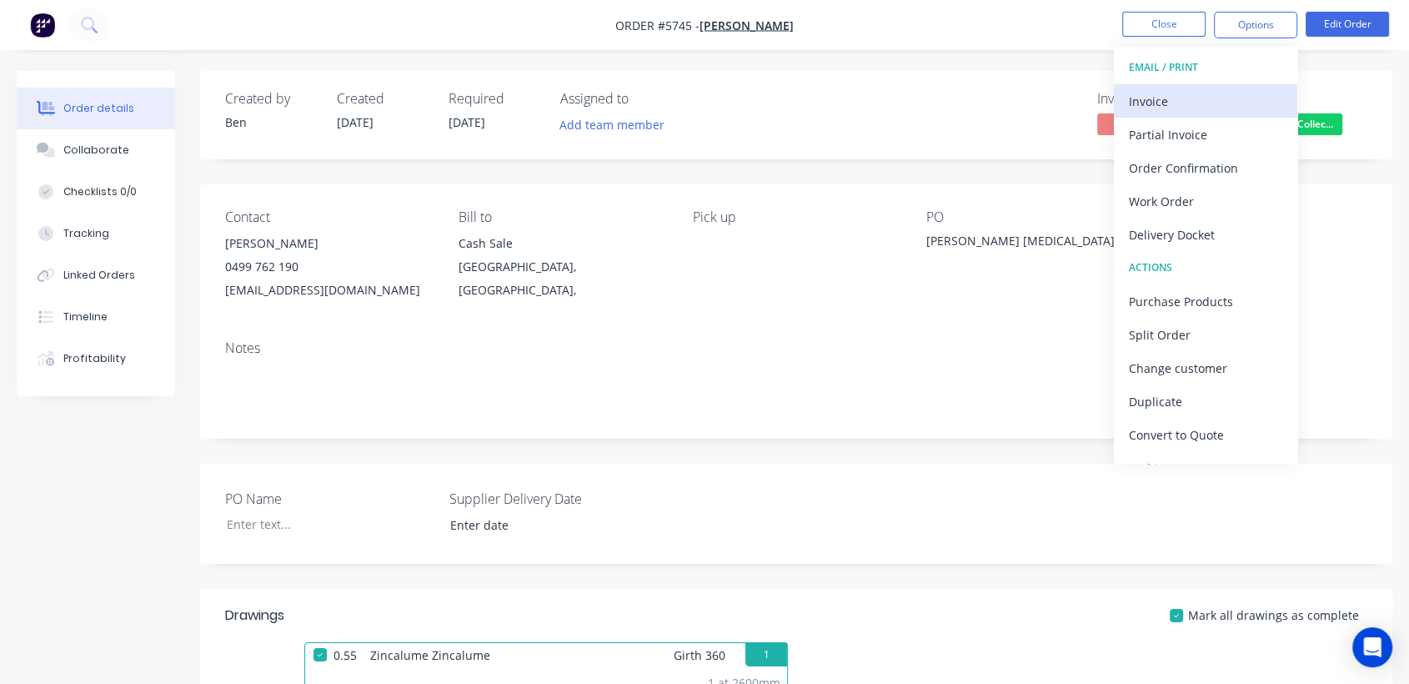
click at [1168, 98] on div "Invoice" at bounding box center [1205, 101] width 153 height 24
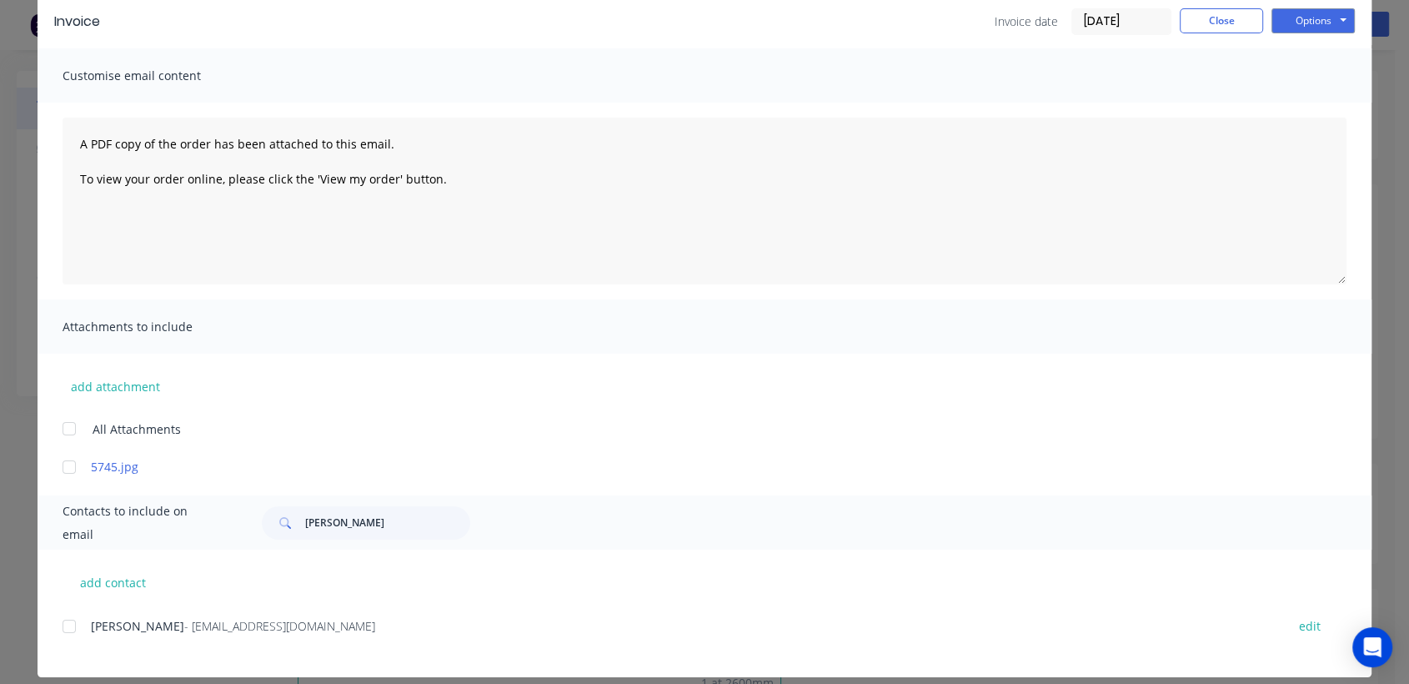
scroll to position [73, 0]
click at [63, 623] on div at bounding box center [69, 625] width 33 height 33
click at [1312, 24] on button "Options" at bounding box center [1313, 20] width 83 height 25
click at [1312, 108] on button "Email" at bounding box center [1325, 105] width 107 height 28
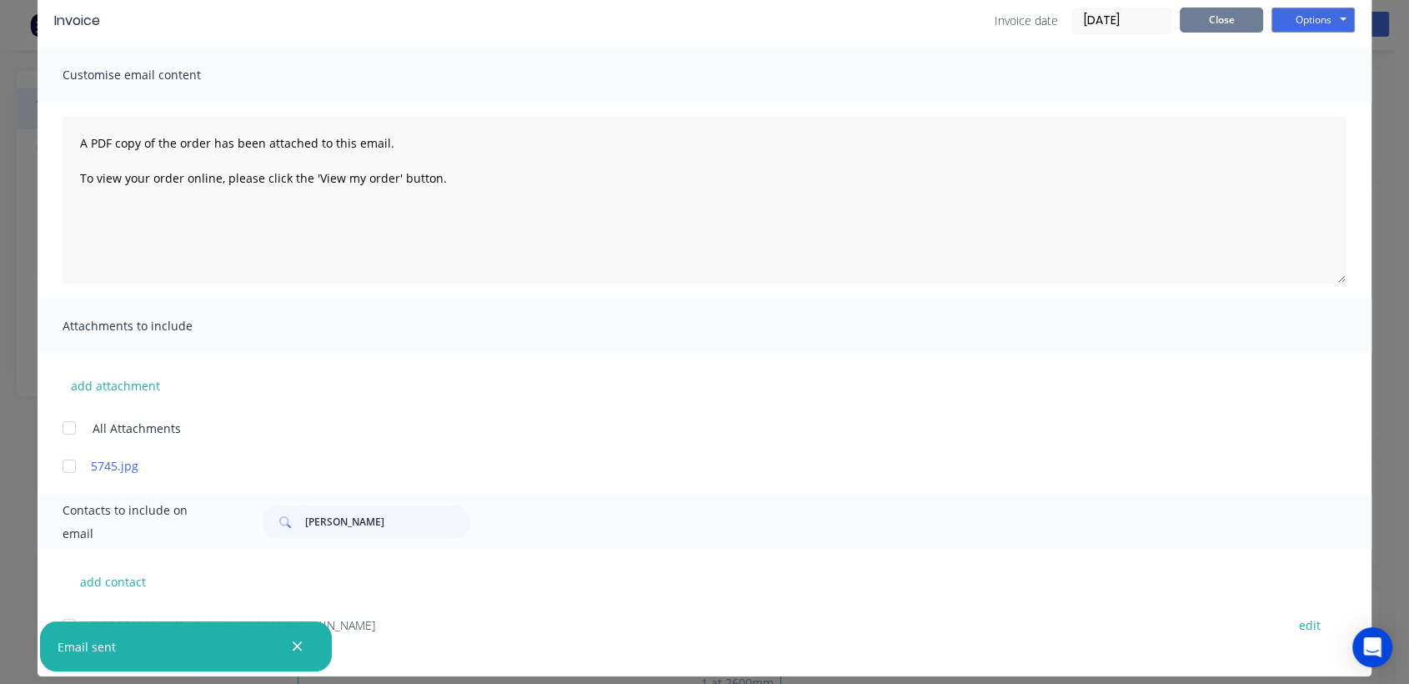
click at [1207, 22] on button "Close" at bounding box center [1221, 20] width 83 height 25
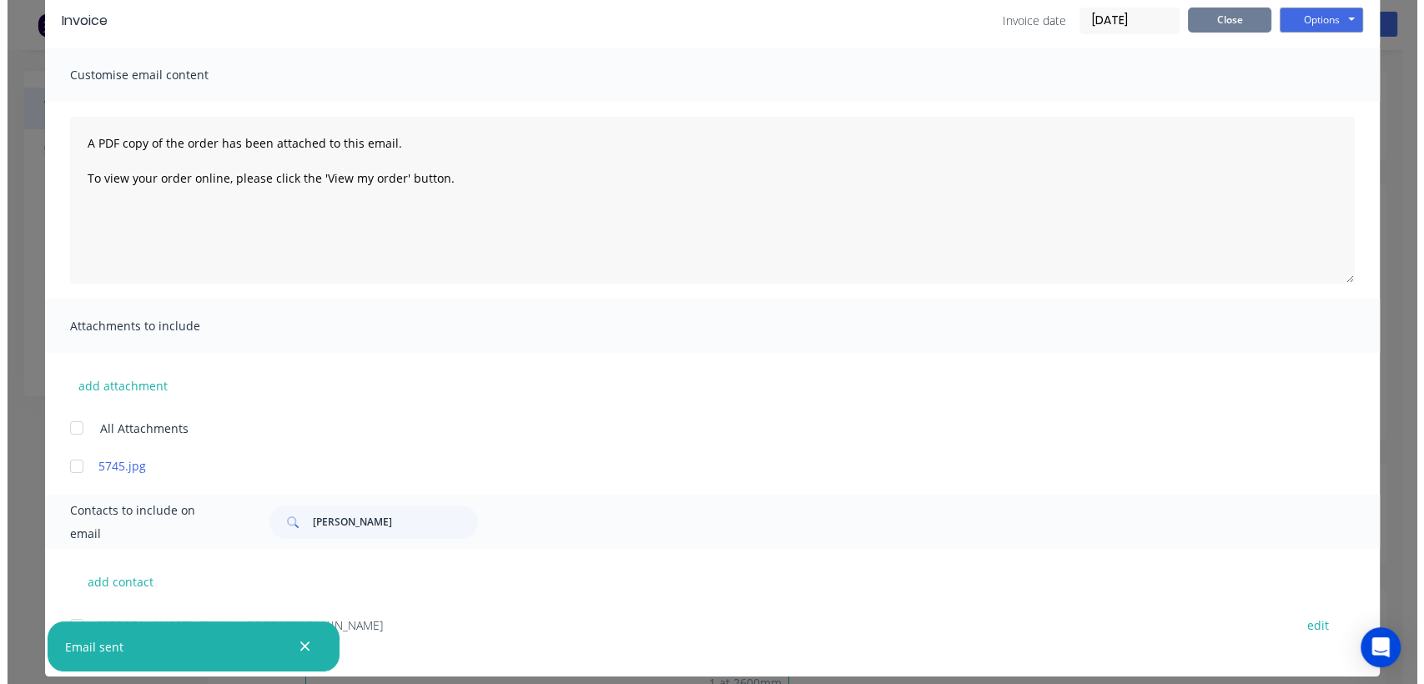
scroll to position [0, 0]
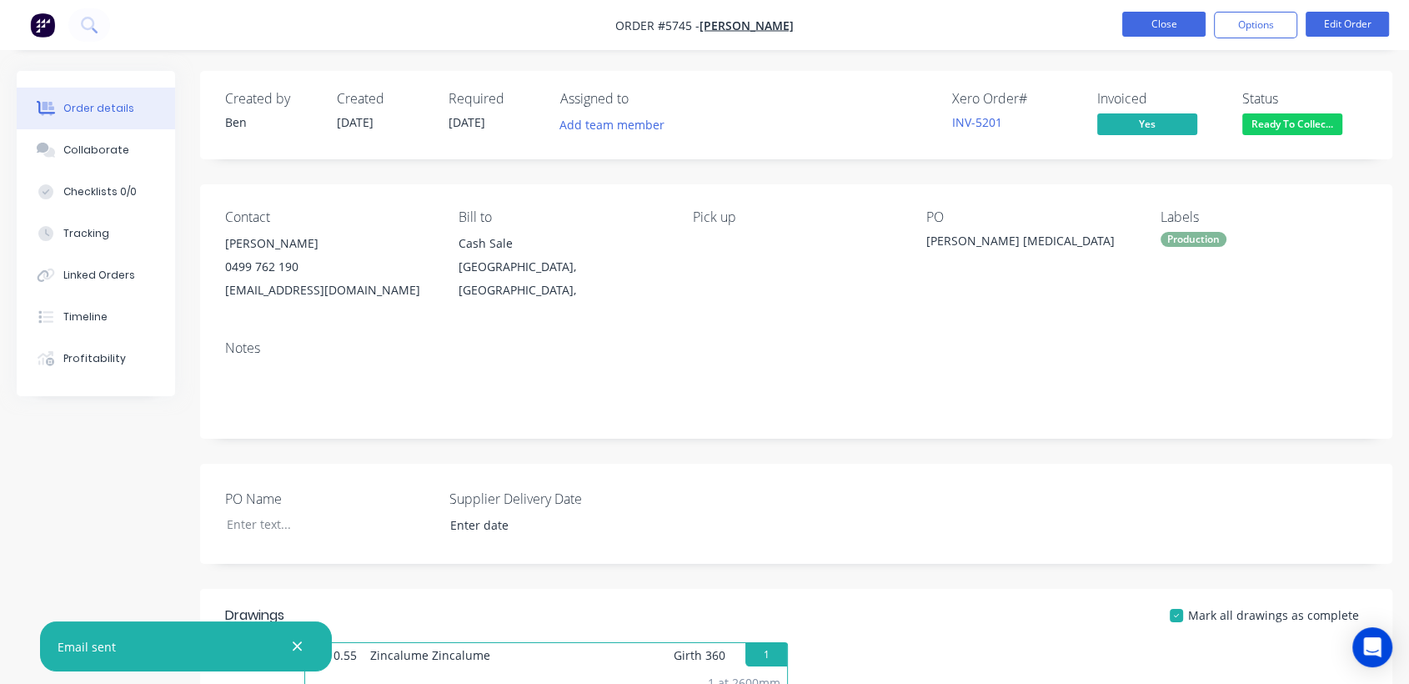
click at [1147, 27] on button "Close" at bounding box center [1163, 24] width 83 height 25
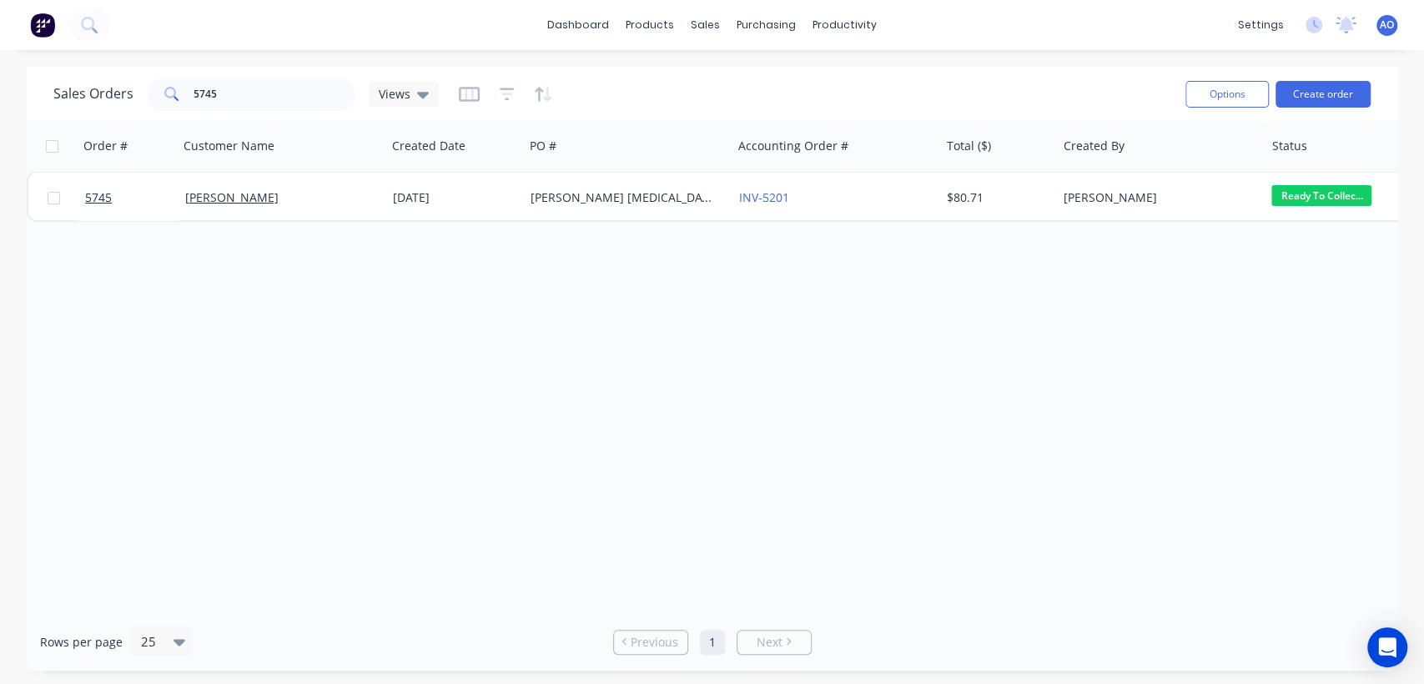
click at [1386, 21] on span "AO" at bounding box center [1386, 25] width 14 height 15
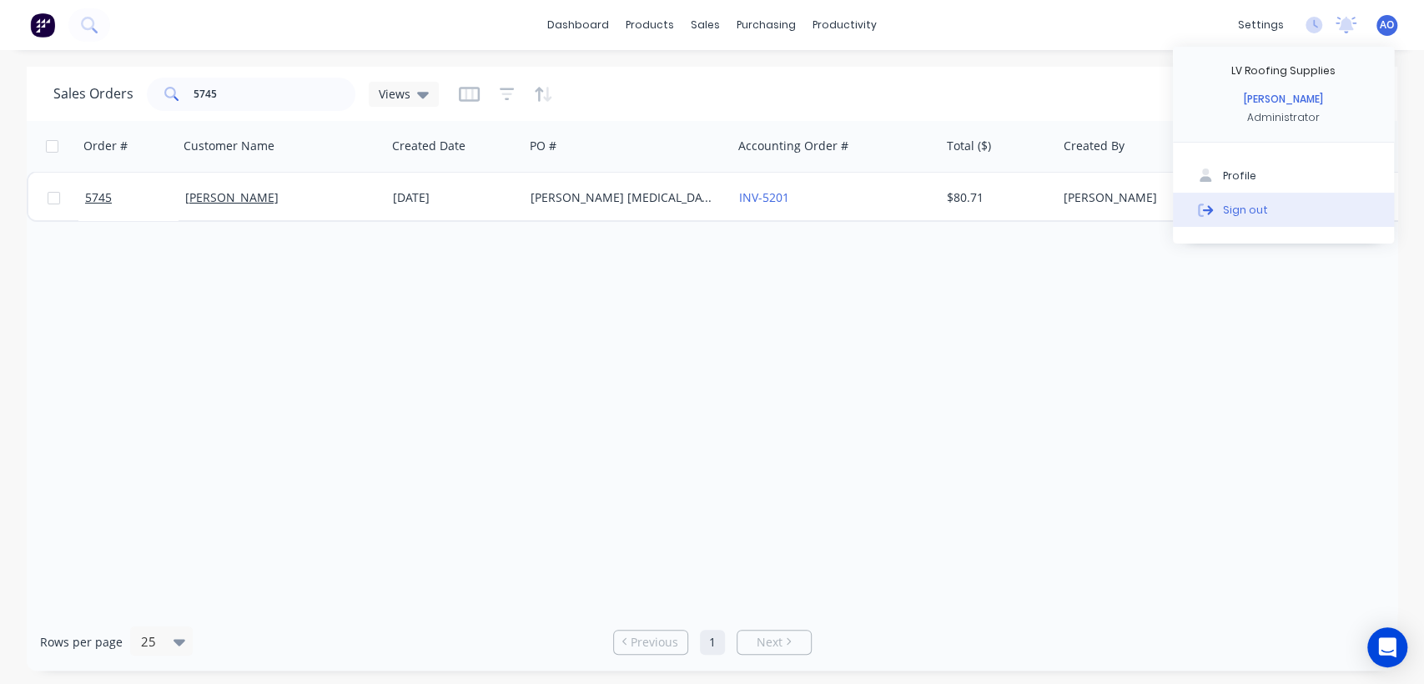
click at [1217, 208] on div at bounding box center [1205, 209] width 25 height 15
